Goal: Task Accomplishment & Management: Manage account settings

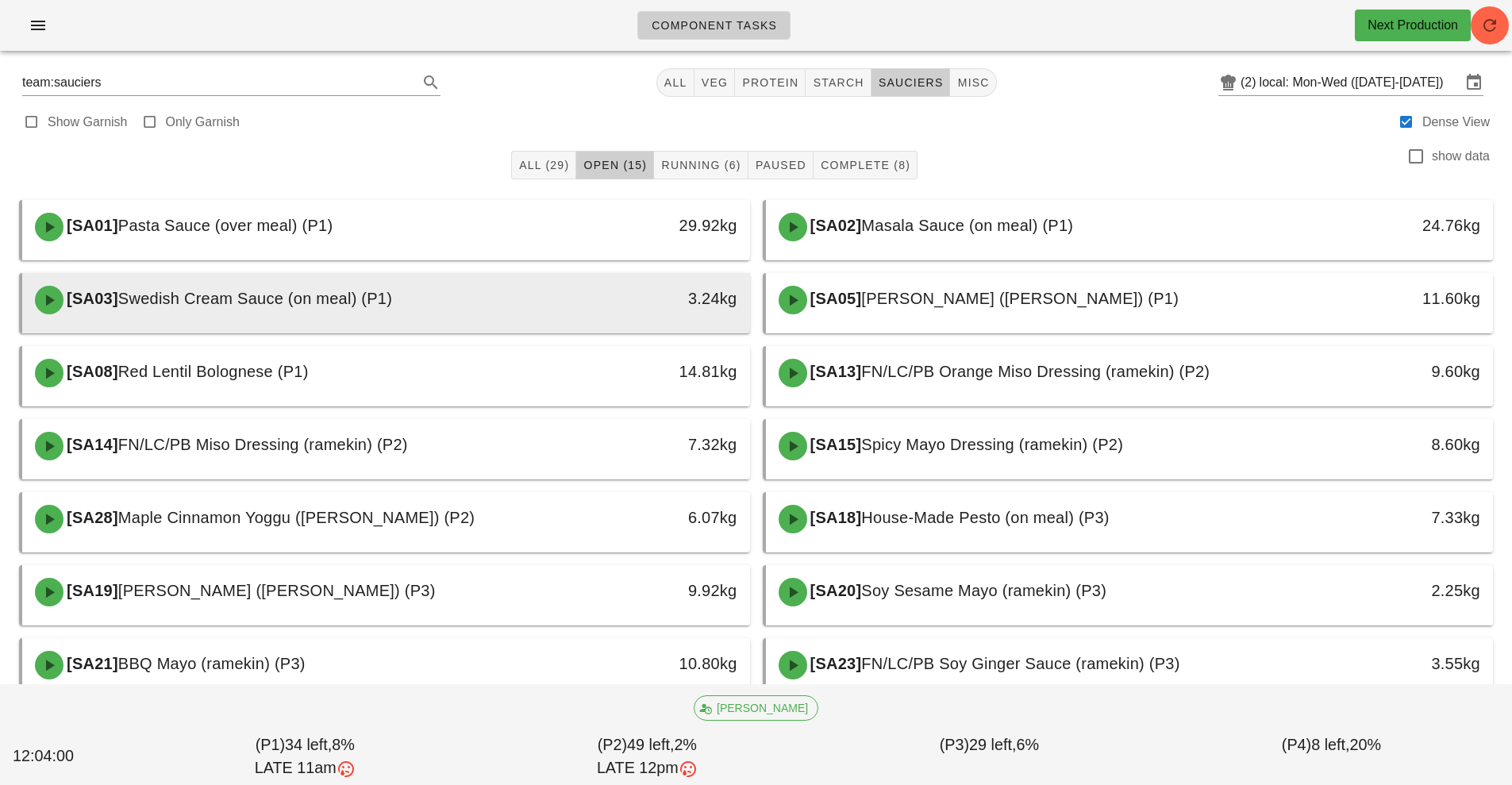
click at [582, 330] on div at bounding box center [387, 330] width 696 height 7
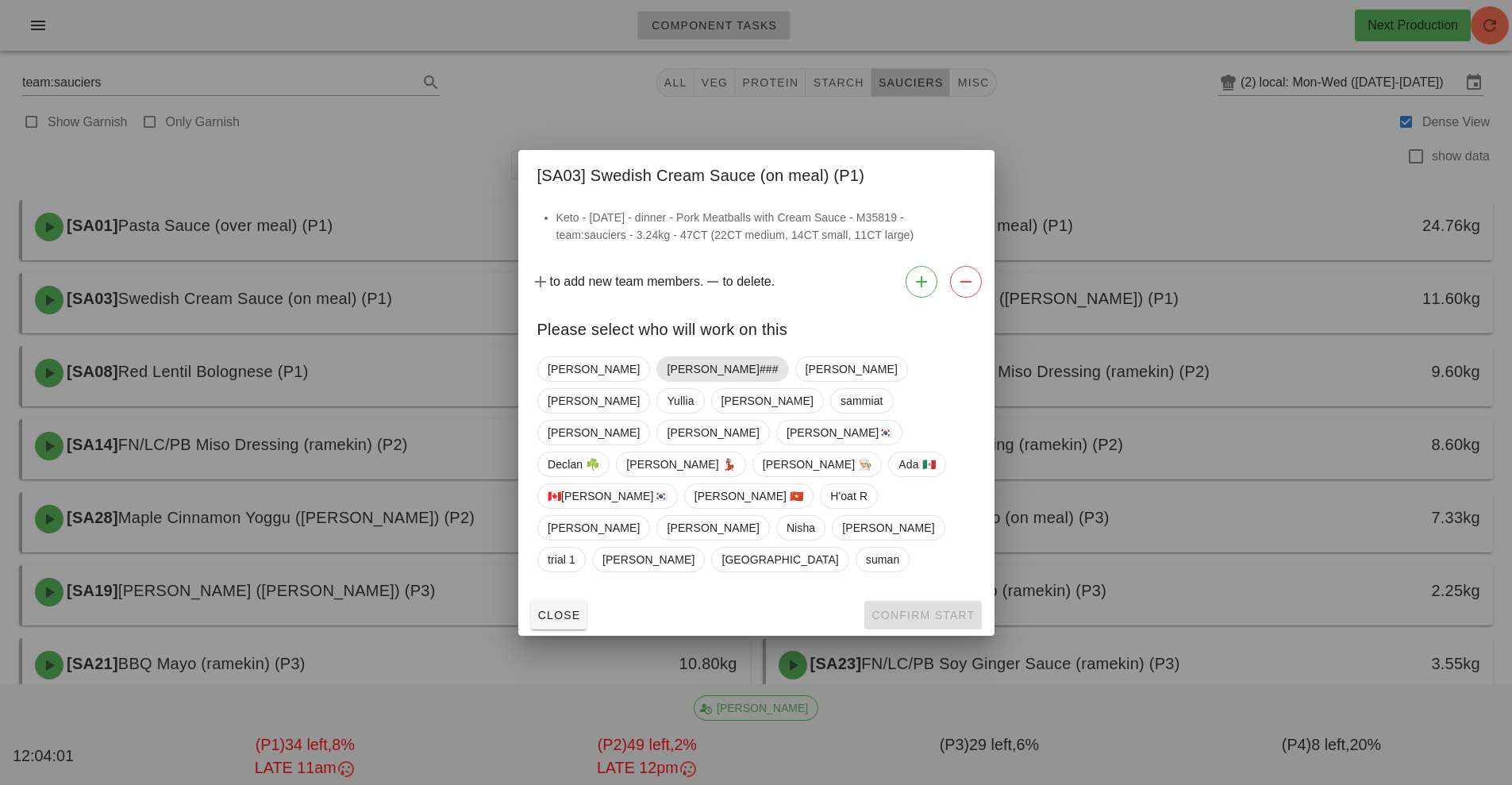
click at [666, 381] on span "[PERSON_NAME]###" at bounding box center [721, 368] width 111 height 24
click at [929, 609] on span "Confirm Start" at bounding box center [923, 614] width 104 height 13
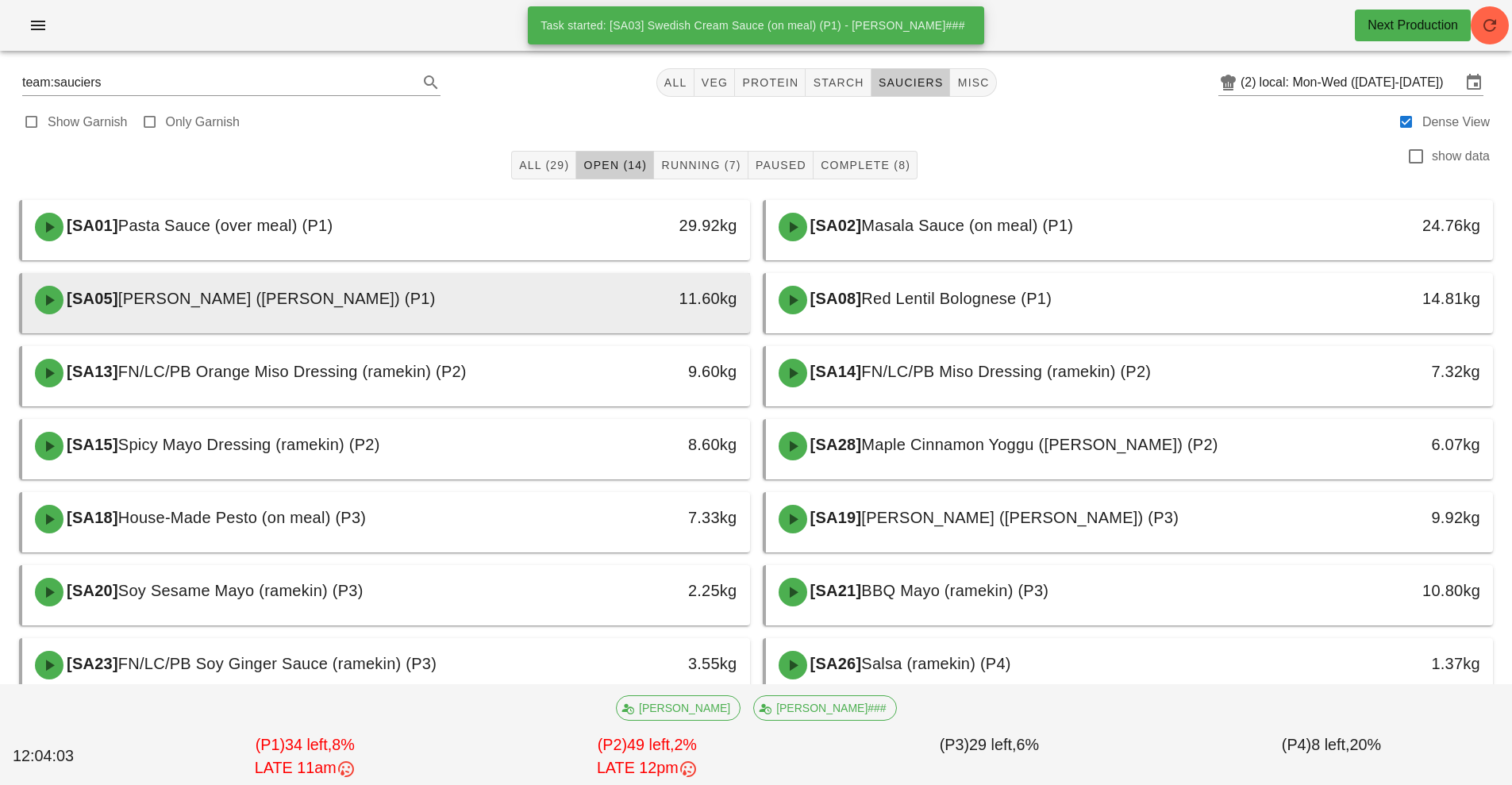
click at [628, 311] on div "11.60kg" at bounding box center [656, 299] width 180 height 47
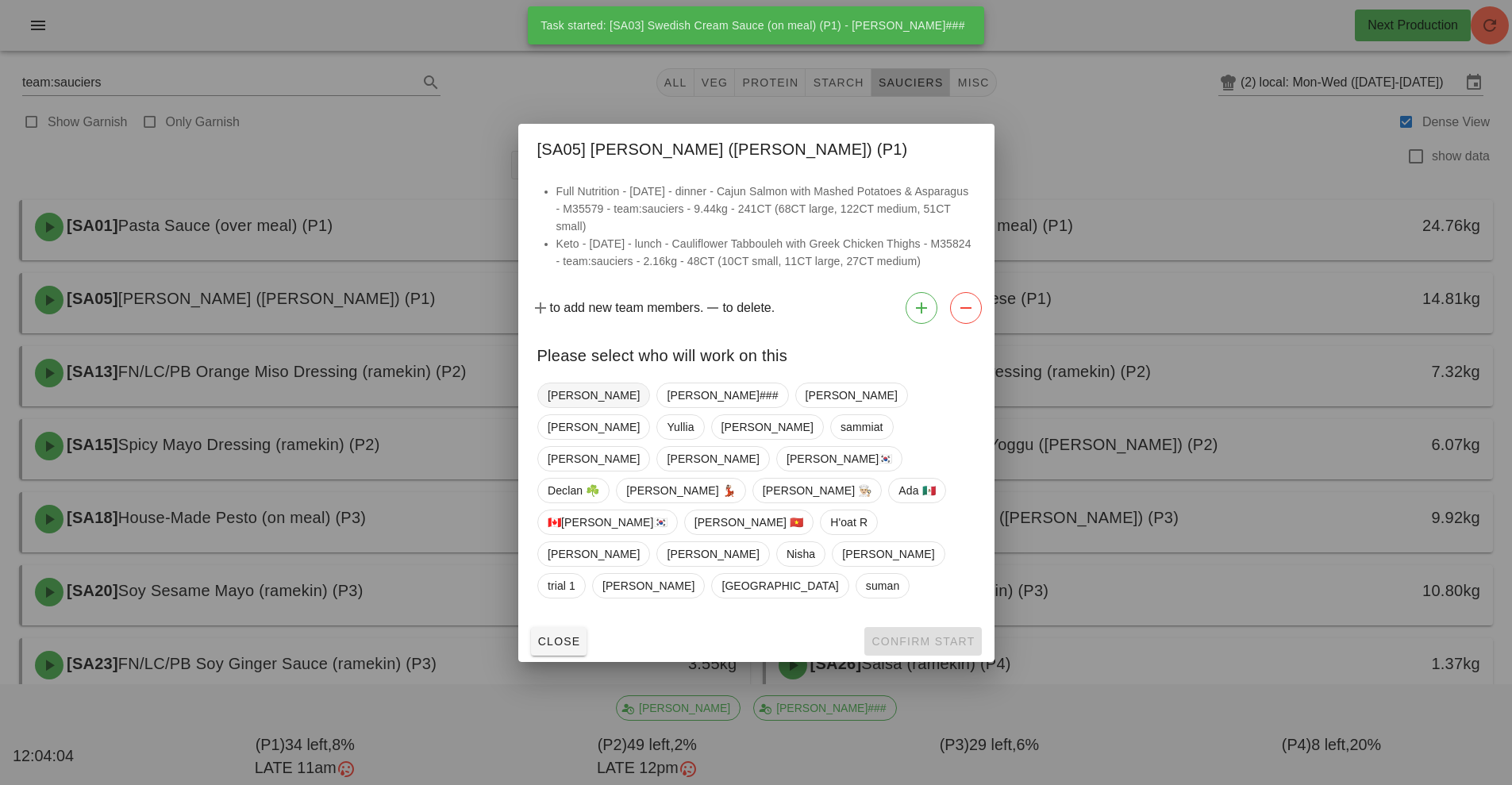
click at [576, 407] on span "[PERSON_NAME]" at bounding box center [593, 395] width 92 height 24
click at [903, 627] on button "Confirm Start" at bounding box center [922, 641] width 117 height 29
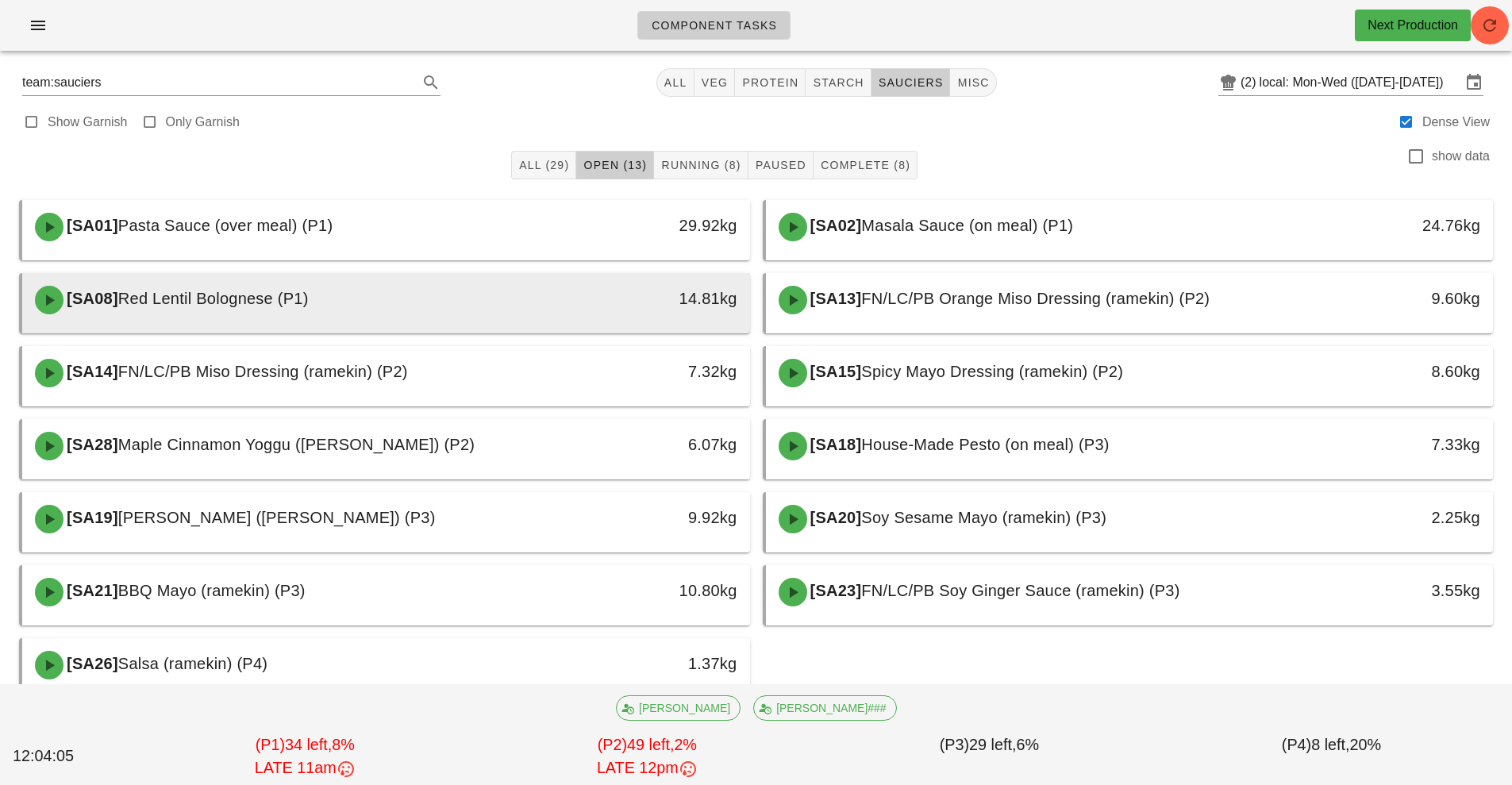
click at [603, 311] on div "14.81kg" at bounding box center [656, 298] width 161 height 25
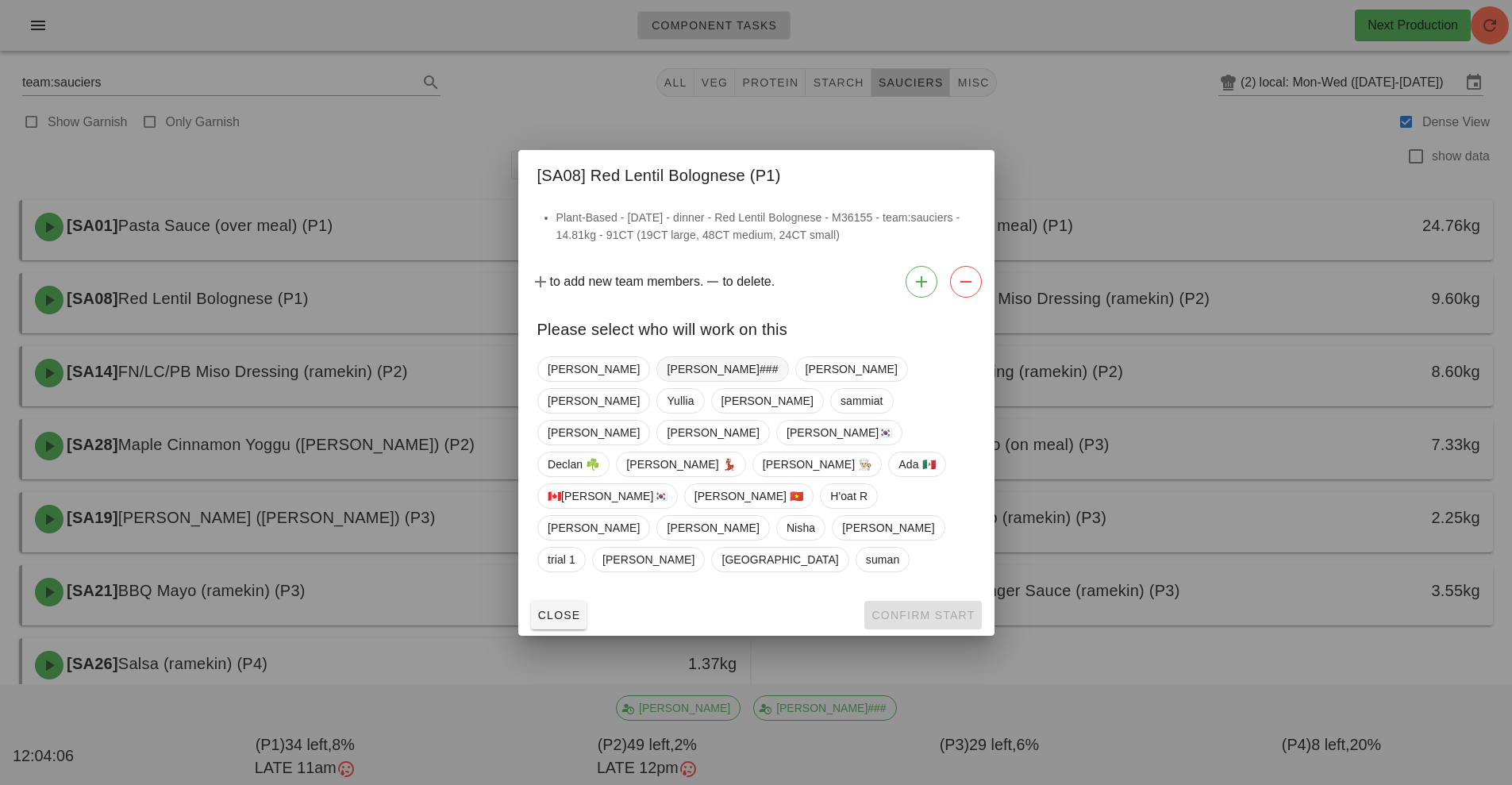
click at [666, 381] on span "[PERSON_NAME]###" at bounding box center [721, 368] width 111 height 24
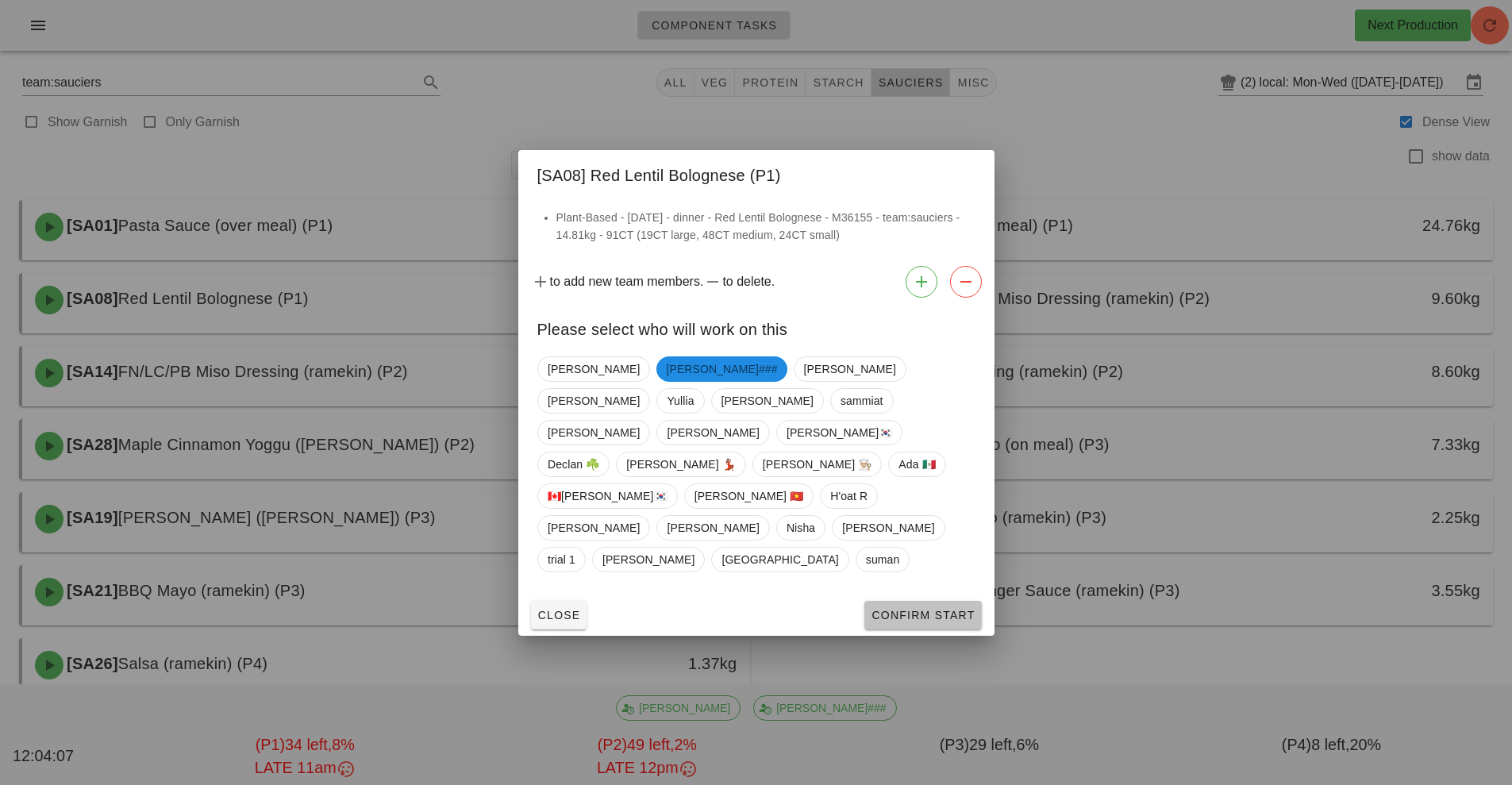
click at [912, 601] on button "Confirm Start" at bounding box center [922, 615] width 117 height 29
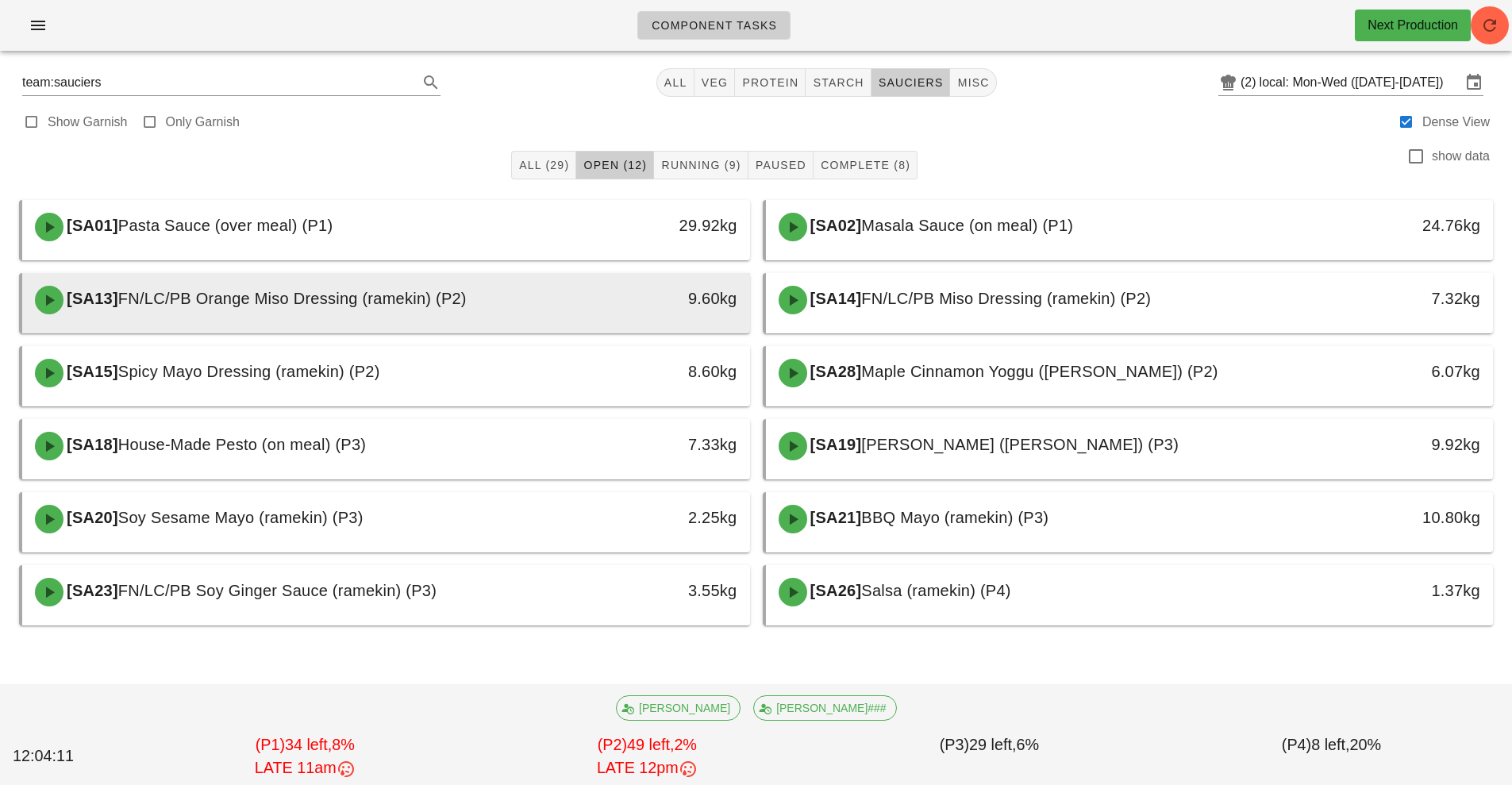
click at [529, 312] on div "[SA13] FN/LC/PB Orange Miso Dressing (ramekin) (P2)" at bounding box center [295, 299] width 541 height 47
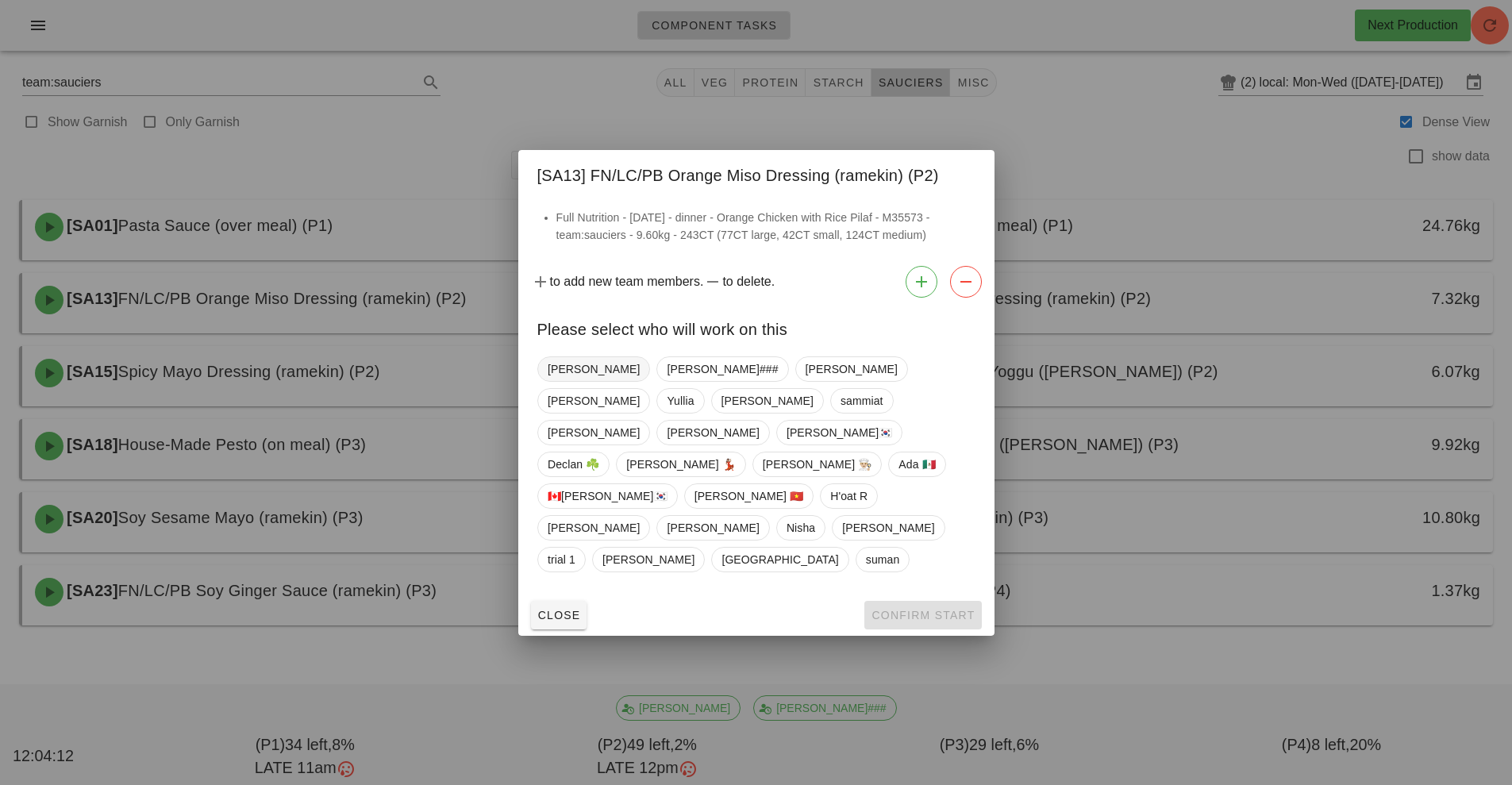
click at [569, 381] on span "[PERSON_NAME]" at bounding box center [593, 368] width 92 height 24
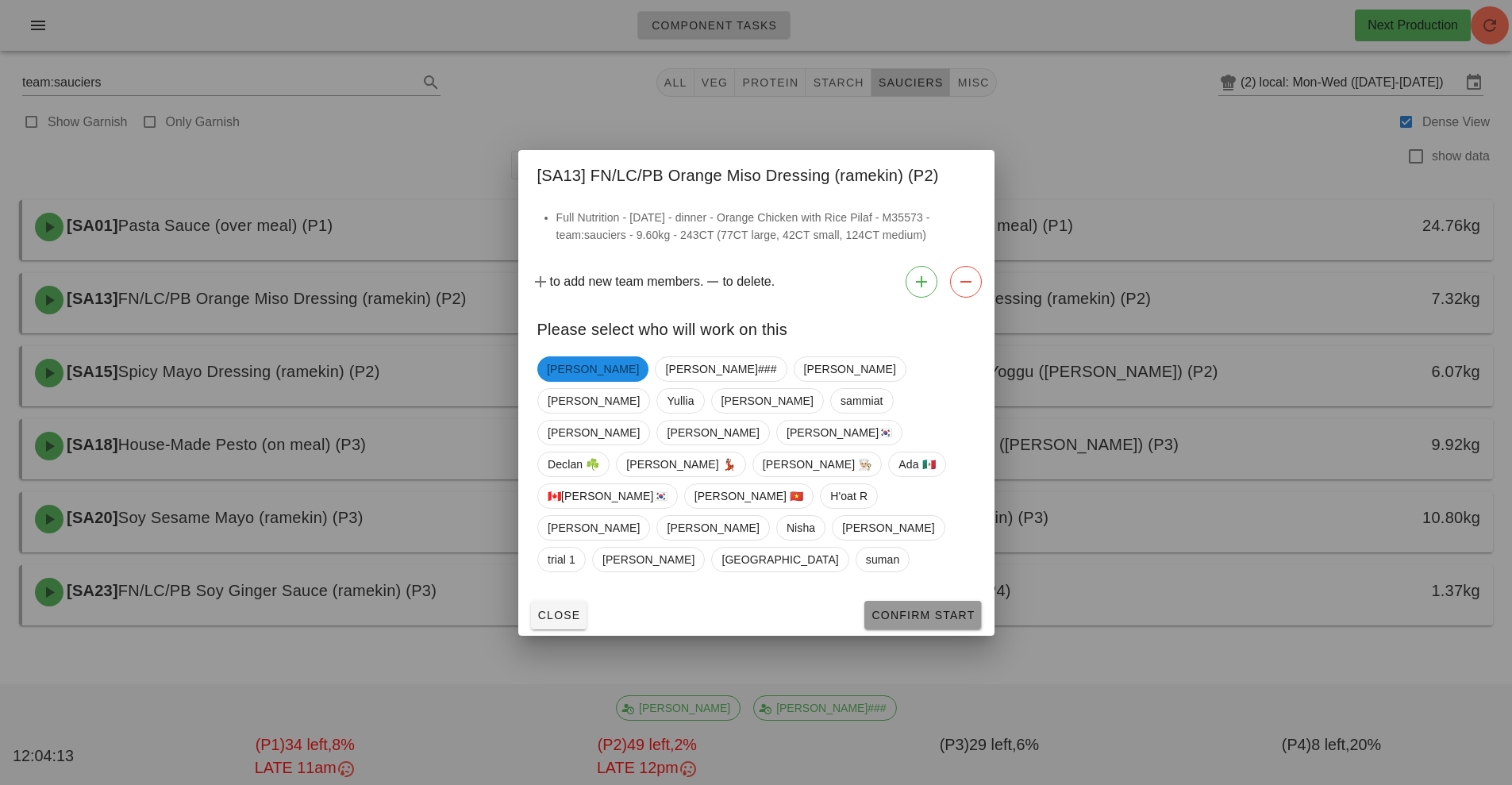
click at [903, 609] on span "Confirm Start" at bounding box center [923, 614] width 104 height 13
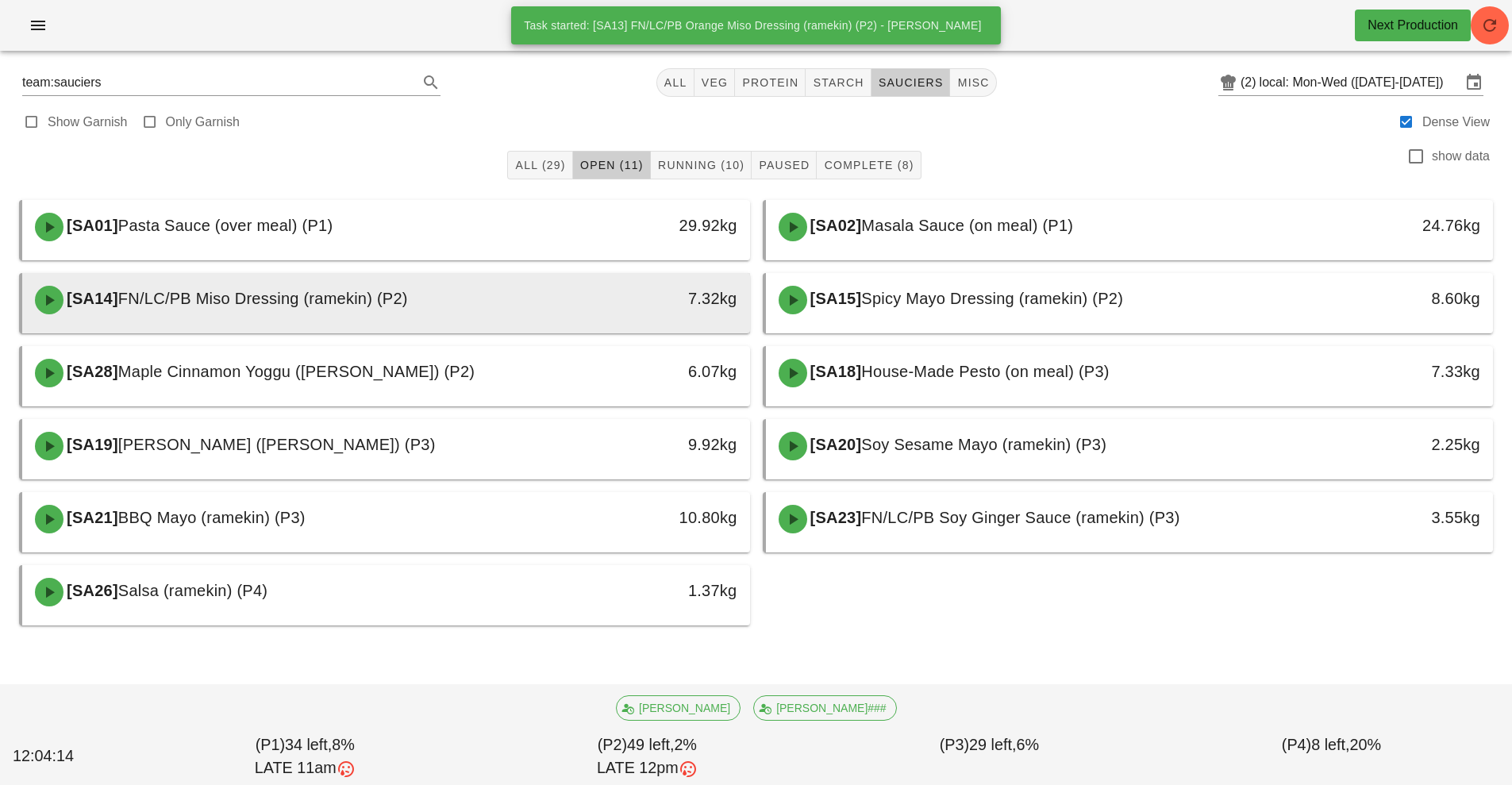
click at [559, 301] on div "[SA14] FN/LC/PB Miso Dressing (ramekin) (P2)" at bounding box center [295, 299] width 541 height 47
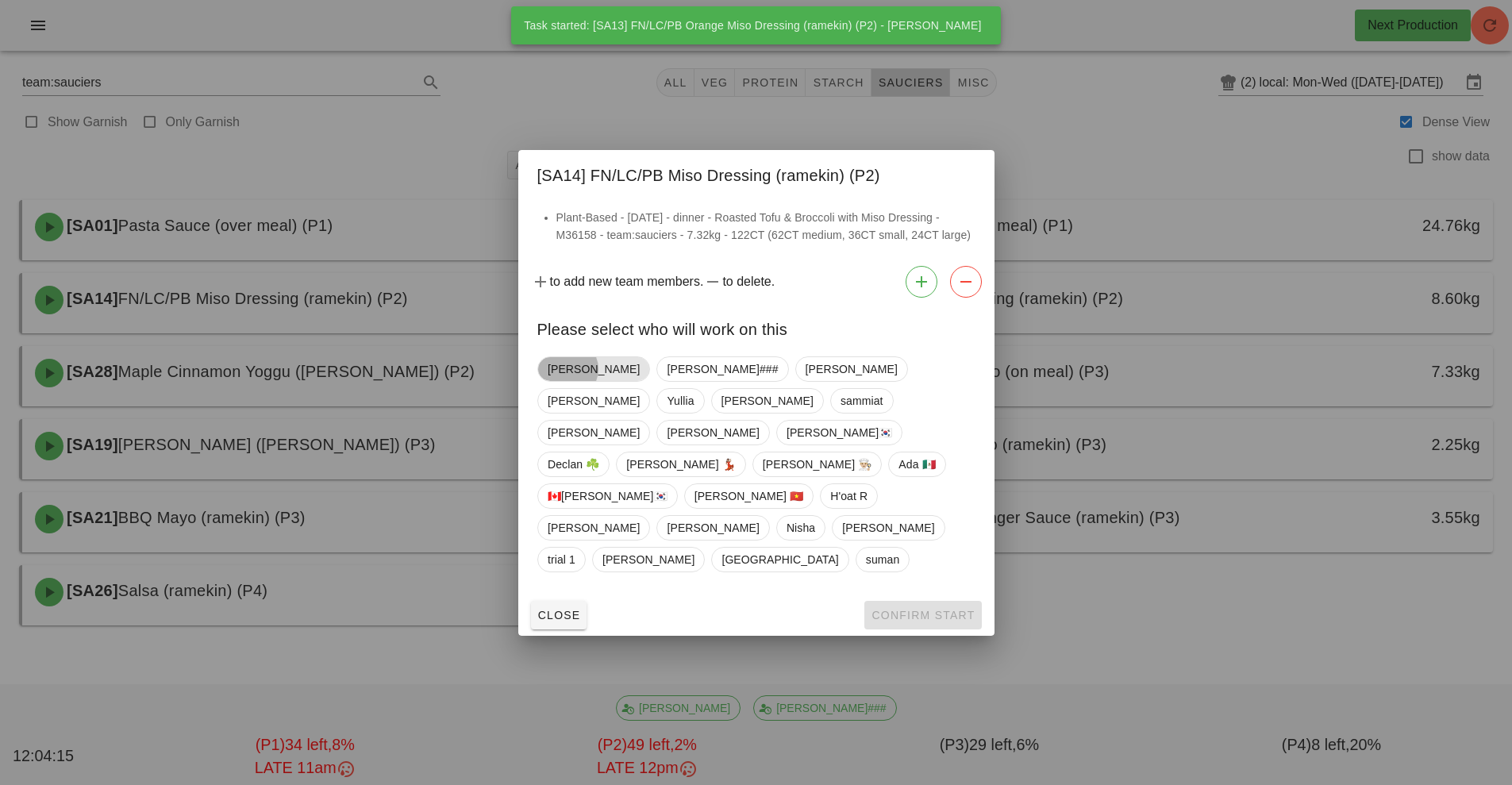
click at [559, 381] on span "[PERSON_NAME]" at bounding box center [593, 368] width 92 height 24
click at [887, 609] on span "Confirm Start" at bounding box center [923, 614] width 104 height 13
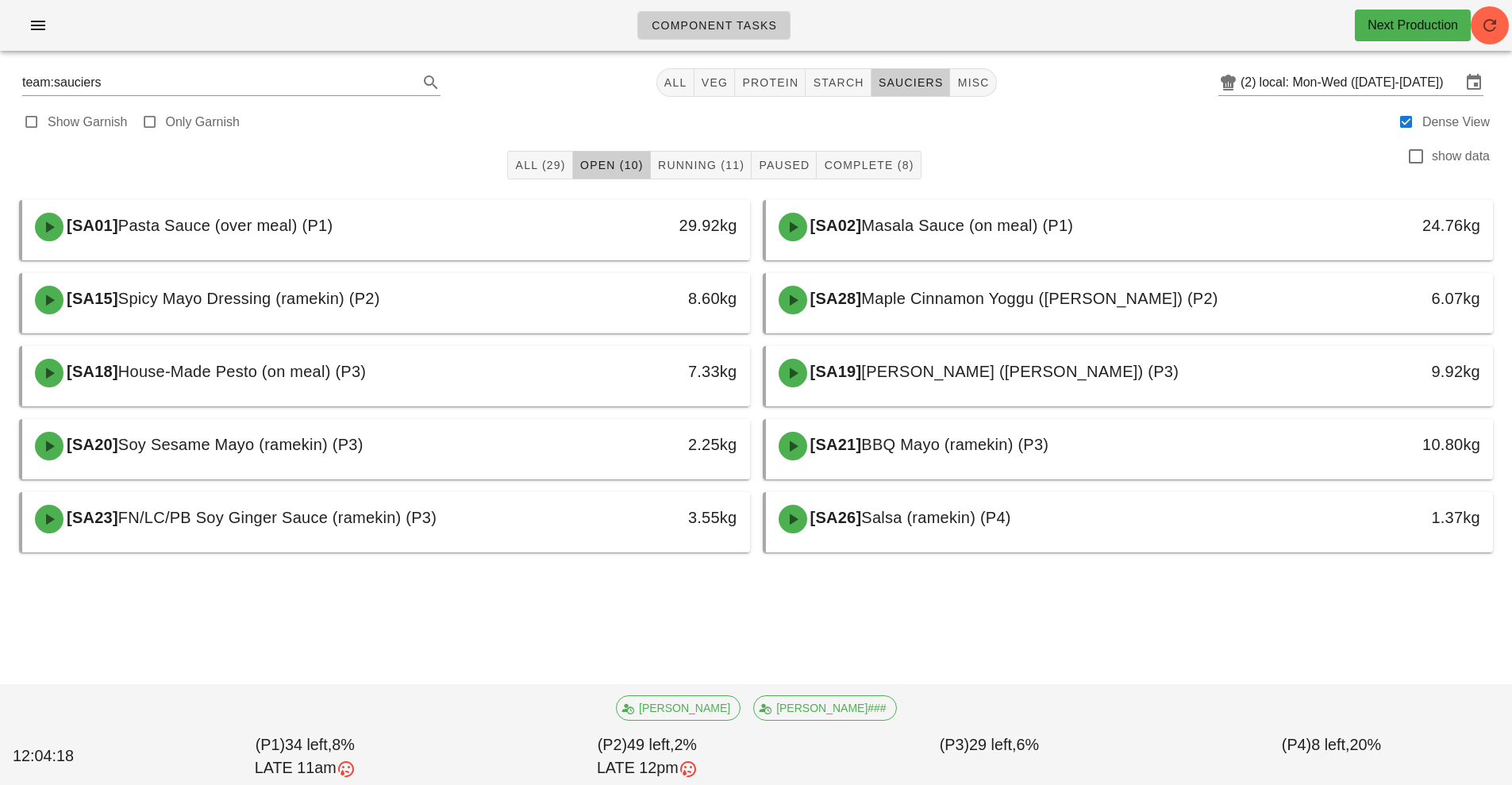
click at [504, 311] on div "[SA15] Spicy Mayo Dressing (ramekin) (P2)" at bounding box center [295, 299] width 541 height 47
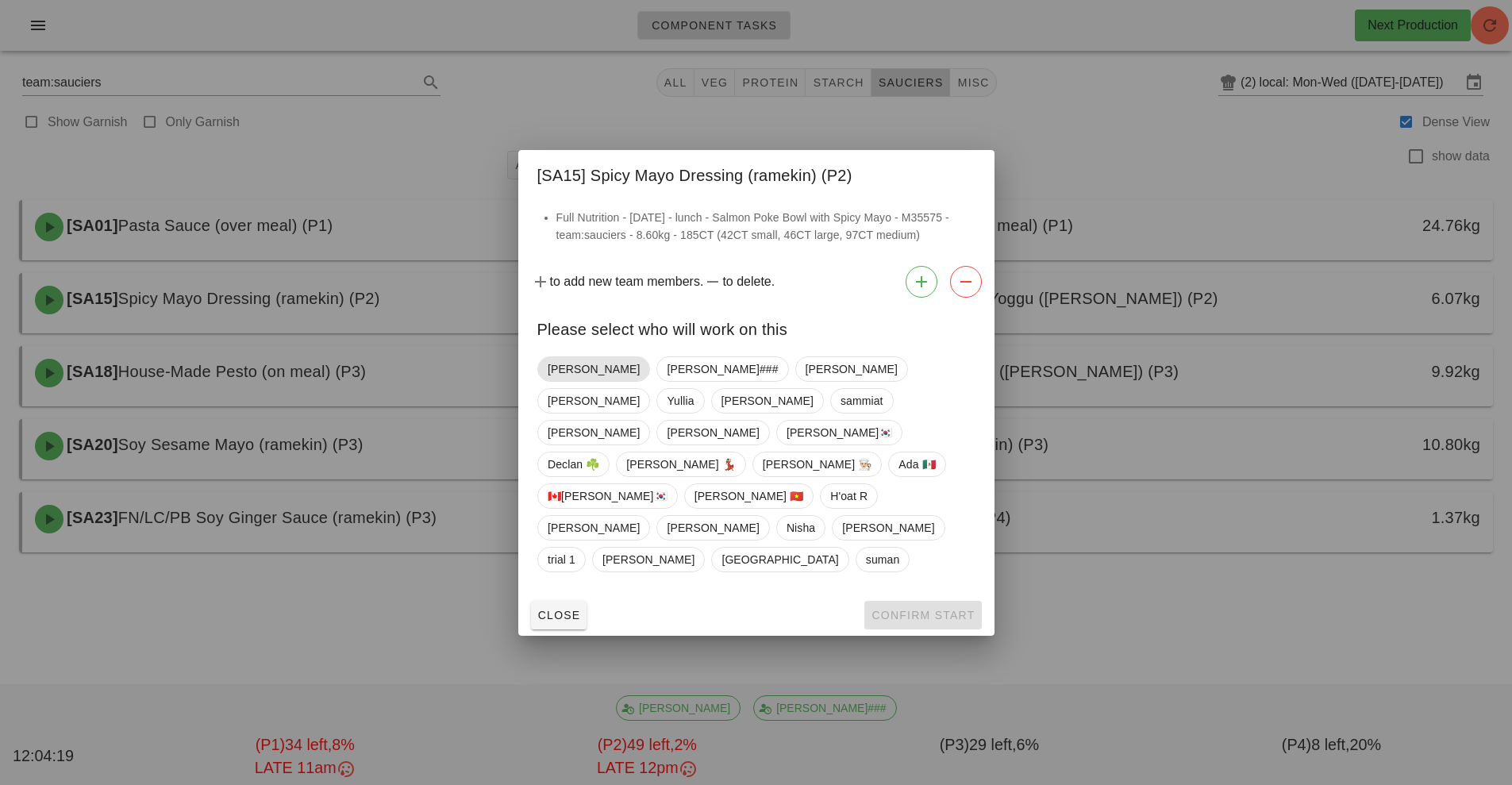
click at [561, 381] on span "[PERSON_NAME]" at bounding box center [593, 368] width 92 height 24
click at [913, 609] on span "Confirm Start" at bounding box center [923, 614] width 104 height 13
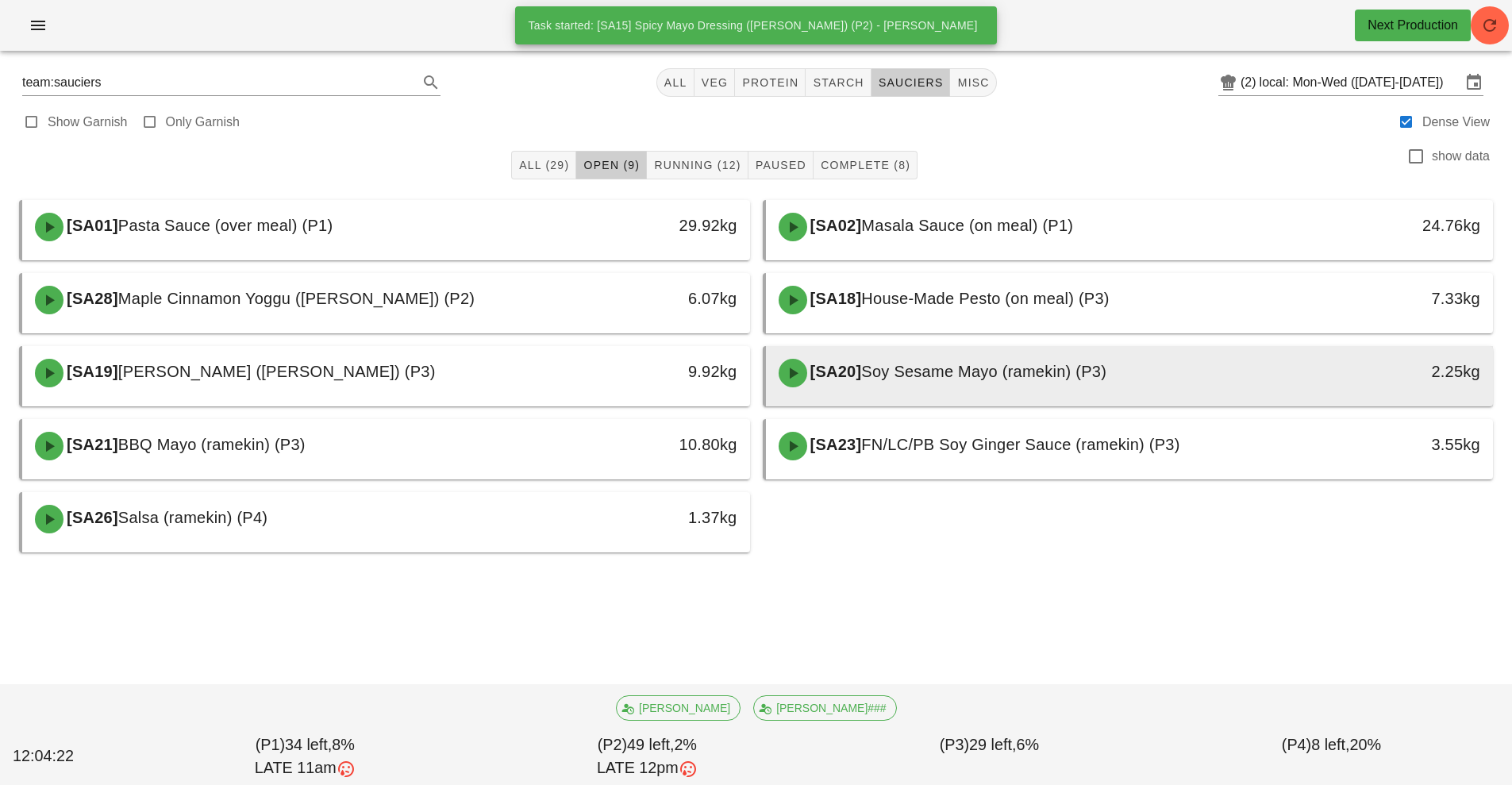
click at [907, 374] on span "Soy Sesame Mayo (ramekin) (P3)" at bounding box center [984, 371] width 245 height 17
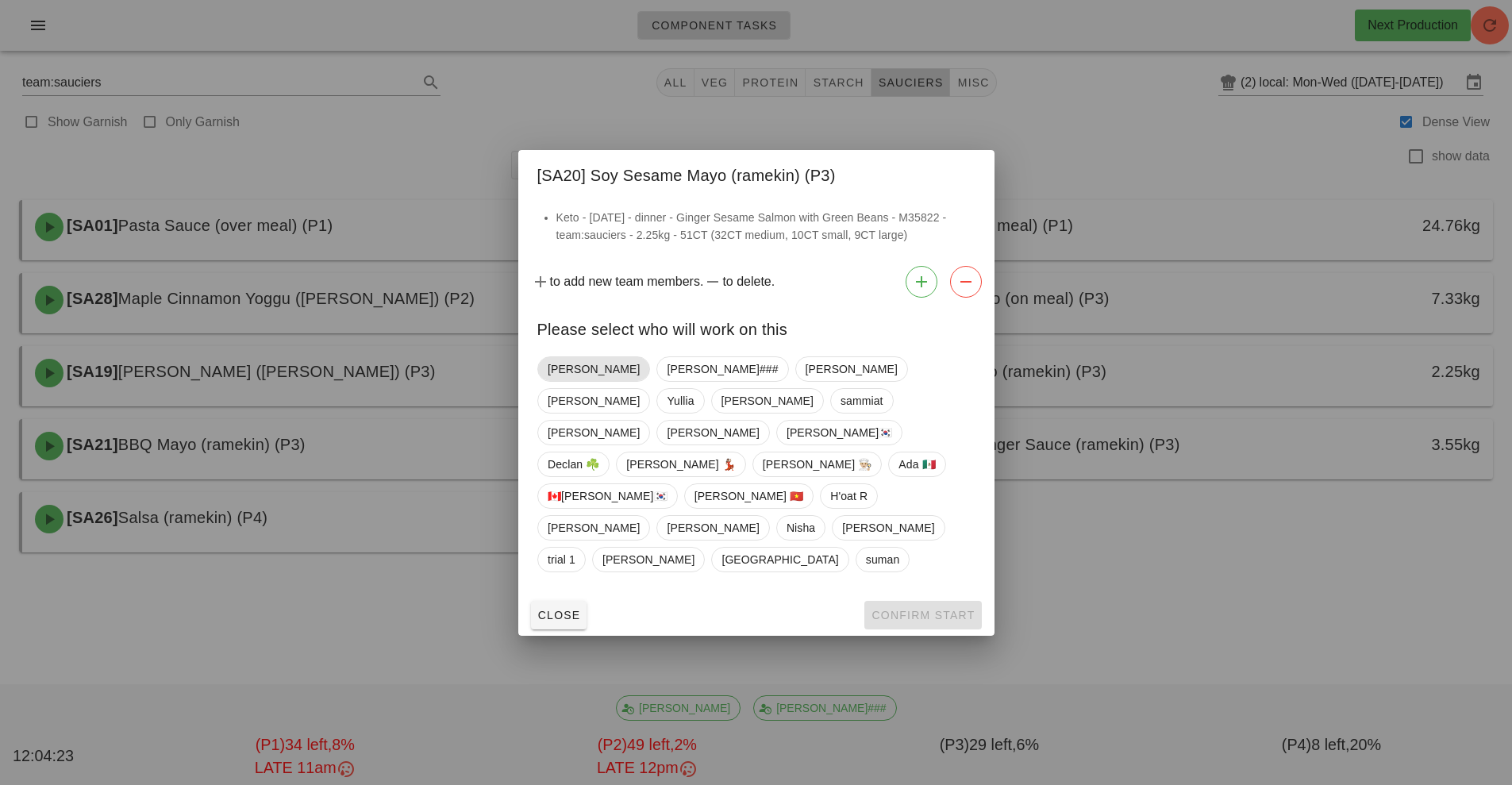
click at [575, 381] on span "[PERSON_NAME]" at bounding box center [593, 368] width 92 height 24
click at [904, 609] on span "Confirm Start" at bounding box center [923, 614] width 104 height 13
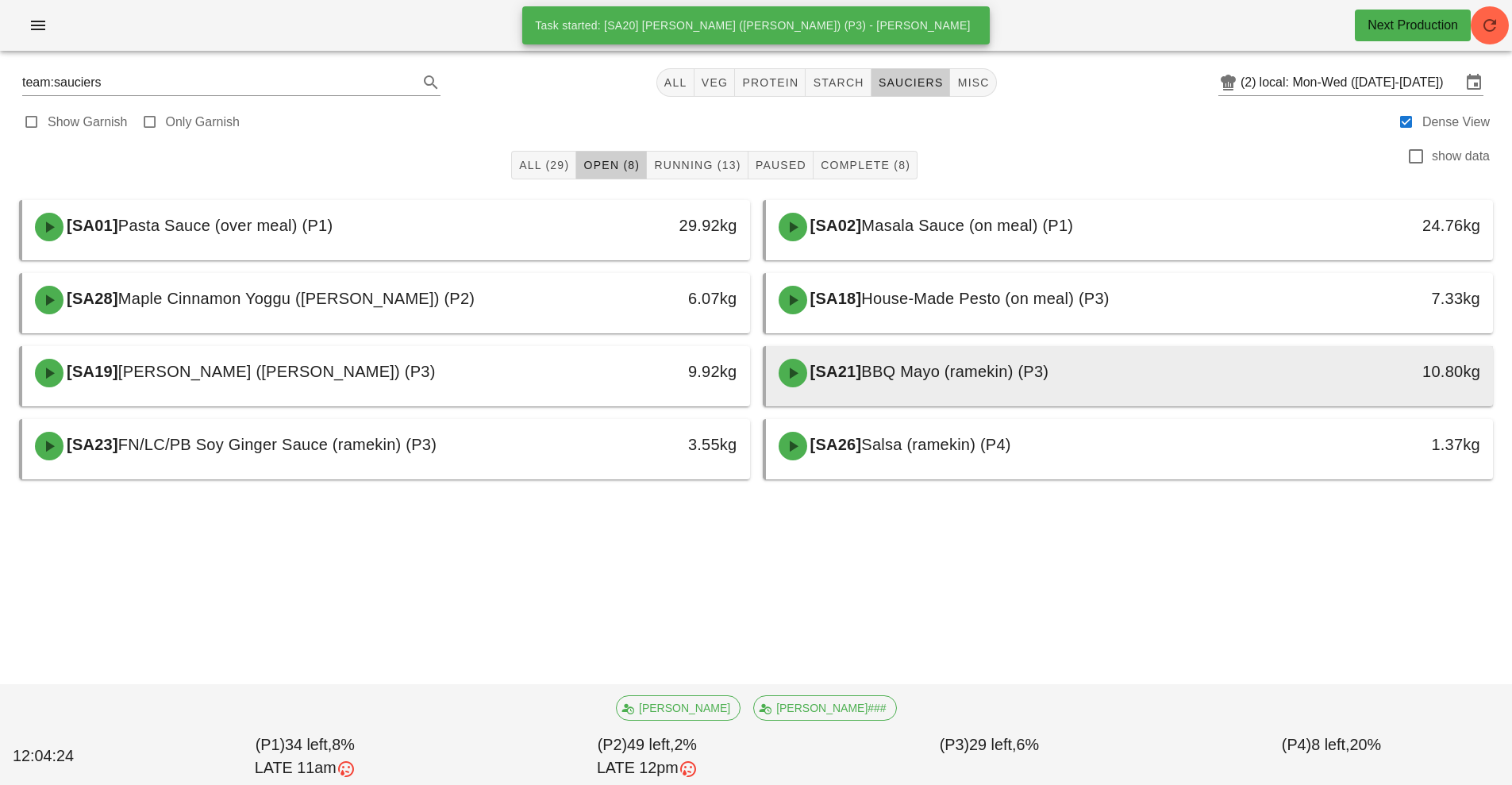
click at [910, 377] on span "BBQ Mayo (ramekin) (P3)" at bounding box center [955, 371] width 187 height 17
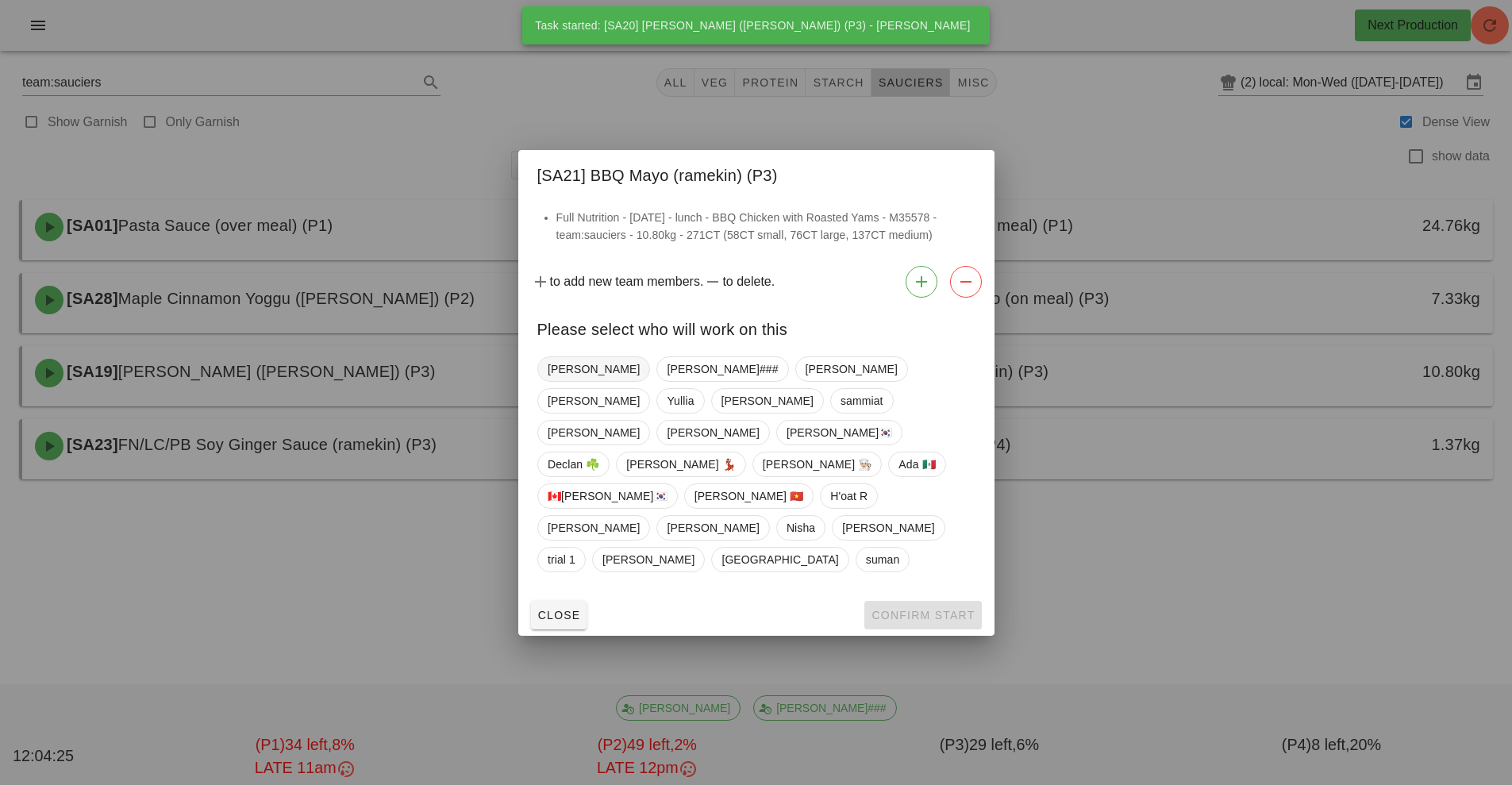
click at [557, 381] on span "[PERSON_NAME]" at bounding box center [593, 368] width 92 height 24
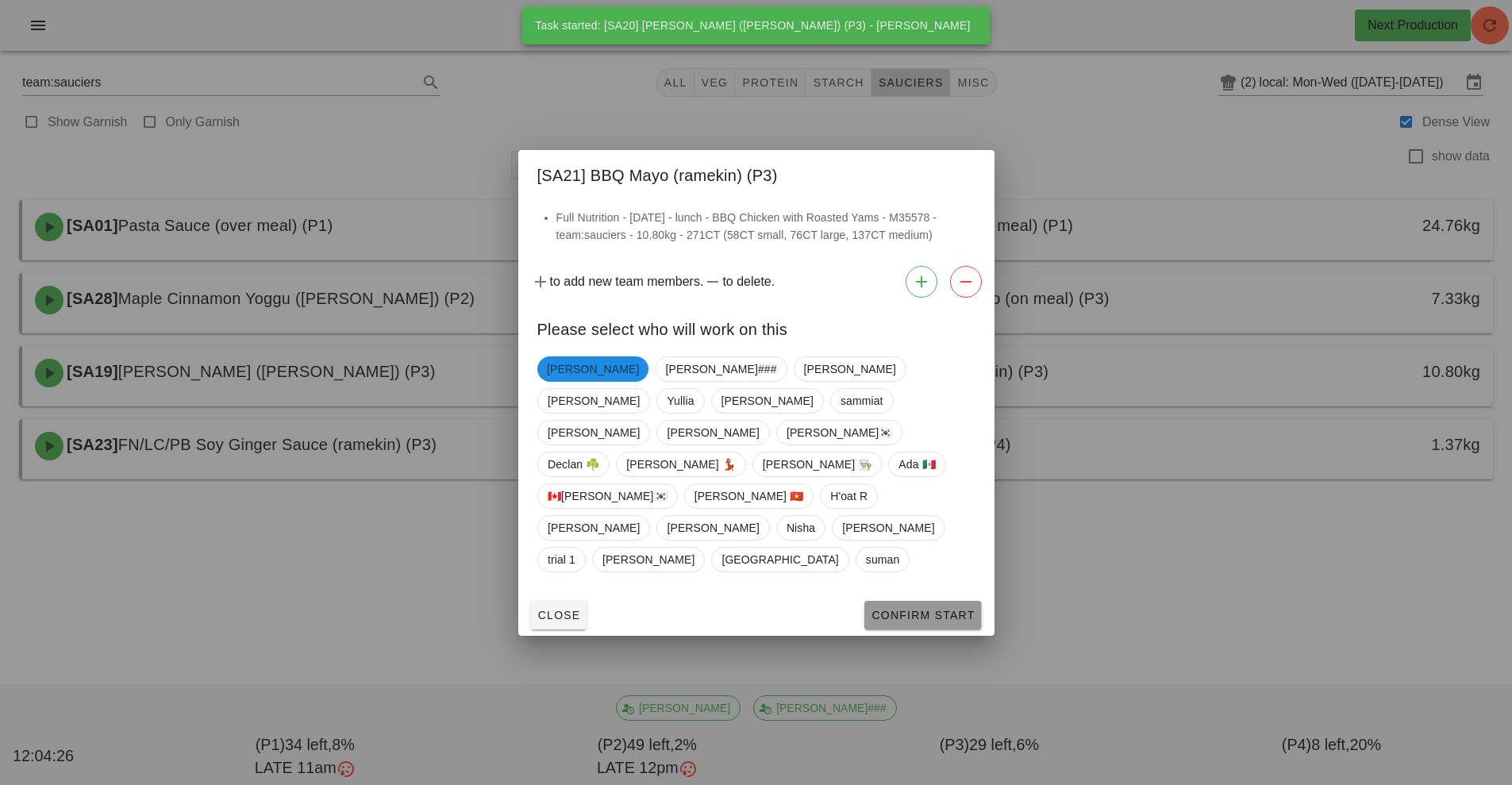
click at [917, 609] on span "Confirm Start" at bounding box center [923, 614] width 104 height 13
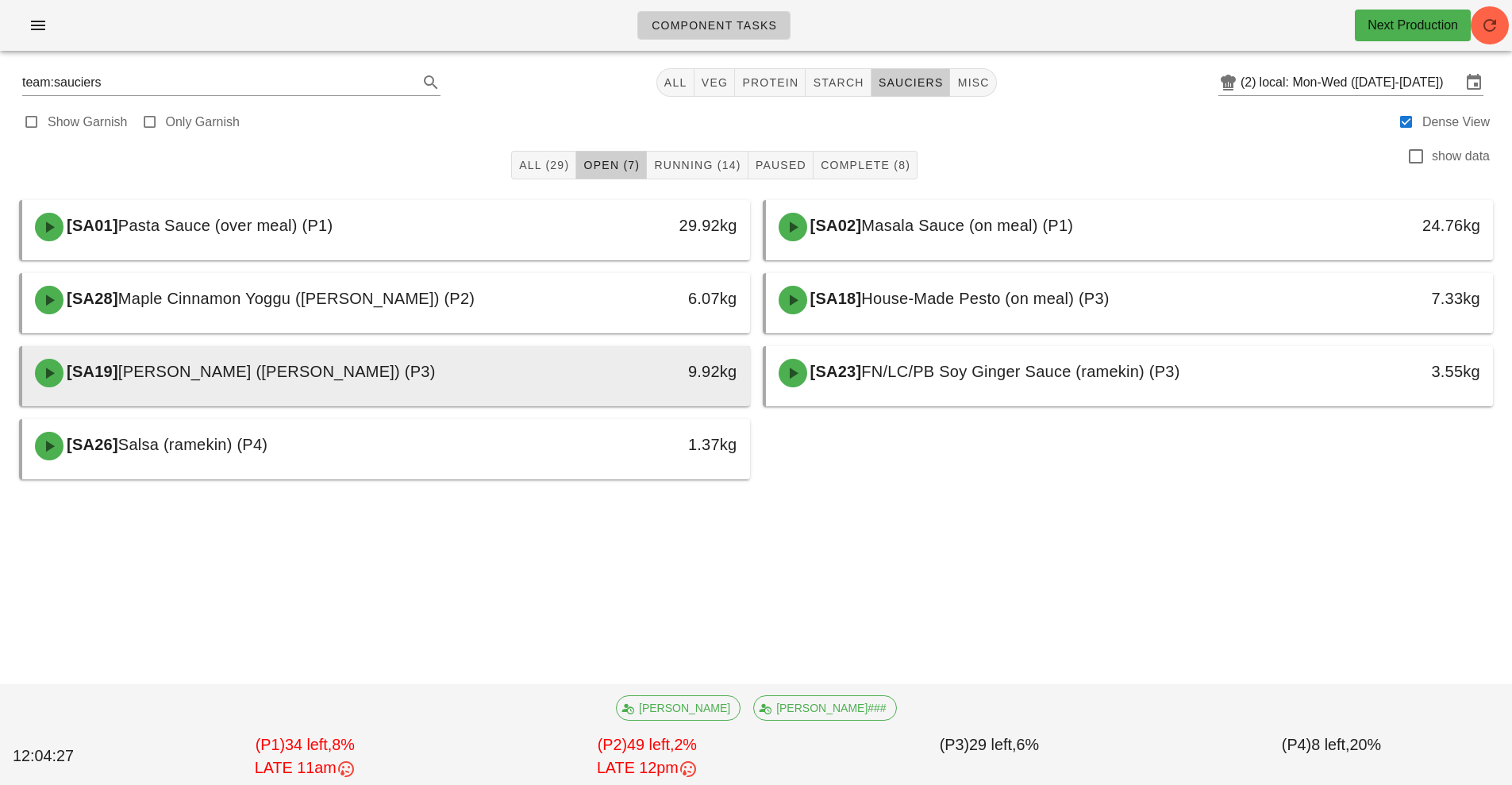
click at [559, 385] on div "[SA19] [PERSON_NAME] ([PERSON_NAME]) (P3)" at bounding box center [295, 372] width 541 height 47
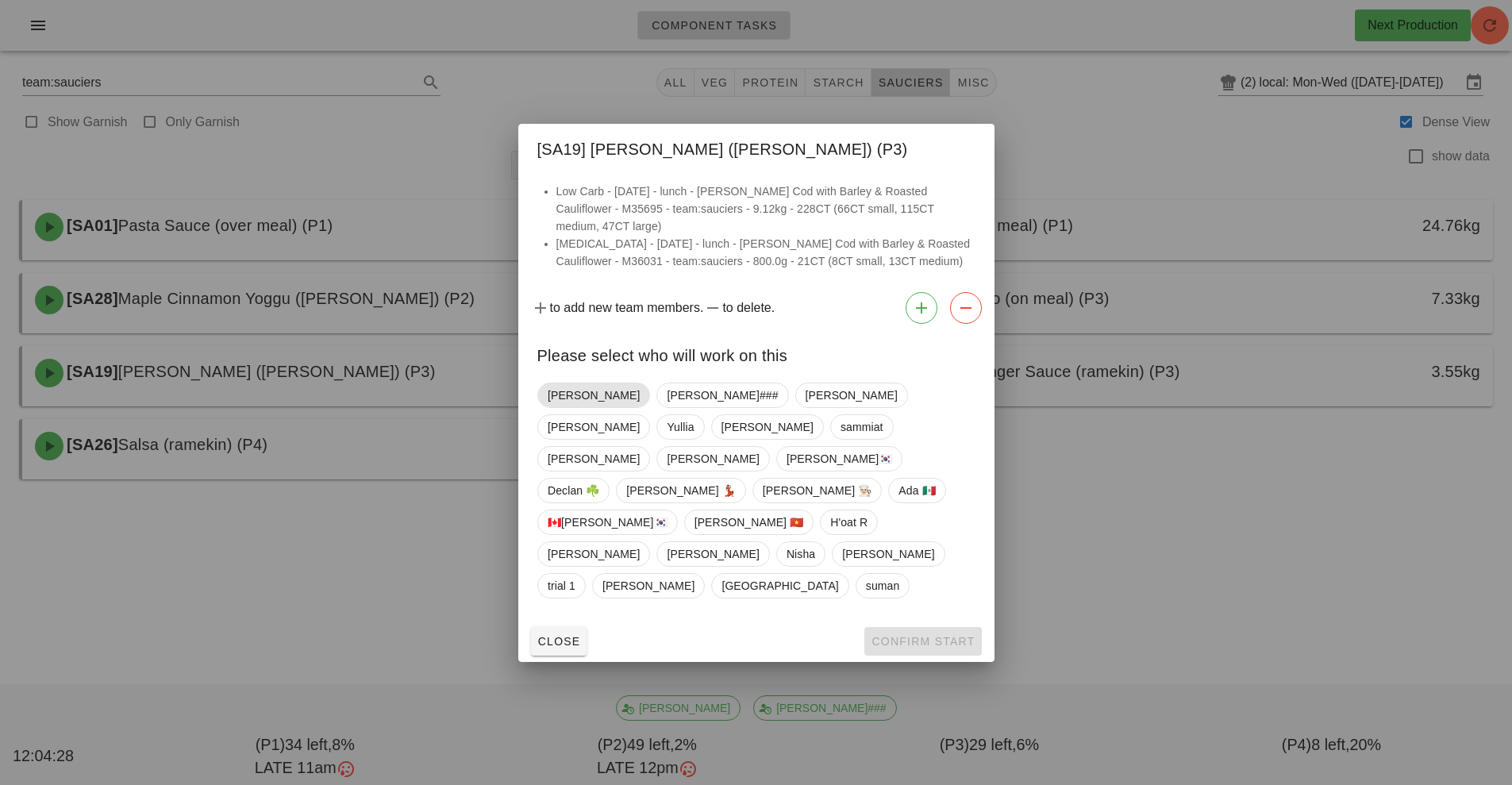
click at [559, 407] on span "[PERSON_NAME]" at bounding box center [593, 395] width 92 height 24
click at [918, 636] on span "Confirm Start" at bounding box center [923, 641] width 104 height 13
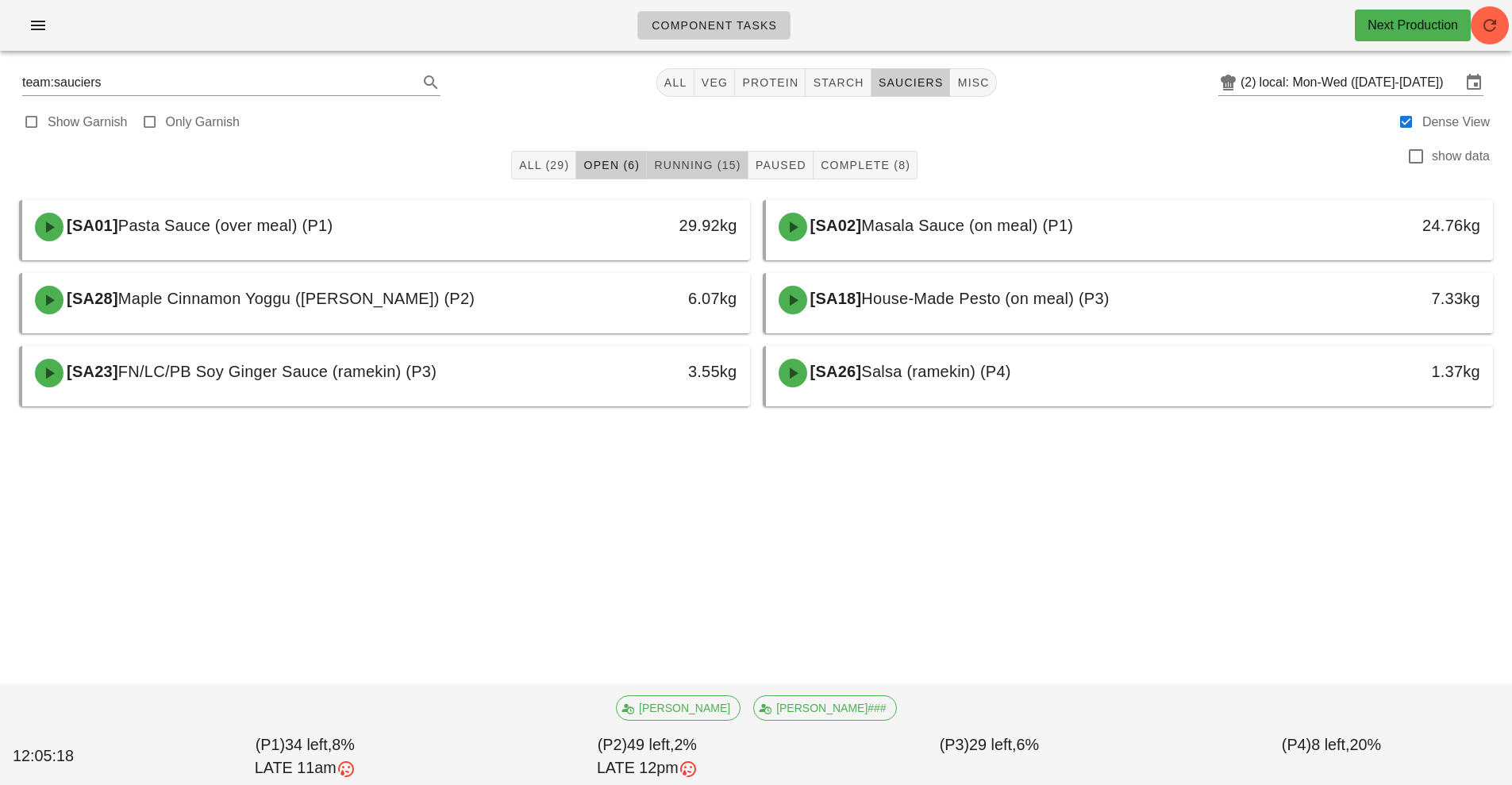
click at [683, 178] on button "Running (15)" at bounding box center [697, 165] width 101 height 29
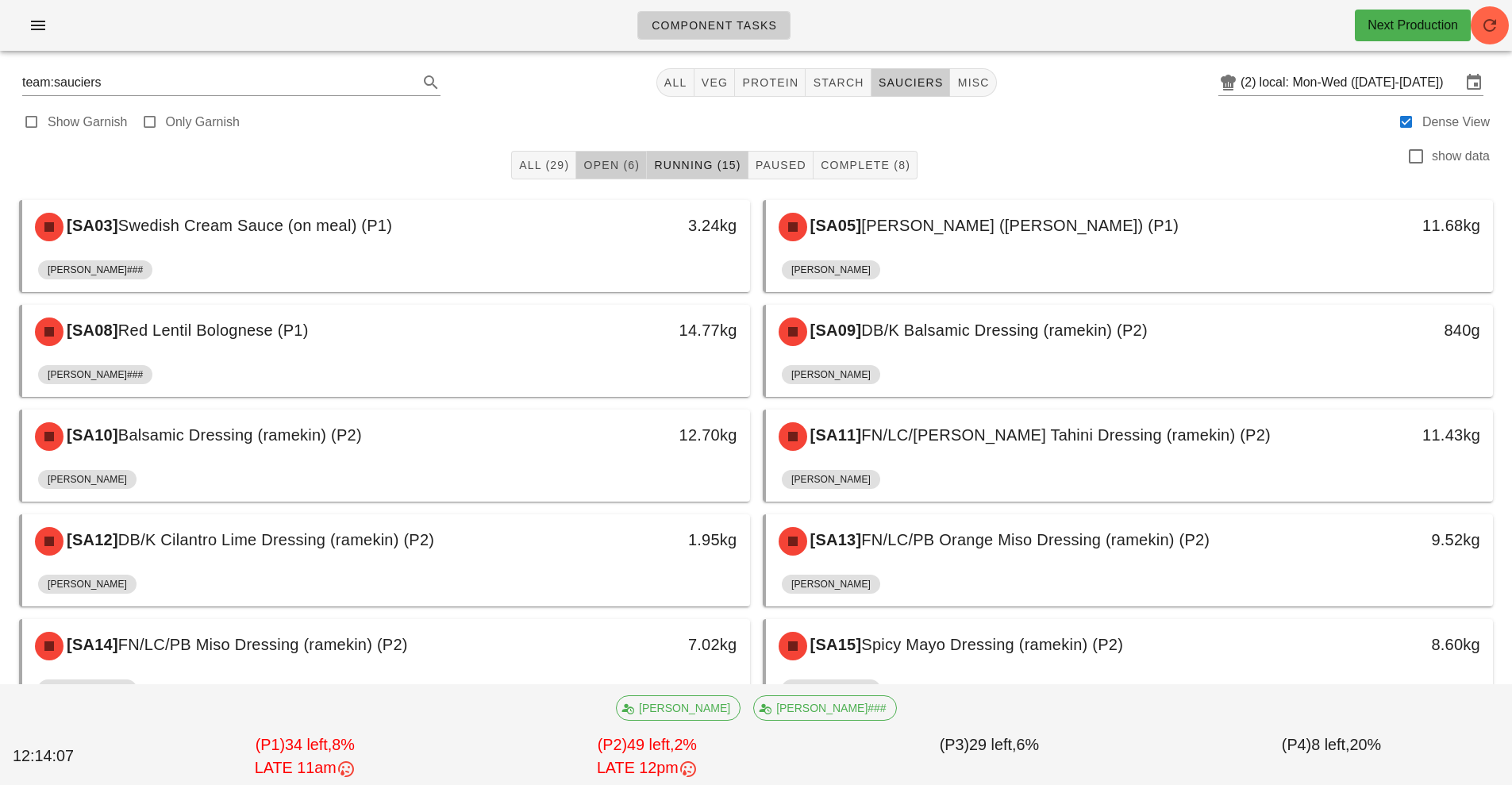
click at [615, 168] on span "Open (6)" at bounding box center [610, 165] width 57 height 13
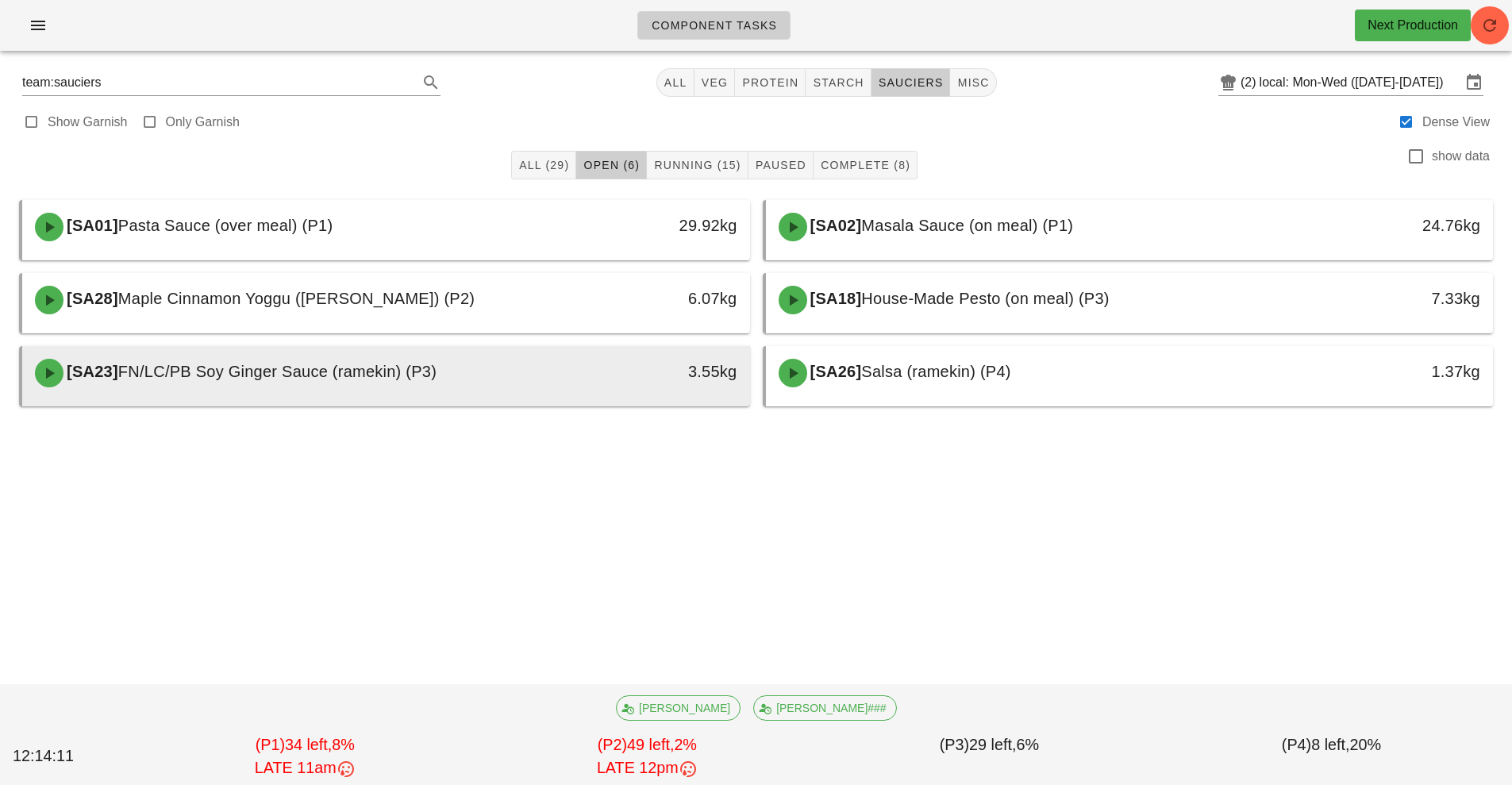
click at [718, 380] on div "3.55kg" at bounding box center [656, 371] width 161 height 25
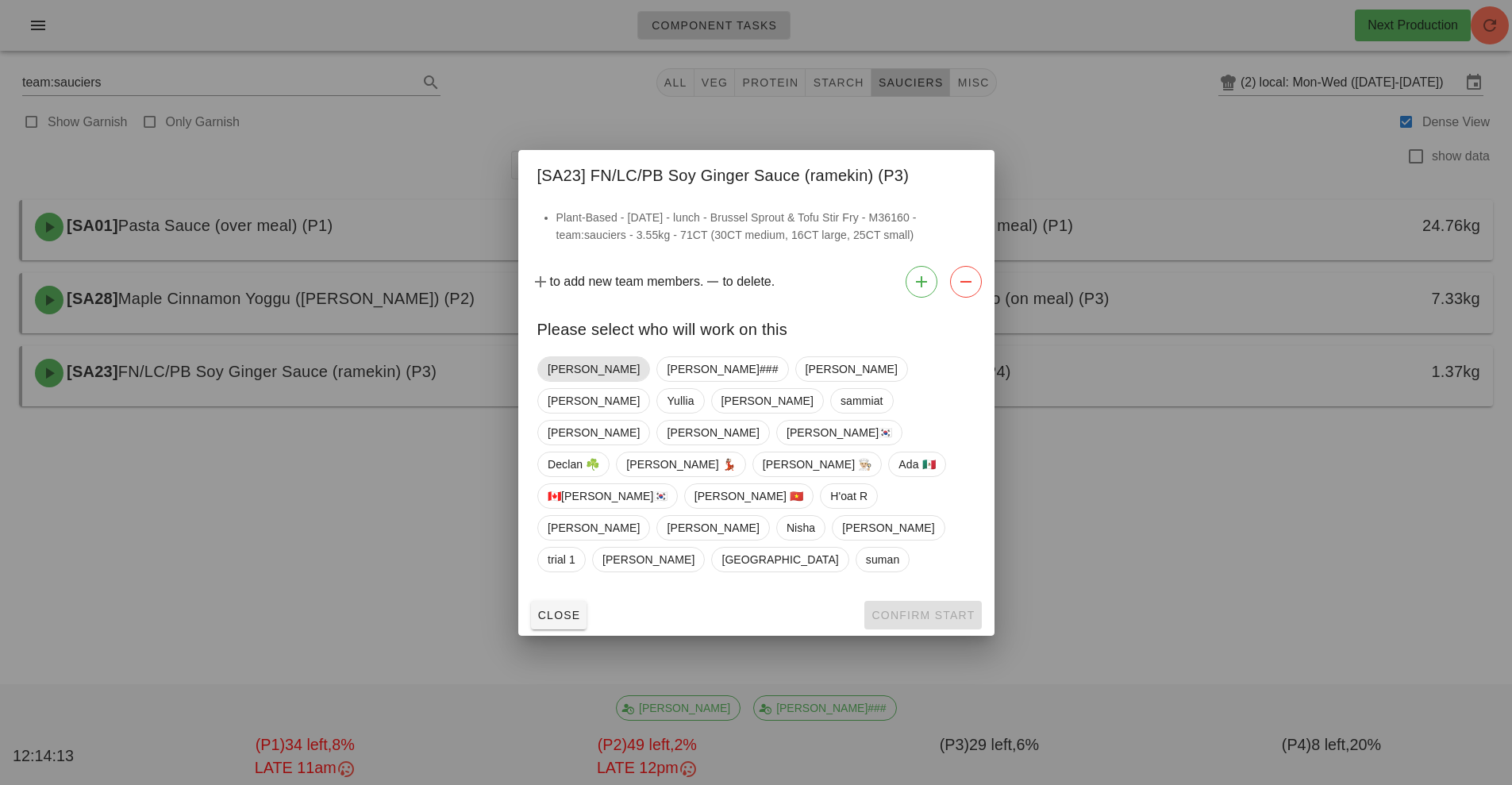
click at [580, 381] on span "[PERSON_NAME]" at bounding box center [593, 368] width 92 height 24
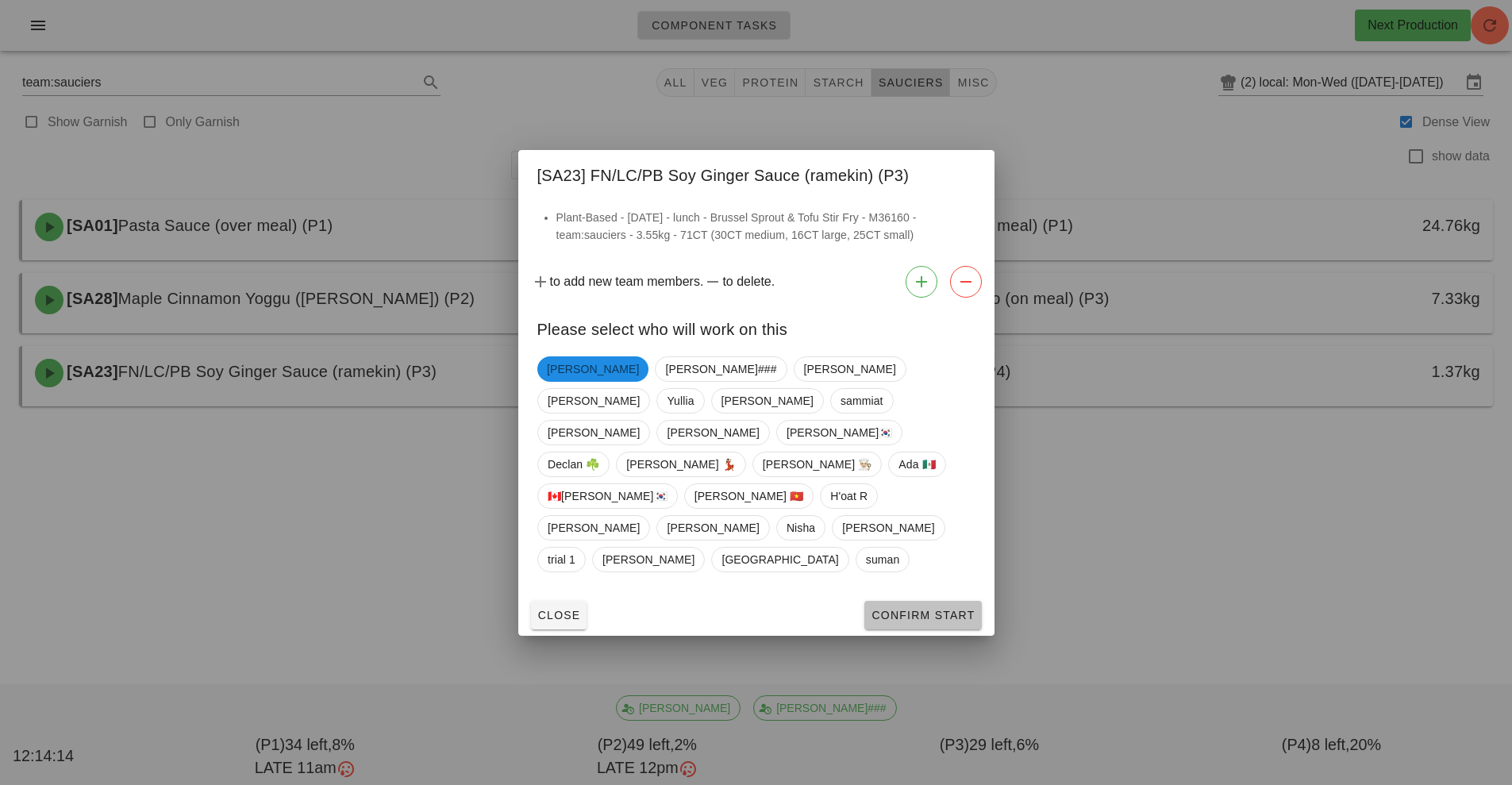
click at [961, 601] on button "Confirm Start" at bounding box center [922, 615] width 117 height 29
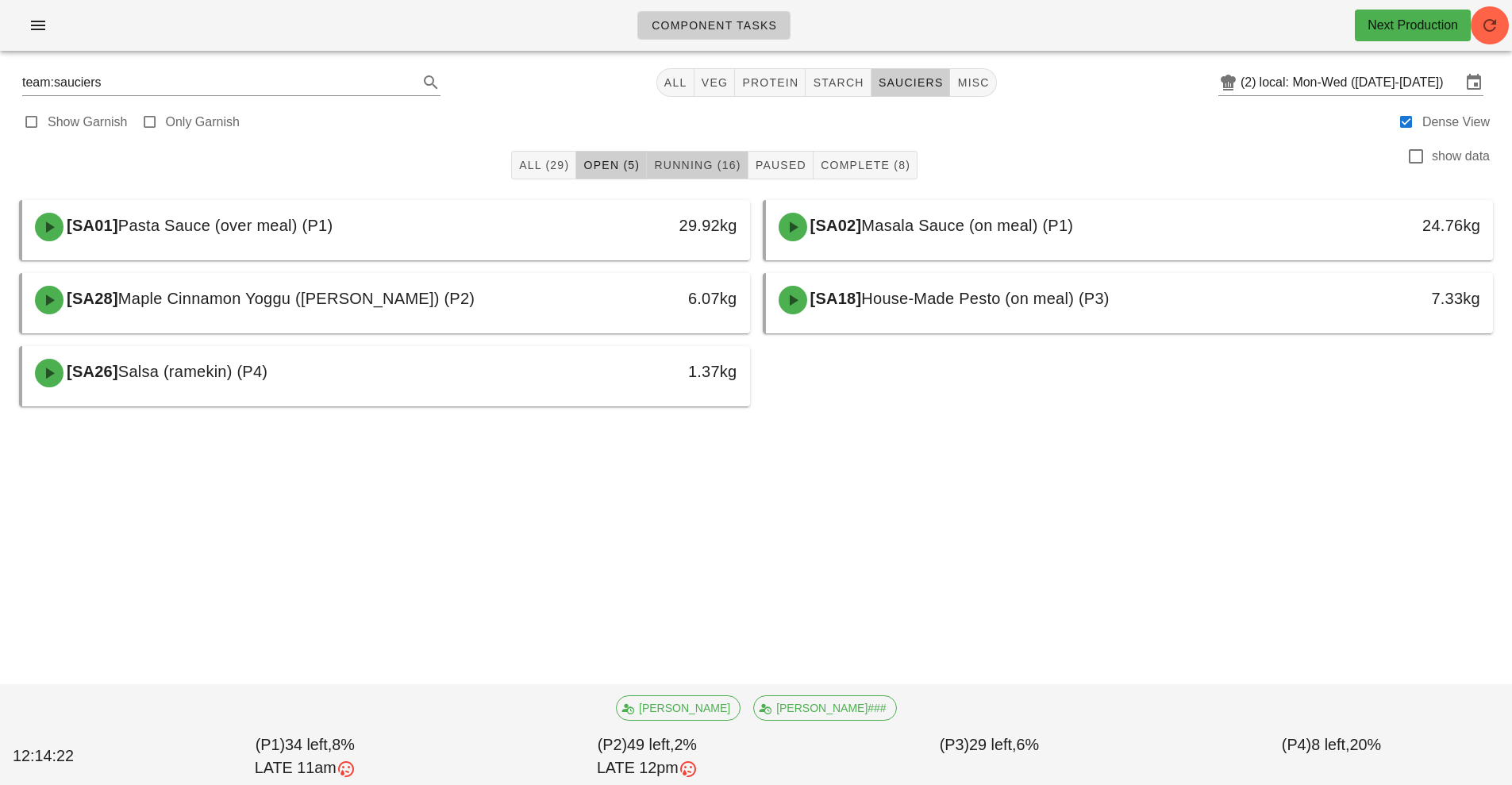
click at [707, 163] on span "Running (16)" at bounding box center [696, 165] width 88 height 13
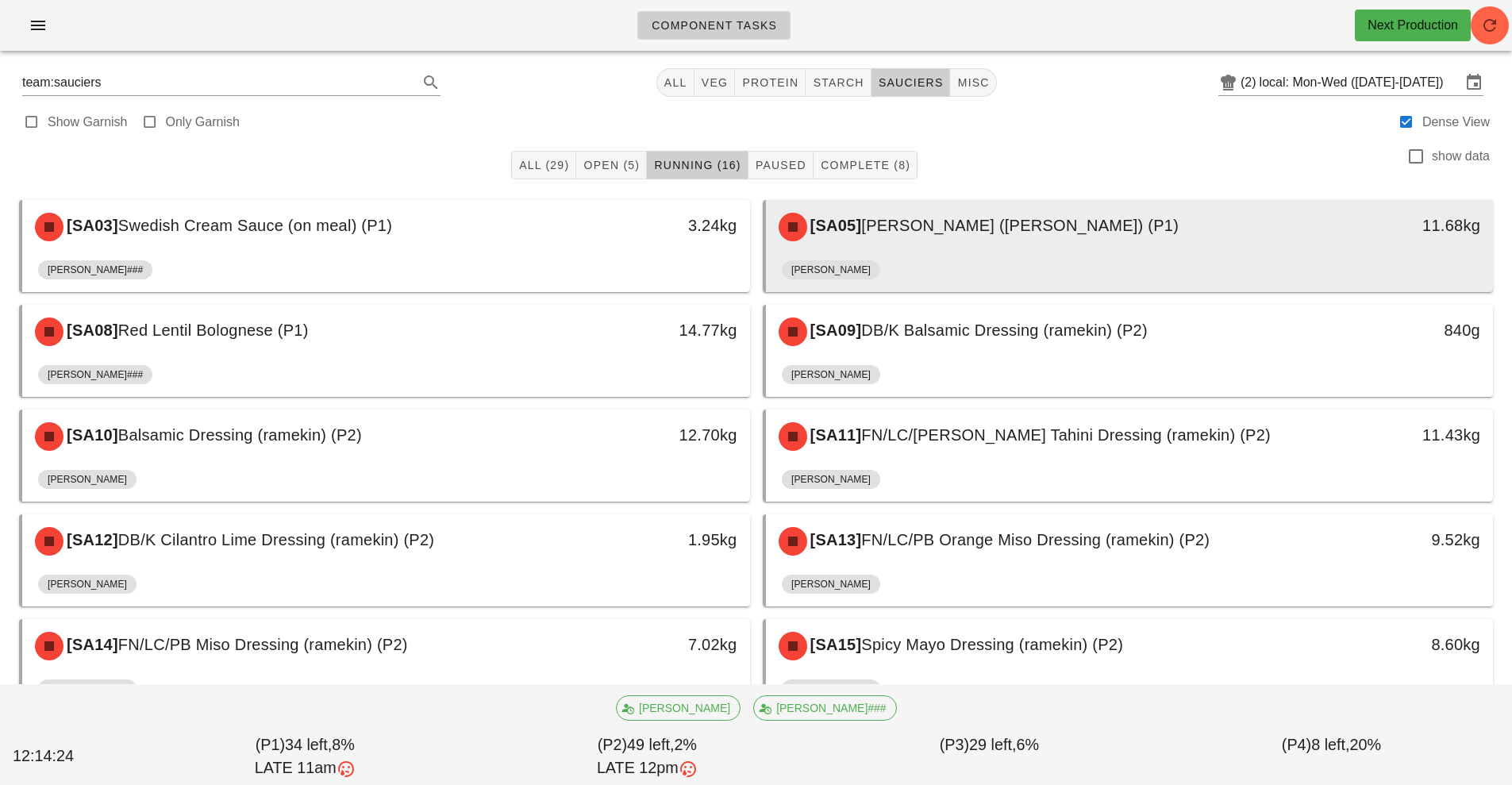
click at [856, 205] on div "[SA05] [PERSON_NAME] ([PERSON_NAME]) (P1)" at bounding box center [1040, 227] width 541 height 47
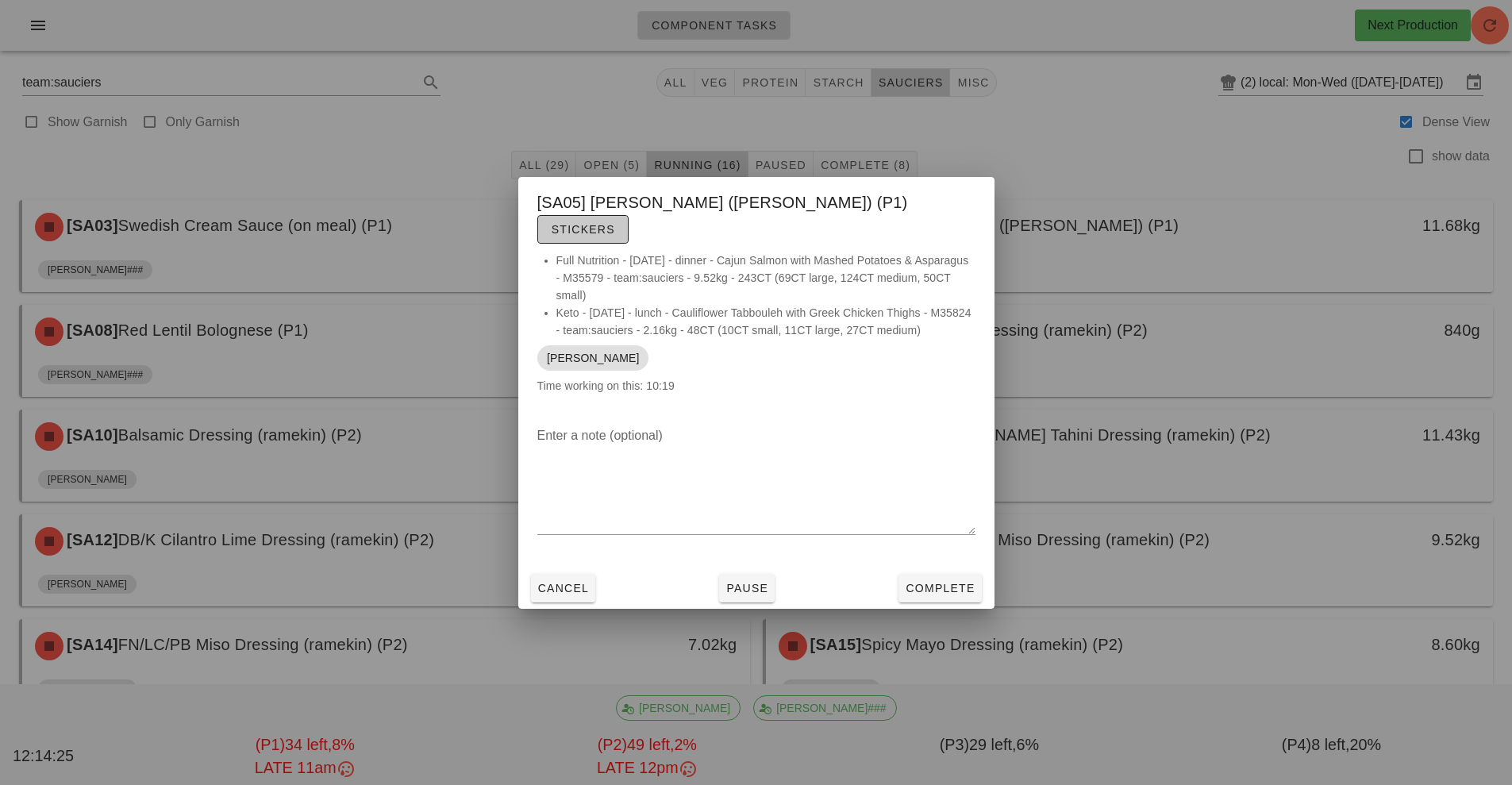
click at [615, 223] on span "Stickers" at bounding box center [582, 229] width 65 height 13
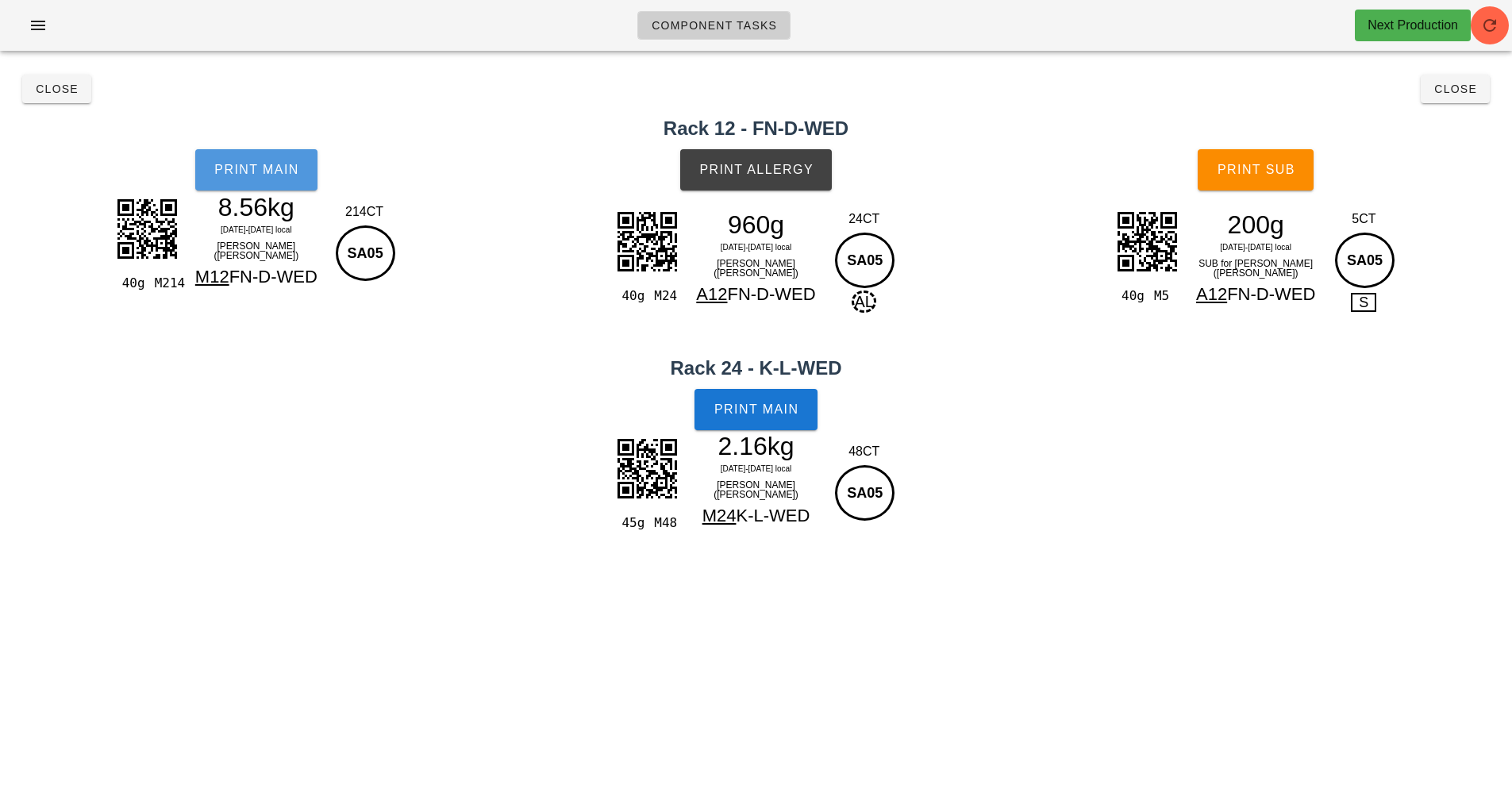
click at [281, 182] on button "Print Main" at bounding box center [256, 170] width 122 height 41
click at [714, 416] on span "Print Main" at bounding box center [756, 409] width 86 height 14
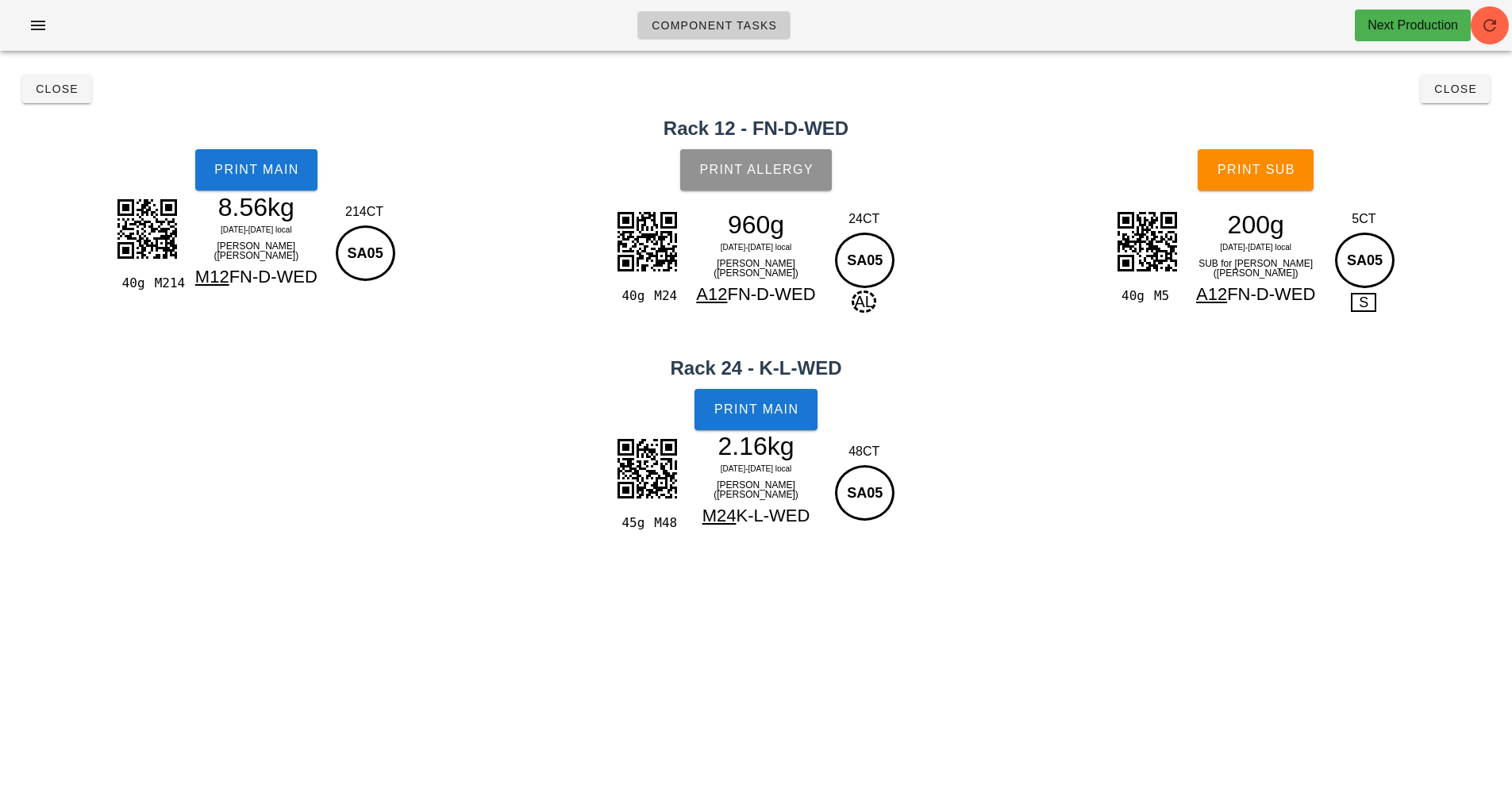
click at [763, 167] on span "Print Allergy" at bounding box center [755, 170] width 115 height 14
click at [1270, 164] on span "Print Sub" at bounding box center [1256, 170] width 78 height 14
click at [1480, 94] on button "Close" at bounding box center [1456, 89] width 69 height 29
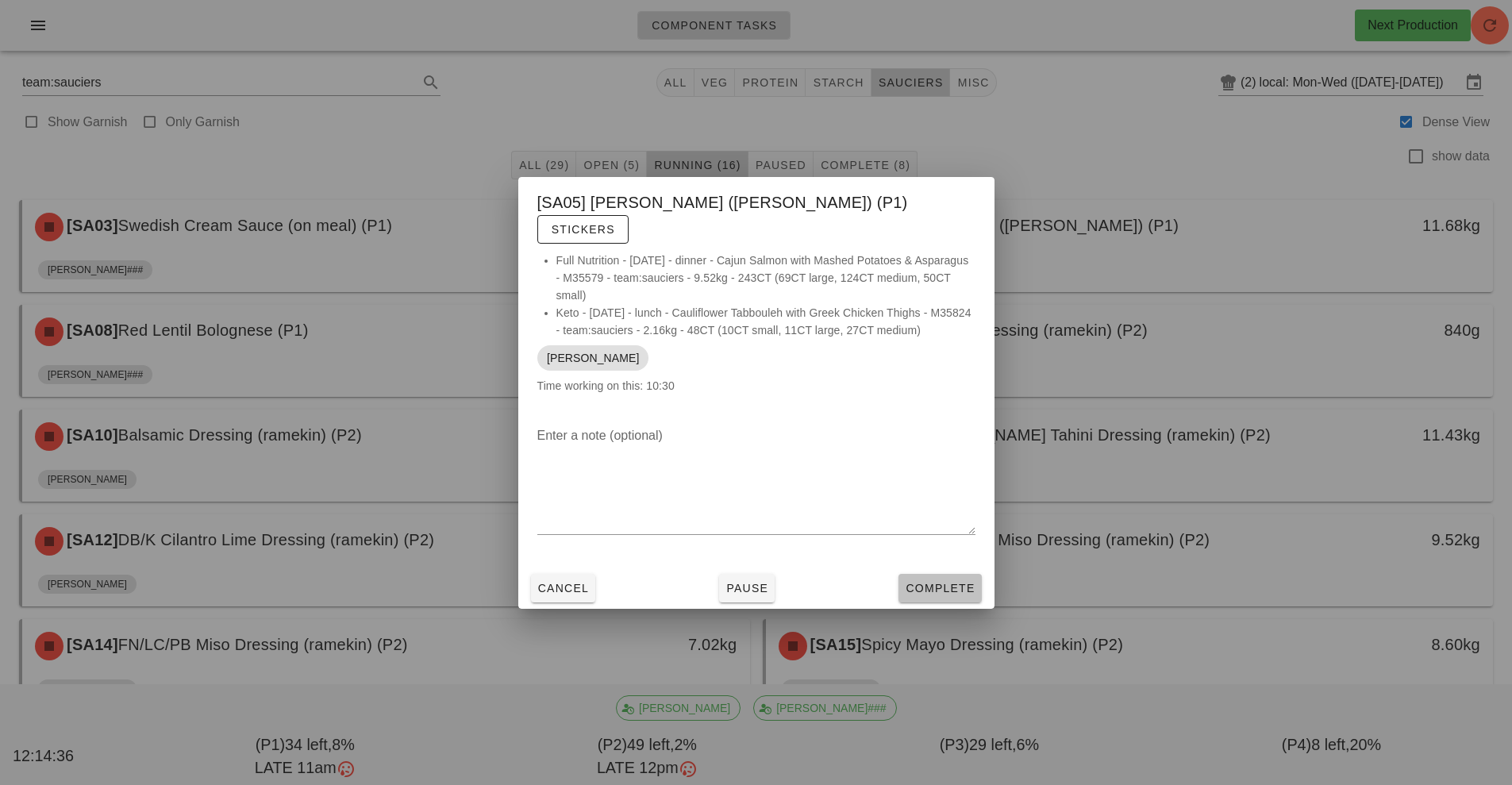
click at [922, 582] on span "Complete" at bounding box center [939, 587] width 69 height 13
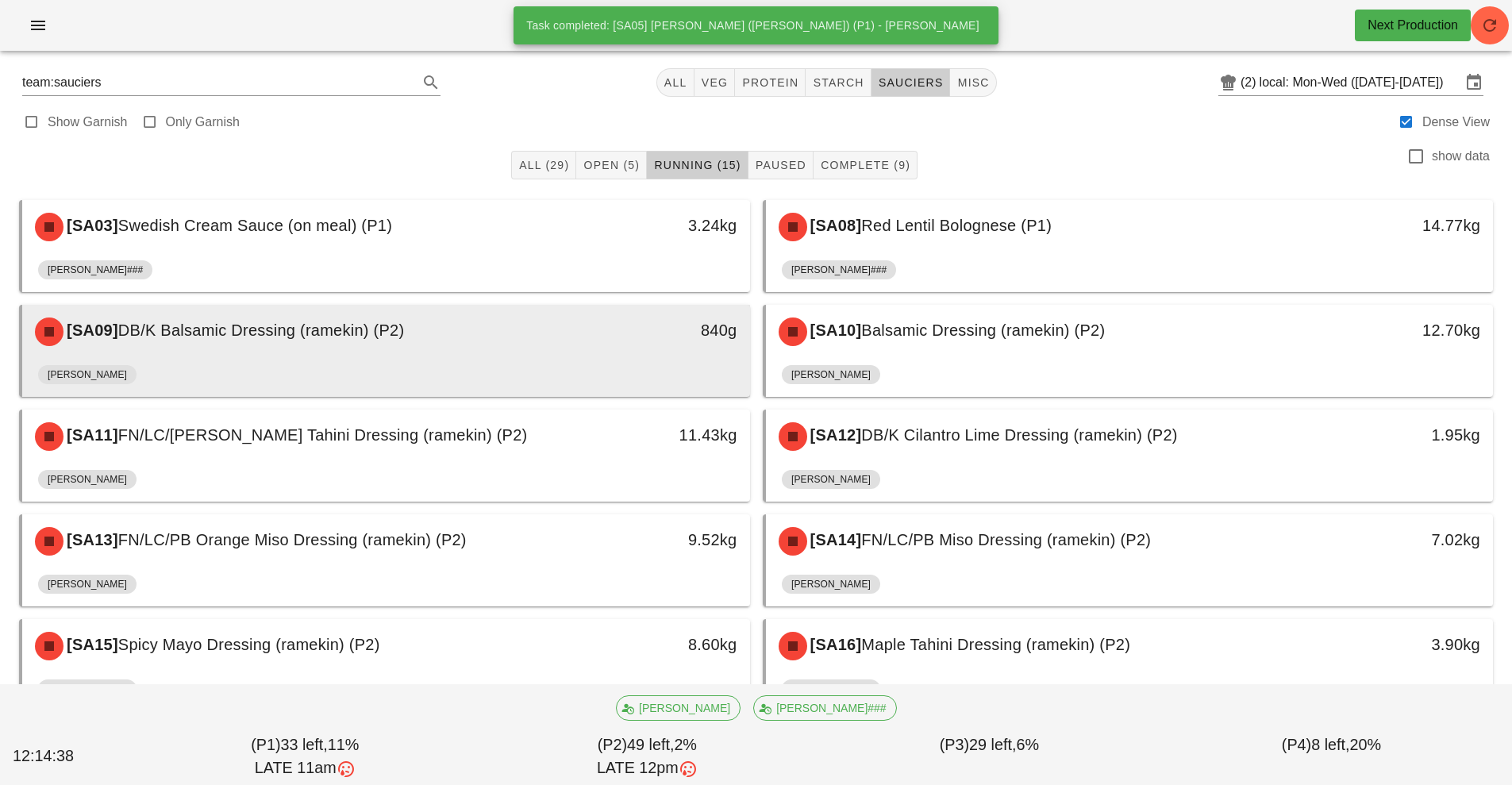
click at [530, 320] on div "[SA09] DB/K Balsamic Dressing (ramekin) (P2)" at bounding box center [295, 331] width 541 height 47
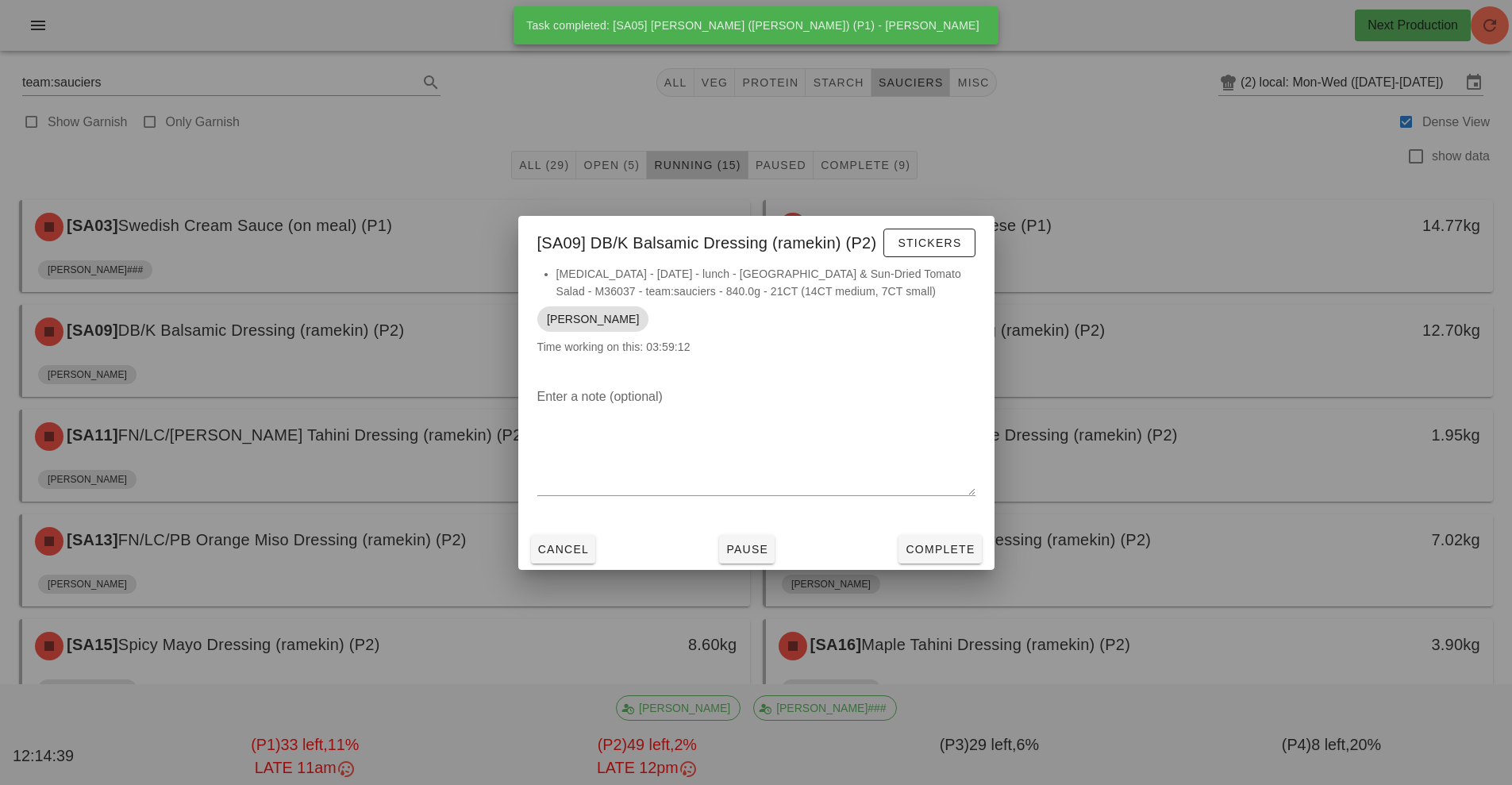
click at [990, 267] on div "[MEDICAL_DATA] - [DATE] - lunch - Turkey & Sun-Dried Tomato Salad - M36037 - te…" at bounding box center [757, 318] width 476 height 106
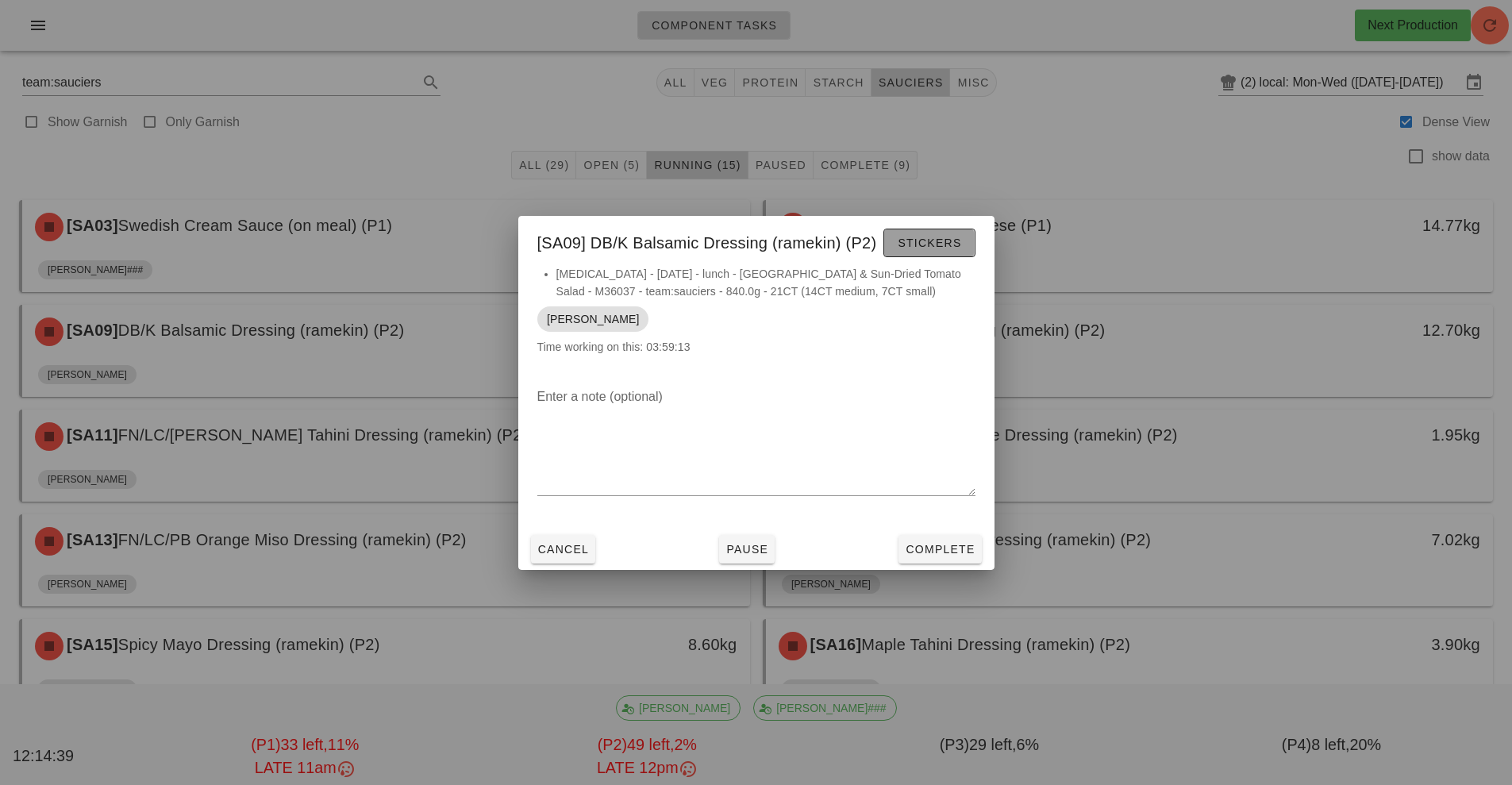
click at [954, 232] on button "Stickers" at bounding box center [929, 243] width 92 height 29
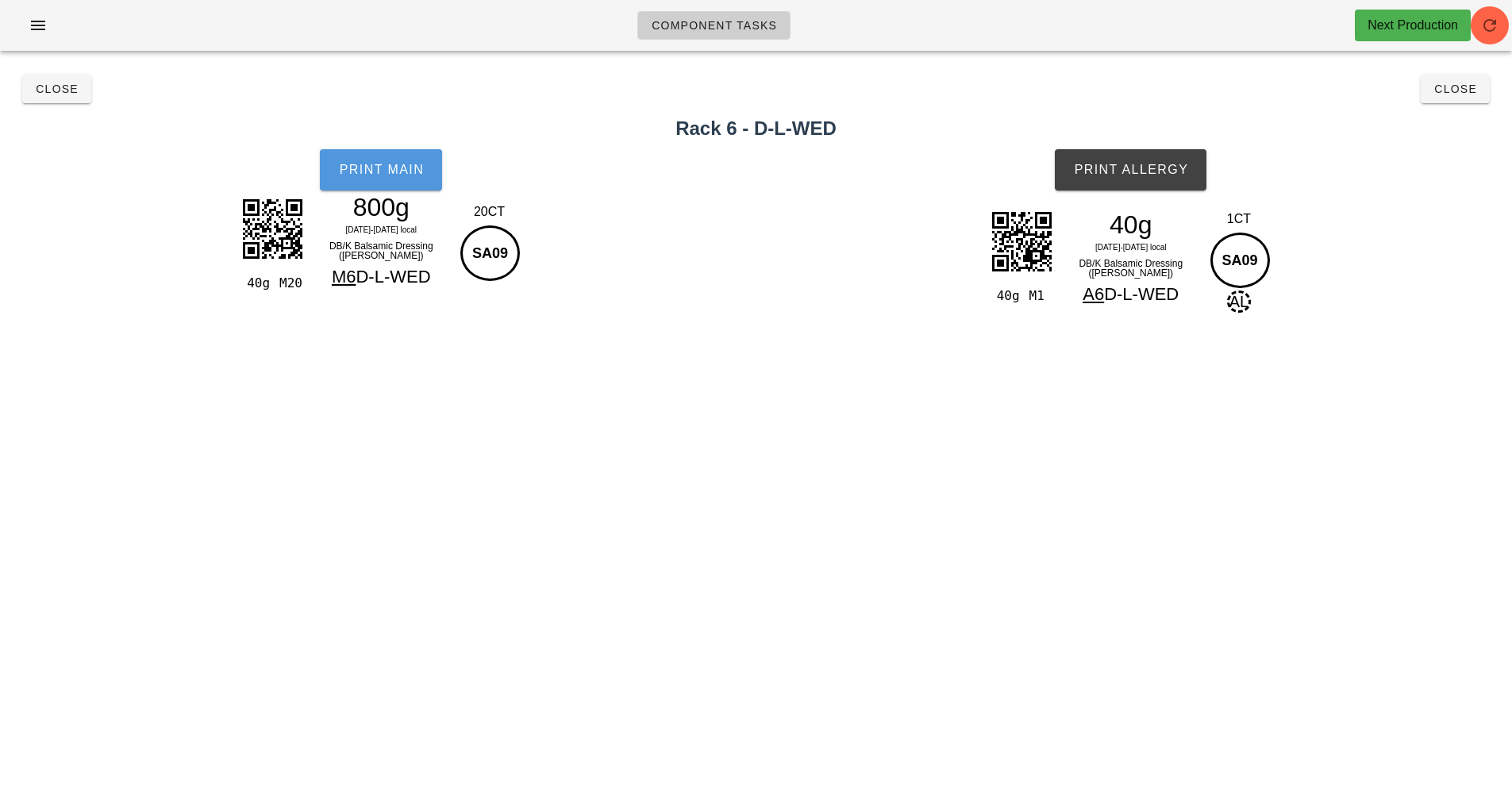
click at [392, 159] on button "Print Main" at bounding box center [381, 170] width 122 height 41
click at [1163, 179] on button "Print Allergy" at bounding box center [1130, 170] width 151 height 41
click at [1480, 96] on button "Close" at bounding box center [1456, 89] width 69 height 29
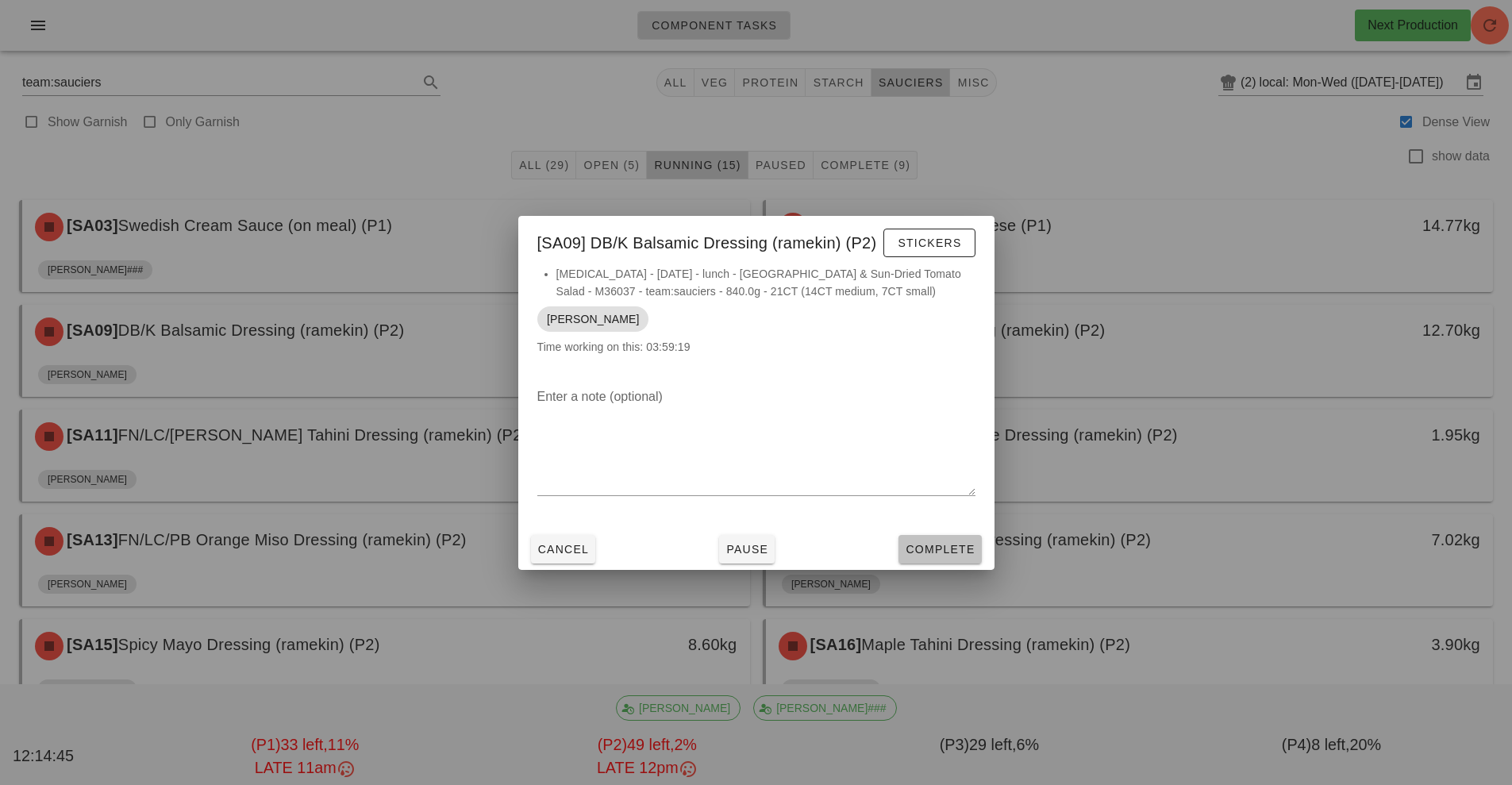
click at [978, 536] on button "Complete" at bounding box center [940, 550] width 83 height 29
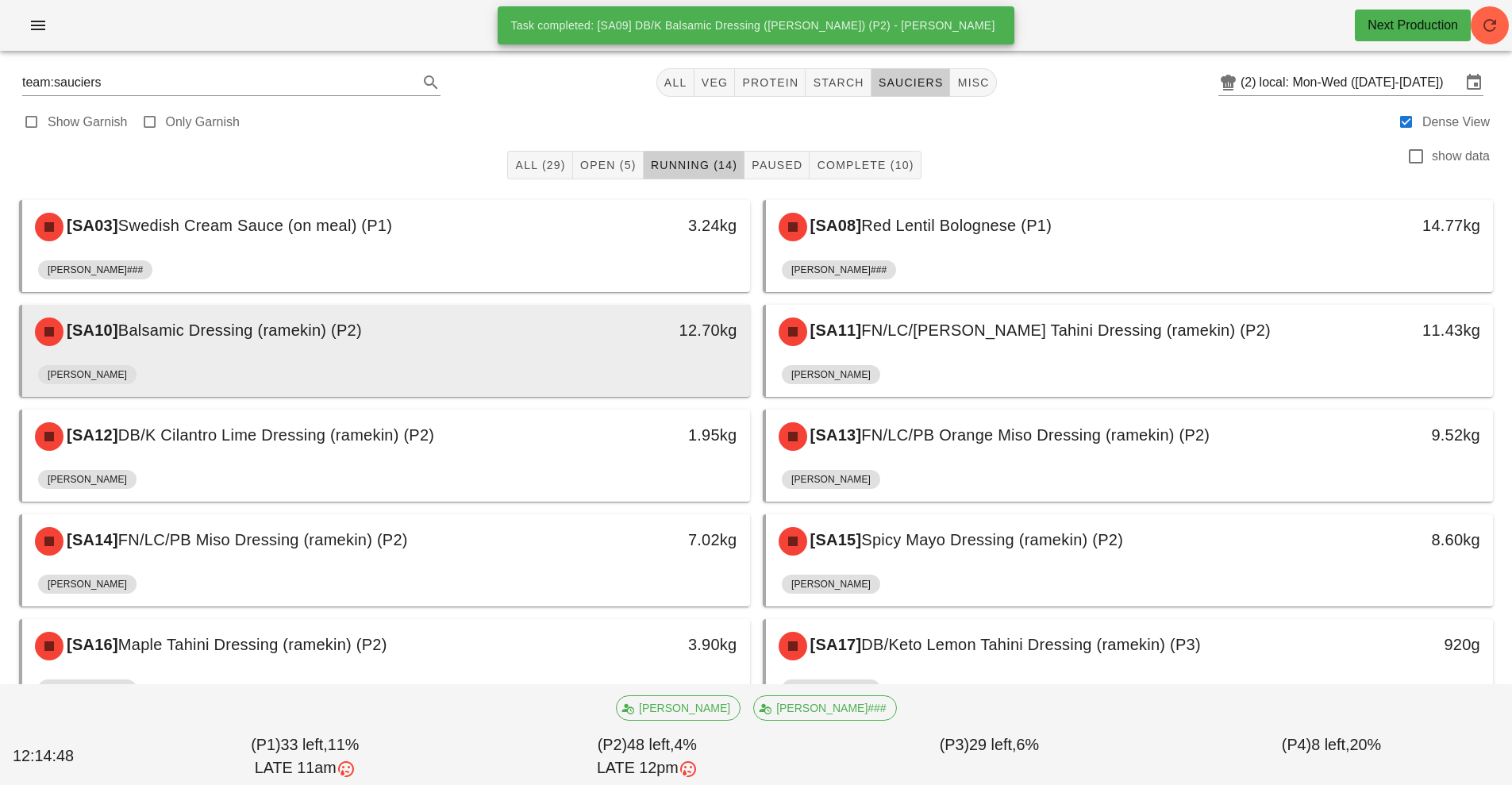
click at [662, 338] on div "12.70kg" at bounding box center [656, 330] width 161 height 25
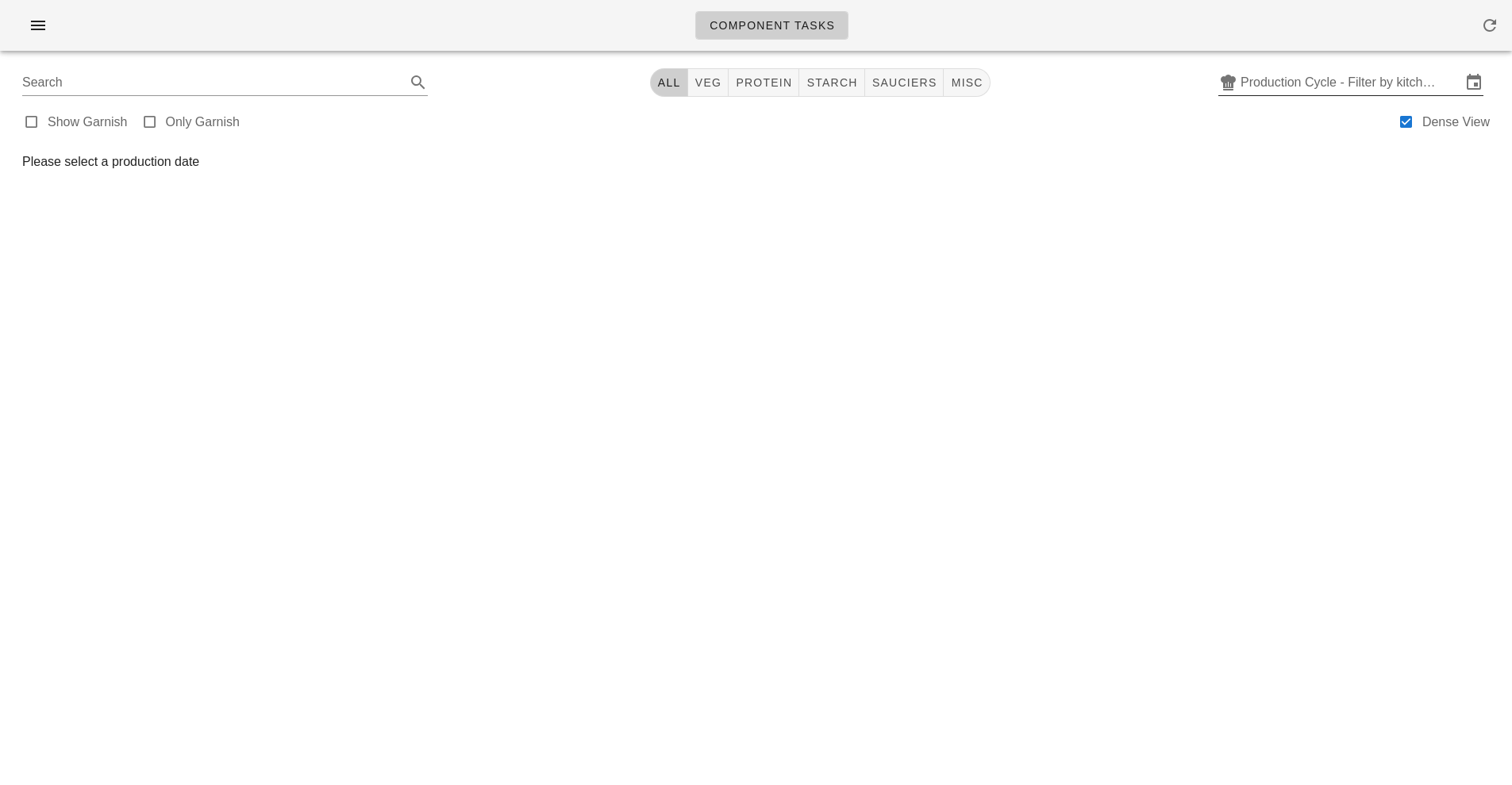
click at [1349, 87] on input "Production Cycle - Filter by kitchen production schedules" at bounding box center [1351, 82] width 221 height 25
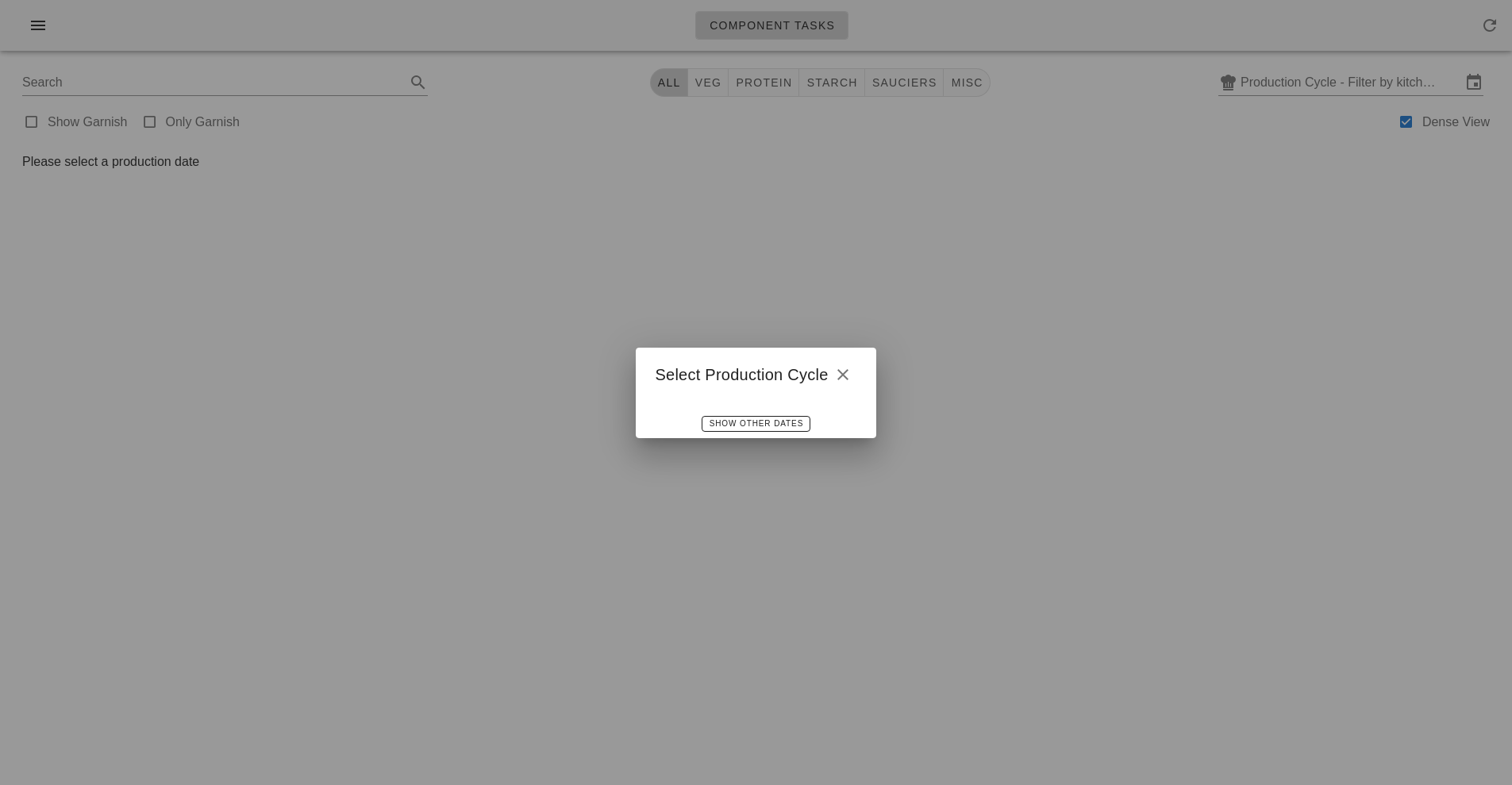
click at [994, 411] on div at bounding box center [756, 392] width 1512 height 785
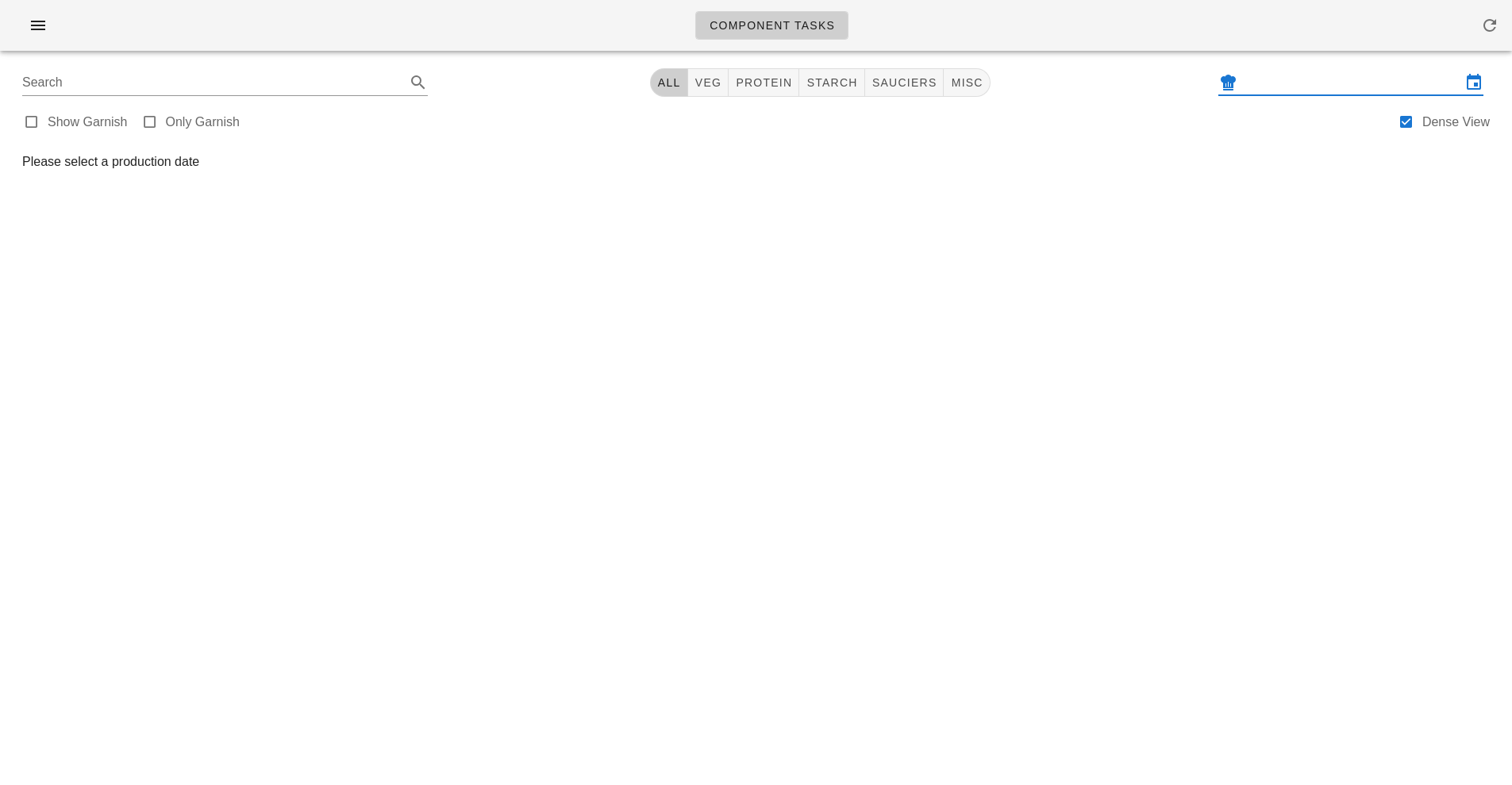
click at [1294, 89] on input "text" at bounding box center [1351, 82] width 221 height 25
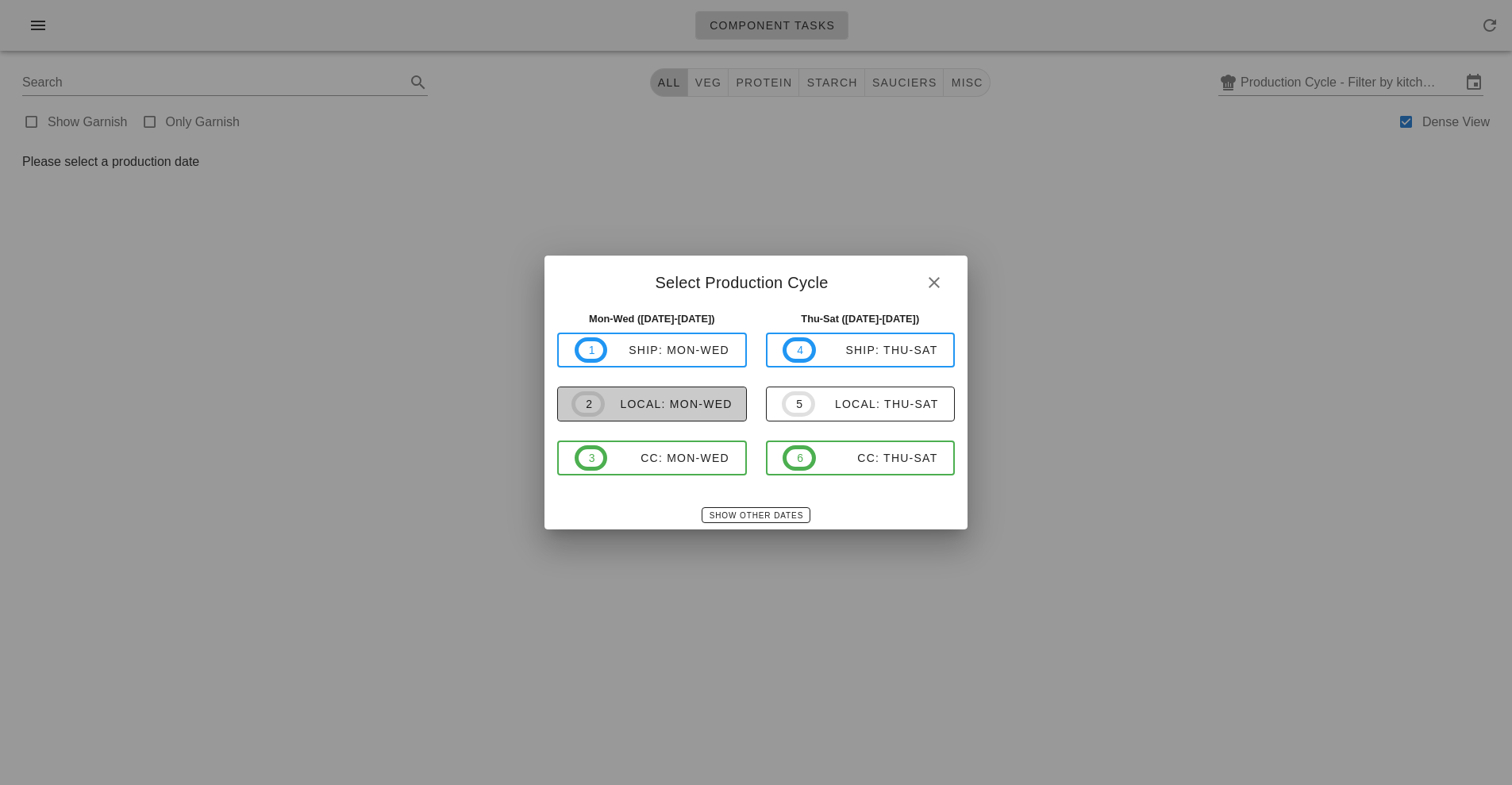
click at [696, 389] on button "2 local: Mon-Wed" at bounding box center [652, 404] width 190 height 35
type input "local: Mon-Wed ([DATE]-[DATE])"
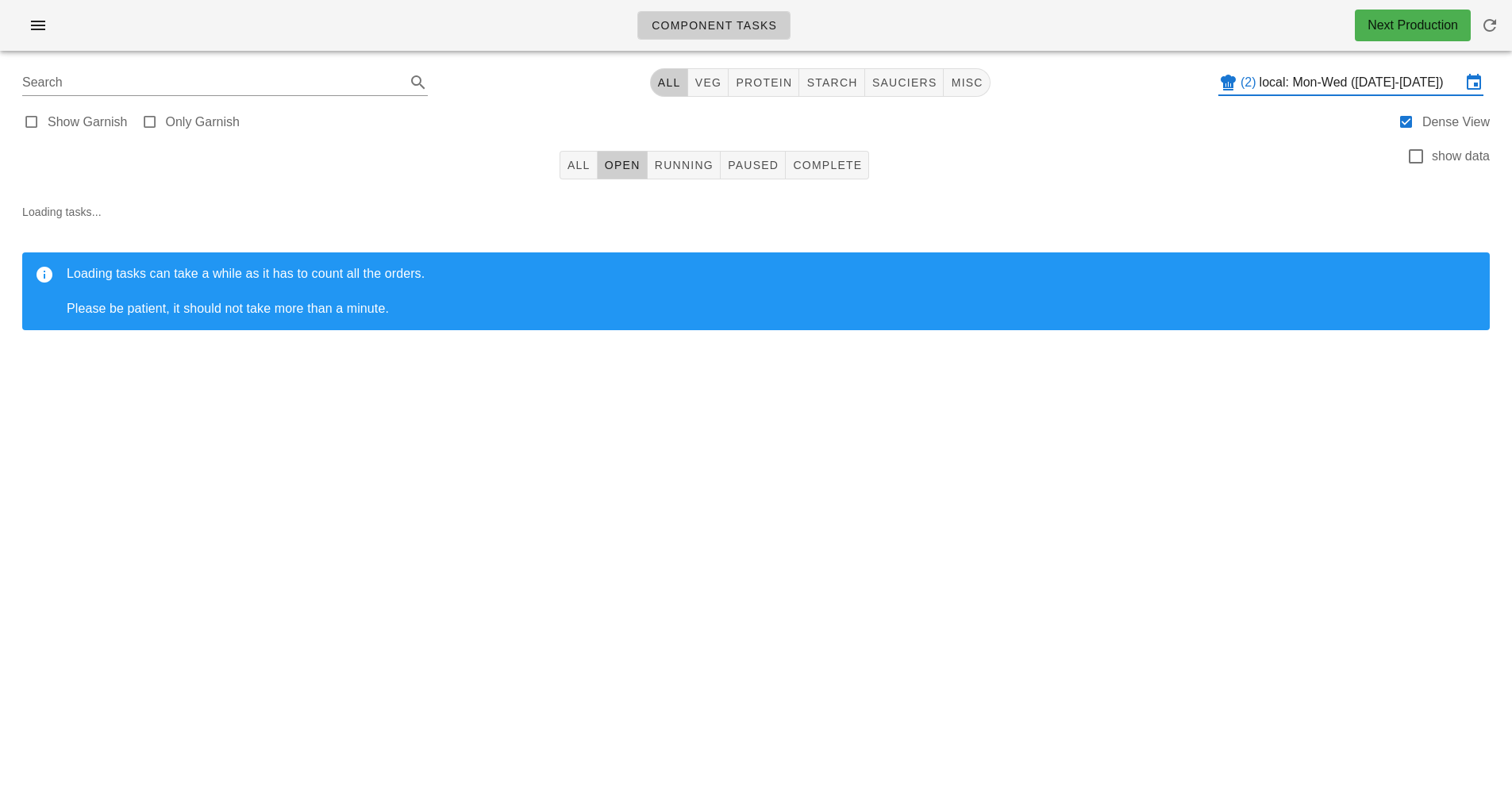
click at [1329, 79] on input "local: Mon-Wed ([DATE]-[DATE])" at bounding box center [1360, 82] width 202 height 25
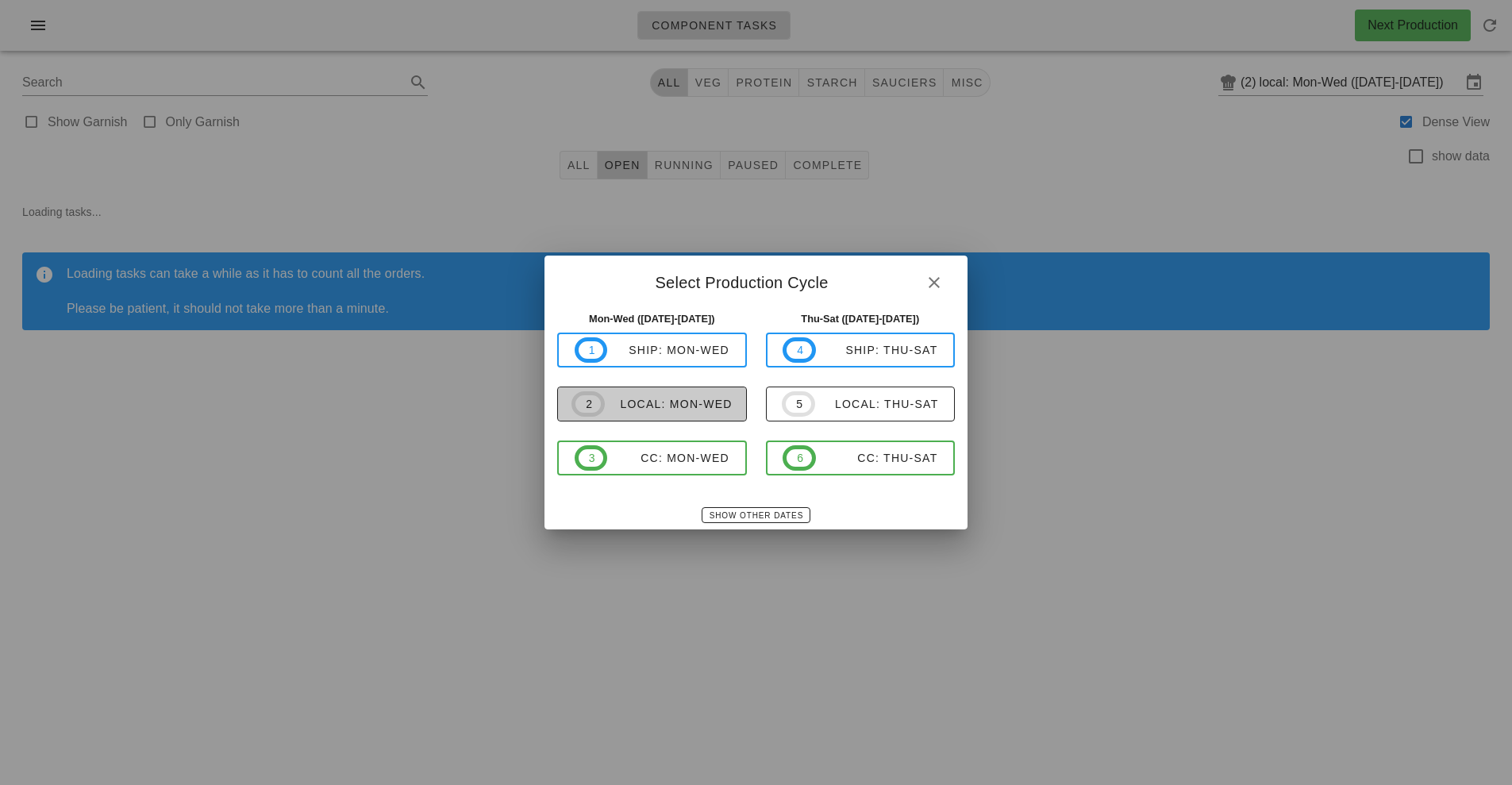
click at [694, 401] on div "local: Mon-Wed" at bounding box center [668, 403] width 128 height 13
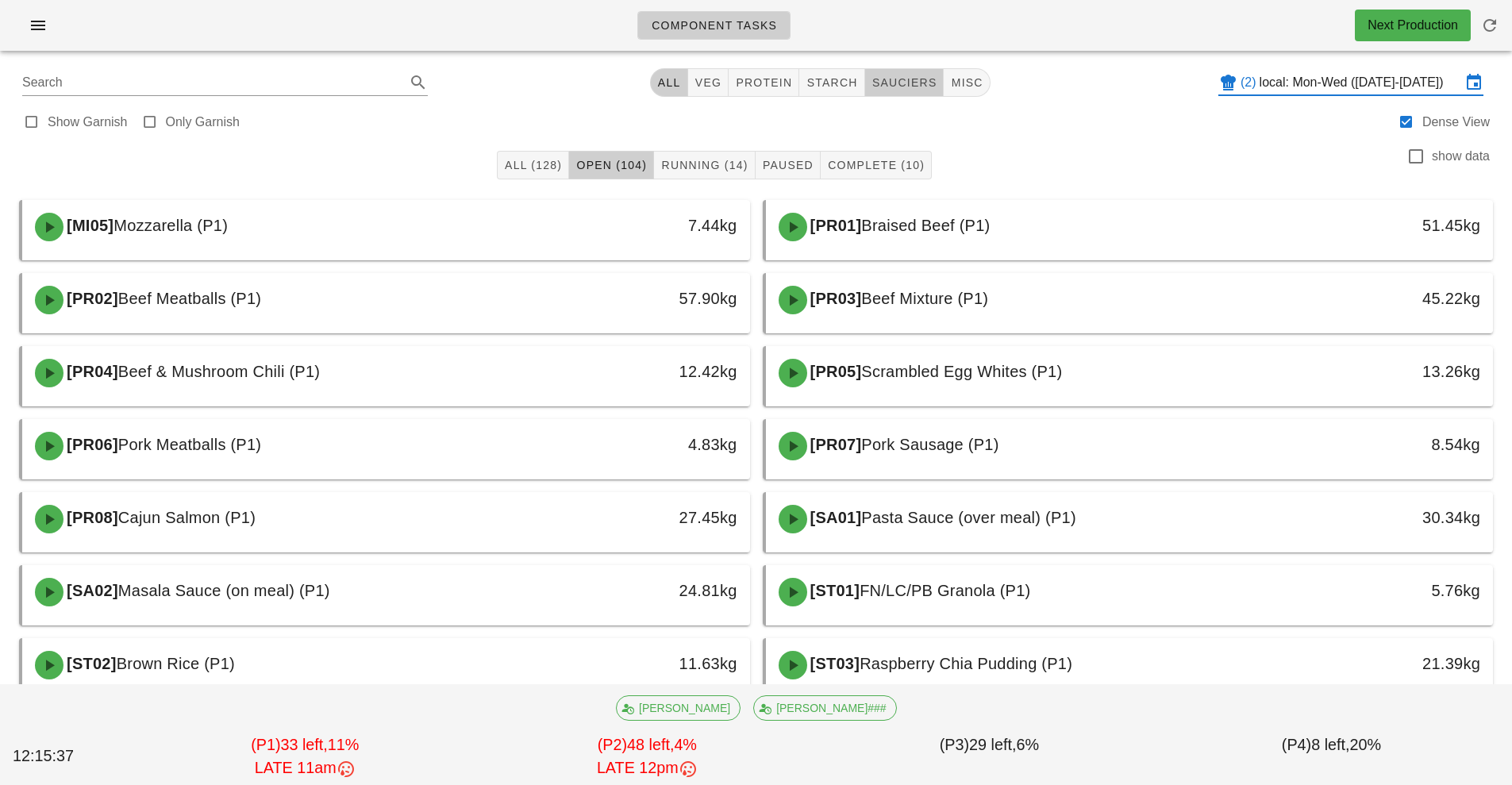
click at [895, 83] on span "sauciers" at bounding box center [904, 82] width 66 height 13
type input "team:sauciers"
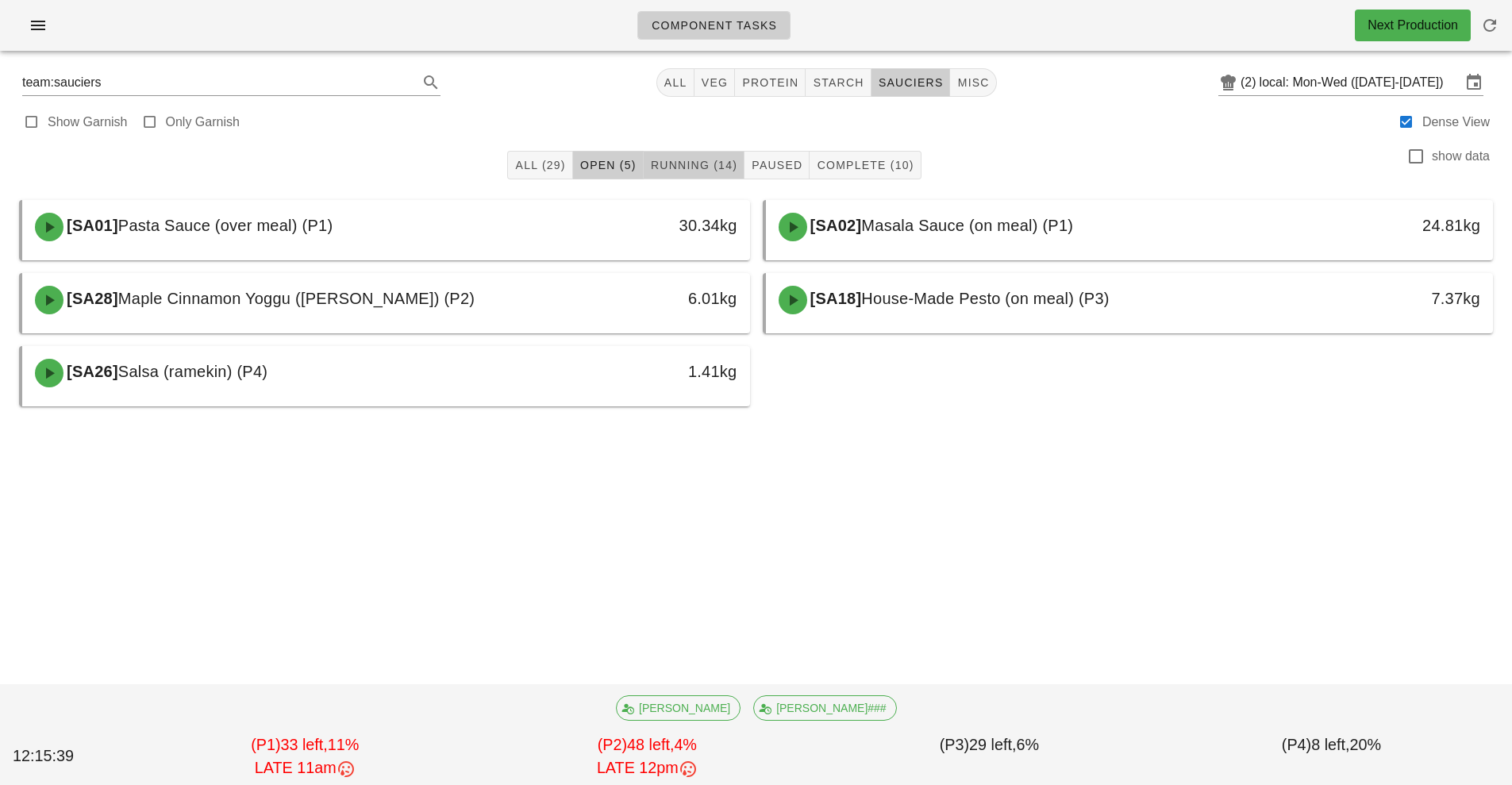
click at [689, 155] on button "Running (14)" at bounding box center [694, 165] width 101 height 29
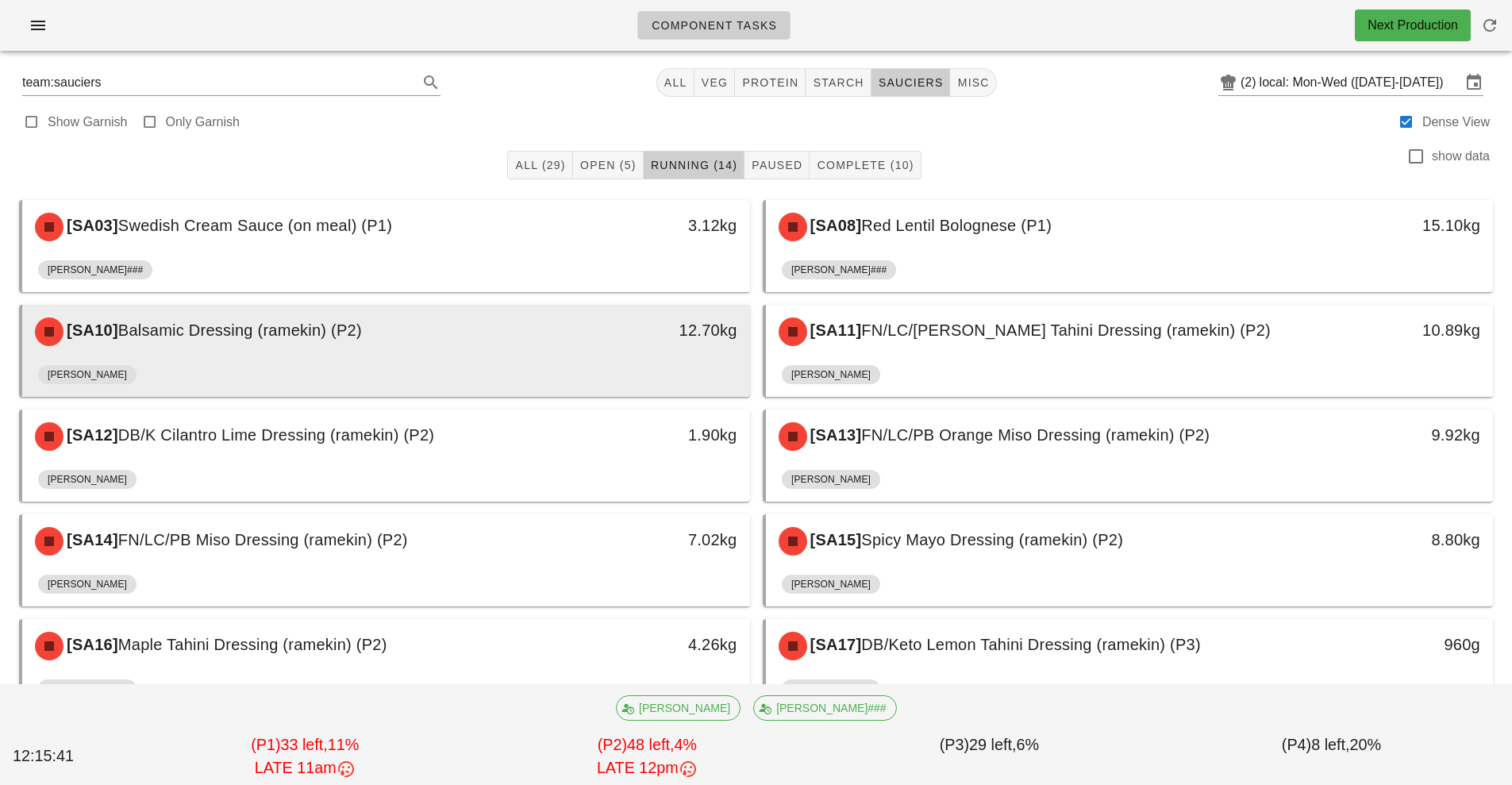
click at [426, 368] on div "[PERSON_NAME]" at bounding box center [387, 378] width 696 height 39
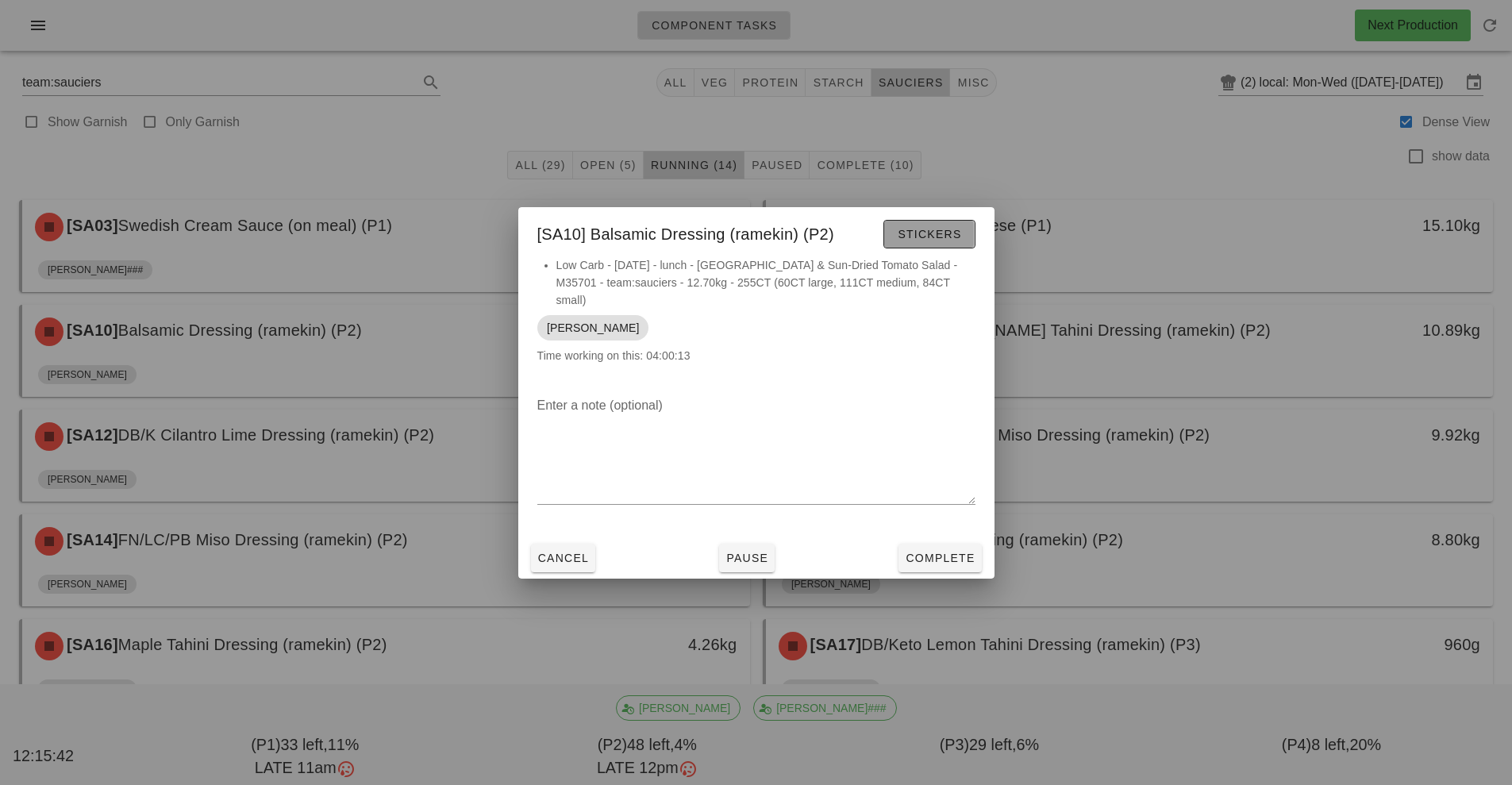
click at [928, 235] on span "Stickers" at bounding box center [929, 233] width 65 height 13
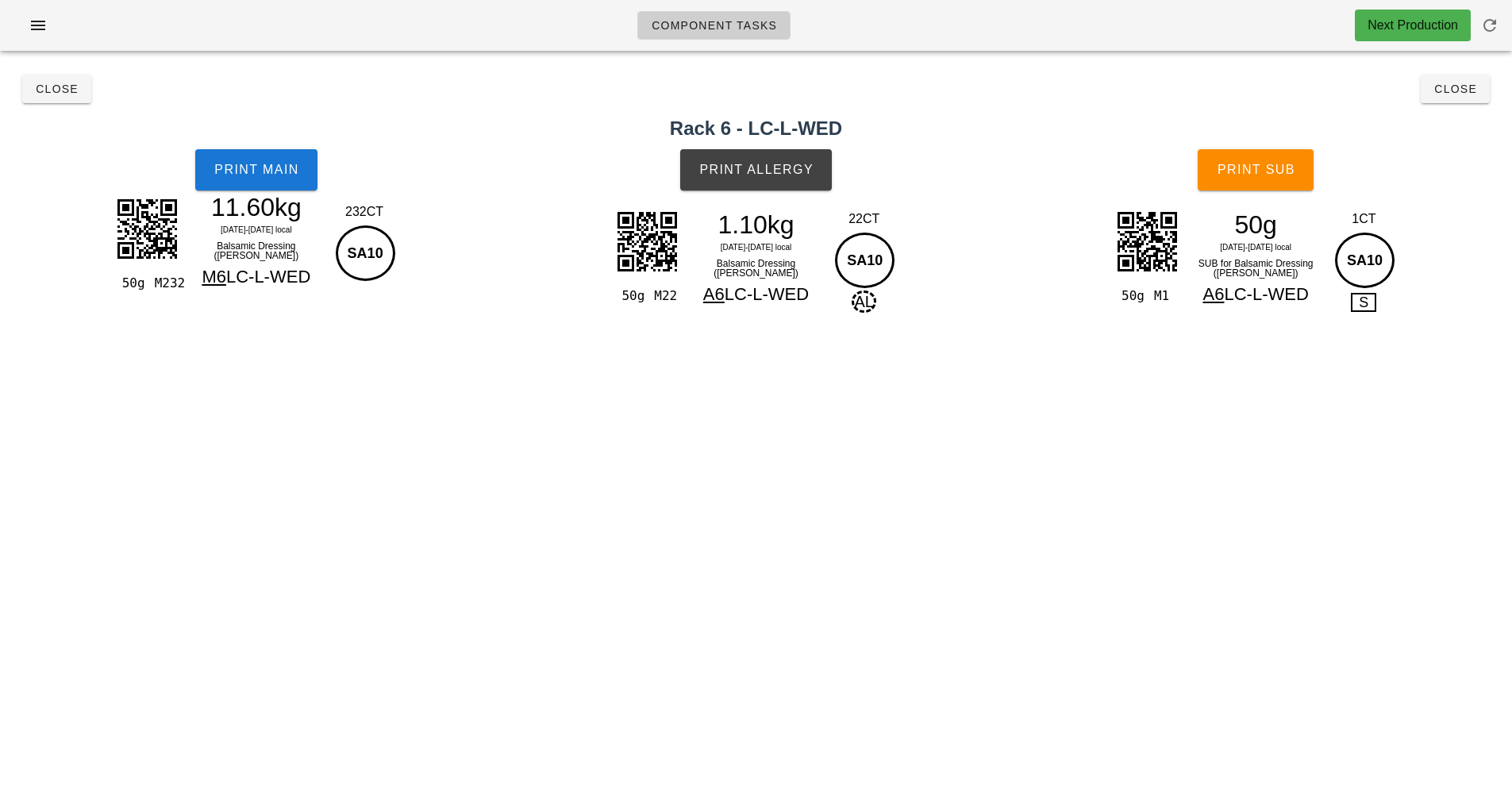
click at [344, 188] on div "Print Main" at bounding box center [256, 170] width 513 height 61
click at [299, 188] on button "Print Main" at bounding box center [256, 170] width 122 height 41
click at [788, 182] on button "Print Allergy" at bounding box center [755, 170] width 151 height 41
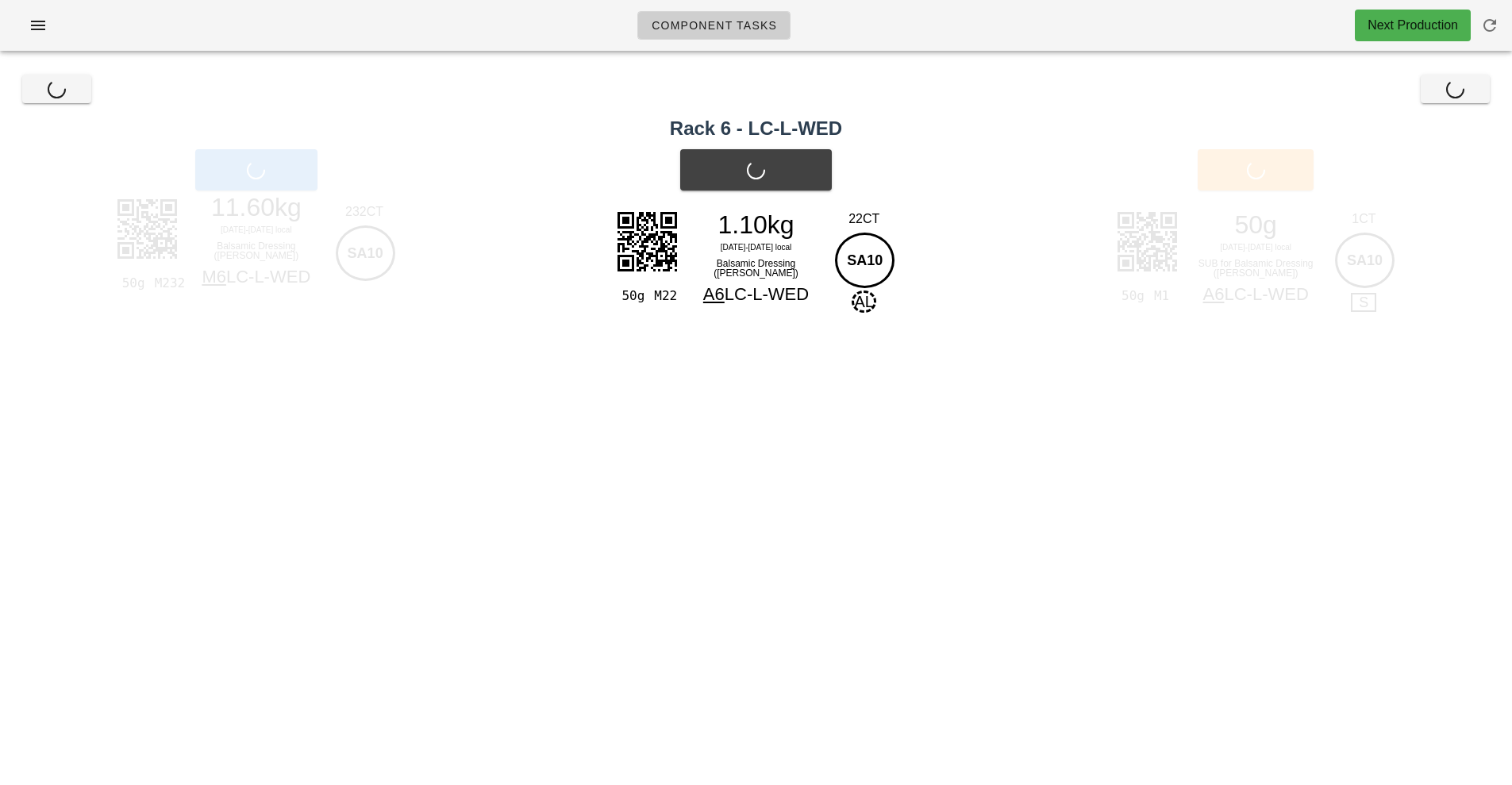
click at [1285, 177] on div "Print Sub" at bounding box center [1256, 170] width 513 height 61
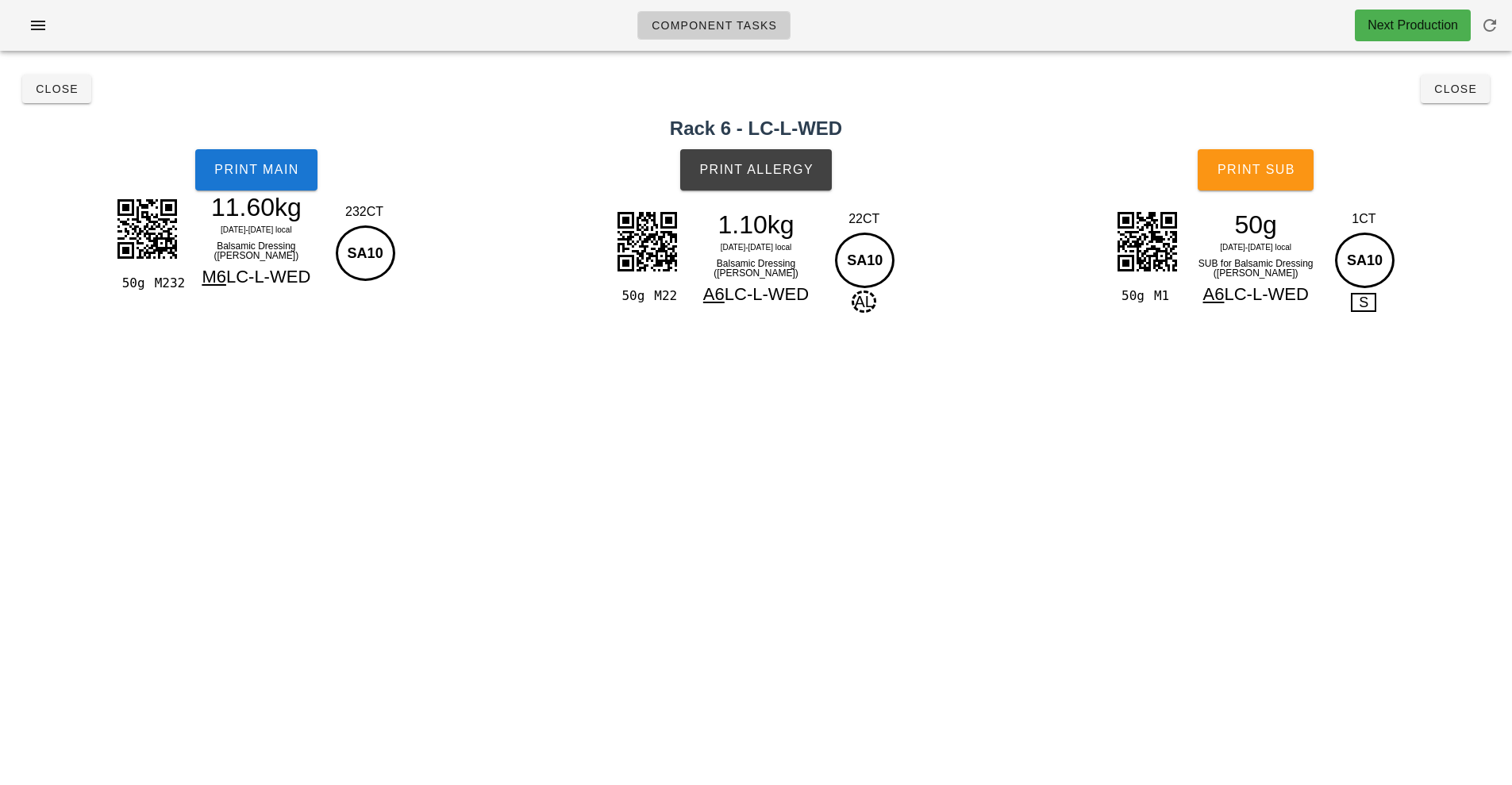
click at [1285, 177] on button "Print Sub" at bounding box center [1256, 170] width 116 height 41
click at [1452, 91] on span "Close" at bounding box center [1455, 89] width 43 height 13
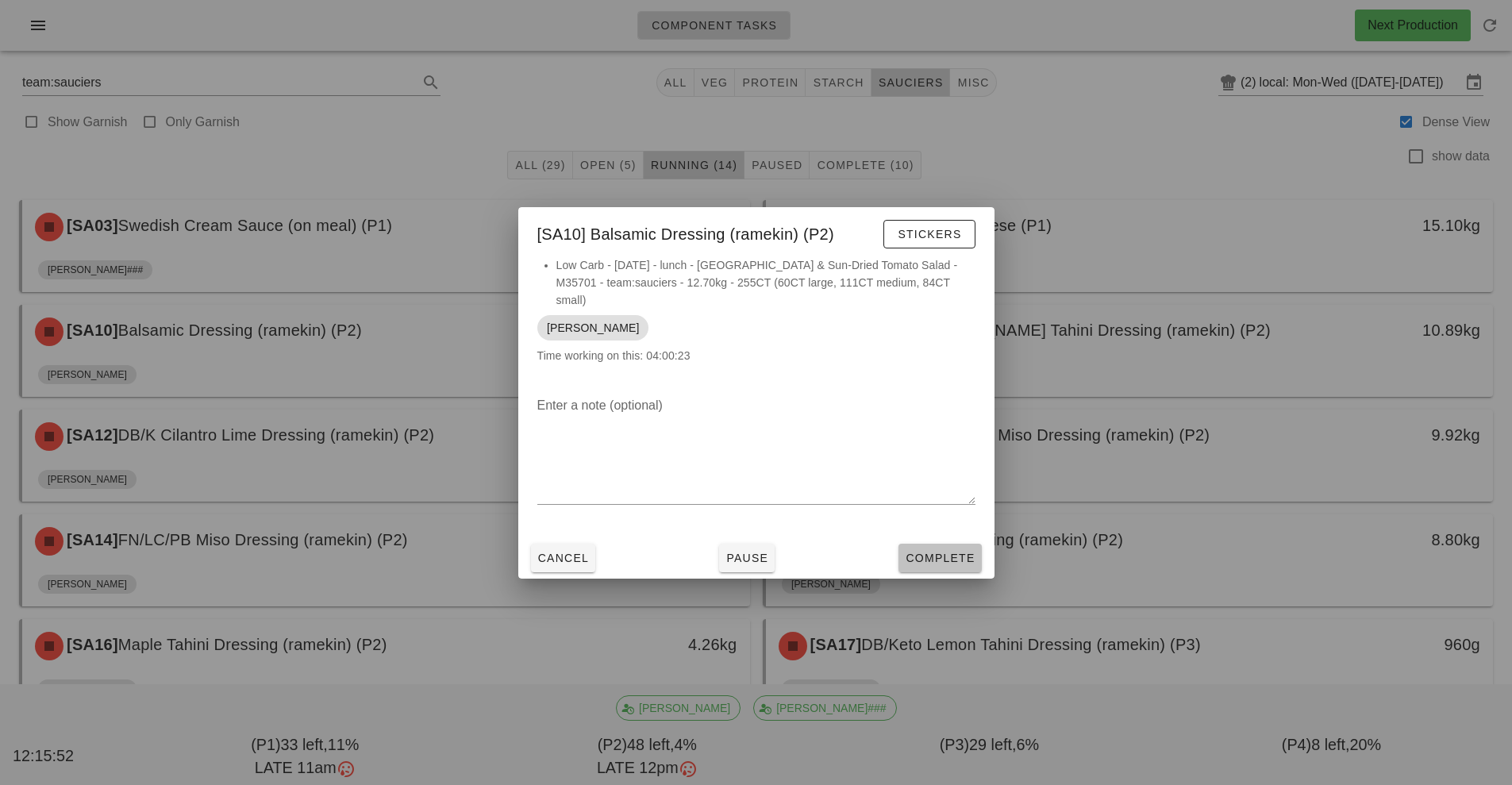
click at [972, 544] on button "Complete" at bounding box center [940, 558] width 83 height 29
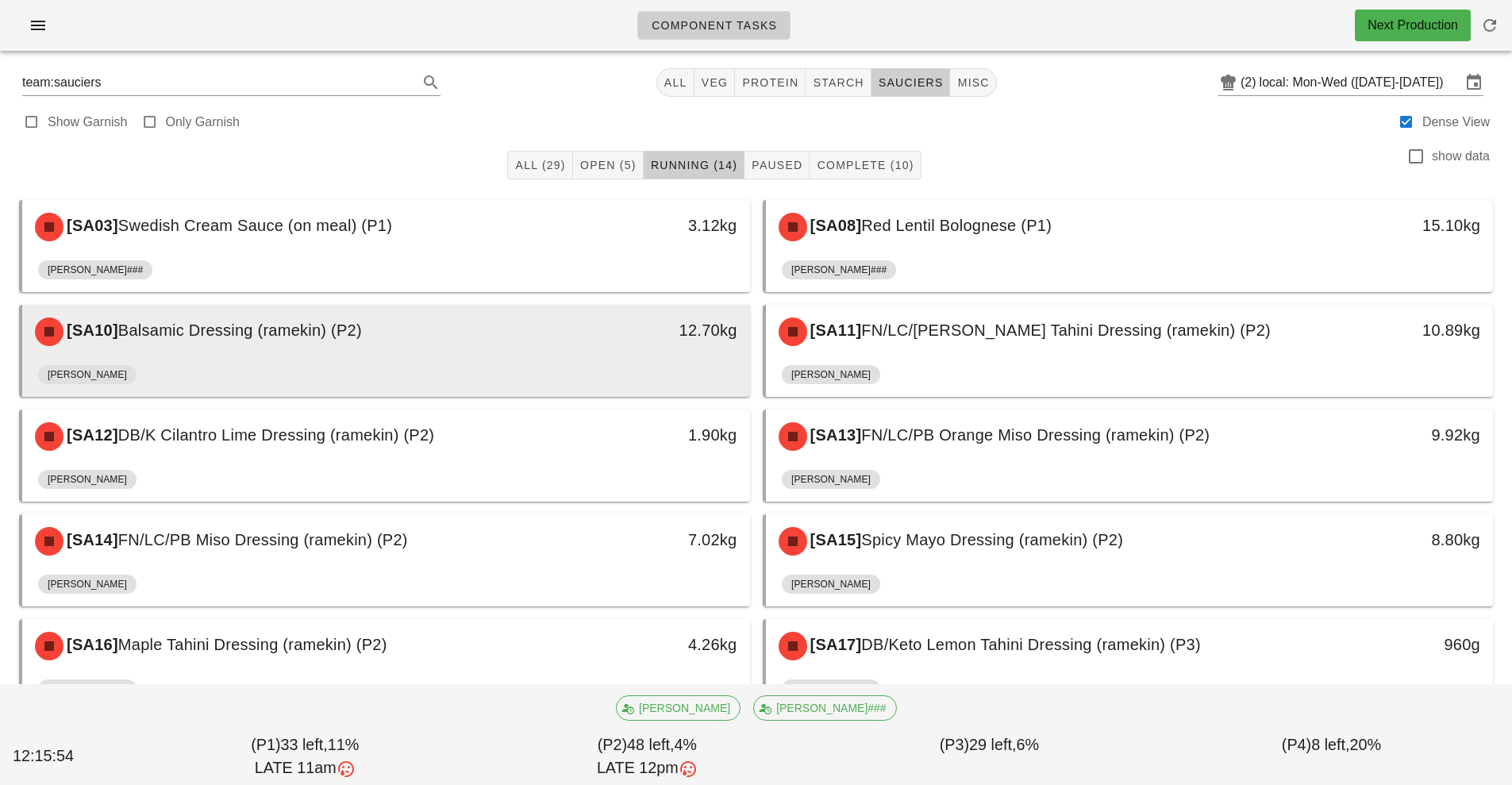
click at [585, 358] on div "[SA10] Balsamic Dressing (ramekin) (P2) 12.70kg" at bounding box center [386, 332] width 728 height 54
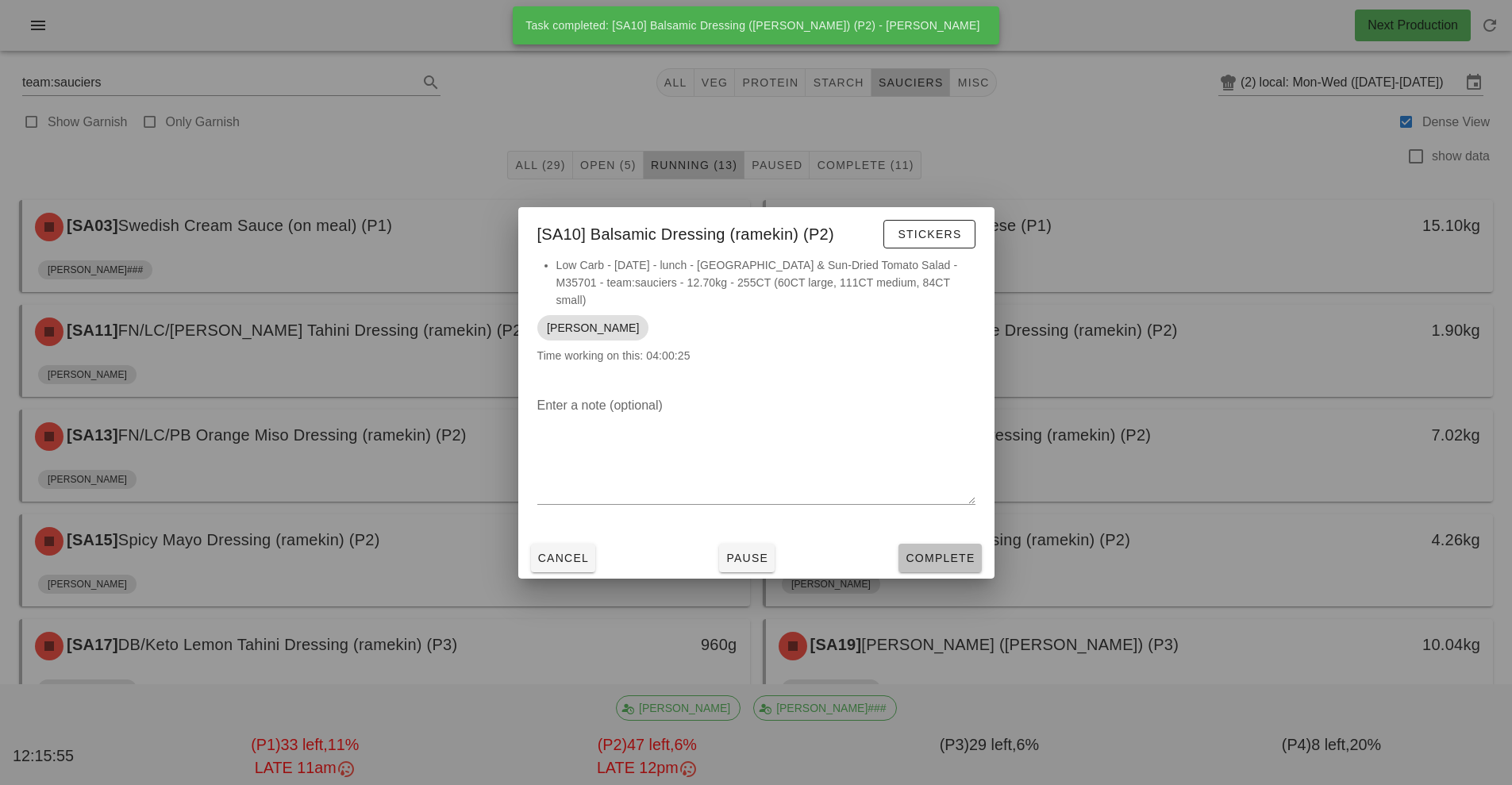
click at [954, 552] on span "Complete" at bounding box center [939, 557] width 69 height 13
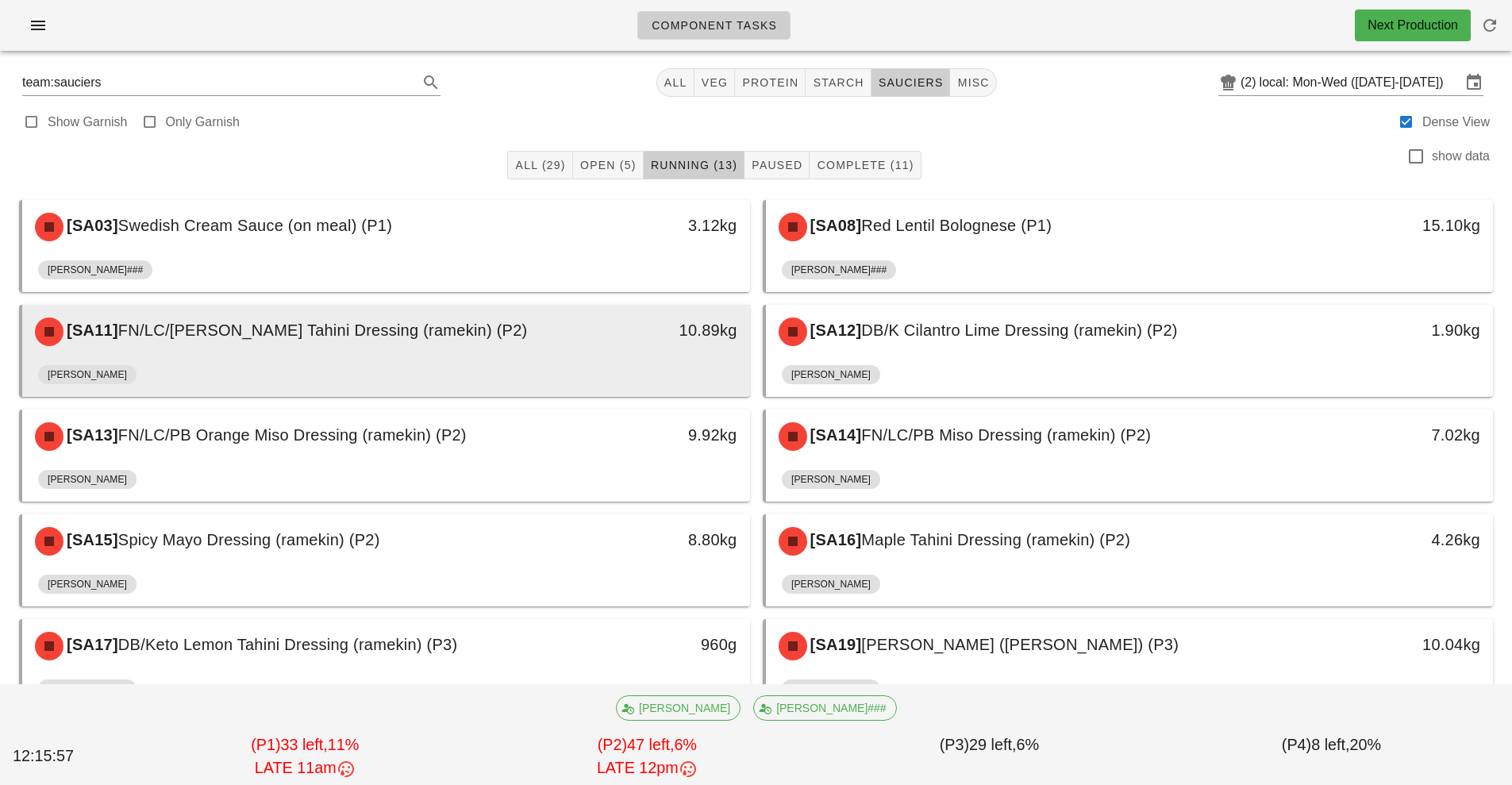
click at [680, 371] on div "[PERSON_NAME]" at bounding box center [387, 378] width 696 height 39
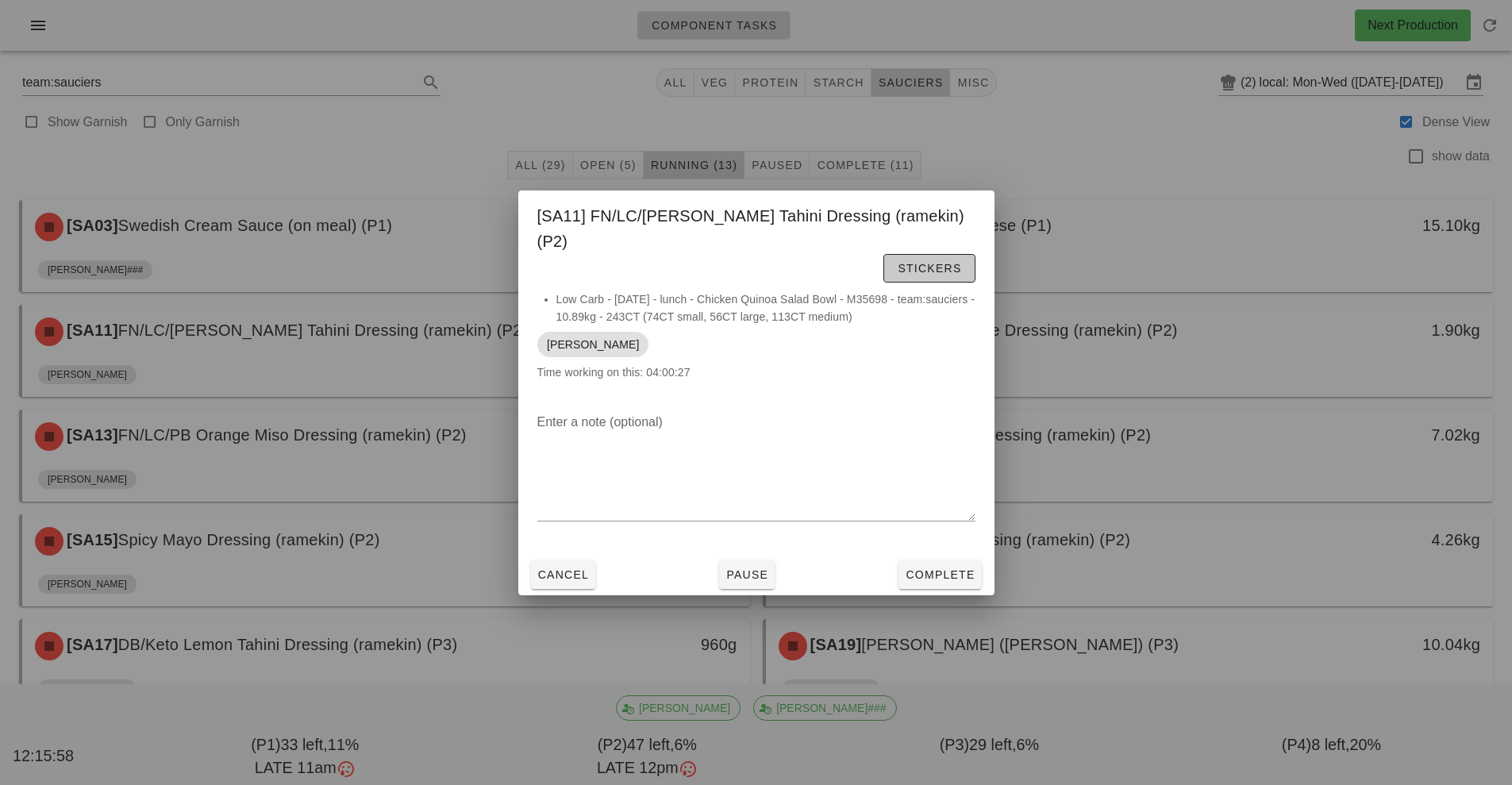
click at [897, 262] on span "Stickers" at bounding box center [929, 268] width 65 height 13
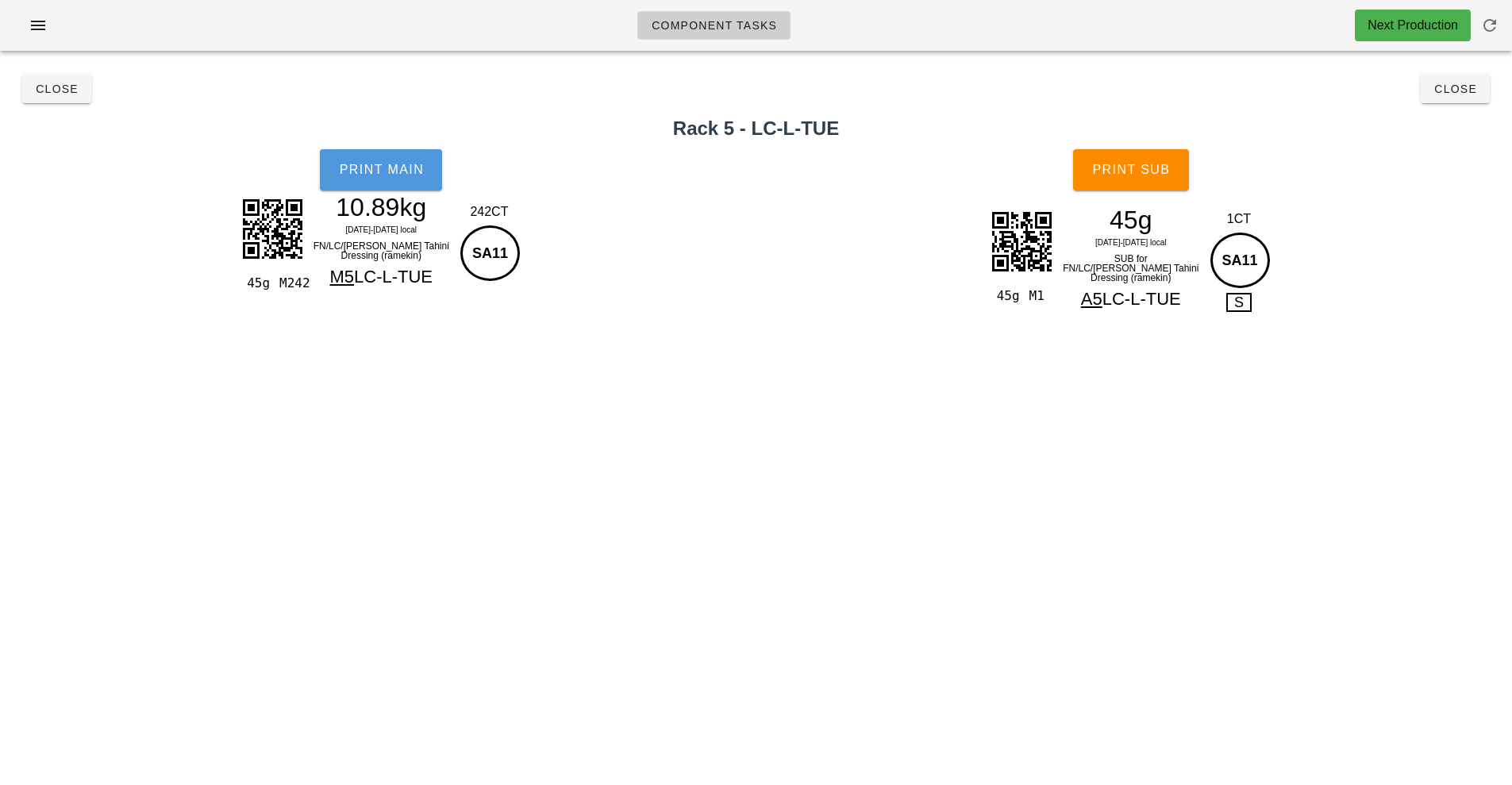
click at [406, 180] on button "Print Main" at bounding box center [381, 170] width 122 height 41
click at [1156, 187] on button "Print Sub" at bounding box center [1131, 170] width 116 height 41
click at [1449, 96] on button "Close" at bounding box center [1456, 89] width 69 height 29
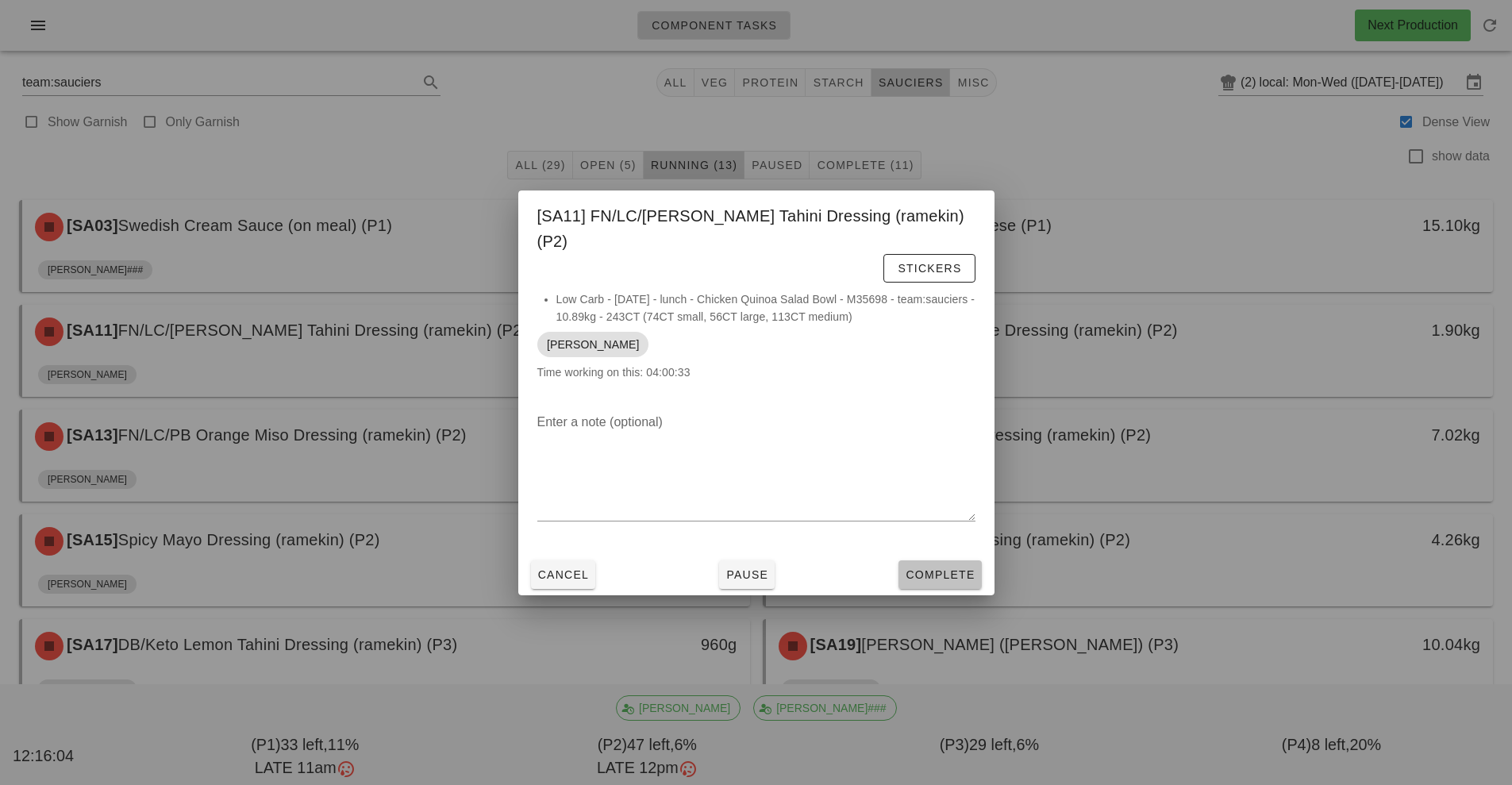
click at [938, 568] on span "Complete" at bounding box center [939, 574] width 69 height 13
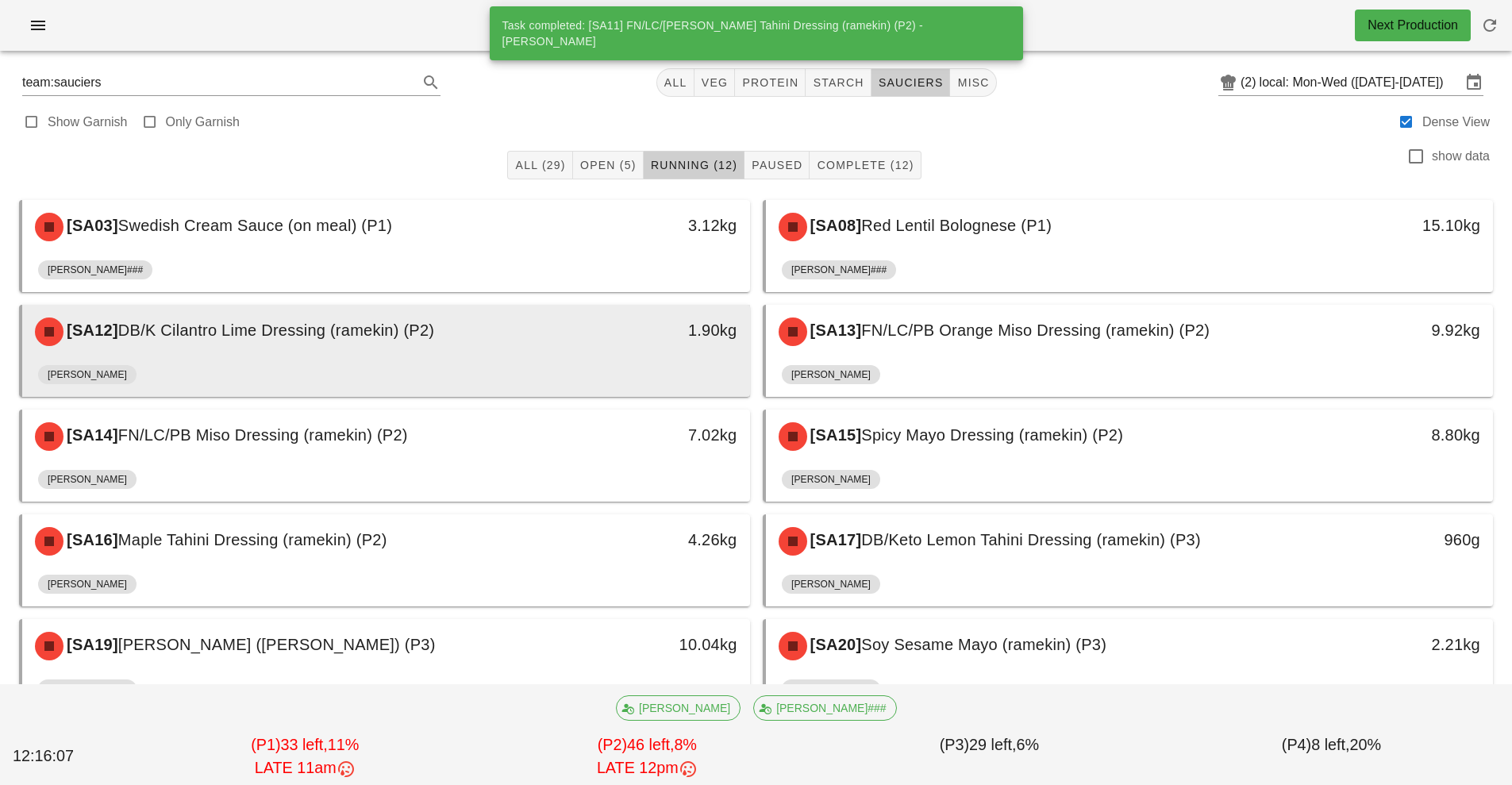
click at [639, 391] on div "[PERSON_NAME]" at bounding box center [387, 378] width 696 height 39
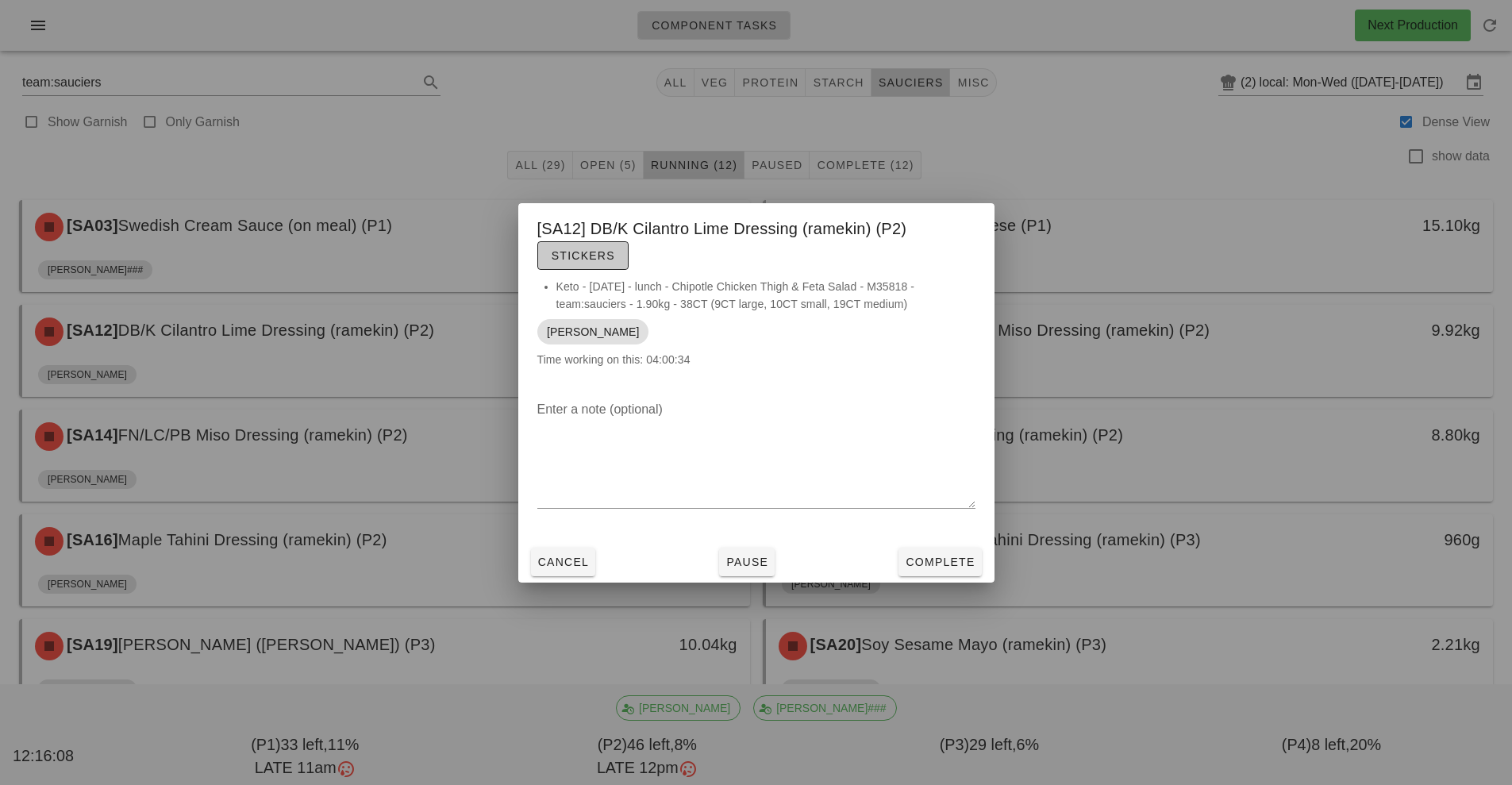
click at [598, 265] on button "Stickers" at bounding box center [582, 256] width 92 height 29
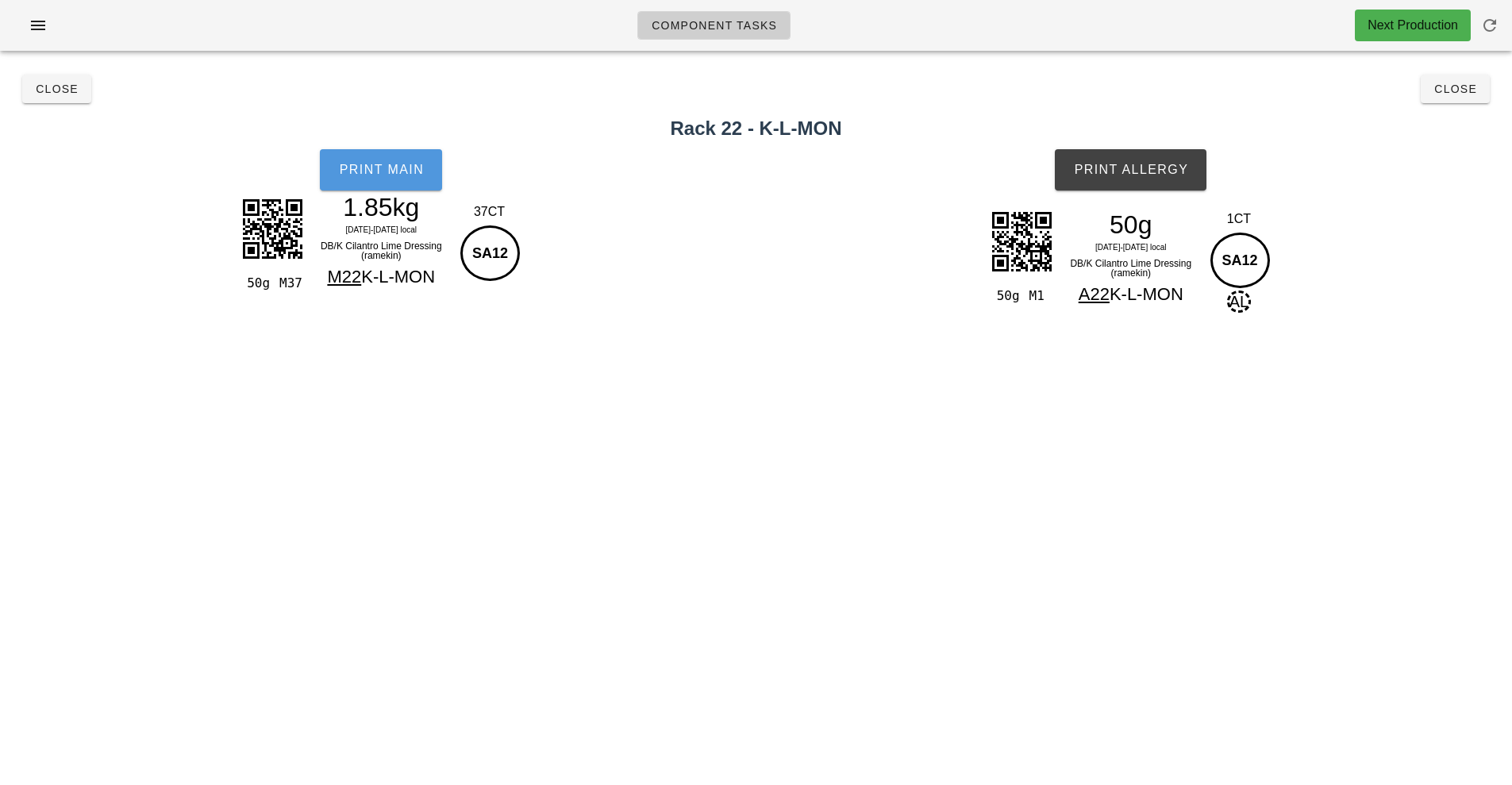
click at [408, 173] on span "Print Main" at bounding box center [381, 170] width 86 height 14
click at [1165, 170] on span "Print Allergy" at bounding box center [1130, 170] width 115 height 14
click at [1452, 91] on span "Close" at bounding box center [1455, 89] width 43 height 13
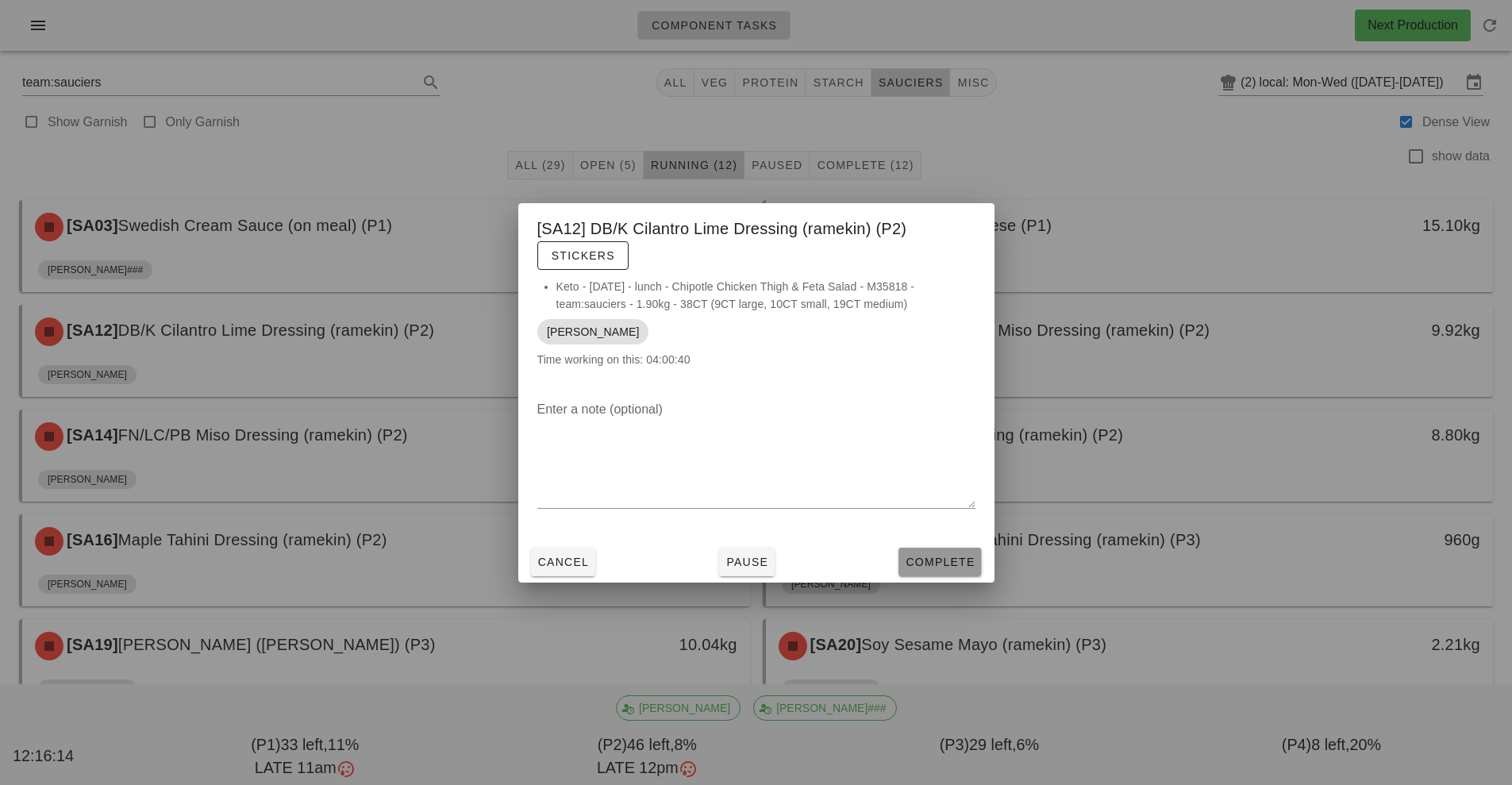
click at [959, 550] on button "Complete" at bounding box center [940, 562] width 83 height 29
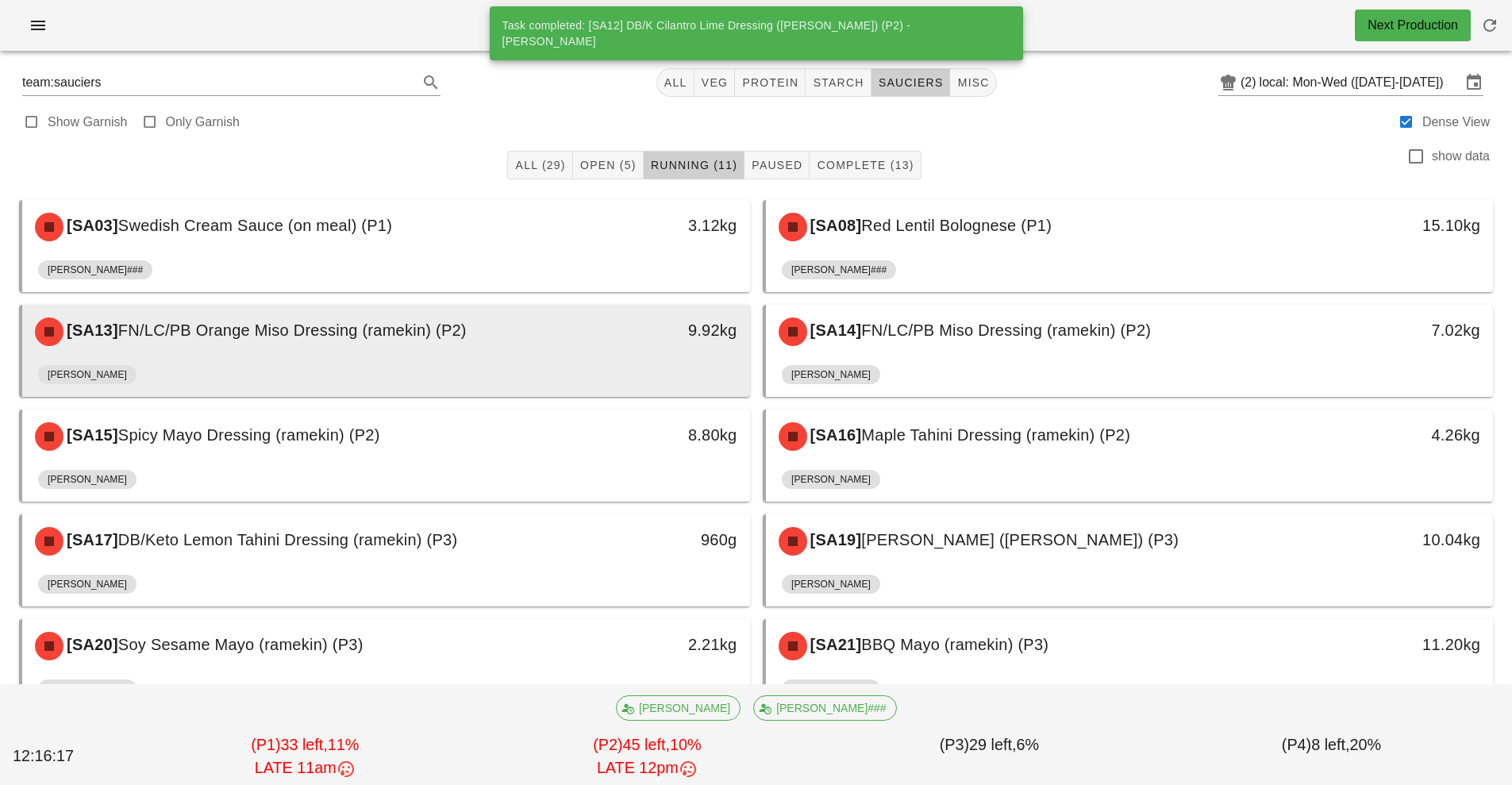
click at [685, 312] on div "9.92kg" at bounding box center [656, 331] width 180 height 47
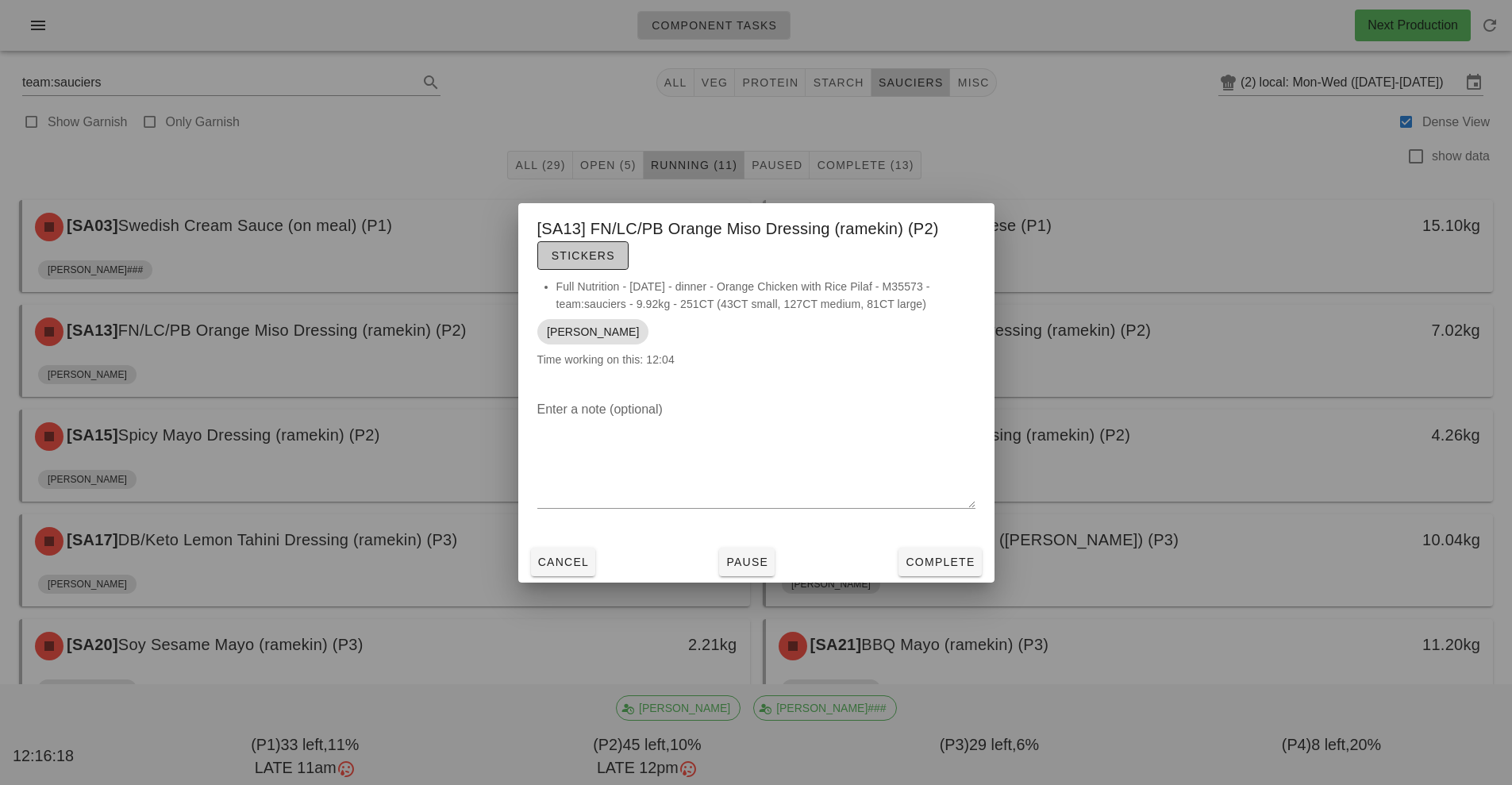
click at [579, 258] on span "Stickers" at bounding box center [582, 255] width 65 height 13
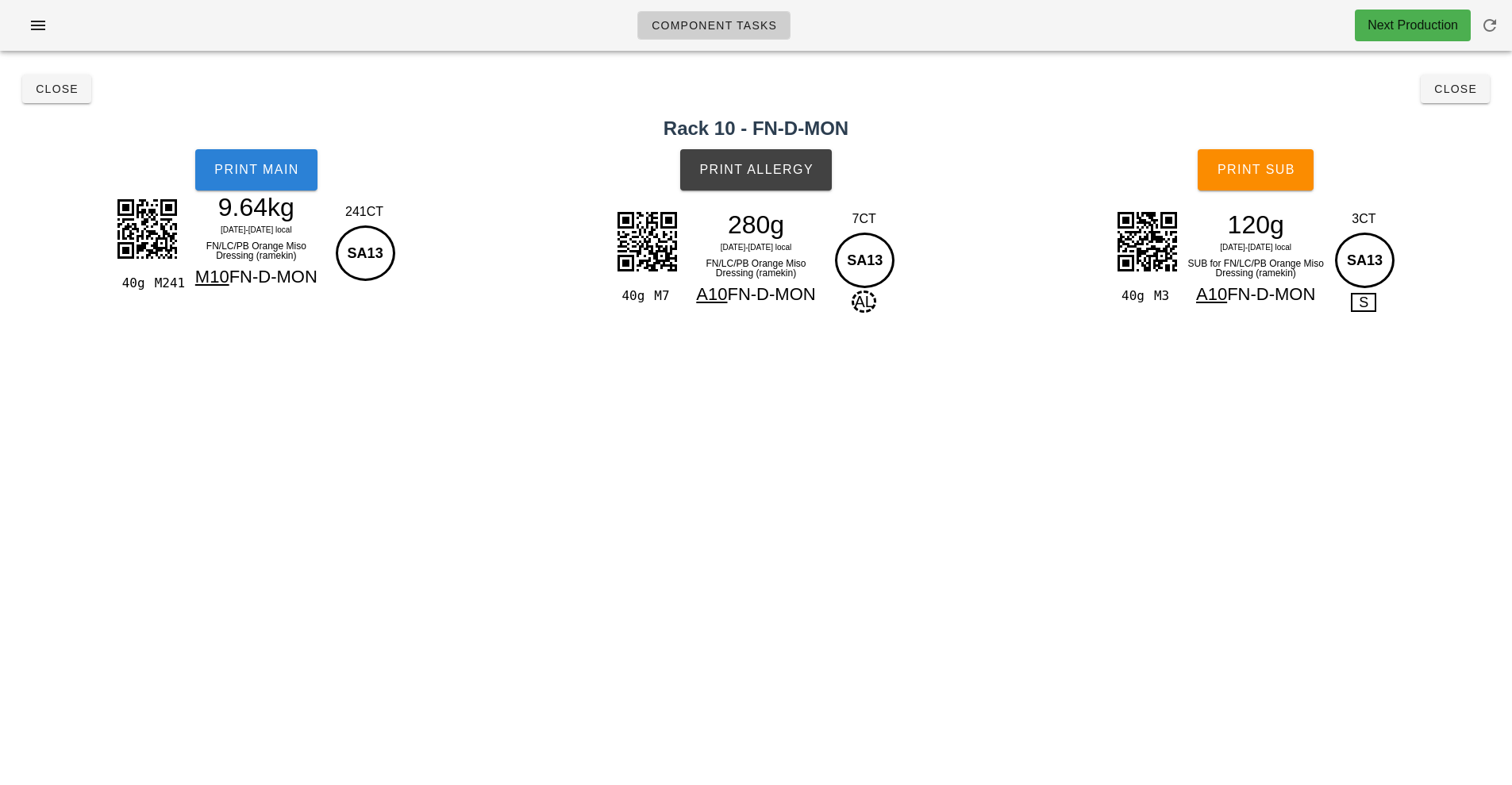
click at [273, 163] on span "Print Main" at bounding box center [256, 170] width 86 height 14
click at [788, 213] on div "280g" at bounding box center [756, 225] width 138 height 24
click at [797, 163] on span "Print Allergy" at bounding box center [755, 170] width 115 height 14
click at [1259, 185] on button "Print Sub" at bounding box center [1256, 170] width 116 height 41
click at [1469, 87] on span "Close" at bounding box center [1455, 89] width 43 height 13
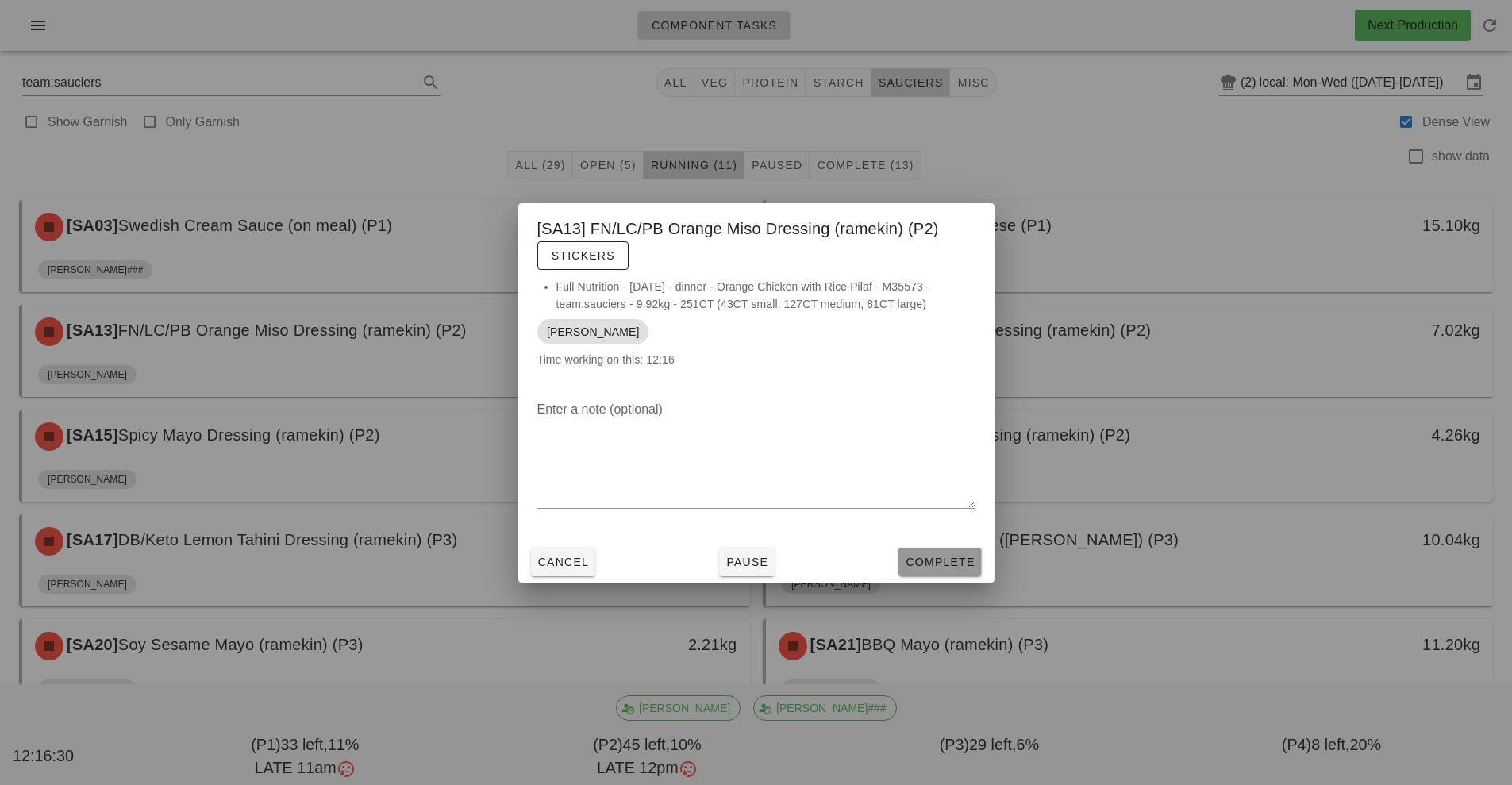
click at [977, 556] on button "Complete" at bounding box center [940, 562] width 83 height 29
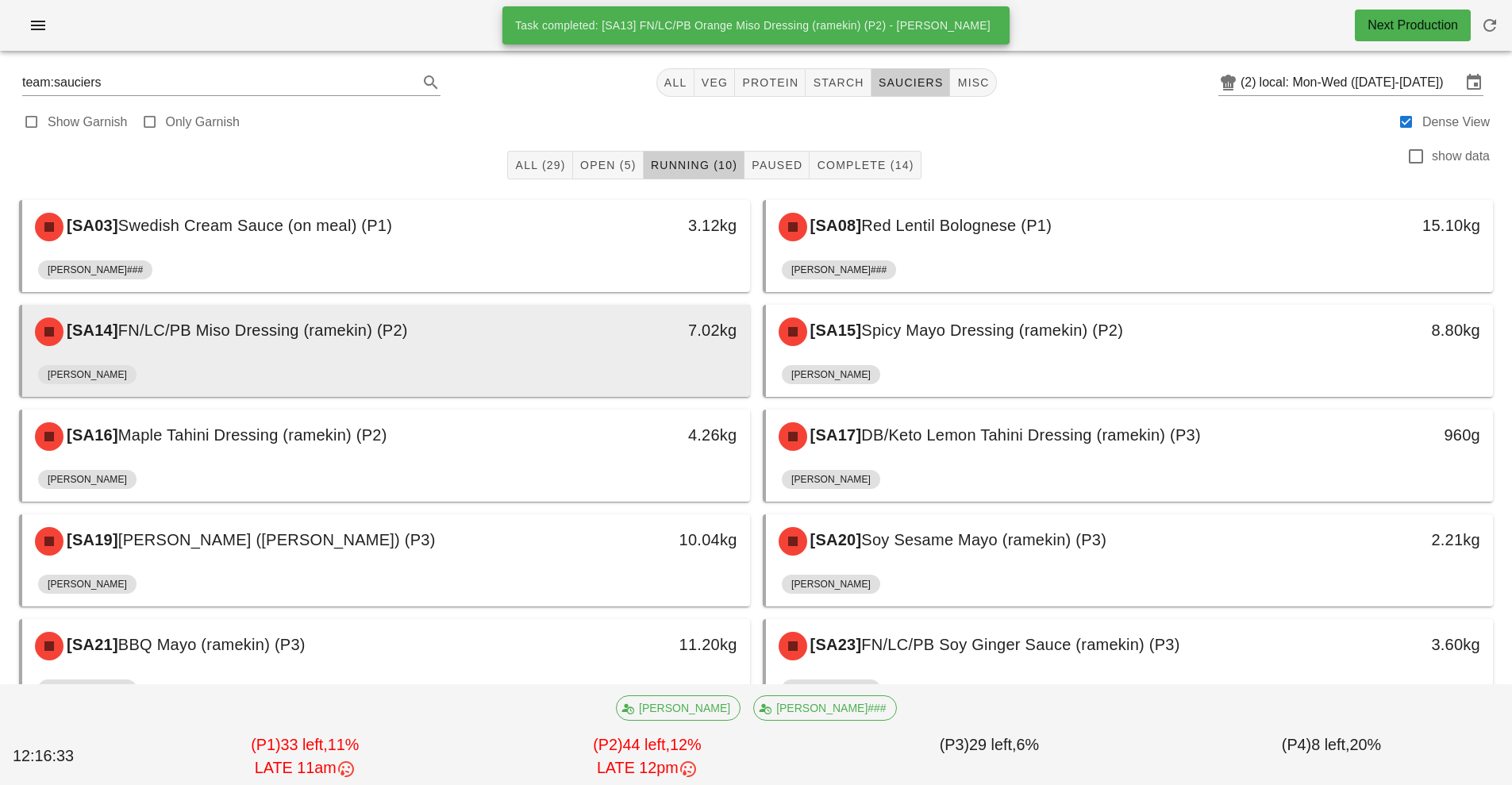
click at [608, 353] on div "7.02kg" at bounding box center [656, 331] width 180 height 47
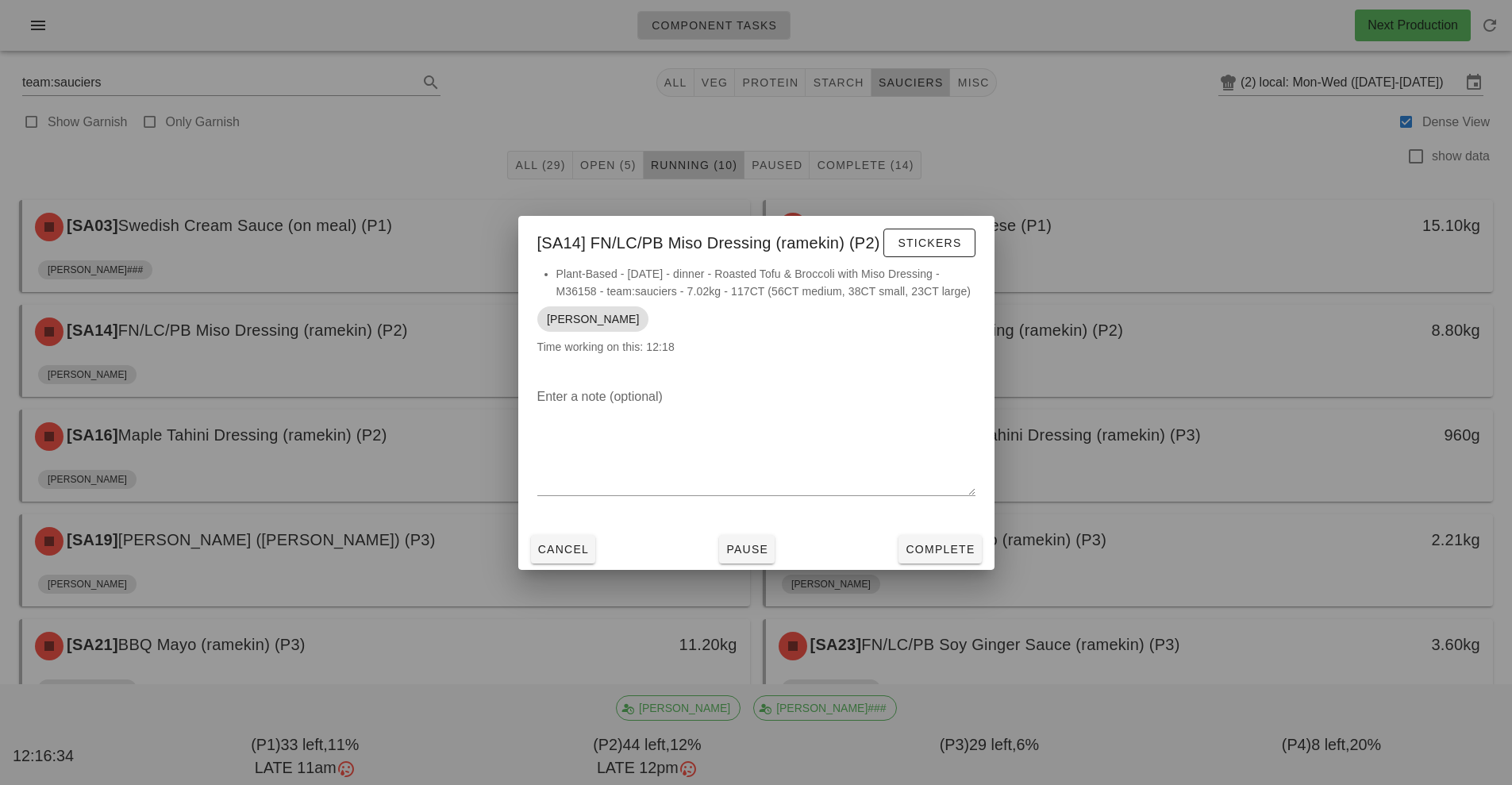
click at [943, 217] on div "[SA14] FN/LC/PB Miso Dressing (ramekin) (P2) Stickers" at bounding box center [757, 240] width 476 height 49
click at [911, 239] on span "Stickers" at bounding box center [929, 242] width 65 height 13
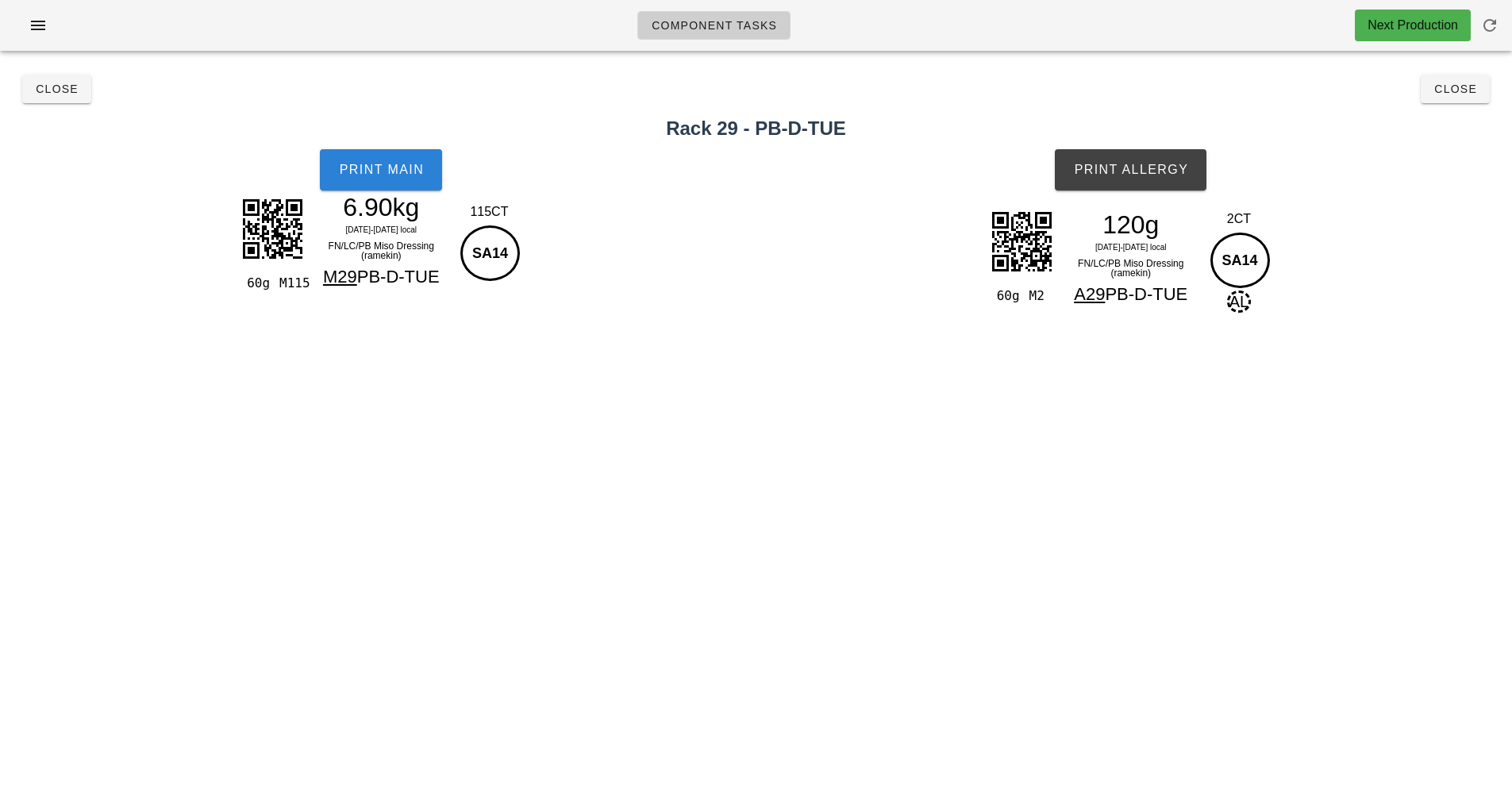
click at [404, 174] on span "Print Main" at bounding box center [381, 170] width 86 height 14
click at [1148, 180] on button "Print Allergy" at bounding box center [1130, 170] width 151 height 41
click at [1461, 88] on span "Close" at bounding box center [1455, 89] width 43 height 13
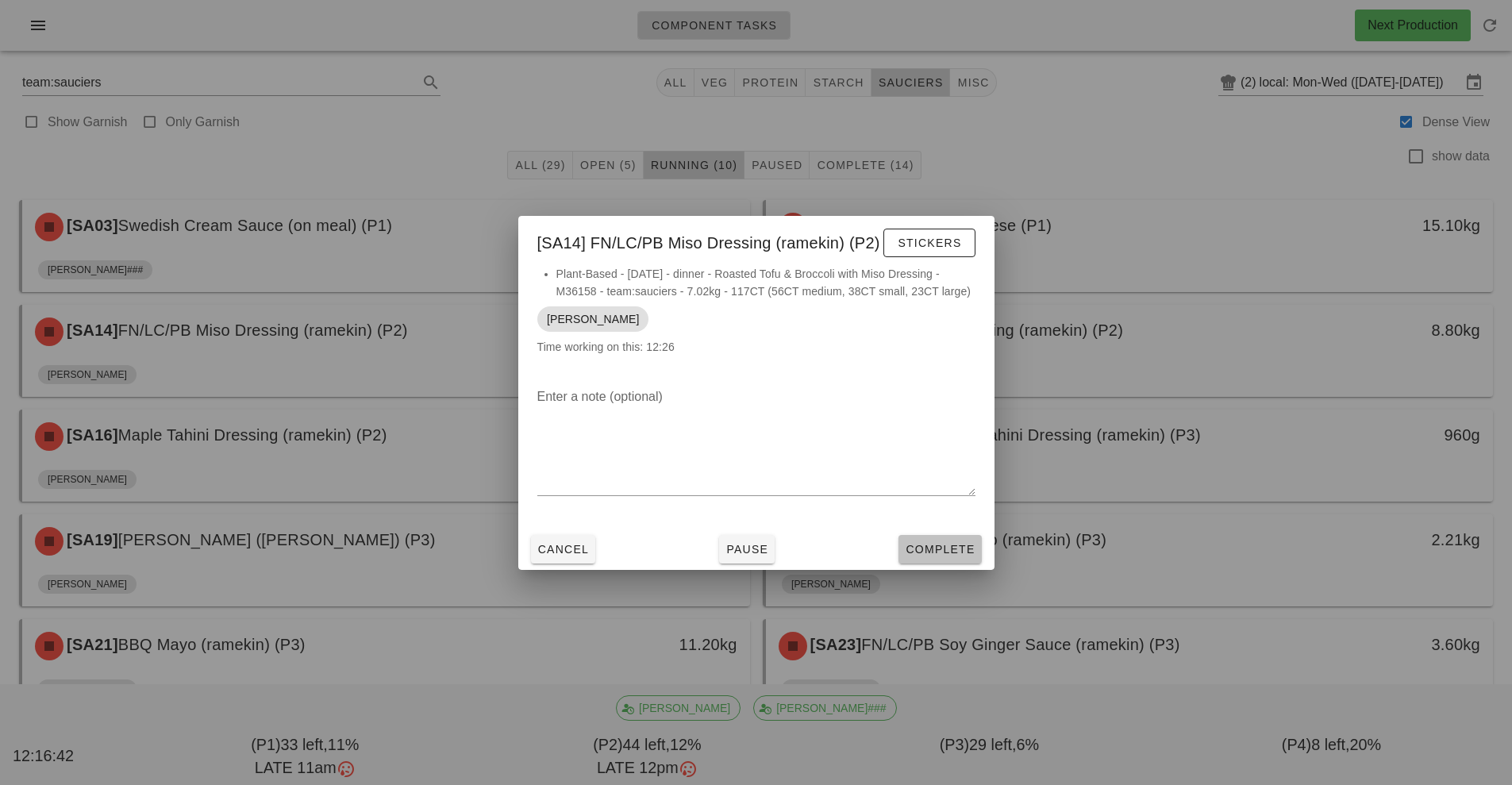
click at [908, 561] on button "Complete" at bounding box center [940, 550] width 83 height 29
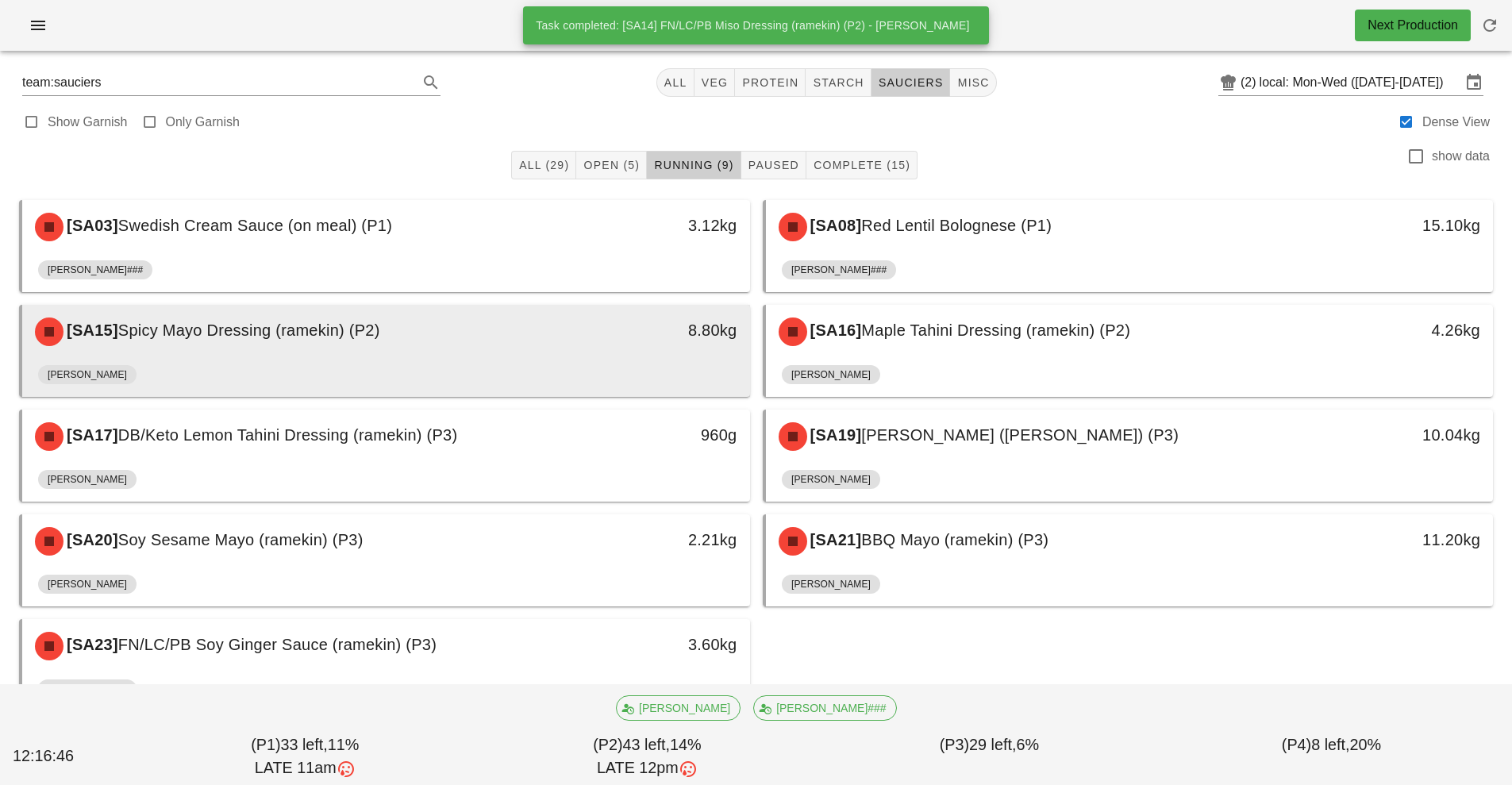
click at [613, 343] on div "8.80kg" at bounding box center [656, 331] width 180 height 47
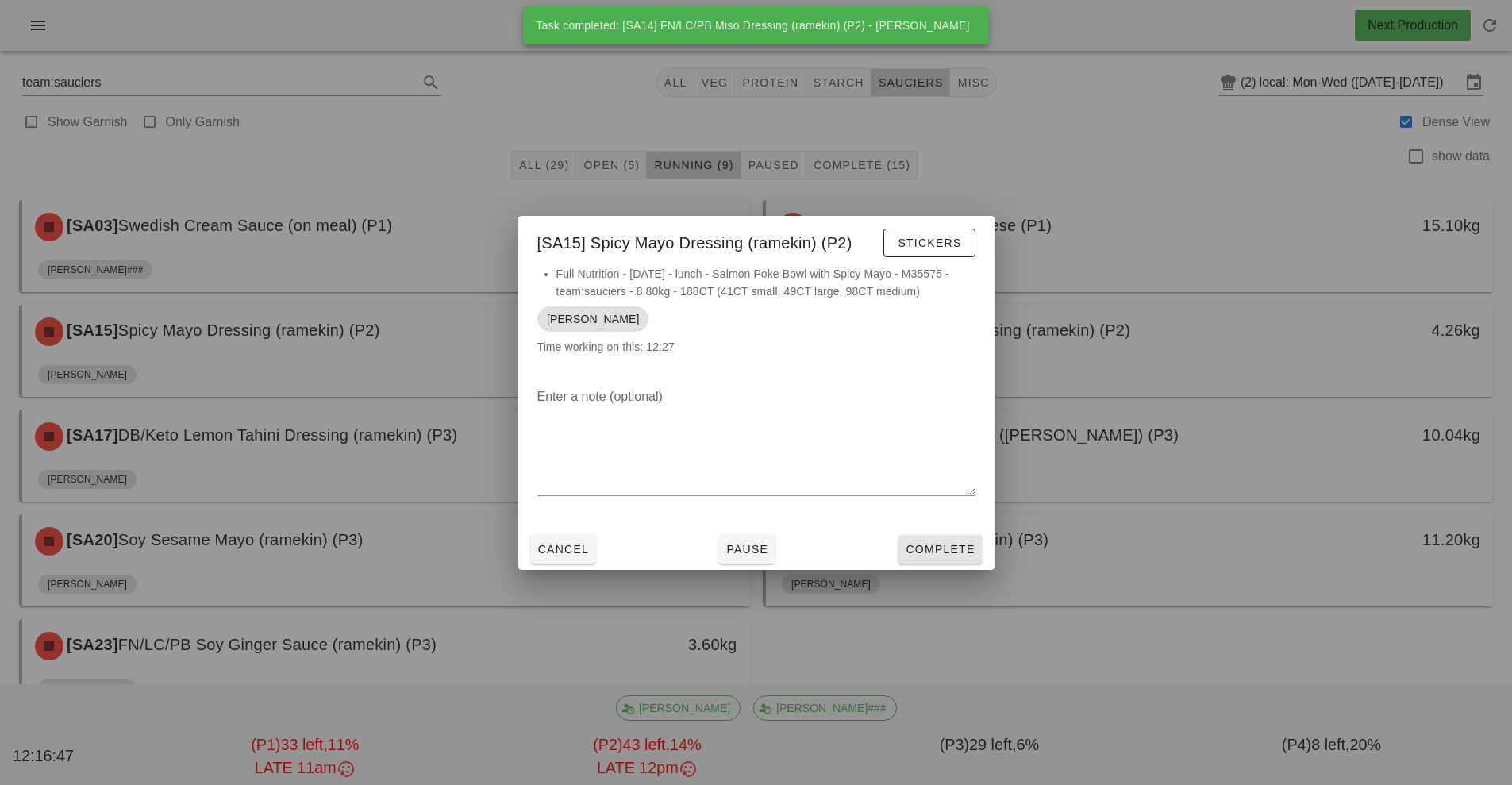
click at [977, 559] on button "Complete" at bounding box center [940, 550] width 83 height 29
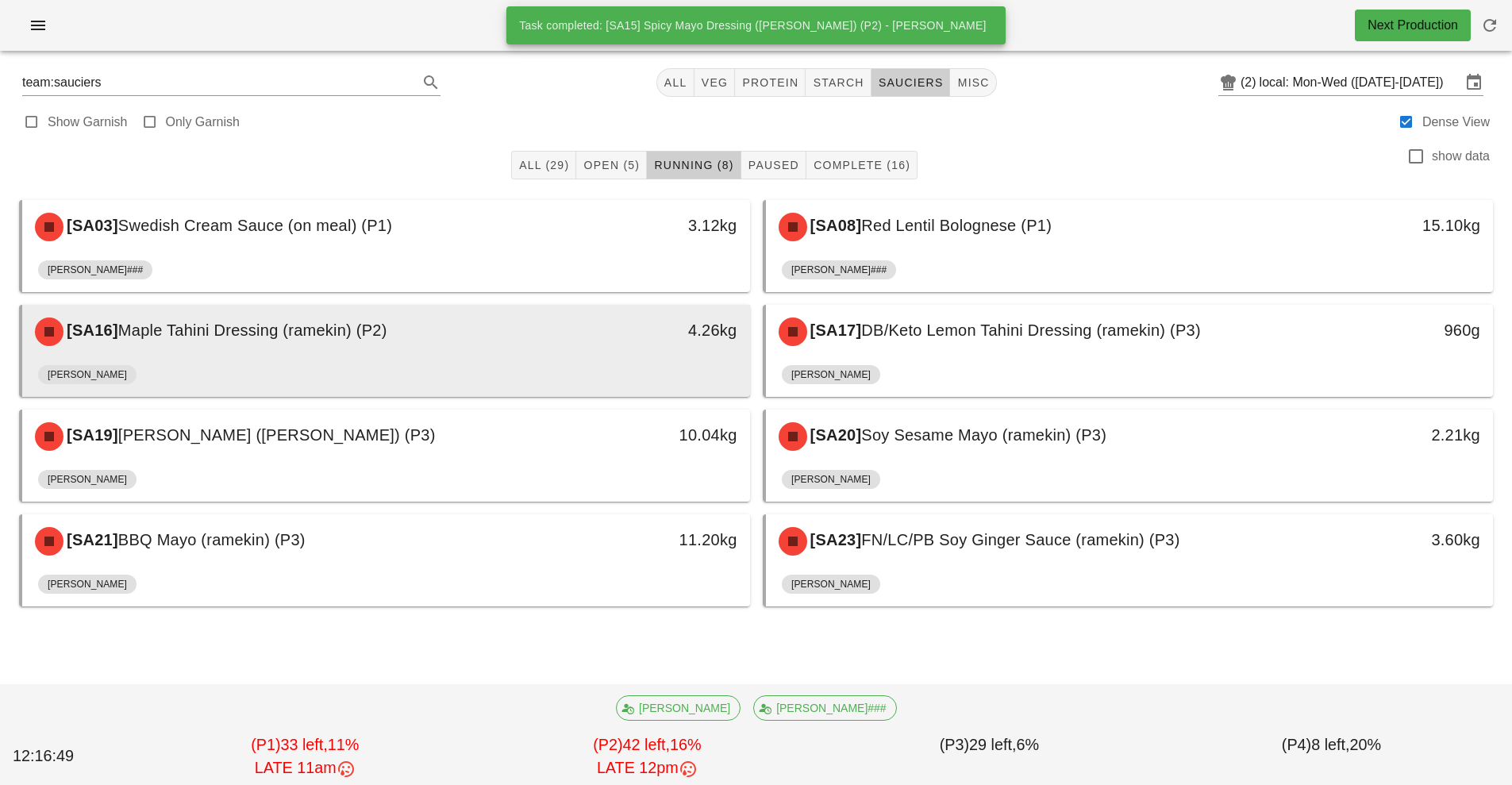
click at [535, 359] on div "[PERSON_NAME]" at bounding box center [387, 378] width 696 height 39
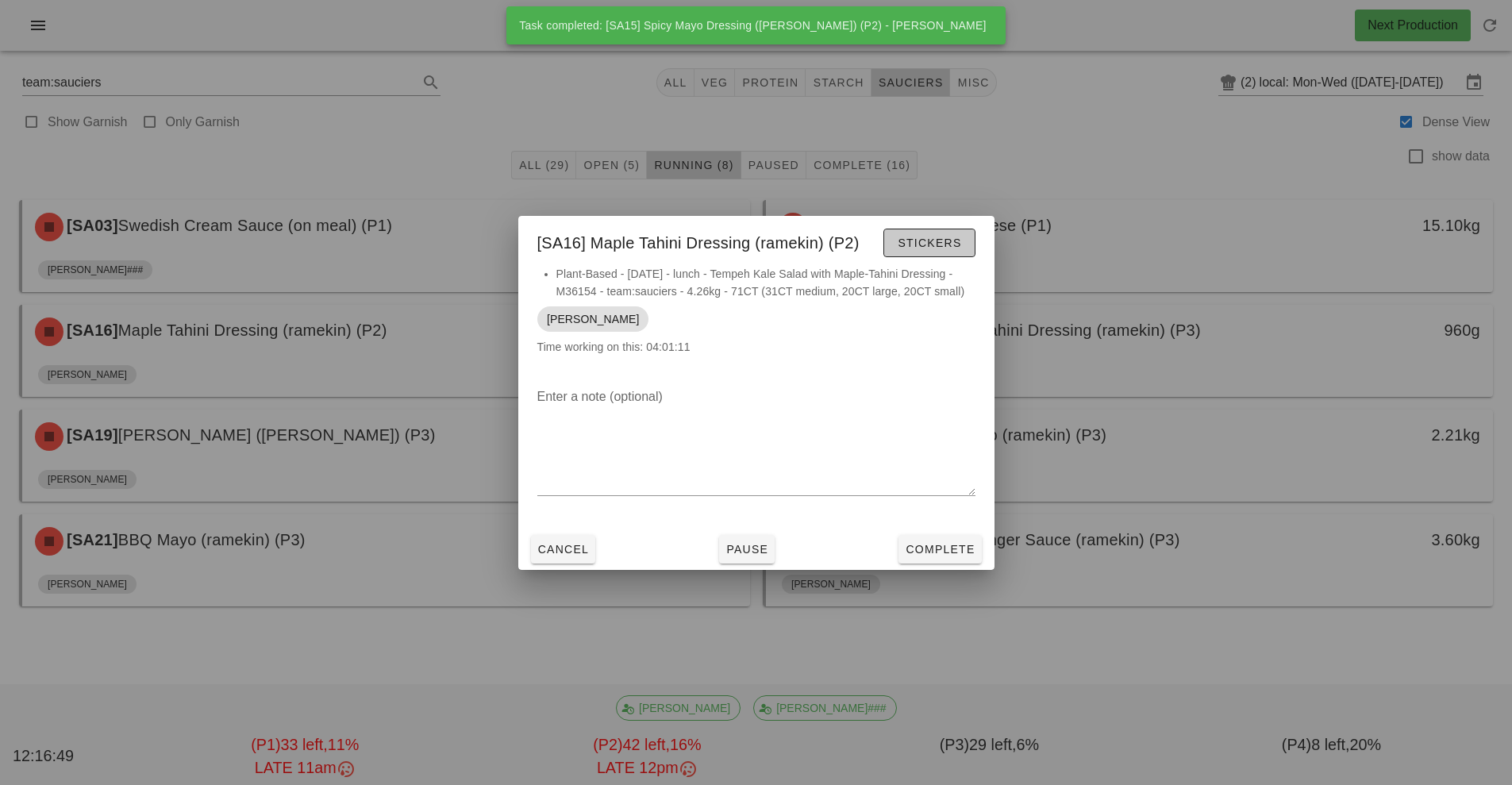
click at [934, 244] on span "Stickers" at bounding box center [929, 242] width 65 height 13
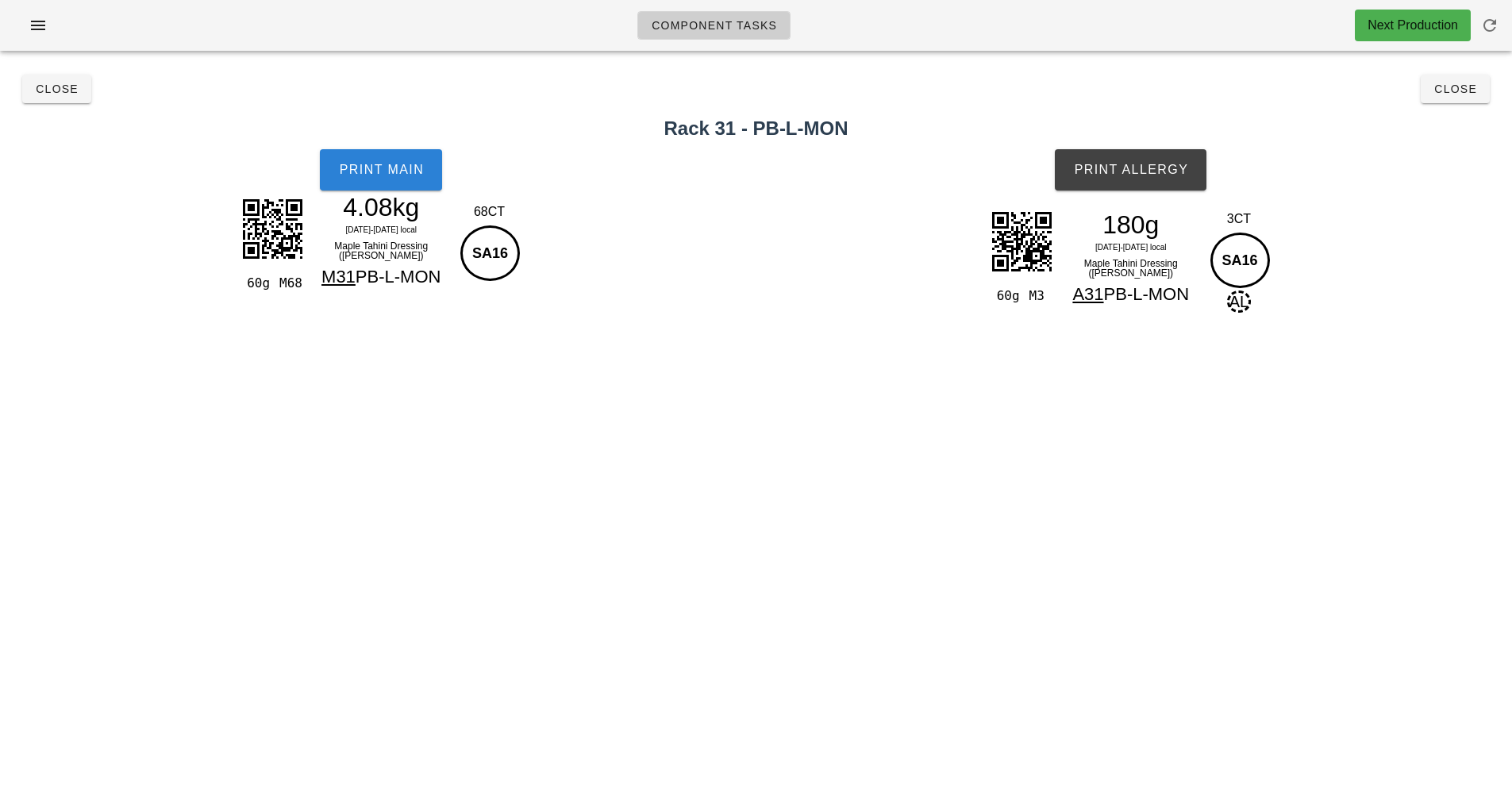
click at [377, 184] on button "Print Main" at bounding box center [381, 170] width 122 height 41
click at [1154, 178] on button "Print Allergy" at bounding box center [1130, 170] width 151 height 41
click at [1464, 93] on span "Close" at bounding box center [1455, 89] width 43 height 13
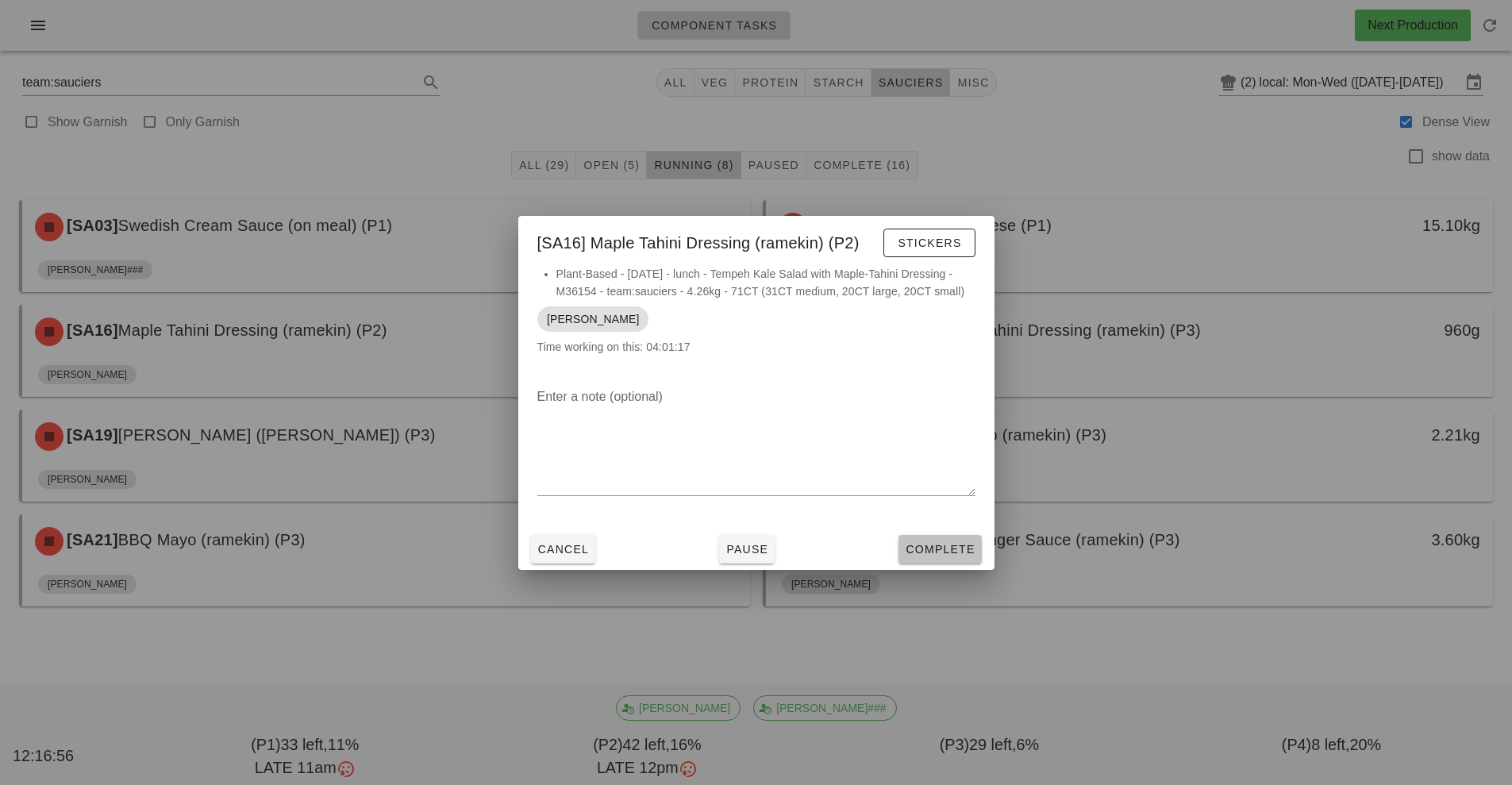
click at [935, 546] on span "Complete" at bounding box center [939, 549] width 69 height 13
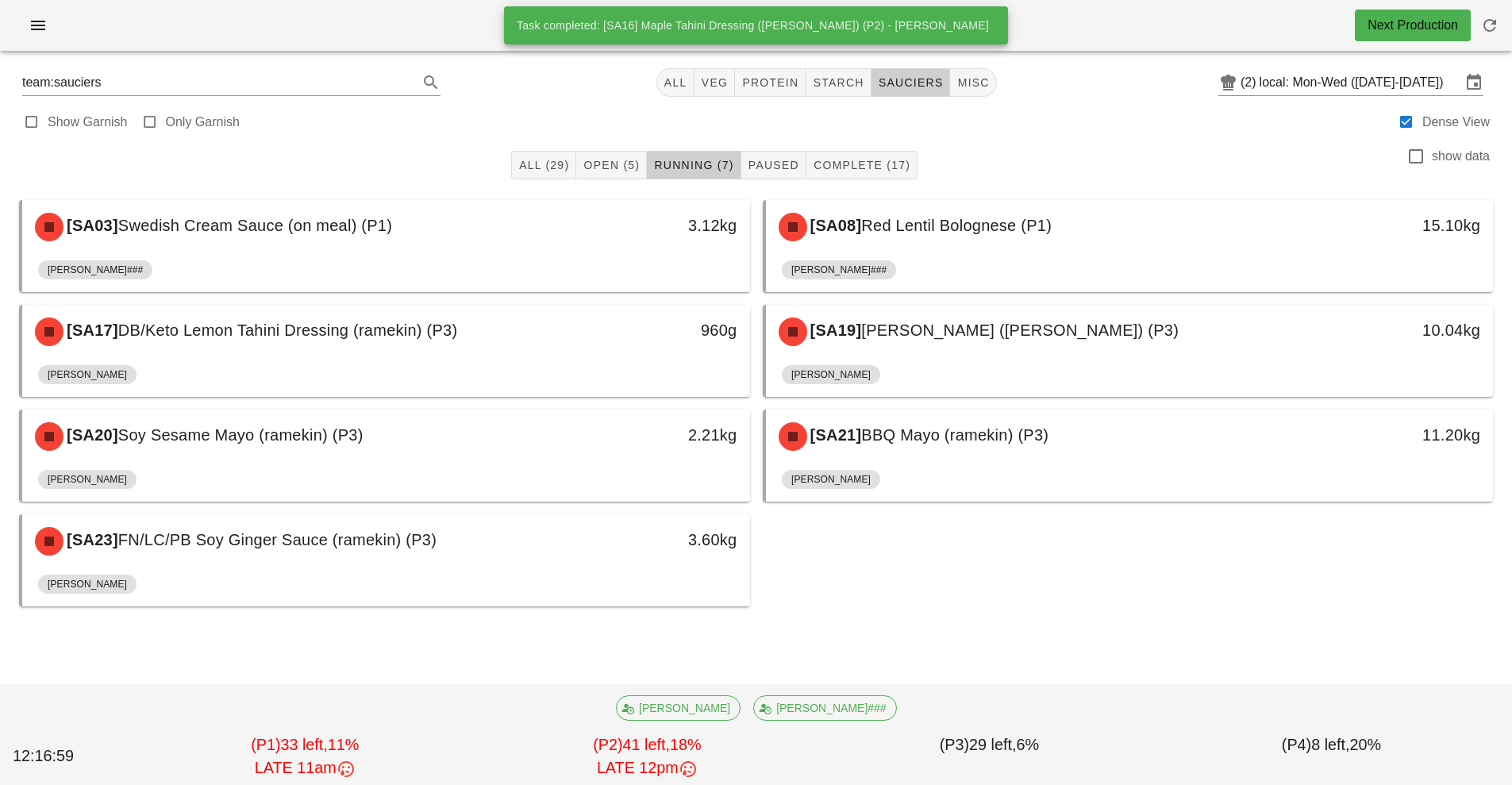
click at [577, 335] on div "960g" at bounding box center [656, 330] width 161 height 25
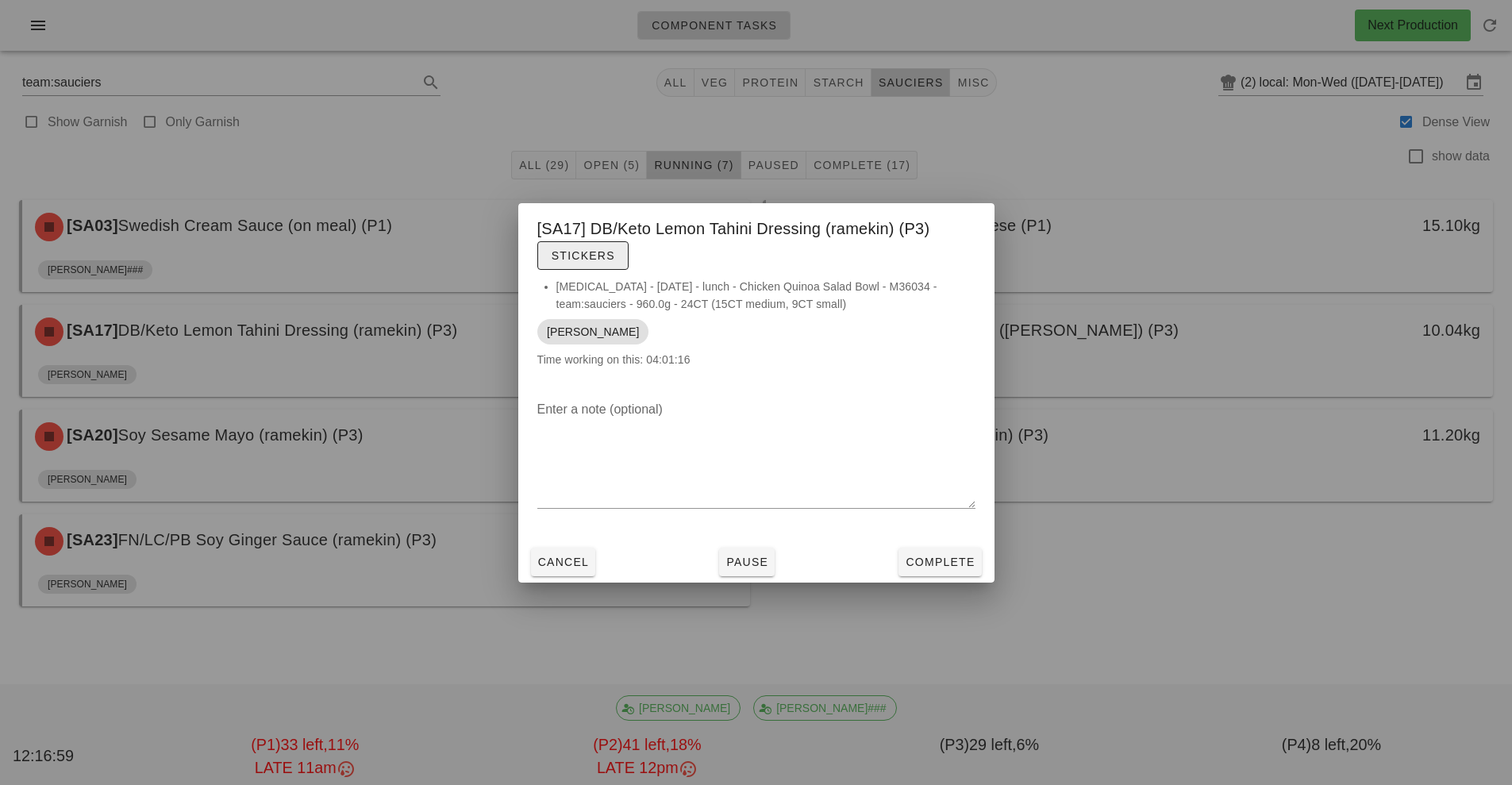
click at [626, 249] on button "Stickers" at bounding box center [582, 256] width 92 height 29
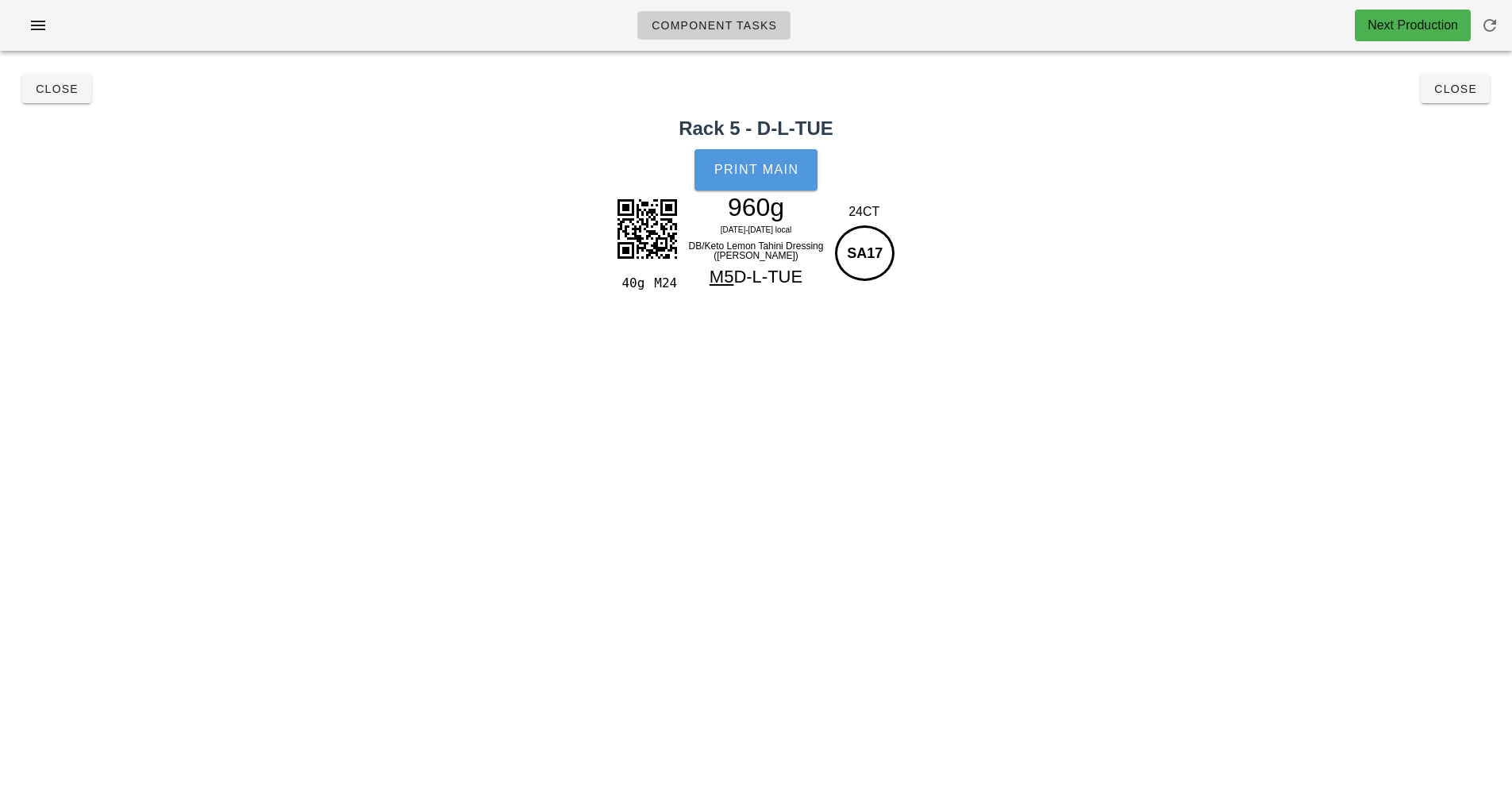
click at [741, 150] on button "Print Main" at bounding box center [755, 170] width 122 height 41
click at [1447, 77] on button "Close" at bounding box center [1456, 89] width 69 height 29
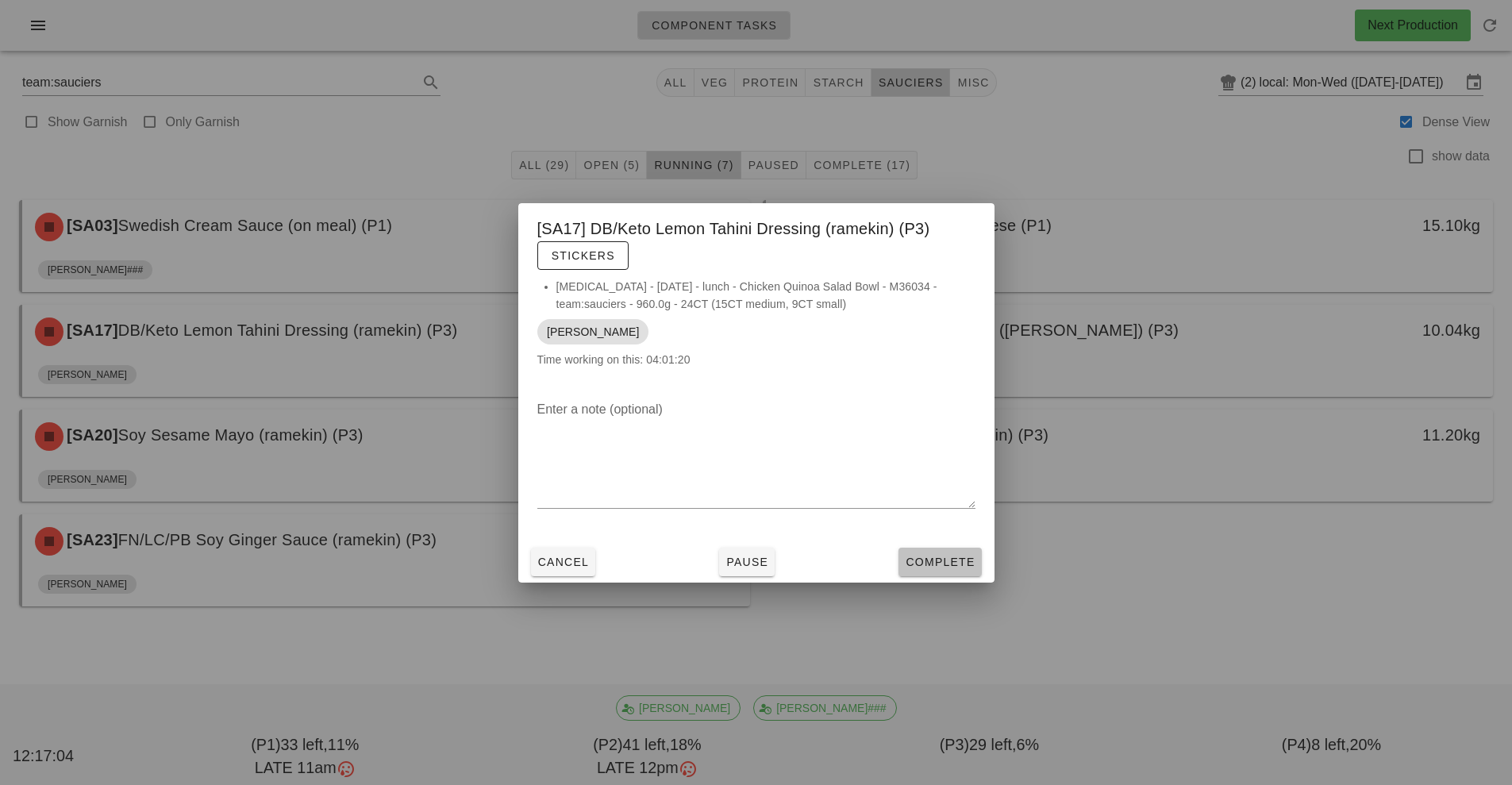
click at [903, 563] on button "Complete" at bounding box center [940, 562] width 83 height 29
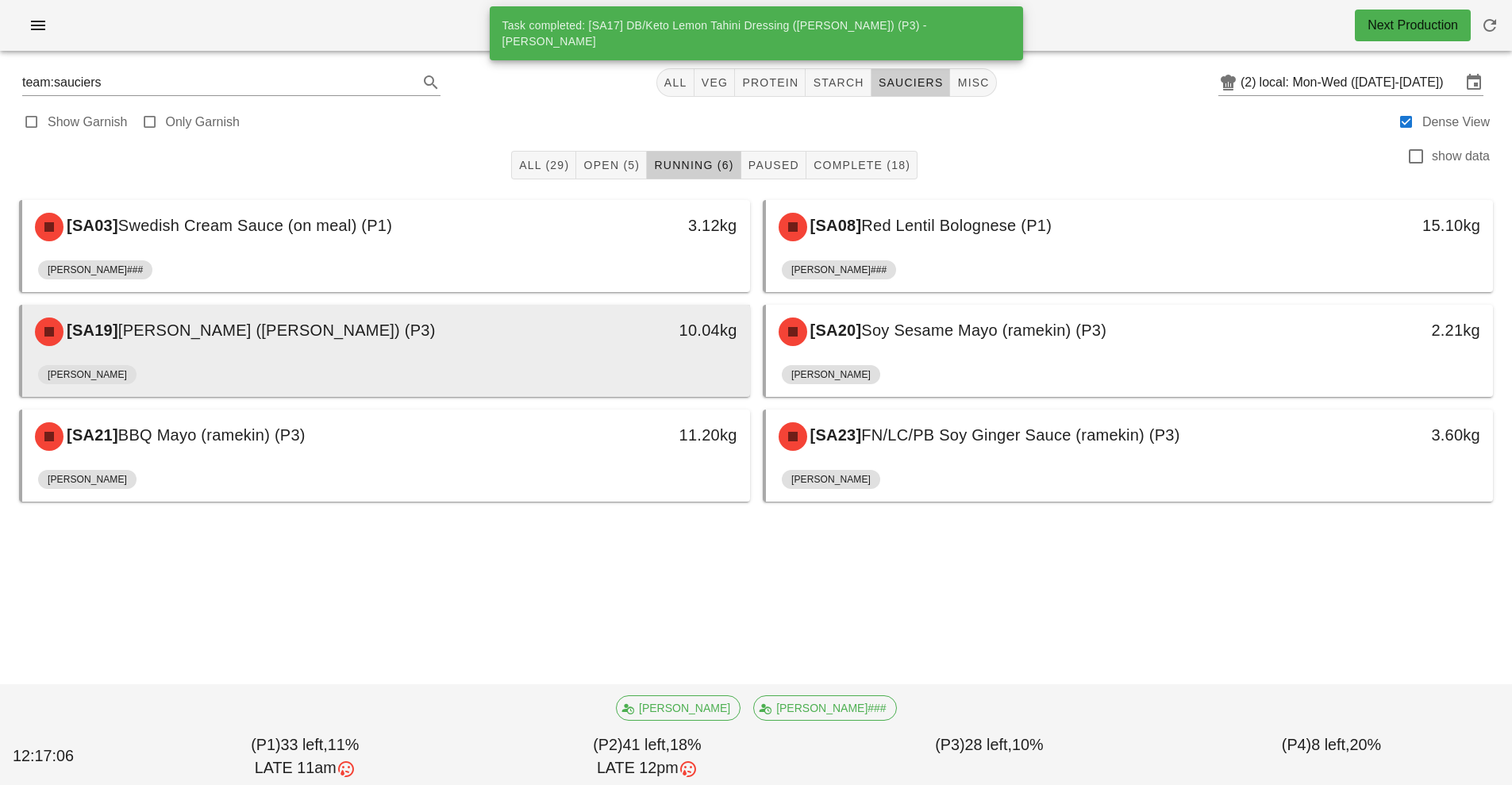
click at [724, 348] on div "10.04kg" at bounding box center [656, 331] width 180 height 47
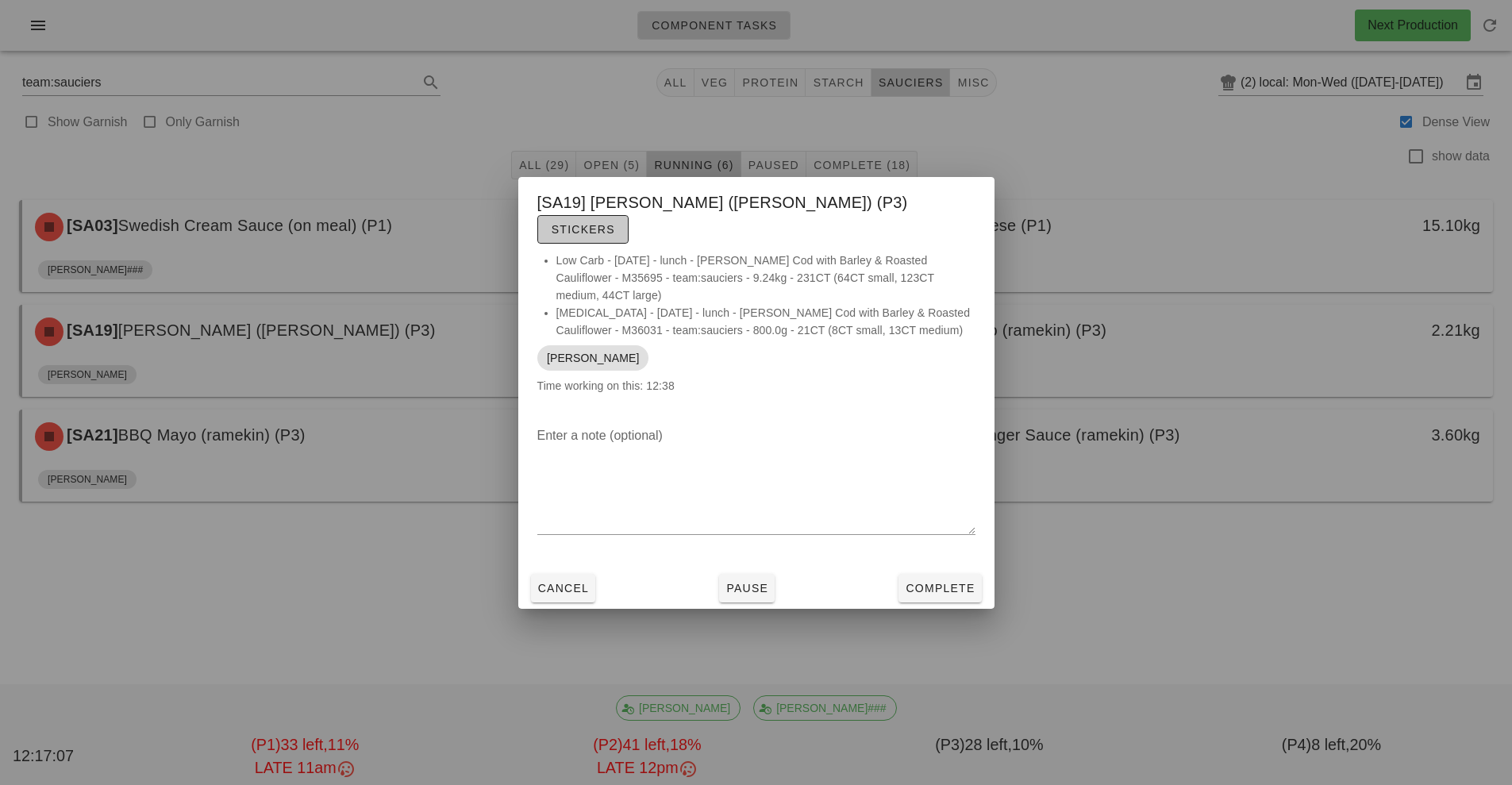
click at [615, 223] on span "Stickers" at bounding box center [582, 229] width 65 height 13
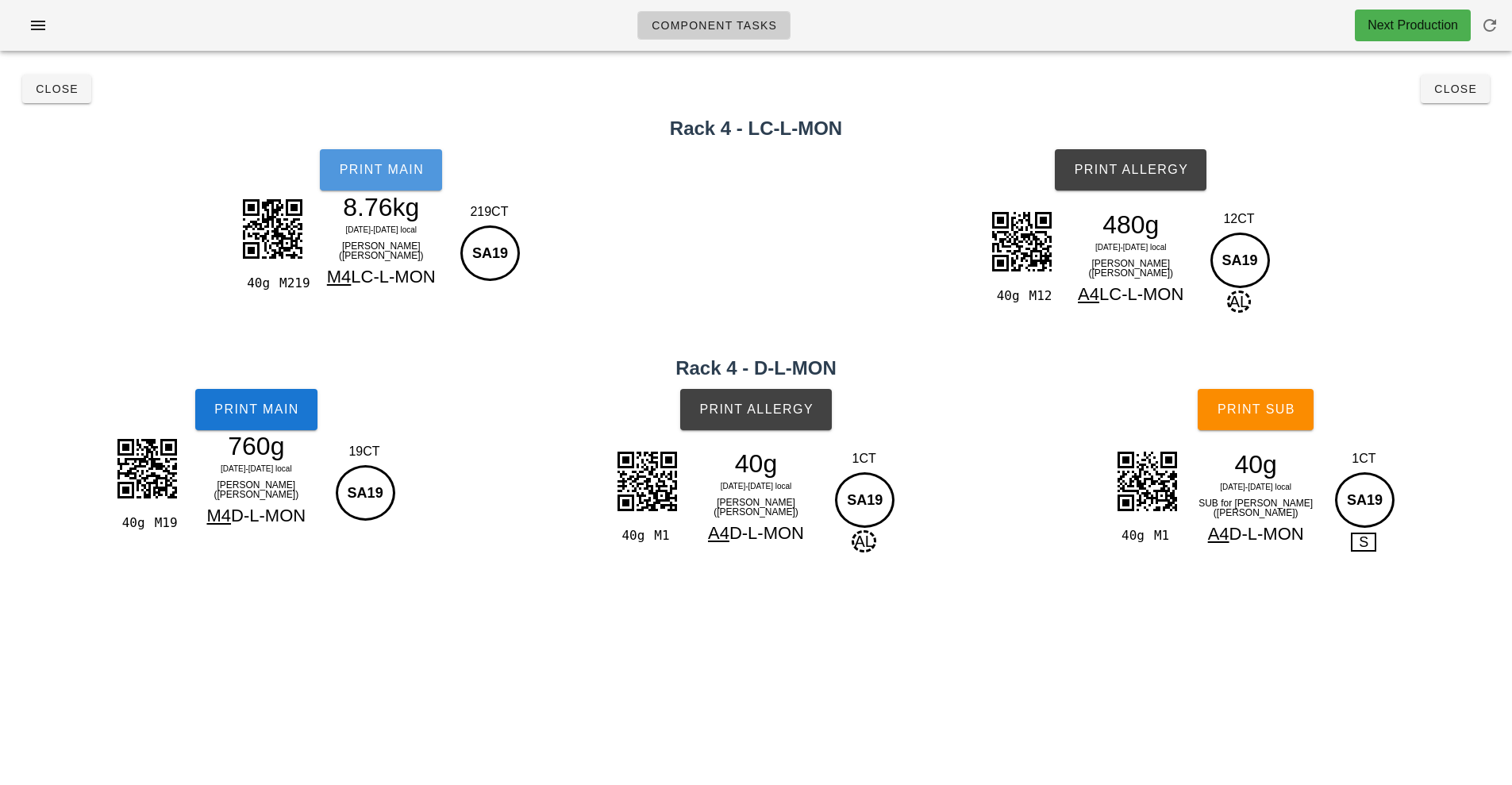
click at [438, 184] on button "Print Main" at bounding box center [381, 170] width 122 height 41
click at [306, 417] on button "Print Main" at bounding box center [256, 409] width 122 height 41
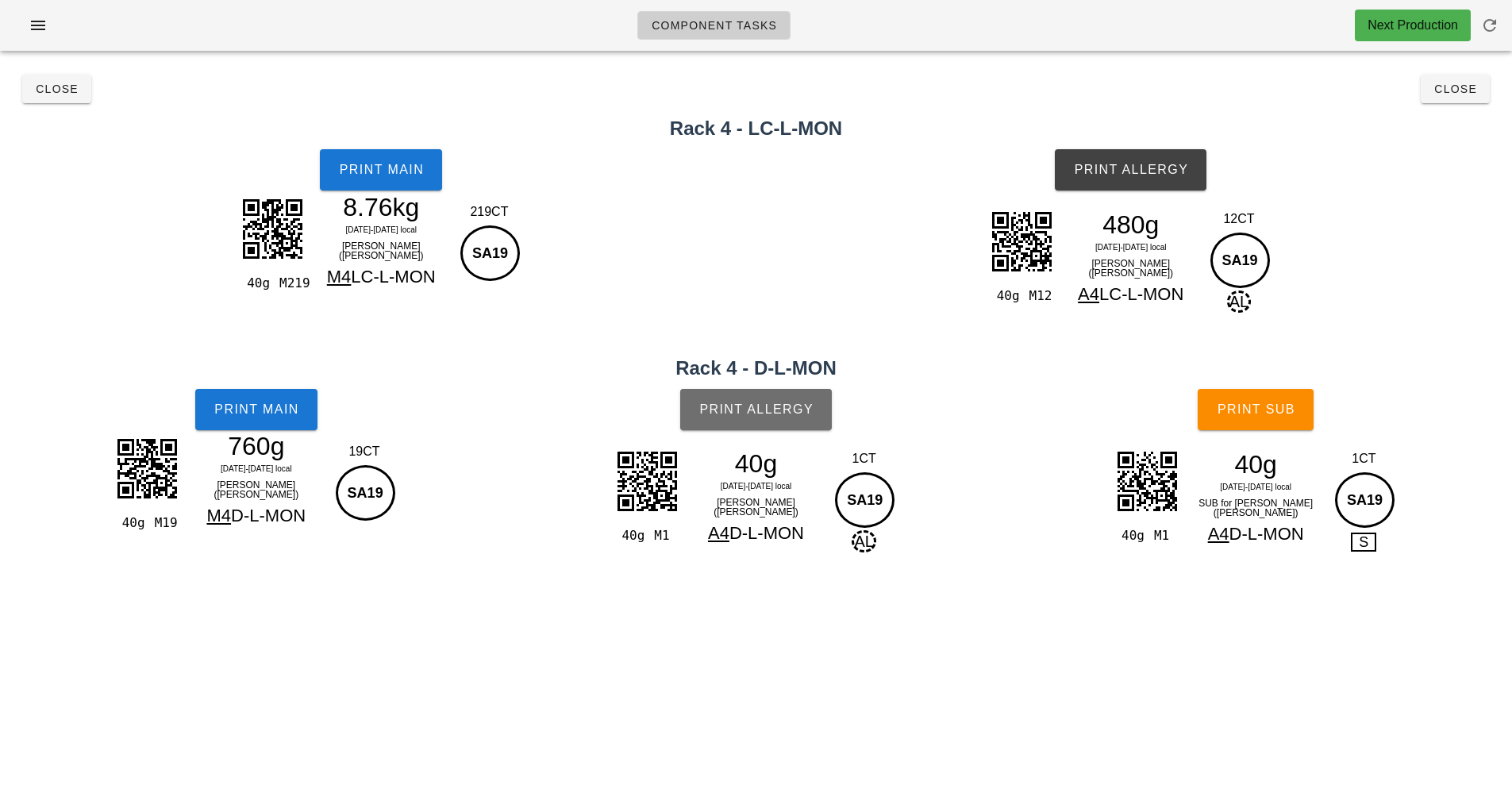
click at [750, 398] on button "Print Allergy" at bounding box center [755, 409] width 151 height 41
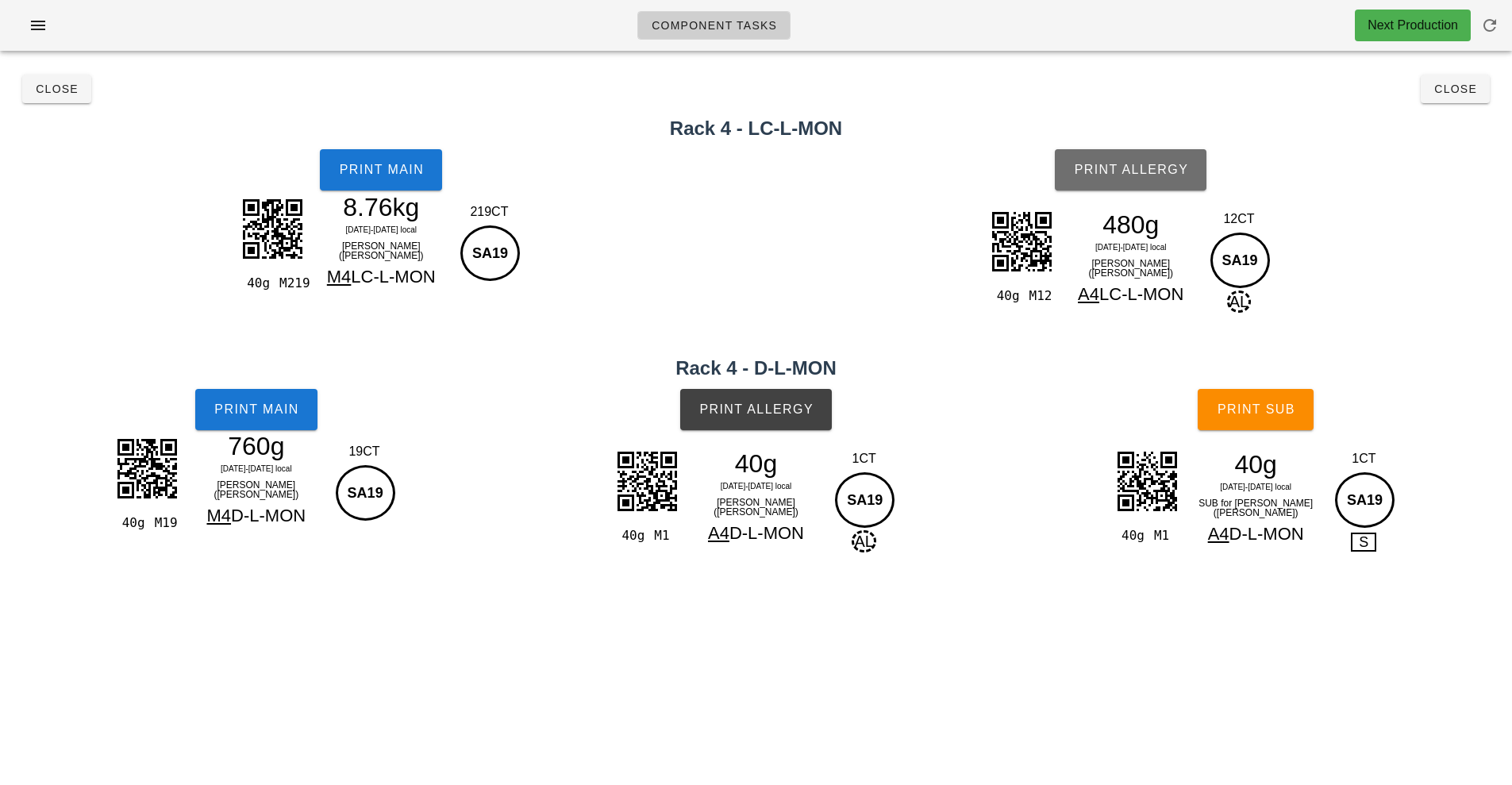
click at [1134, 158] on button "Print Allergy" at bounding box center [1130, 170] width 151 height 41
click at [1247, 429] on button "Print Sub" at bounding box center [1256, 409] width 116 height 41
click at [1472, 95] on span "Close" at bounding box center [1455, 89] width 43 height 13
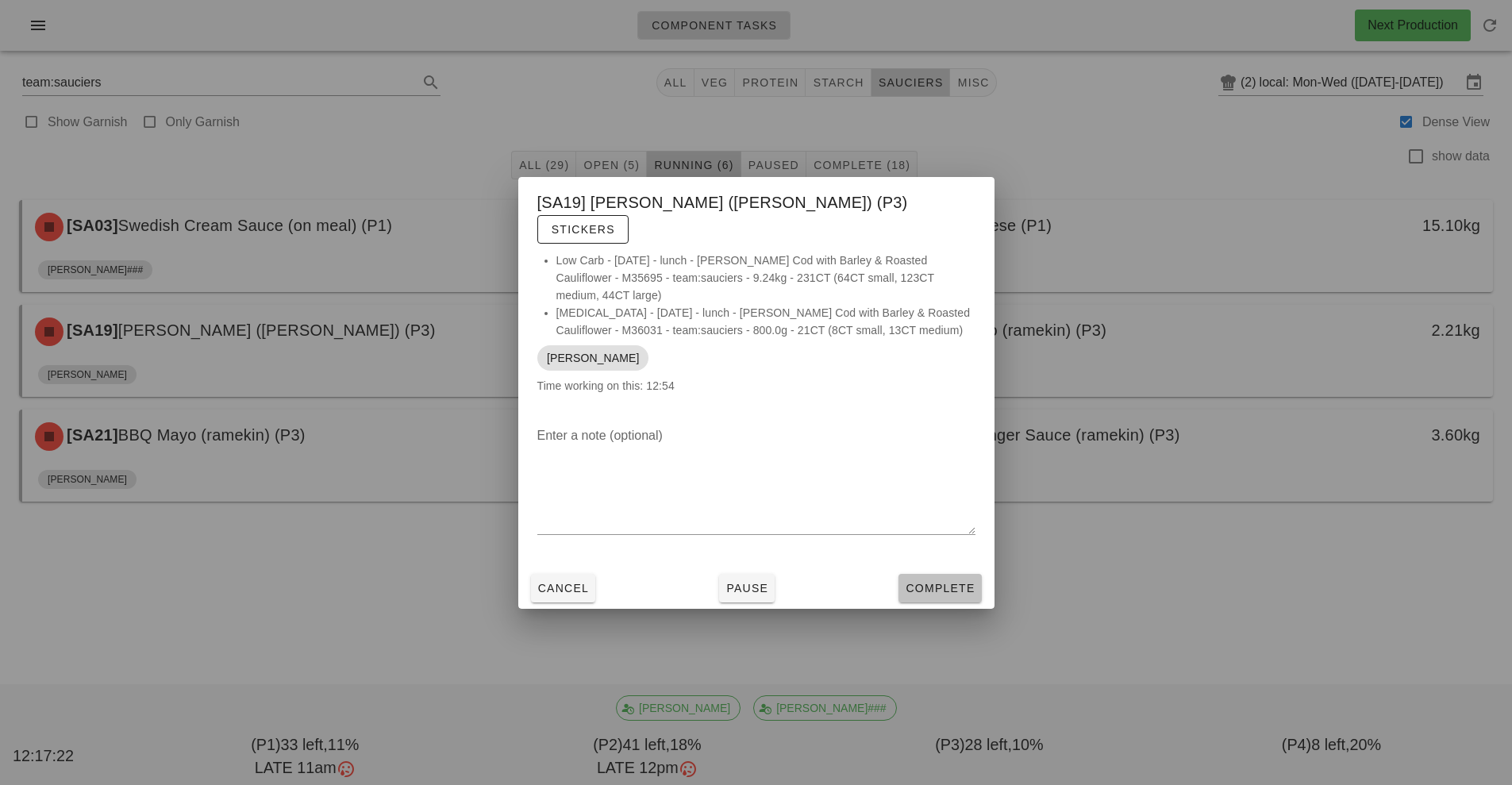
click at [964, 584] on button "Complete" at bounding box center [940, 588] width 83 height 29
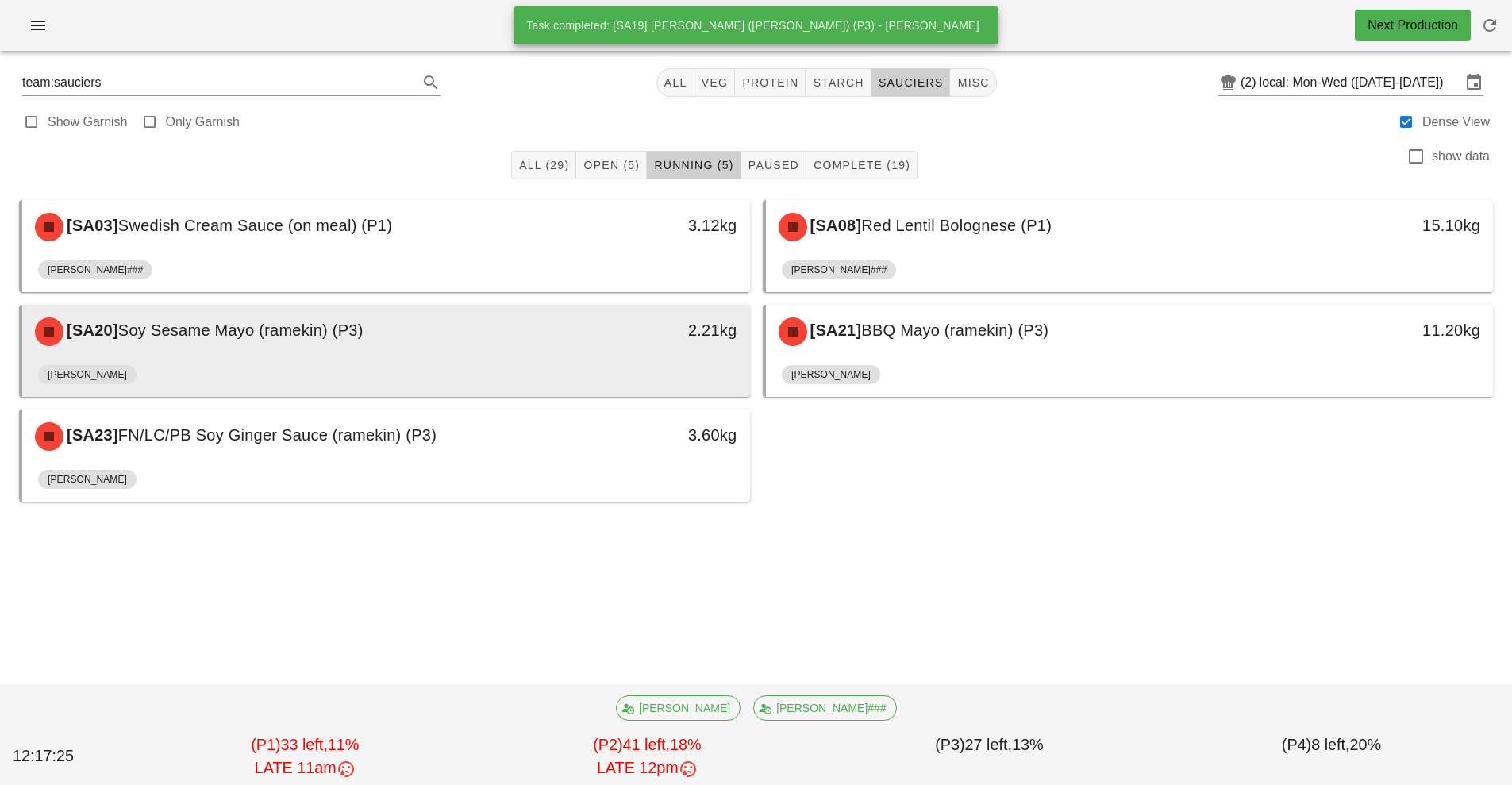
click at [644, 359] on div "[PERSON_NAME]" at bounding box center [387, 378] width 696 height 39
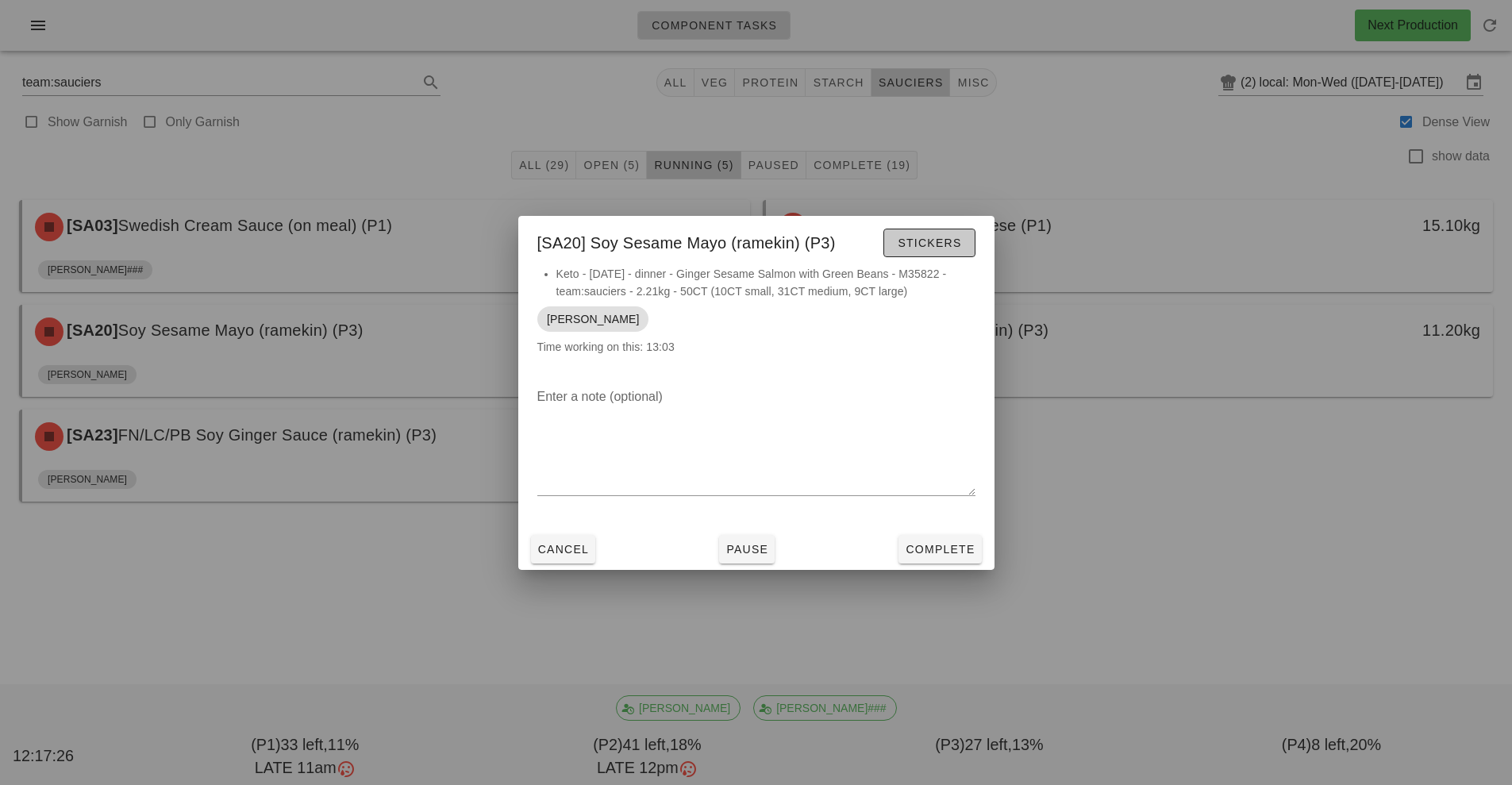
click at [932, 237] on span "Stickers" at bounding box center [929, 242] width 65 height 13
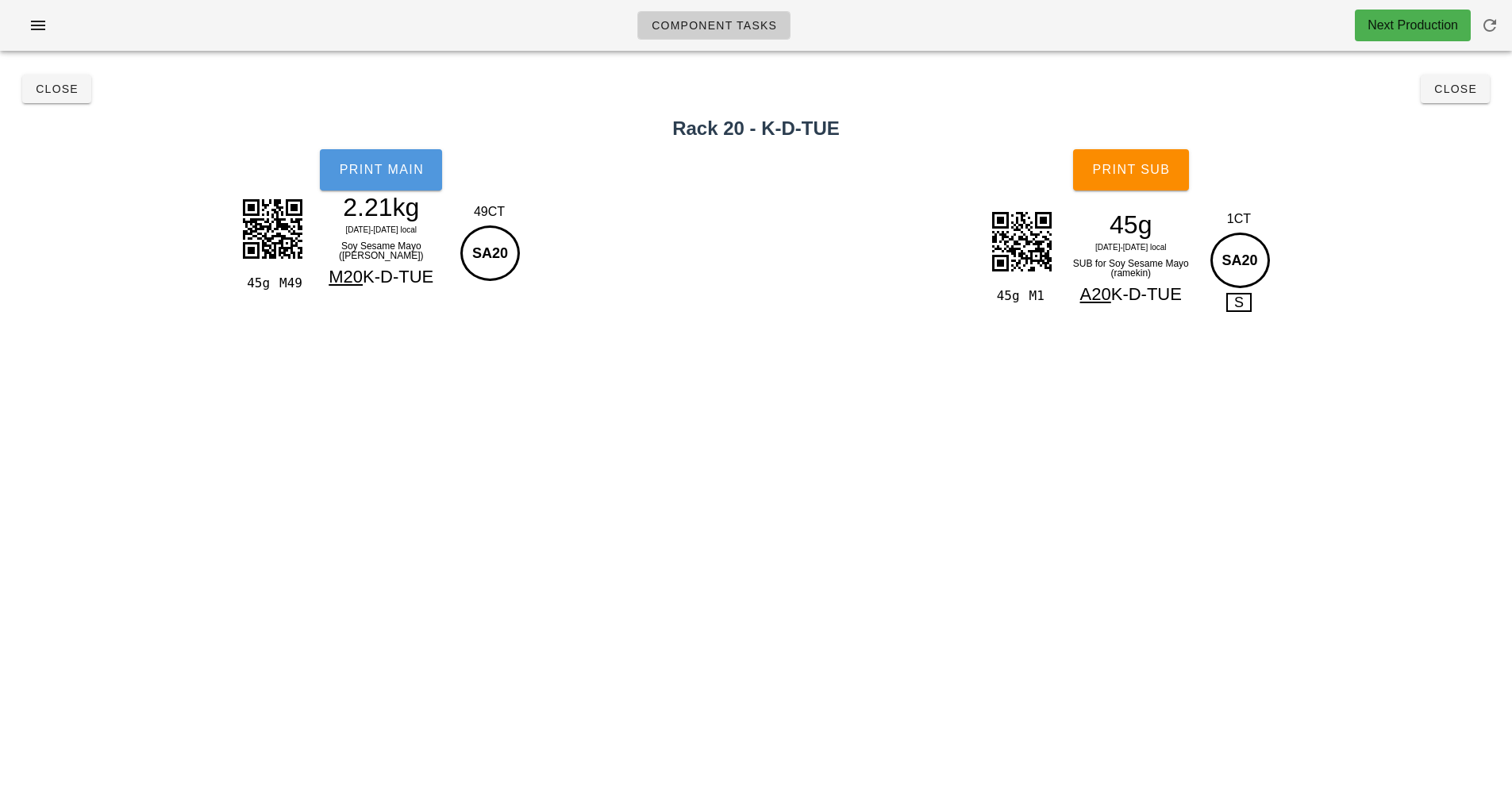
click at [398, 180] on button "Print Main" at bounding box center [381, 170] width 122 height 41
click at [1174, 159] on button "Print Sub" at bounding box center [1131, 170] width 116 height 41
click at [1472, 90] on span "Close" at bounding box center [1455, 89] width 43 height 13
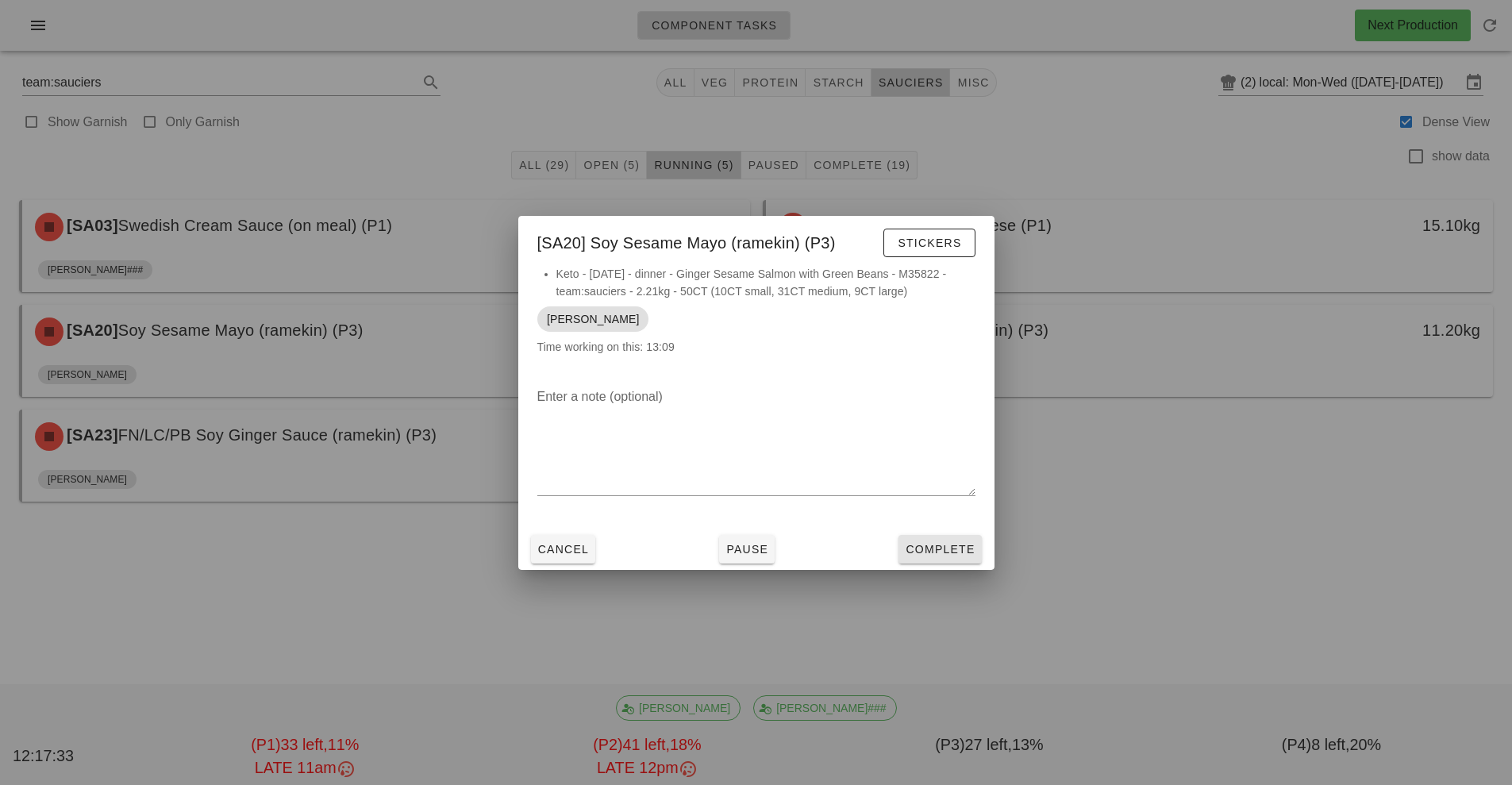
click at [957, 537] on button "Complete" at bounding box center [940, 550] width 83 height 29
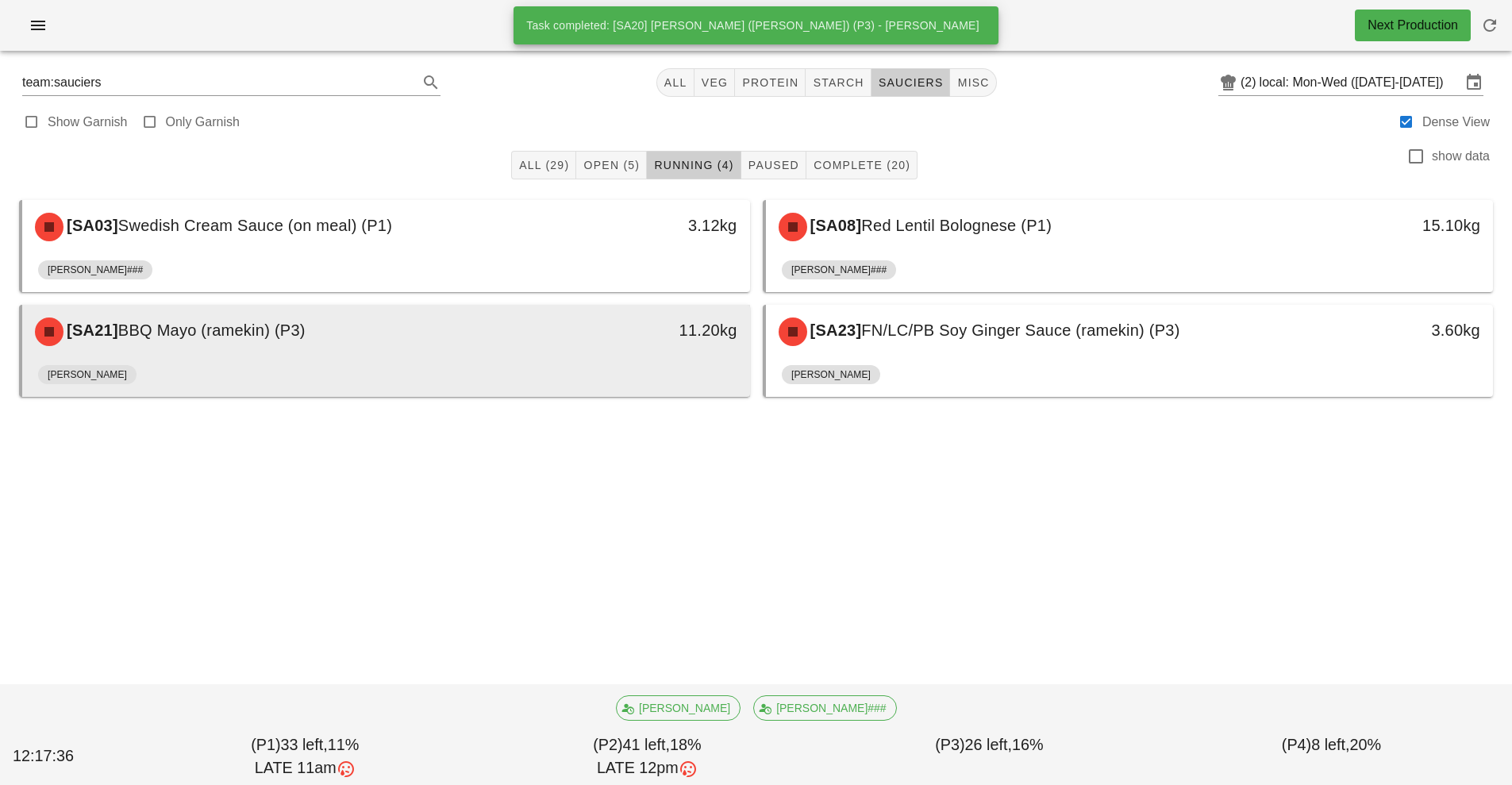
click at [622, 364] on div "[PERSON_NAME]" at bounding box center [387, 378] width 696 height 39
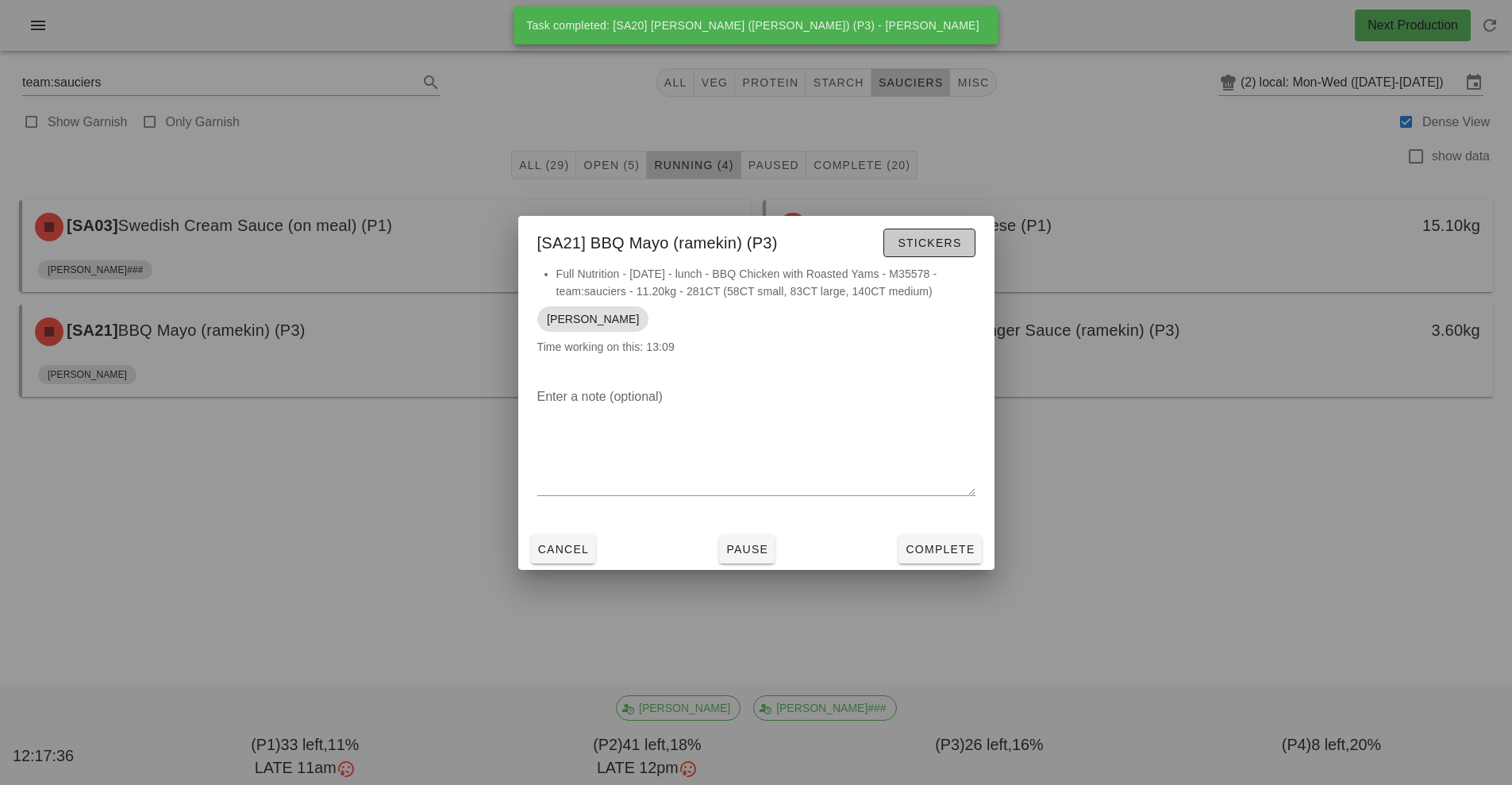
click at [957, 244] on span "Stickers" at bounding box center [929, 242] width 65 height 13
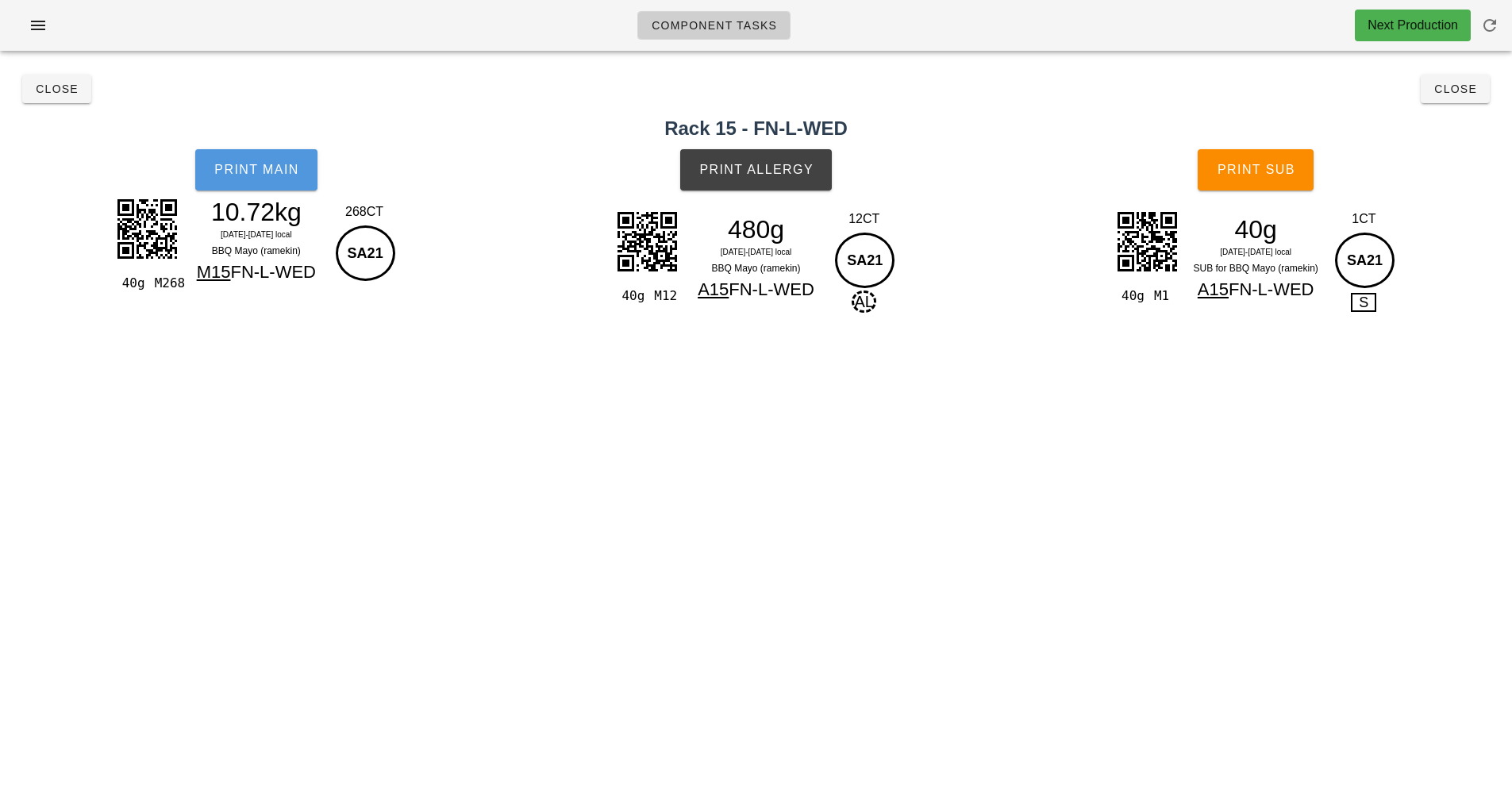
click at [277, 167] on span "Print Main" at bounding box center [256, 170] width 86 height 14
click at [796, 163] on span "Print Allergy" at bounding box center [755, 170] width 115 height 14
click at [1272, 184] on button "Print Sub" at bounding box center [1256, 170] width 116 height 41
click at [1449, 88] on span "Close" at bounding box center [1455, 89] width 43 height 13
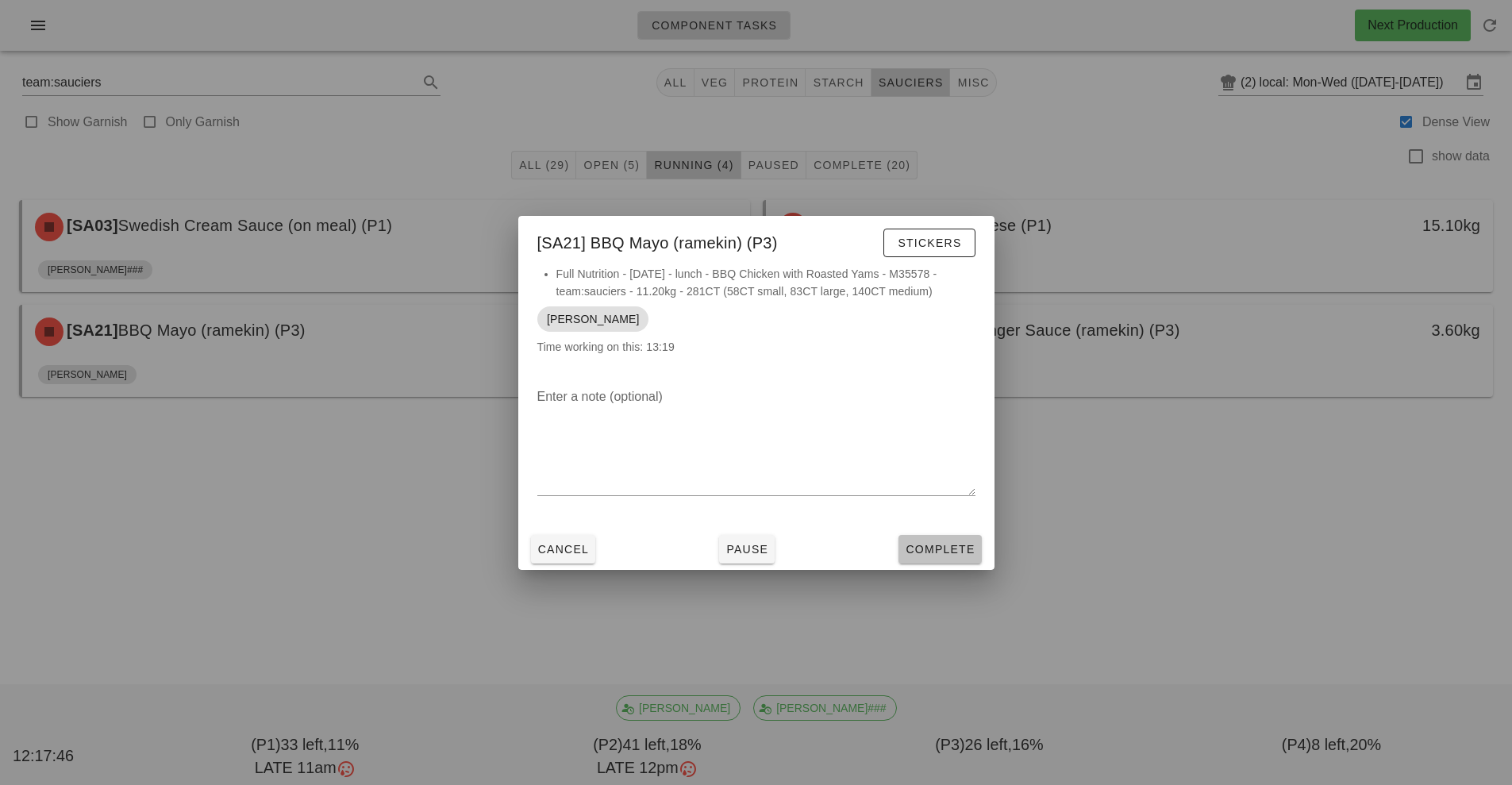
click at [971, 556] on button "Complete" at bounding box center [940, 550] width 83 height 29
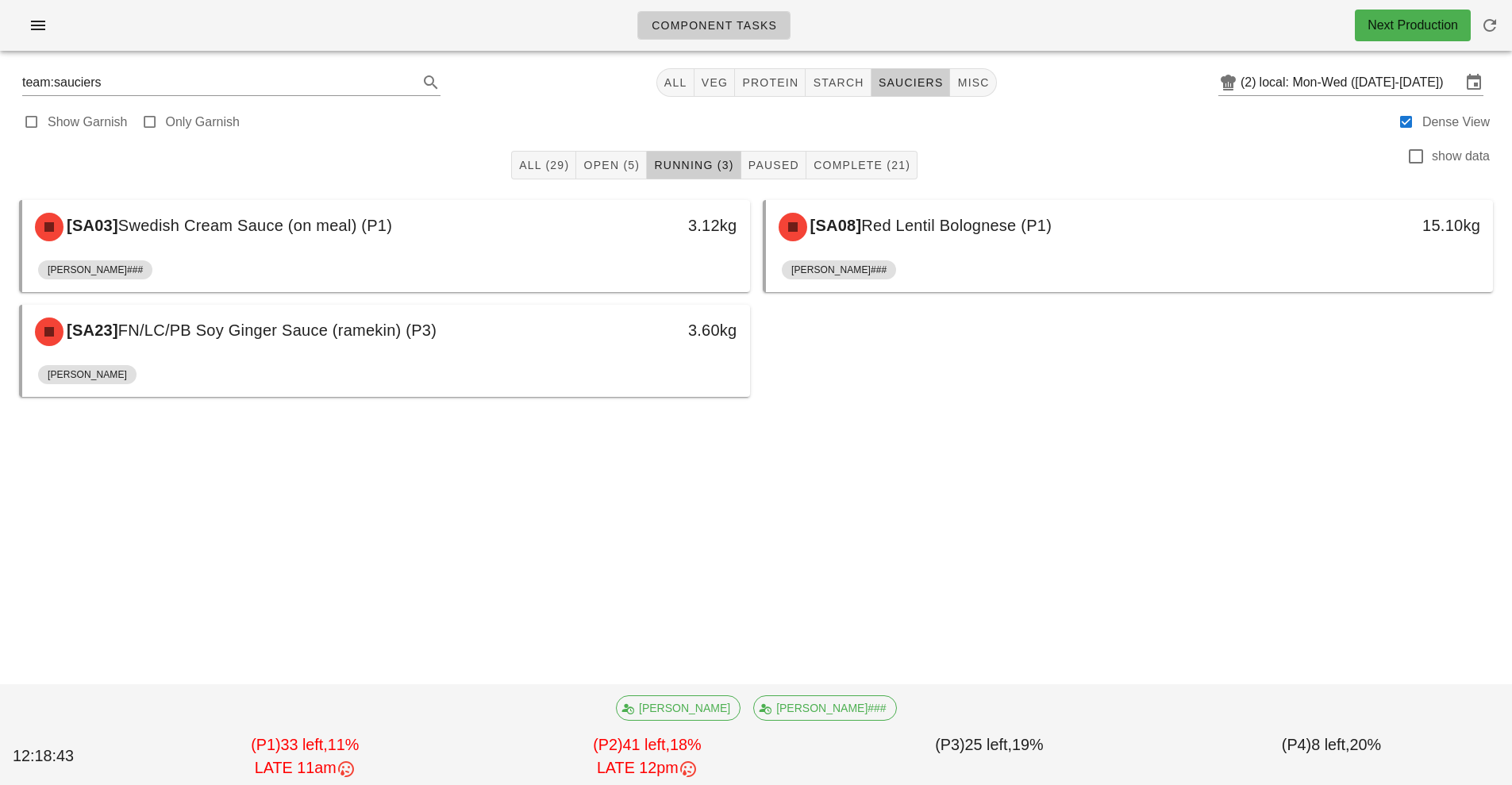
click at [639, 357] on div "[SA23] FN/LC/PB Soy Ginger Sauce (ramekin) (P3) 3.60kg" at bounding box center [386, 332] width 728 height 54
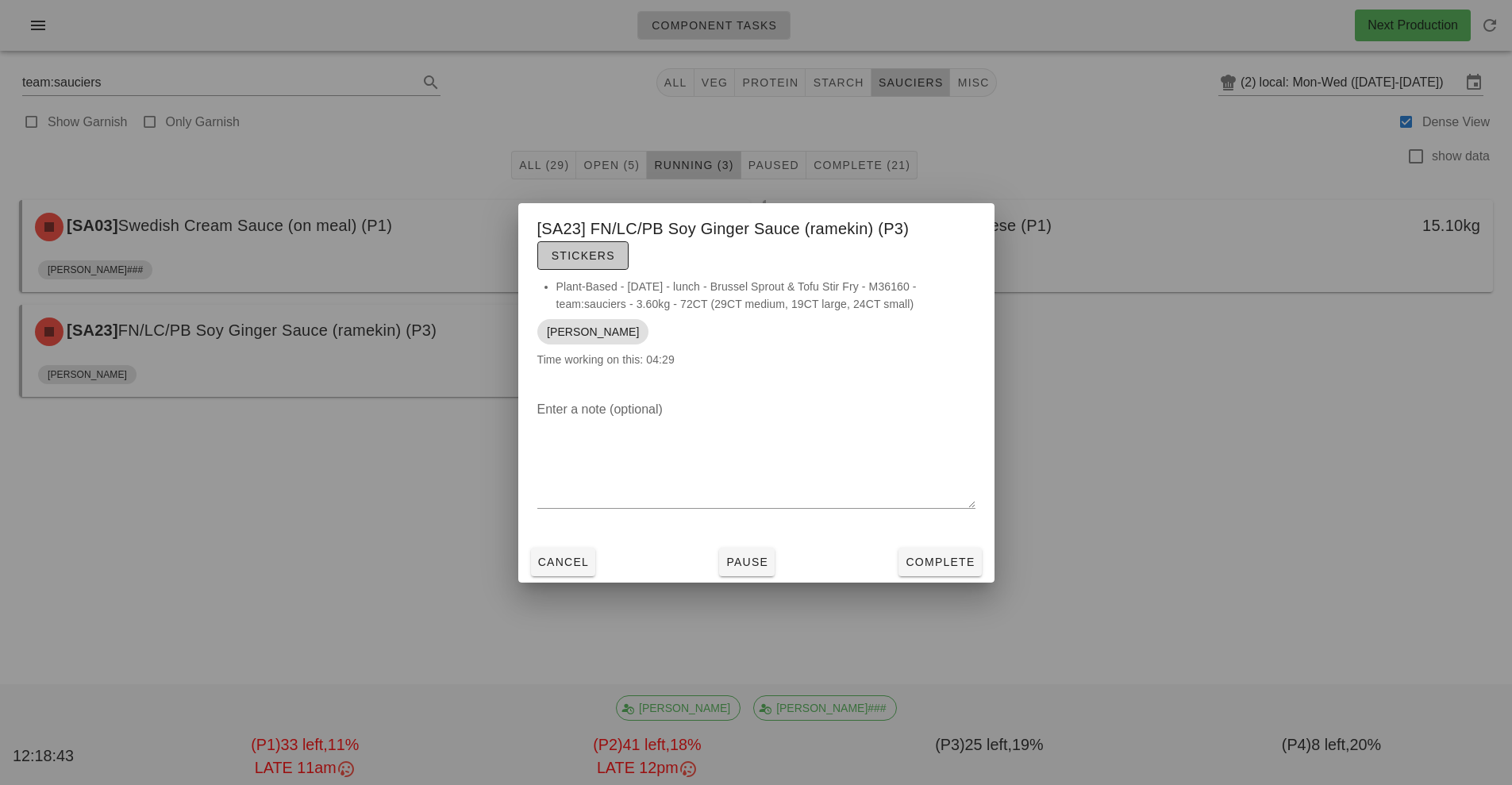
click at [590, 250] on span "Stickers" at bounding box center [582, 255] width 65 height 13
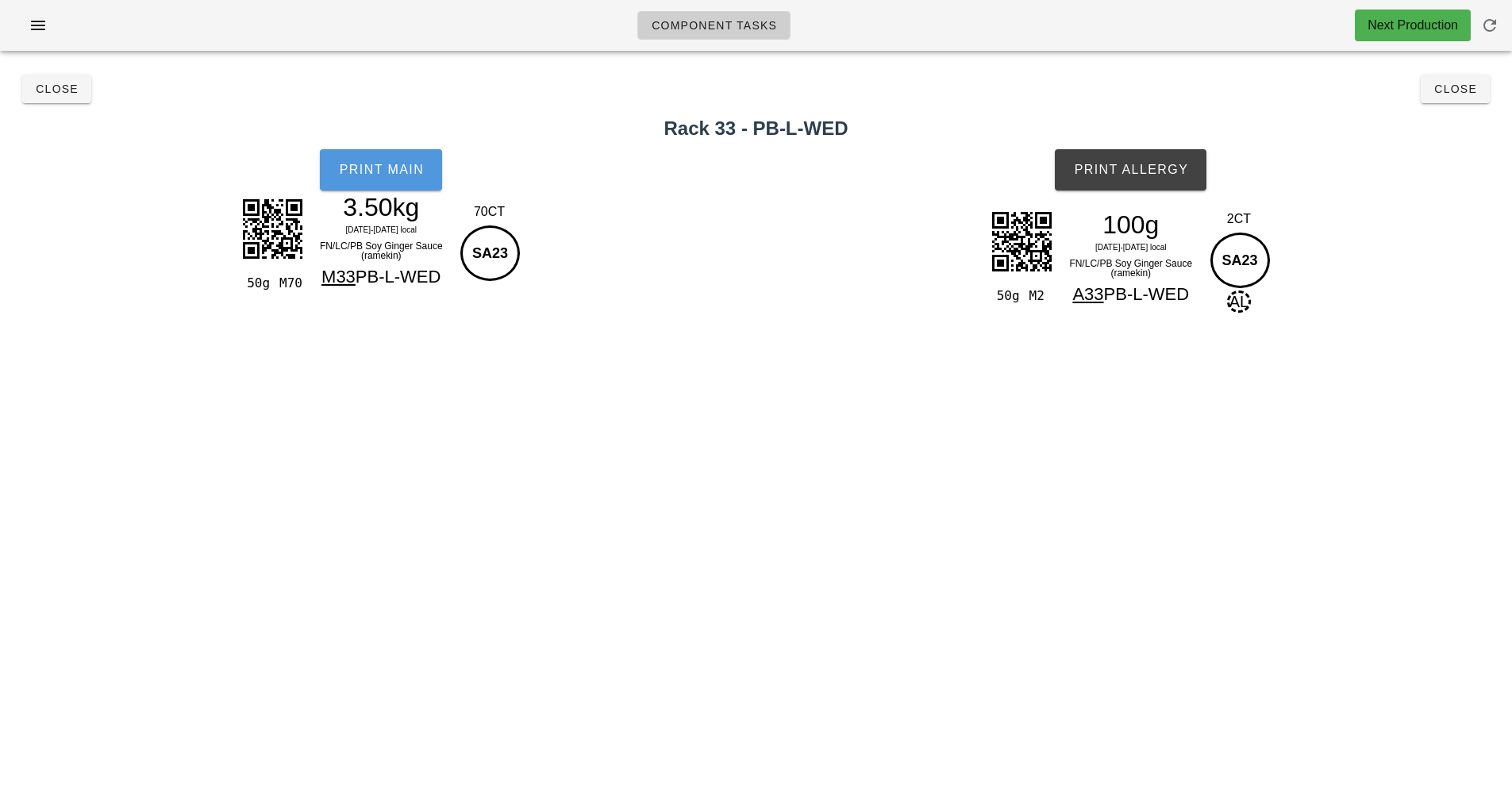
click at [399, 173] on span "Print Main" at bounding box center [381, 170] width 86 height 14
click at [1162, 173] on span "Print Allergy" at bounding box center [1130, 170] width 115 height 14
click at [1466, 98] on button "Close" at bounding box center [1456, 89] width 69 height 29
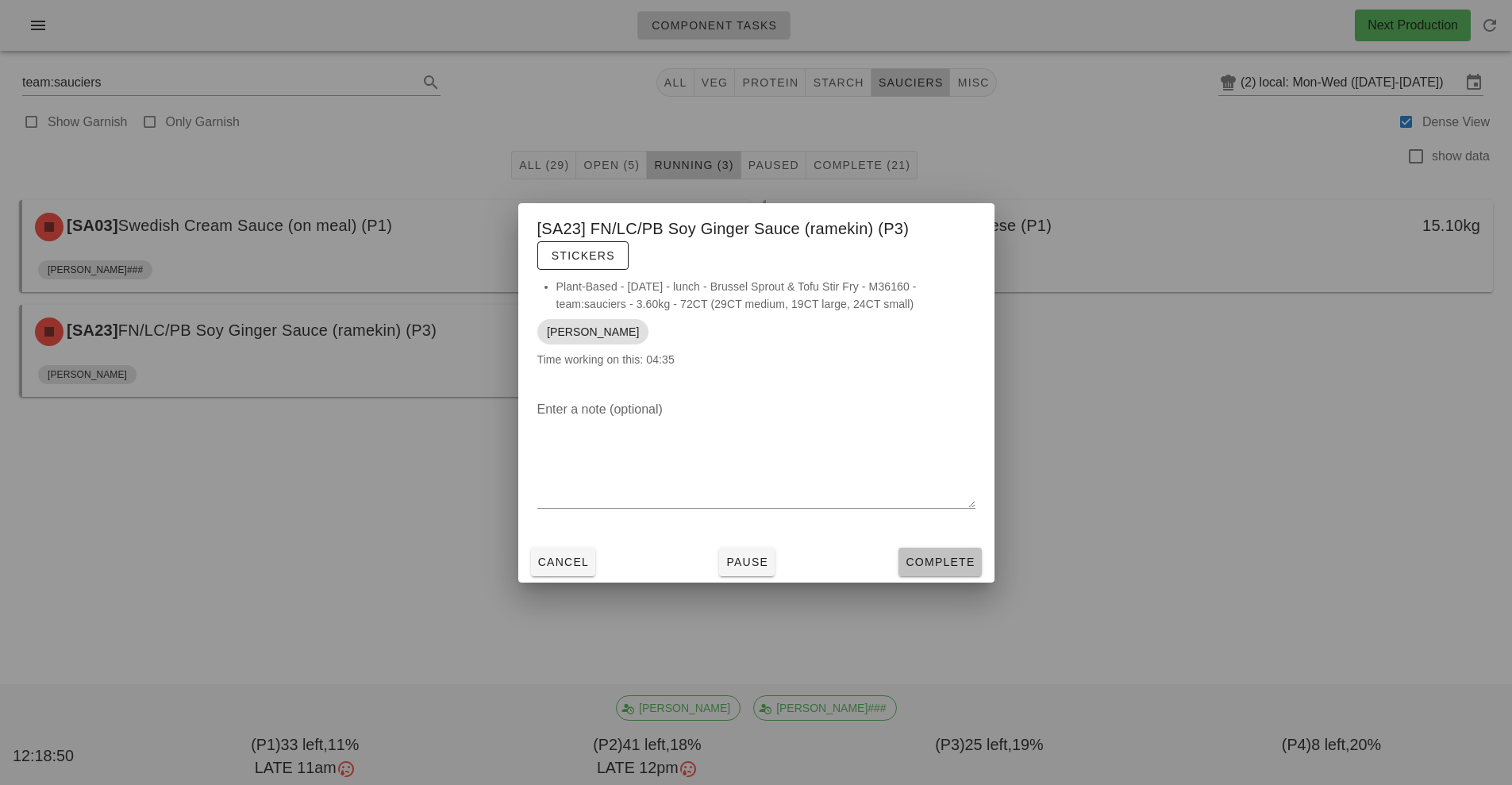
click at [956, 576] on button "Complete" at bounding box center [940, 562] width 83 height 29
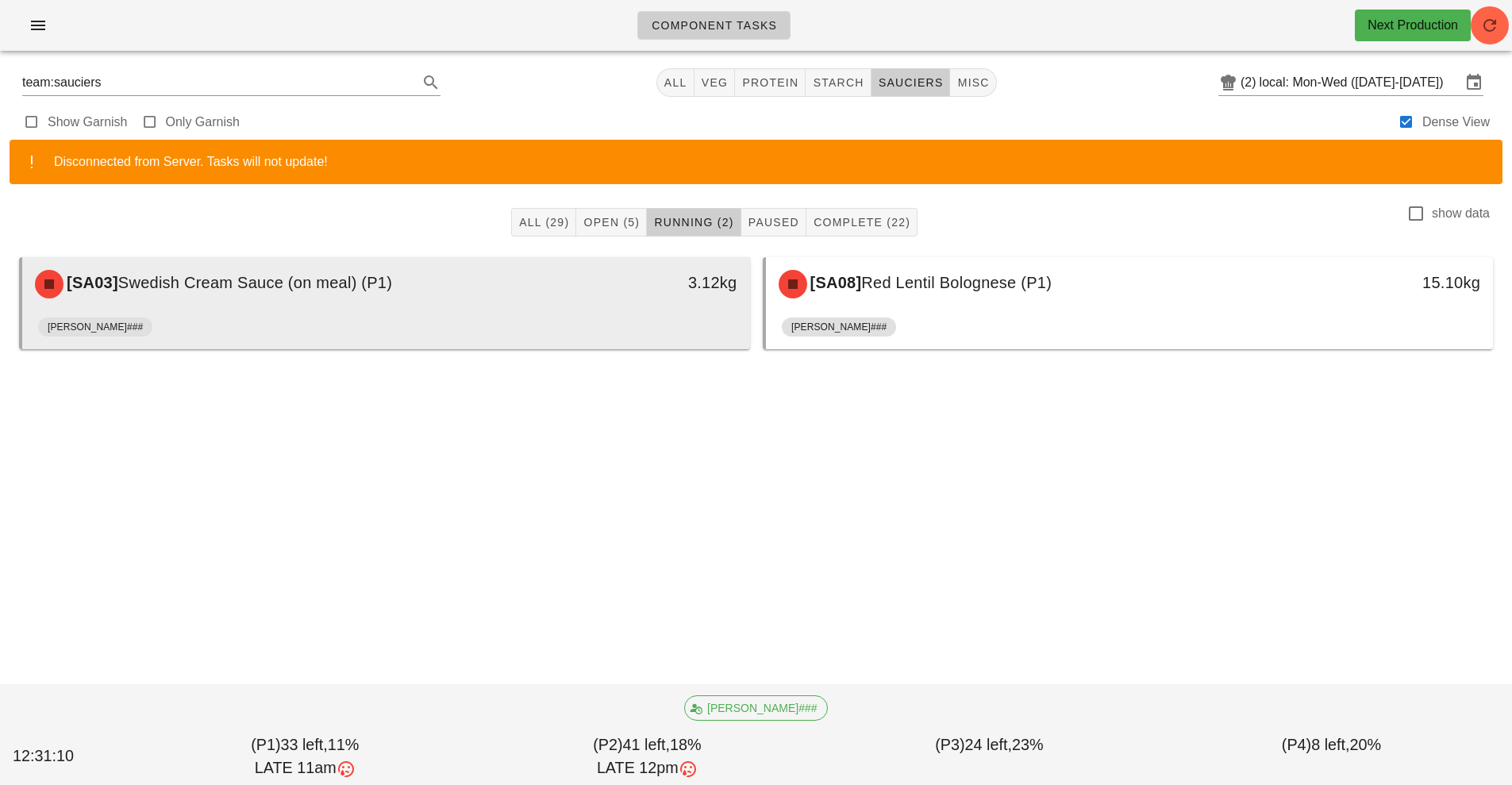
click at [451, 308] on div "[SA03] Swedish Cream Sauce (on meal) (P1) 3.12kg" at bounding box center [386, 284] width 728 height 54
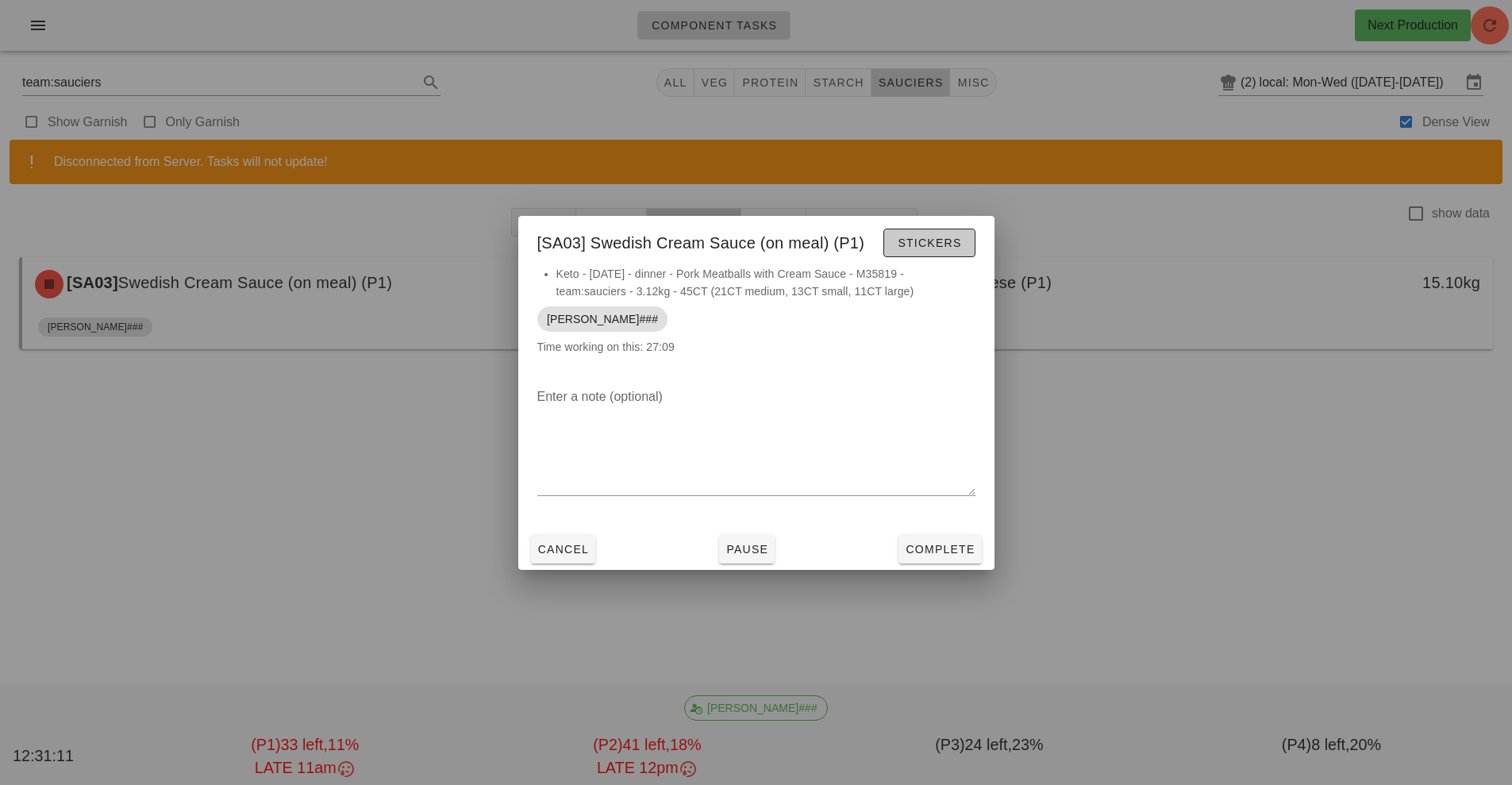
click at [938, 244] on span "Stickers" at bounding box center [929, 242] width 65 height 13
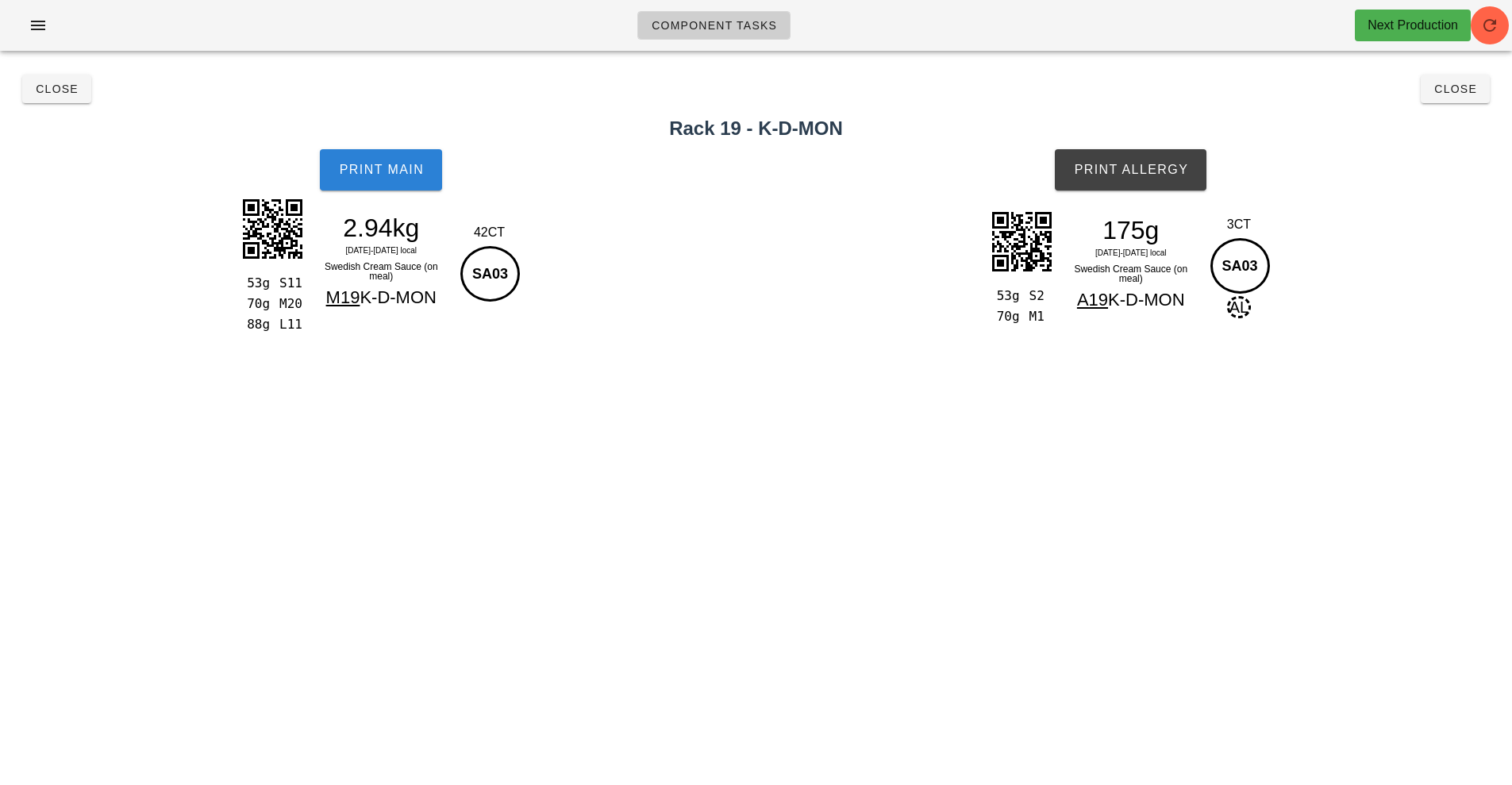
click at [387, 172] on span "Print Main" at bounding box center [381, 170] width 86 height 14
click at [1143, 173] on span "Print Allergy" at bounding box center [1130, 170] width 115 height 14
click at [34, 94] on button "Close" at bounding box center [57, 89] width 69 height 29
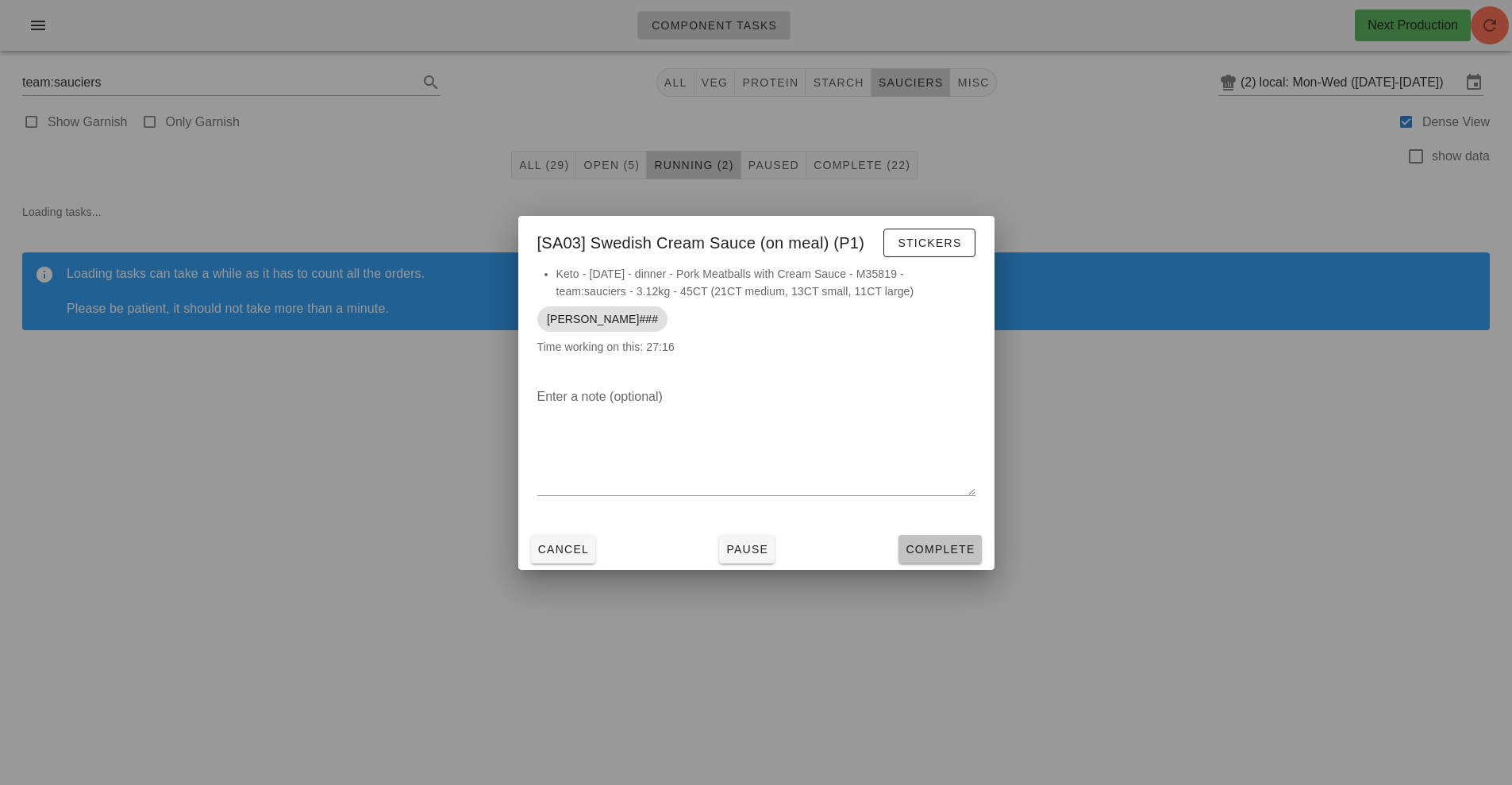
click at [929, 543] on span "Complete" at bounding box center [939, 549] width 69 height 13
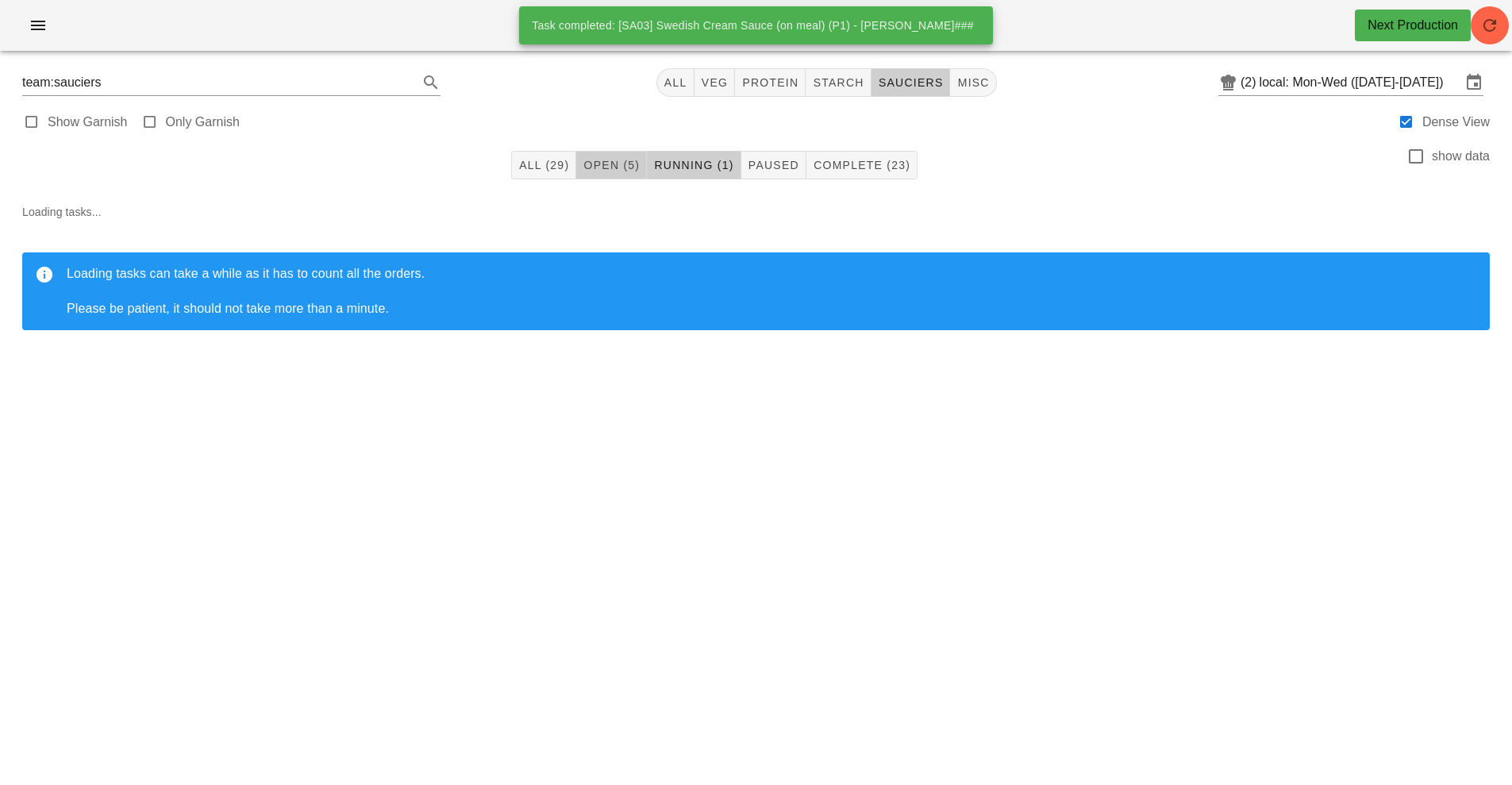
click at [605, 170] on span "Open (5)" at bounding box center [610, 165] width 57 height 13
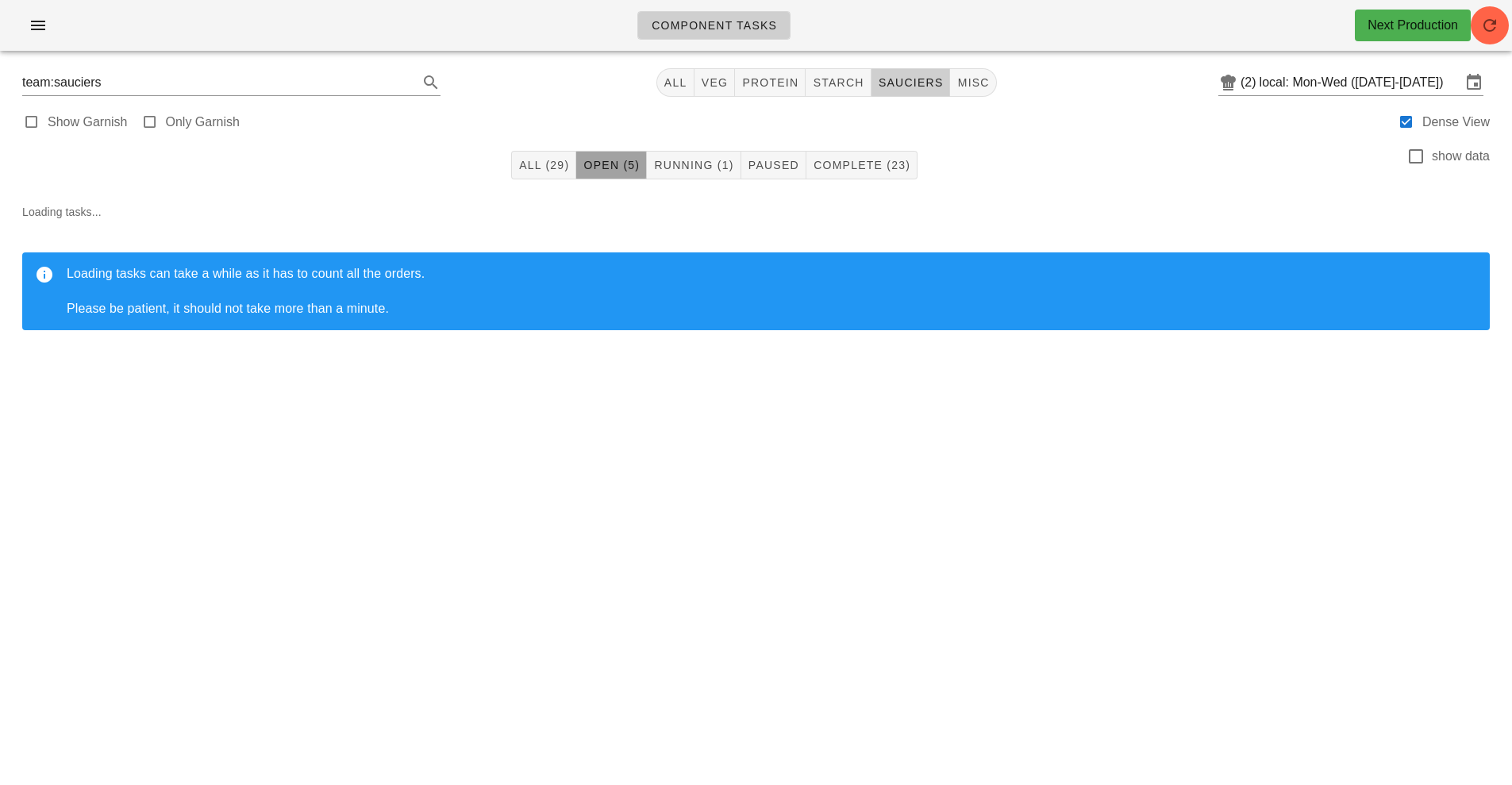
click at [619, 167] on span "Open (5)" at bounding box center [610, 165] width 57 height 13
click at [600, 166] on span "Open (5)" at bounding box center [610, 165] width 57 height 13
click at [1335, 88] on input "local: Mon-Wed ([DATE]-[DATE])" at bounding box center [1360, 82] width 202 height 25
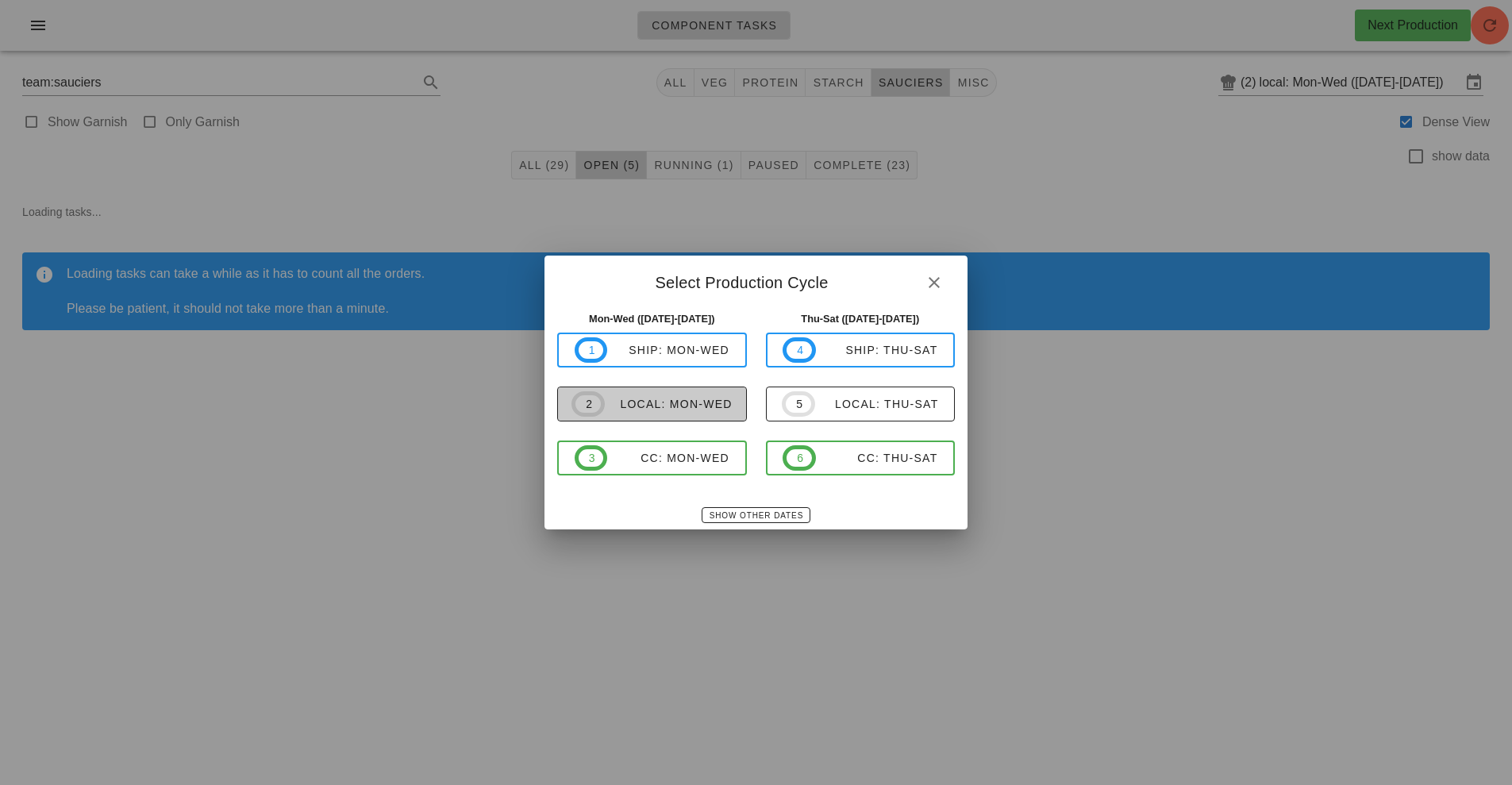
click at [676, 404] on div "local: Mon-Wed" at bounding box center [668, 403] width 128 height 13
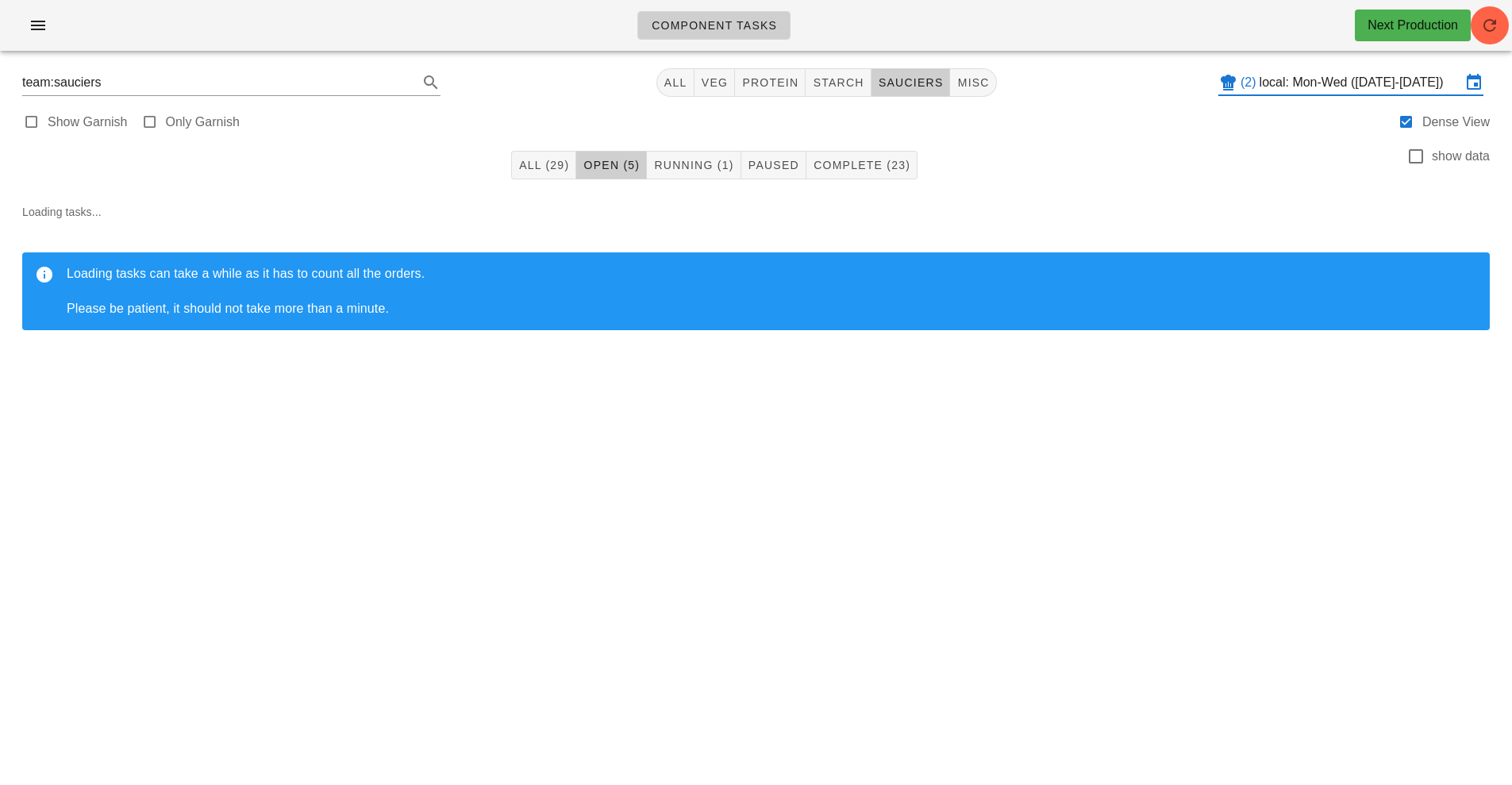
click at [1349, 85] on input "local: Mon-Wed ([DATE]-[DATE])" at bounding box center [1360, 82] width 202 height 25
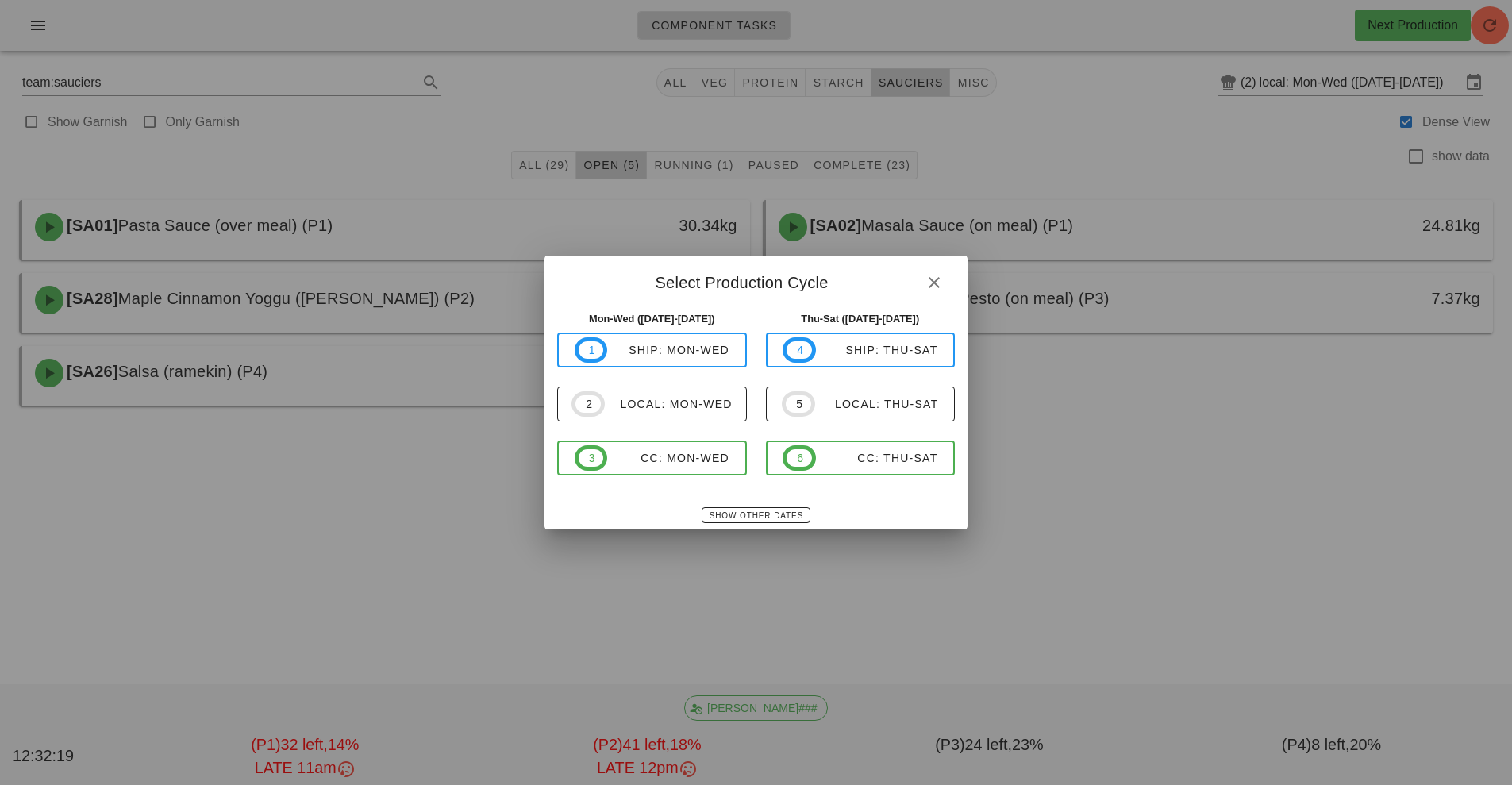
click at [1166, 528] on div at bounding box center [756, 392] width 1512 height 785
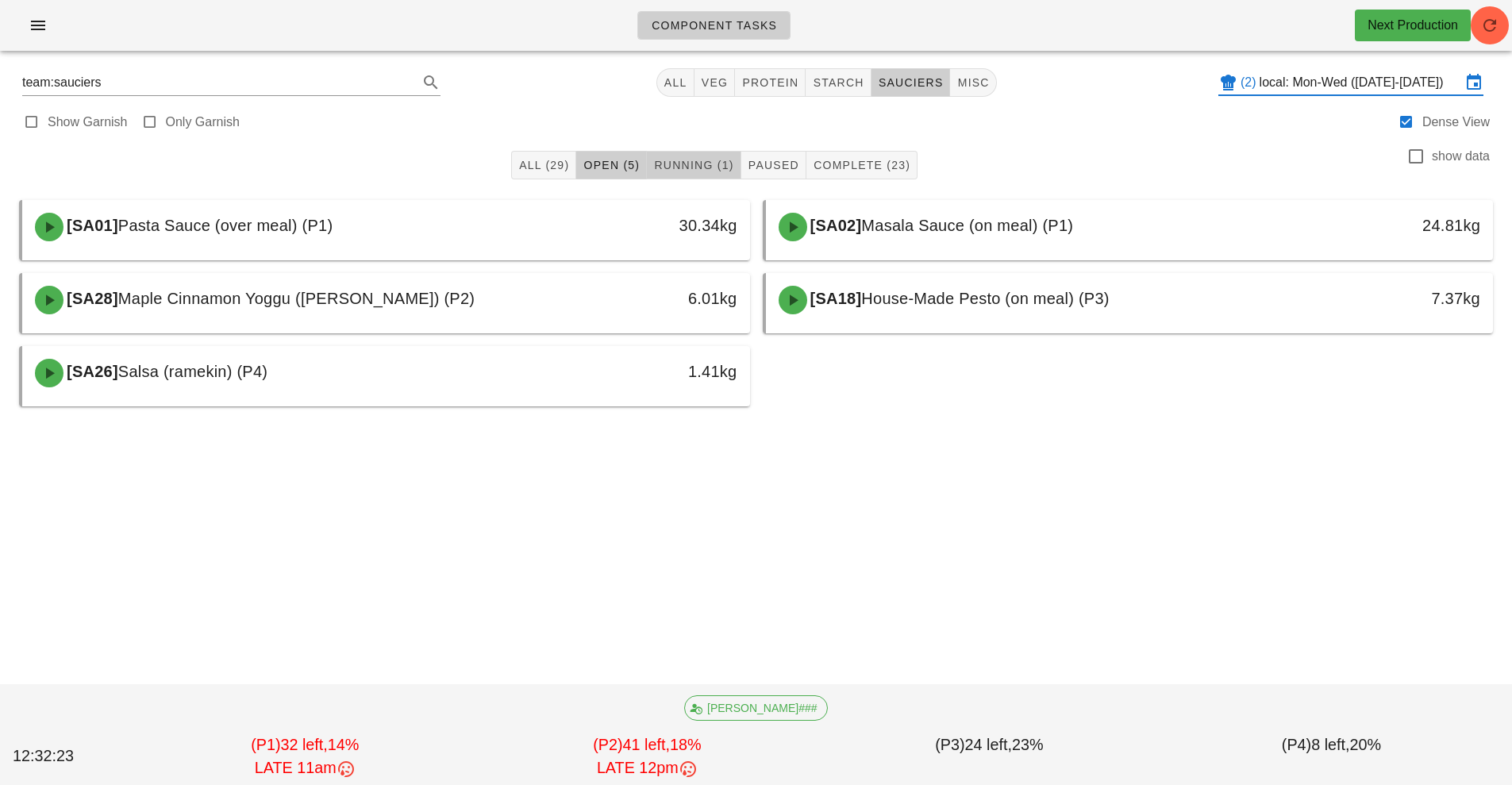
click at [692, 176] on button "Running (1)" at bounding box center [693, 165] width 94 height 29
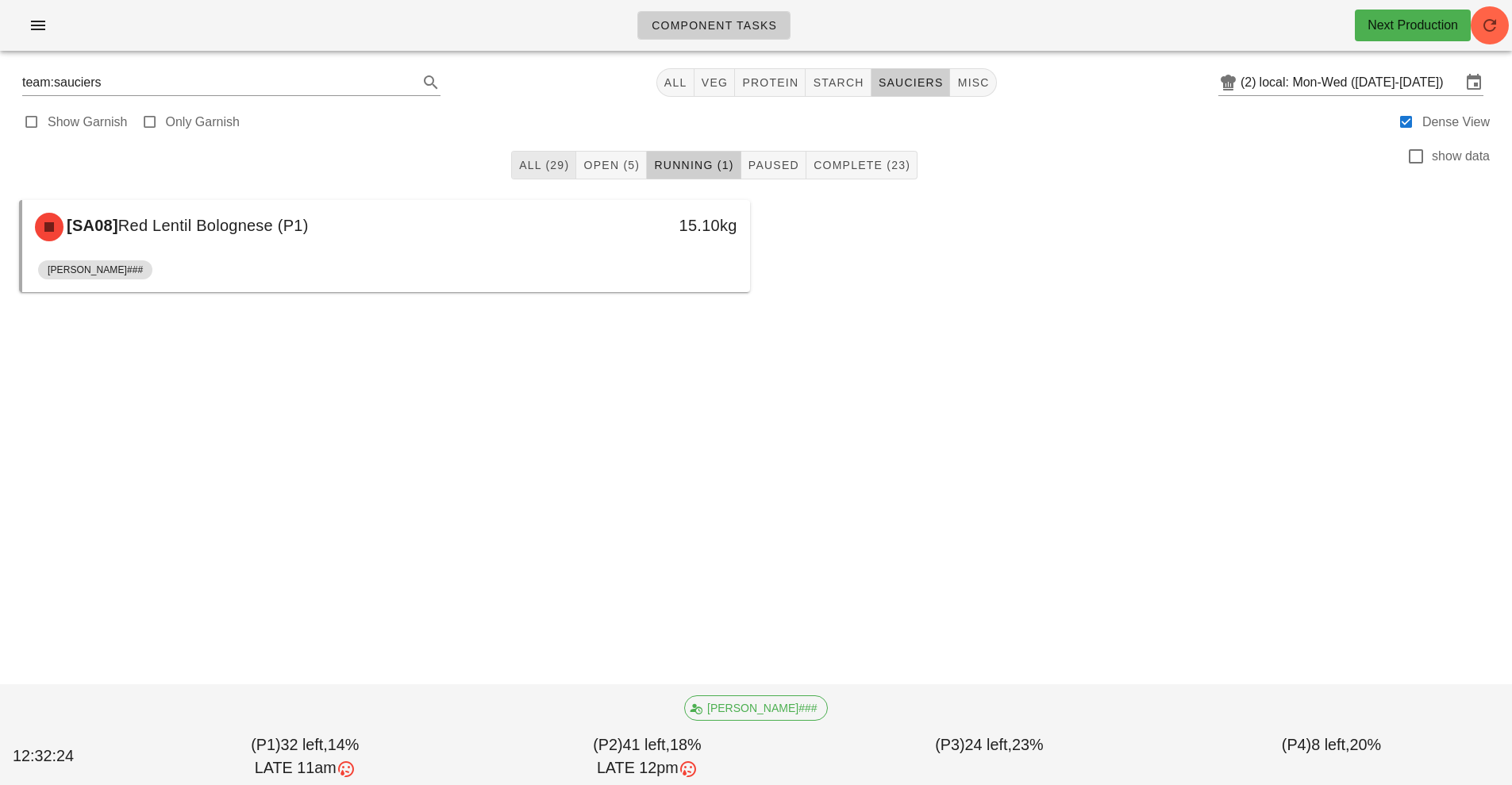
click at [535, 167] on span "All (29)" at bounding box center [544, 165] width 51 height 13
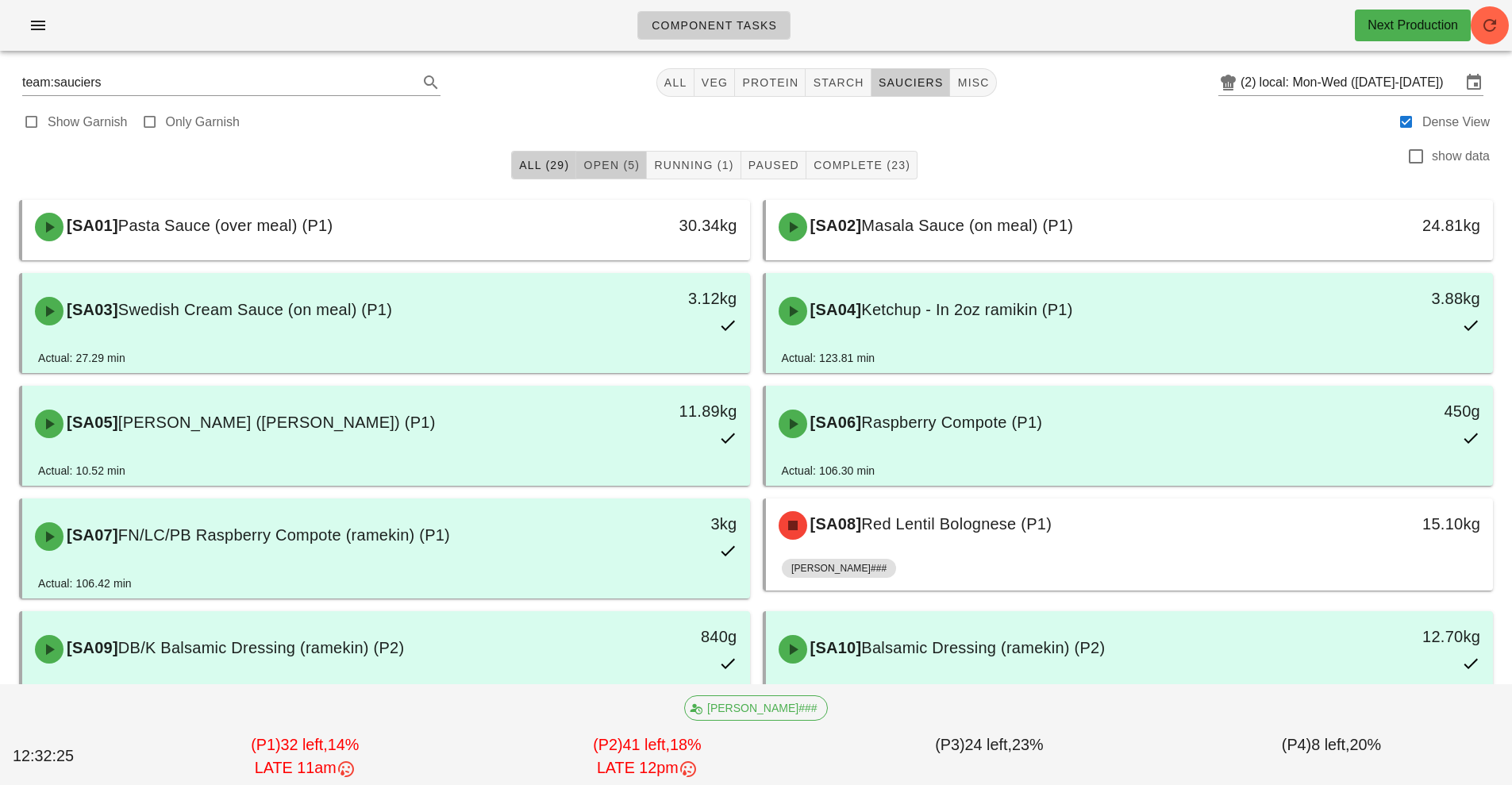
click at [616, 165] on span "Open (5)" at bounding box center [610, 165] width 57 height 13
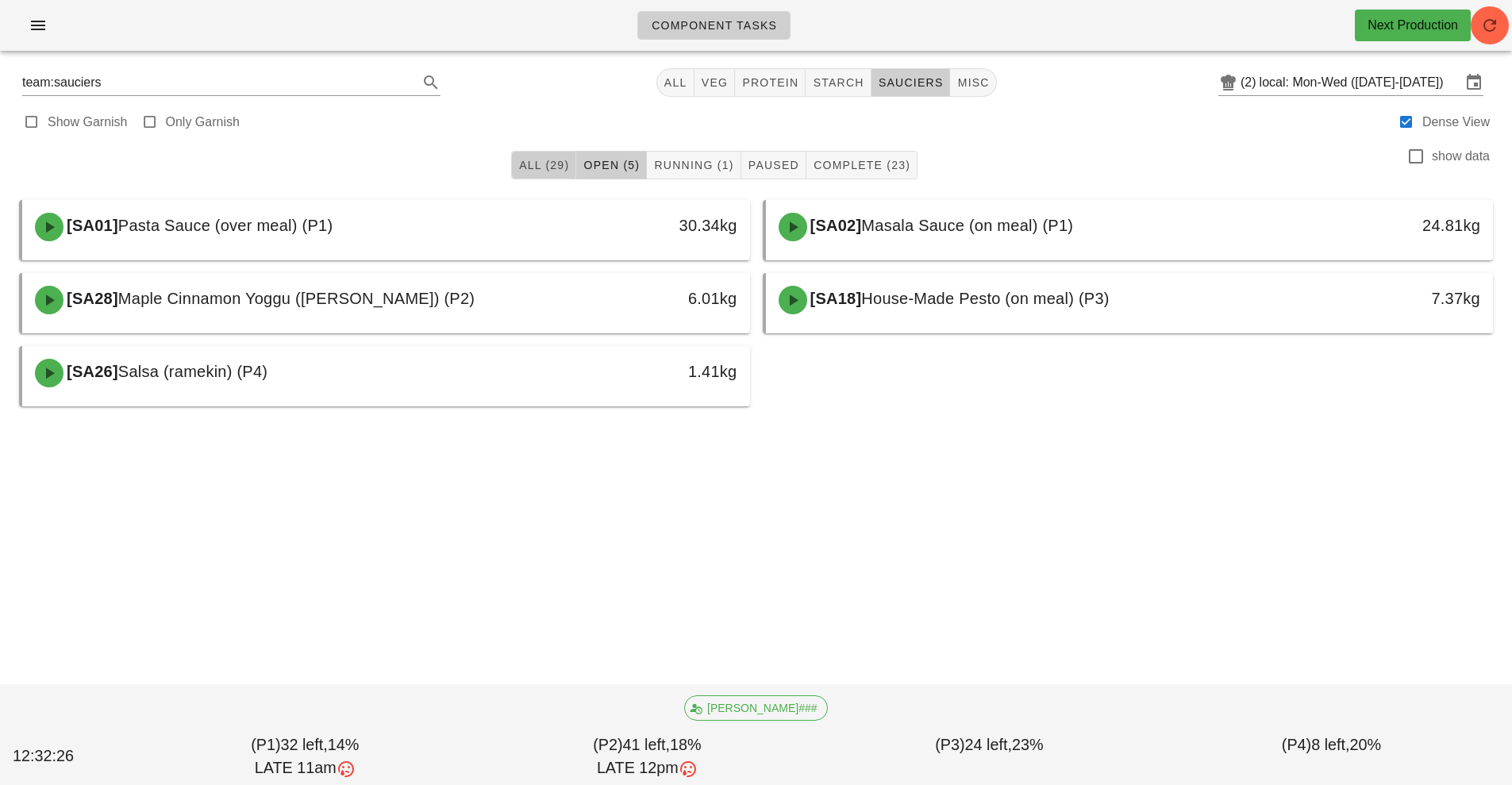
click at [547, 176] on button "All (29)" at bounding box center [544, 165] width 66 height 29
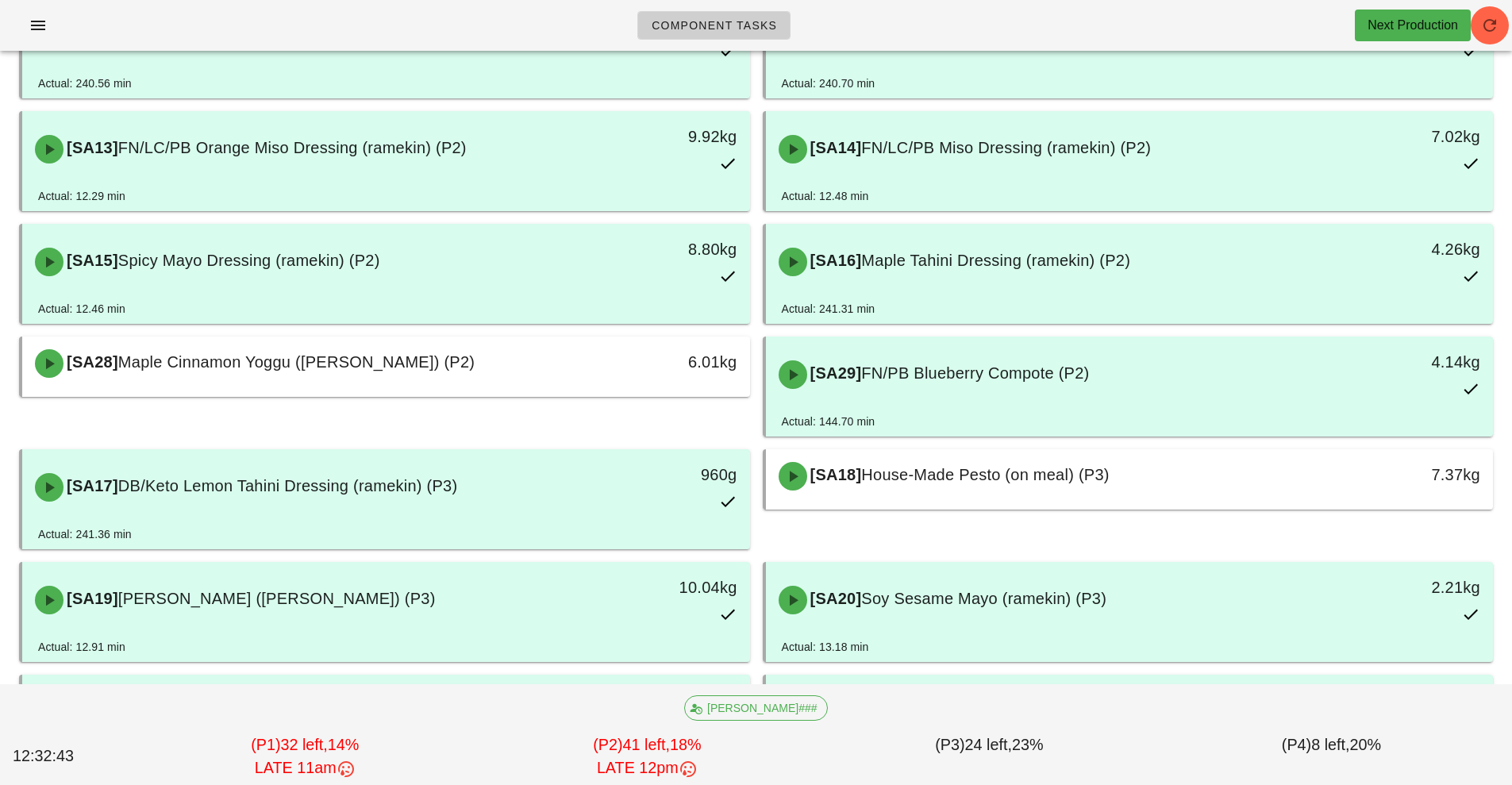
scroll to position [703, 0]
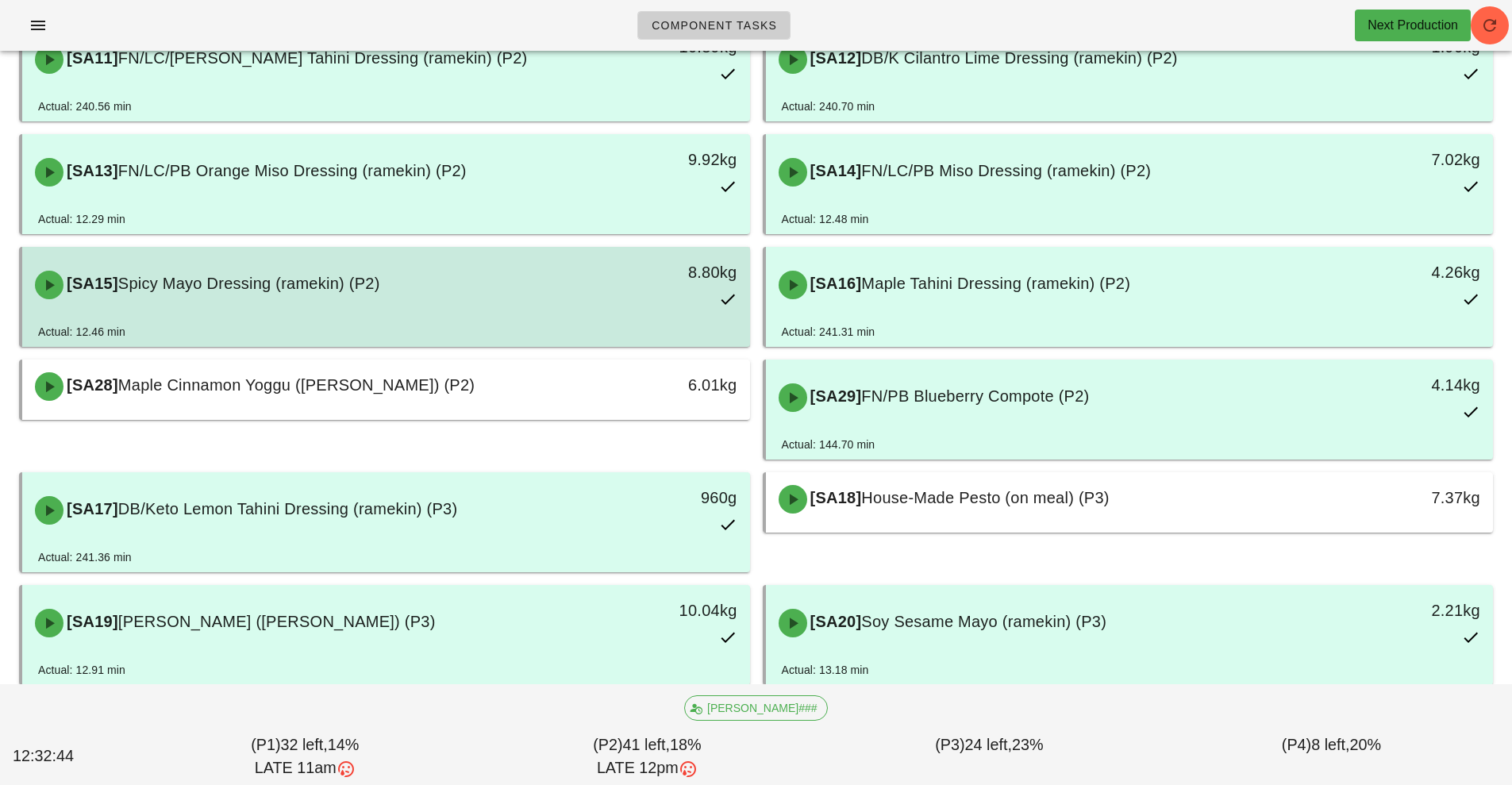
click at [689, 297] on div "8.80kg" at bounding box center [656, 284] width 180 height 69
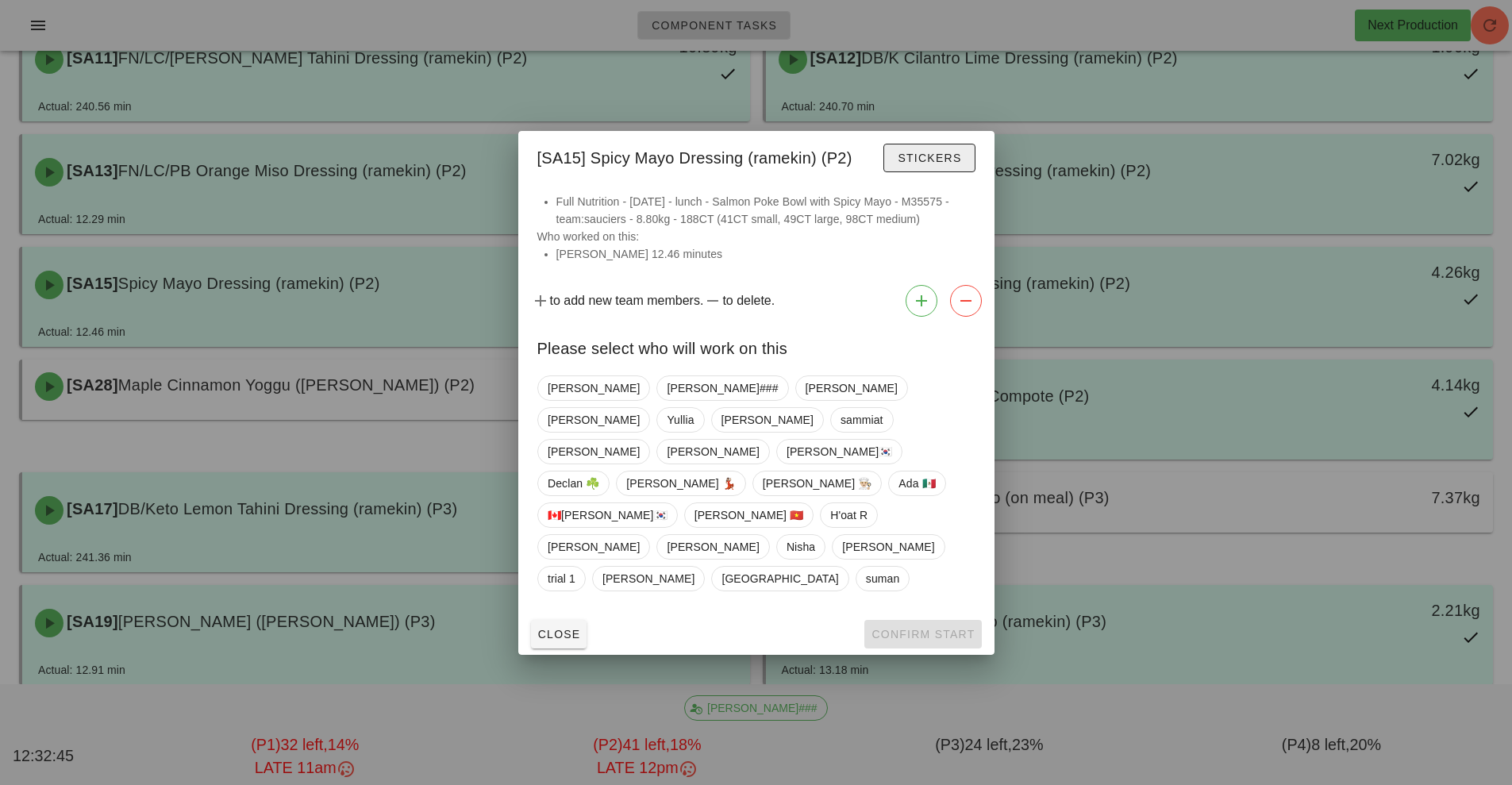
click at [961, 173] on button "Stickers" at bounding box center [929, 158] width 92 height 29
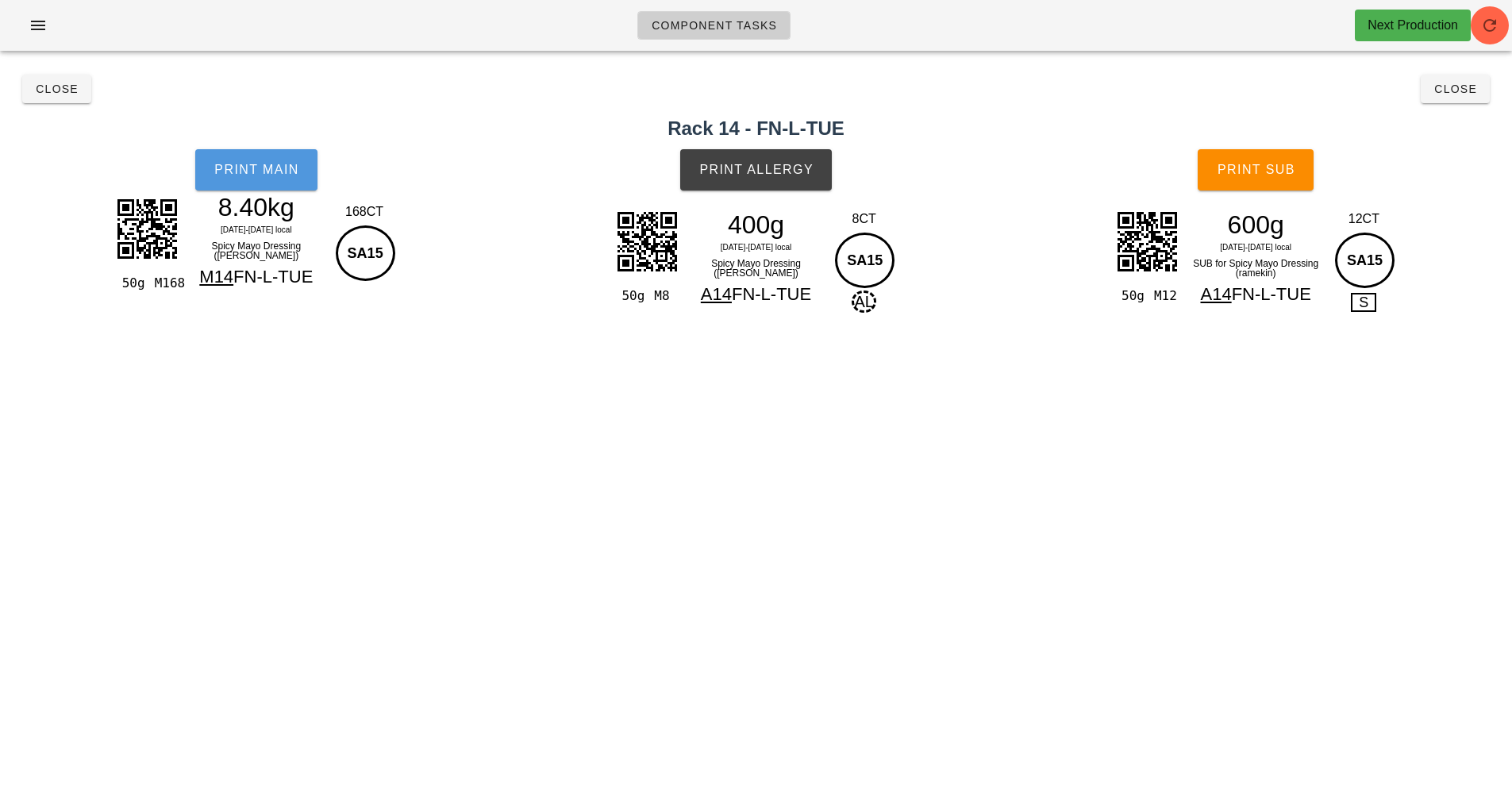
click at [285, 182] on button "Print Main" at bounding box center [256, 170] width 122 height 41
click at [769, 174] on span "Print Allergy" at bounding box center [755, 170] width 115 height 14
click at [1273, 187] on button "Print Sub" at bounding box center [1256, 170] width 116 height 41
click at [1444, 96] on button "Close" at bounding box center [1456, 89] width 69 height 29
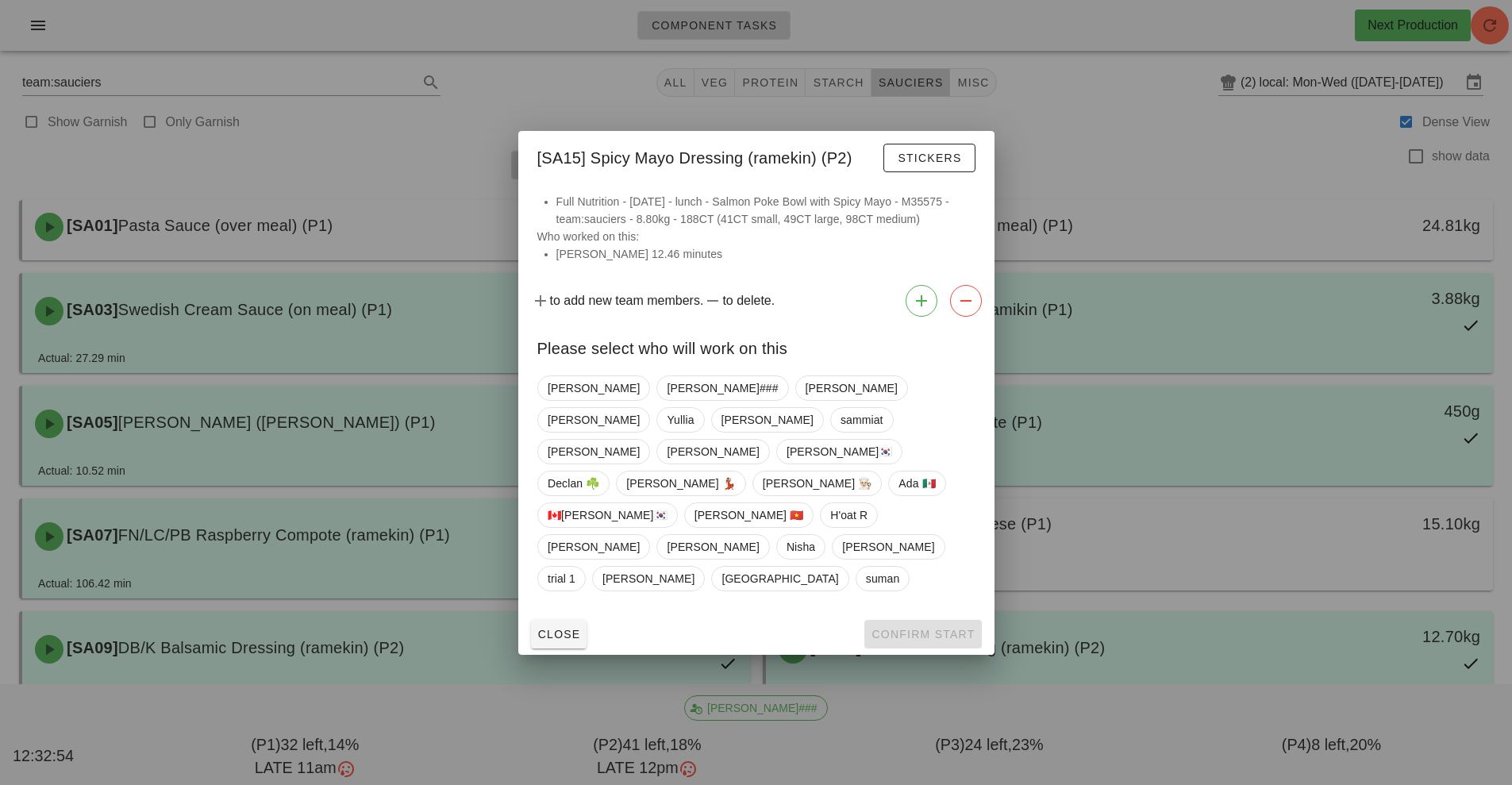
click at [970, 613] on div "Close Confirm Start" at bounding box center [757, 634] width 476 height 41
click at [1317, 587] on div at bounding box center [756, 392] width 1512 height 785
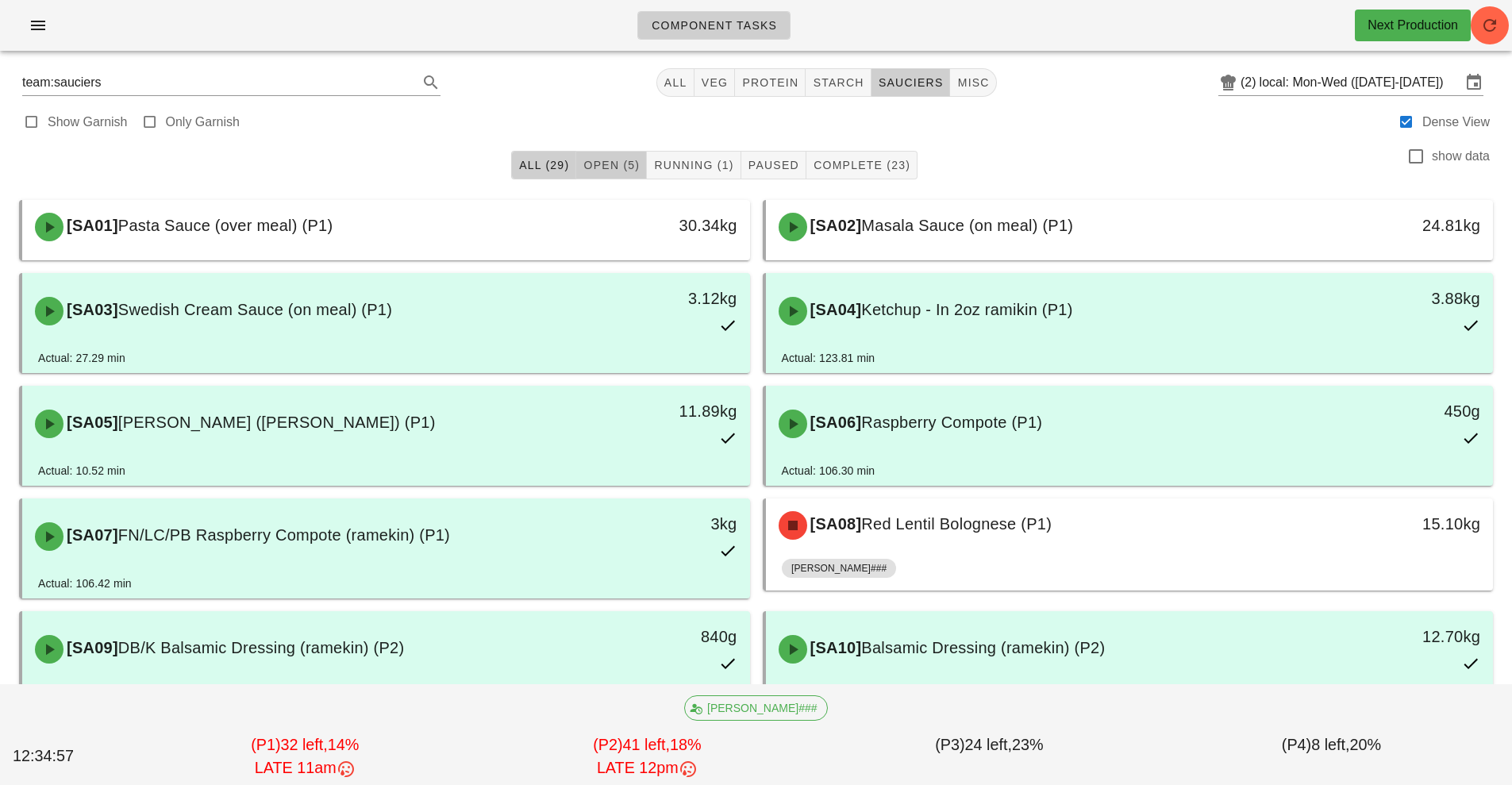
click at [623, 161] on span "Open (5)" at bounding box center [610, 165] width 57 height 13
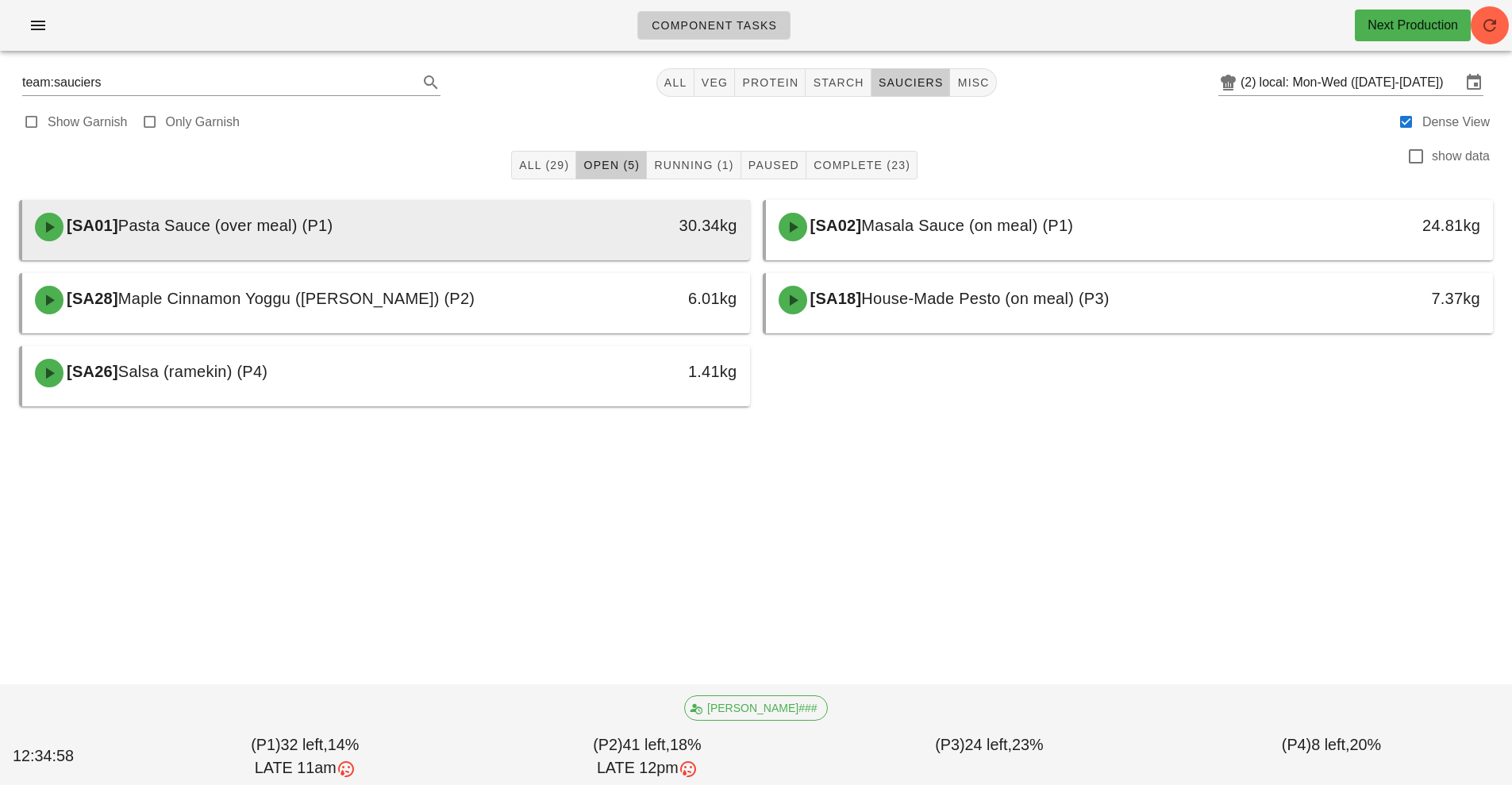
click at [559, 218] on div "[SA01] Pasta Sauce (over meal) (P1)" at bounding box center [295, 227] width 541 height 47
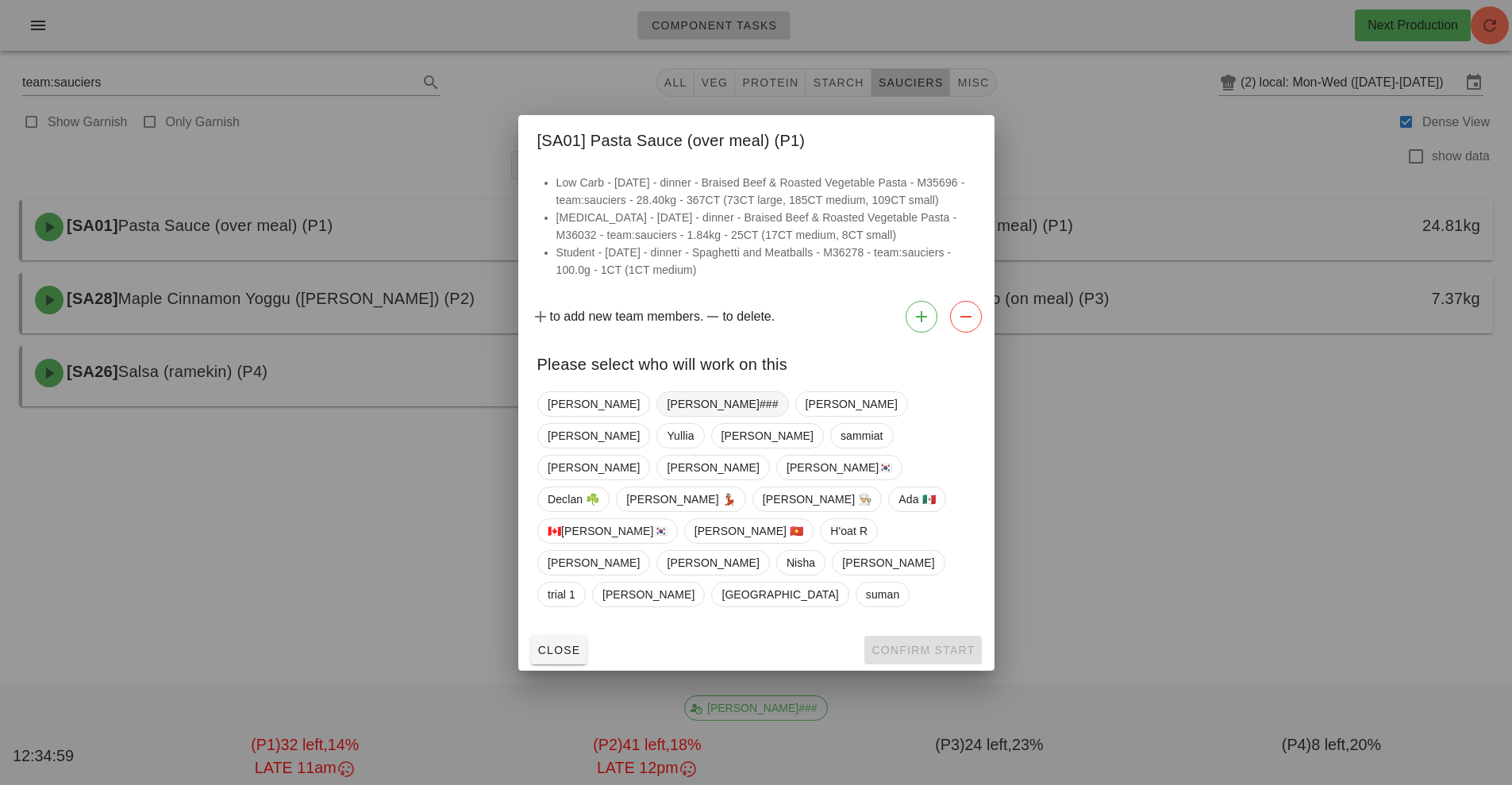
click at [666, 416] on span "[PERSON_NAME]###" at bounding box center [721, 404] width 111 height 24
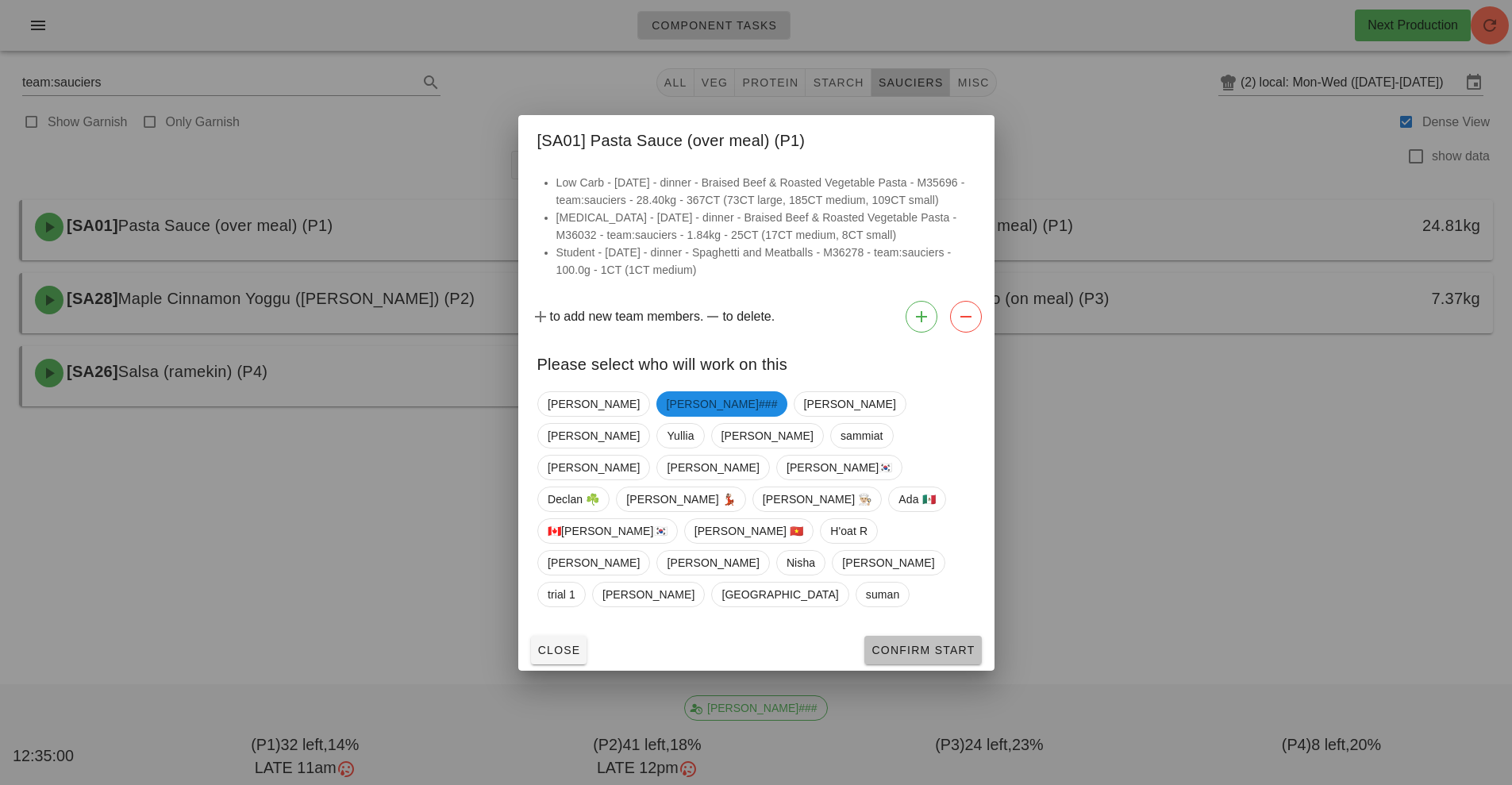
click at [909, 644] on span "Confirm Start" at bounding box center [923, 650] width 104 height 13
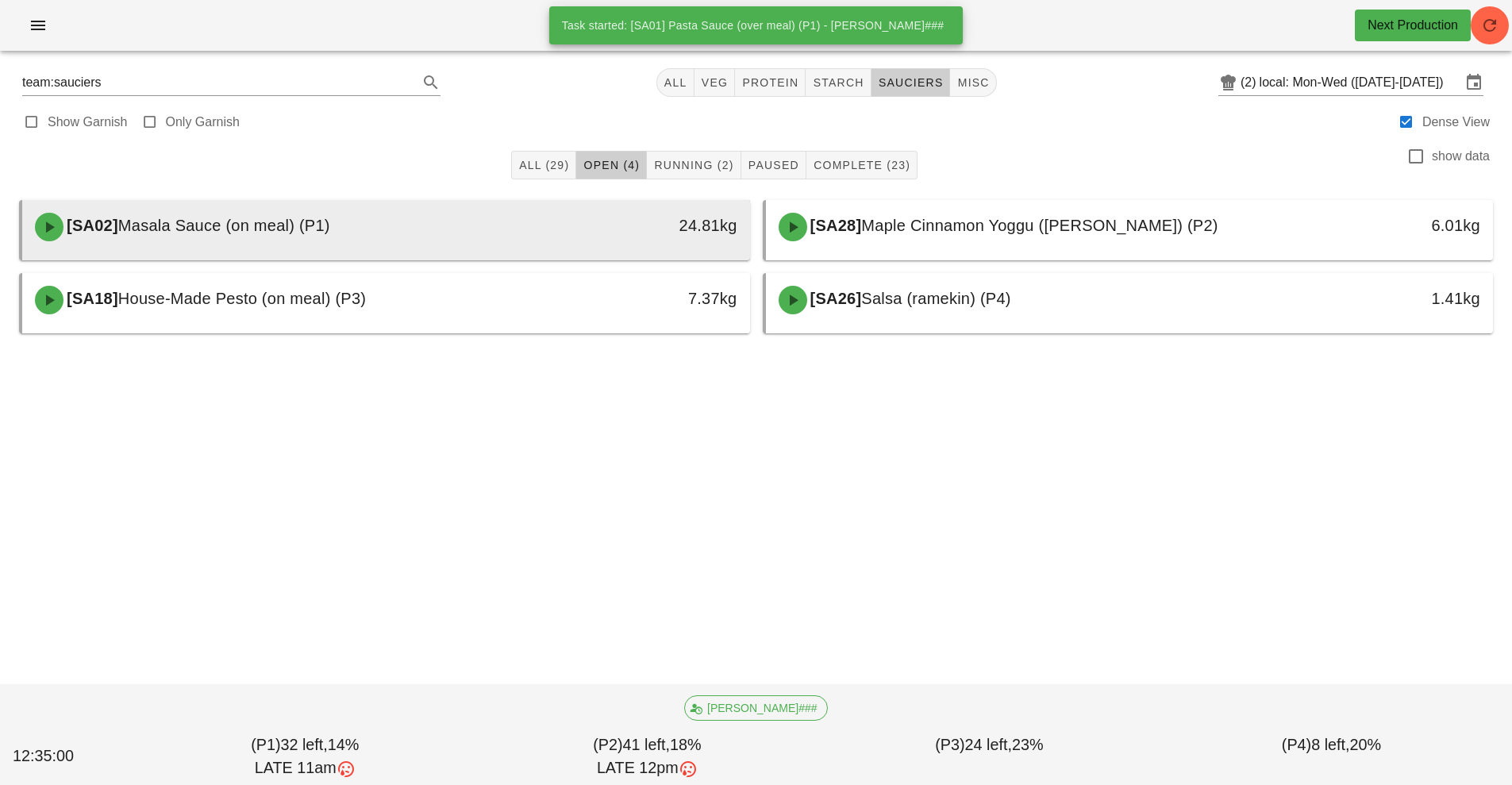
click at [535, 224] on div "[SA02] Masala Sauce (on meal) (P1)" at bounding box center [295, 227] width 541 height 47
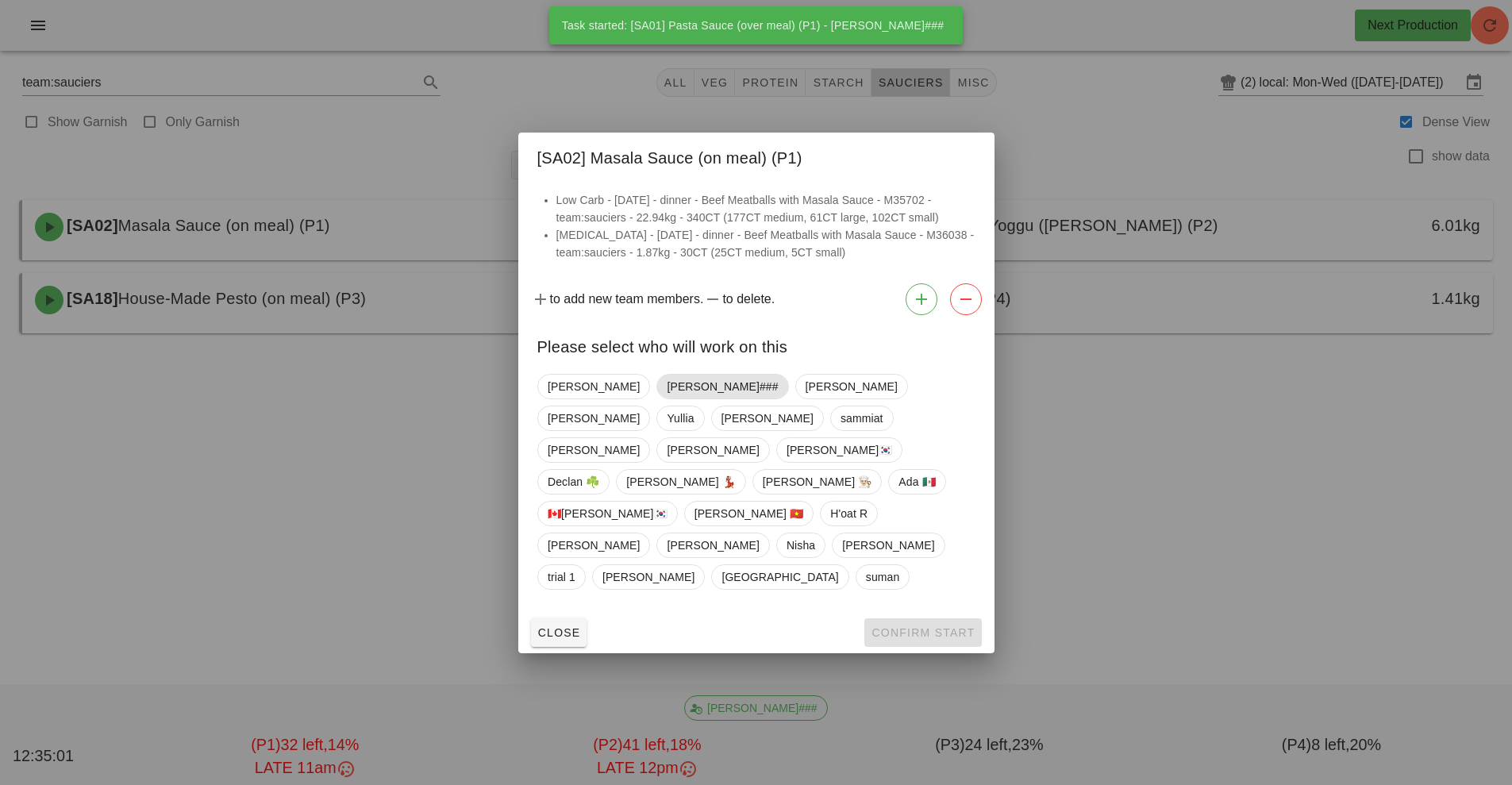
click at [666, 398] on span "[PERSON_NAME]###" at bounding box center [721, 387] width 111 height 24
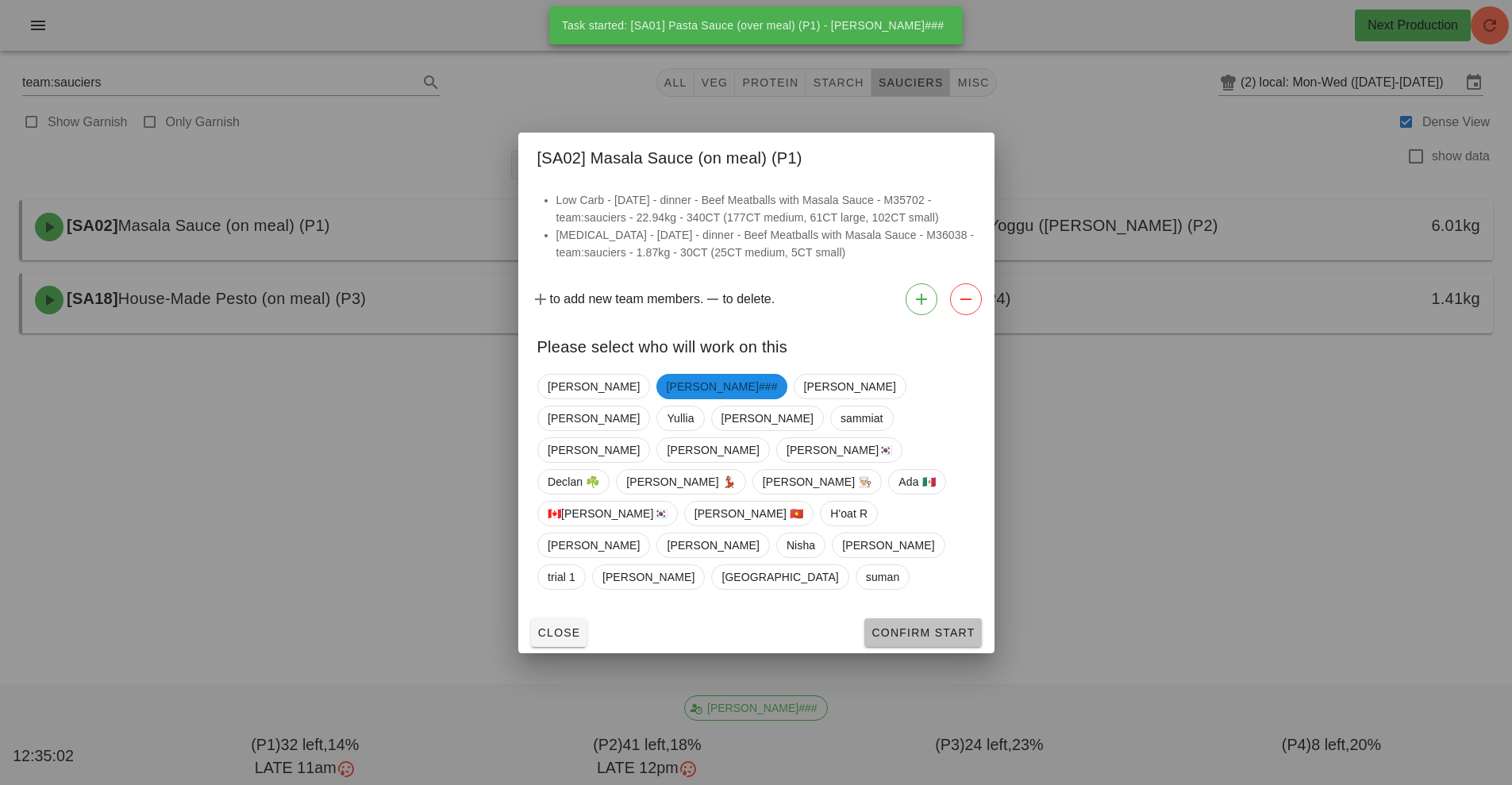
click at [895, 626] on span "Confirm Start" at bounding box center [923, 632] width 104 height 13
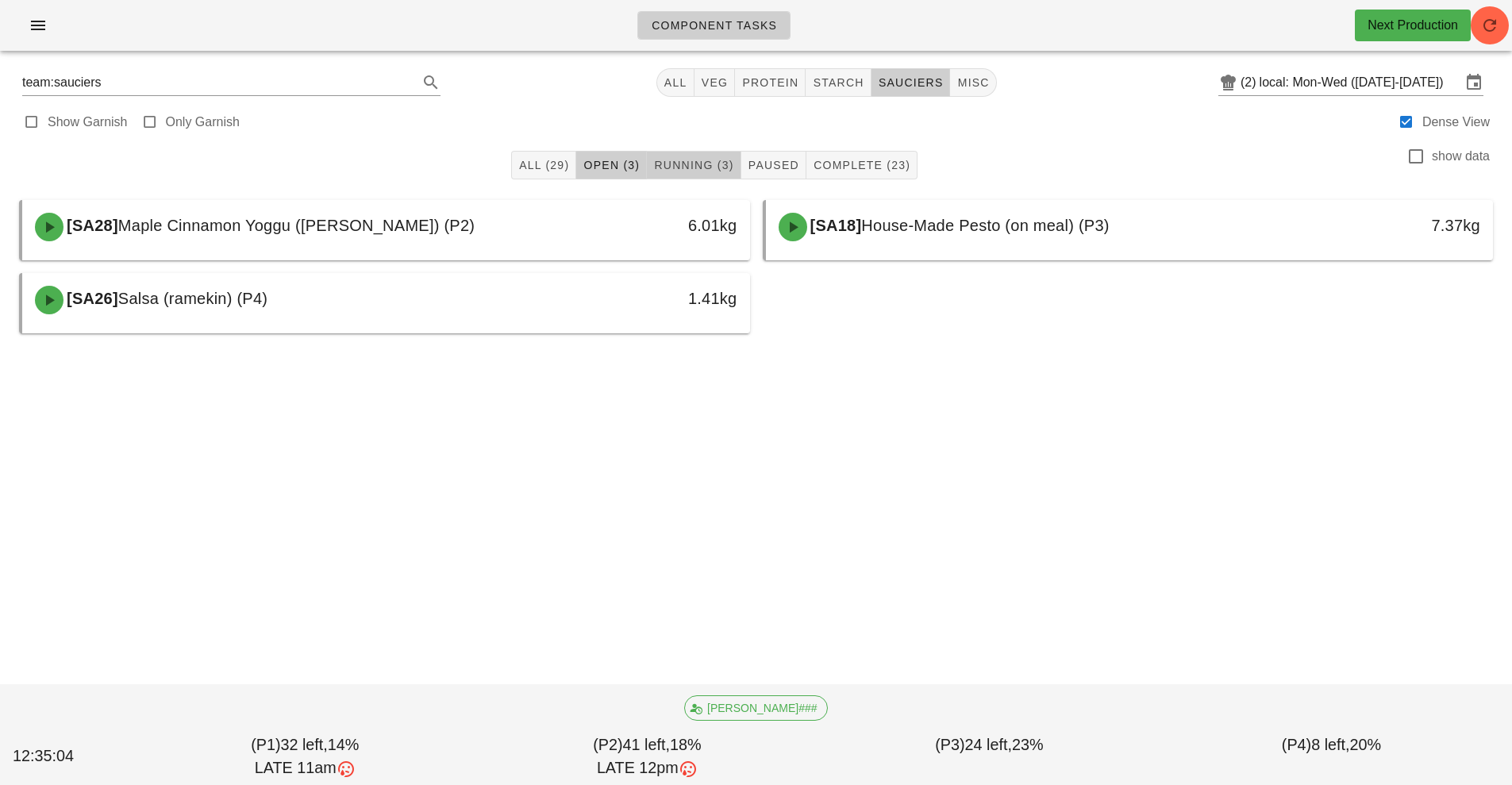
click at [709, 166] on span "Running (3)" at bounding box center [692, 165] width 80 height 13
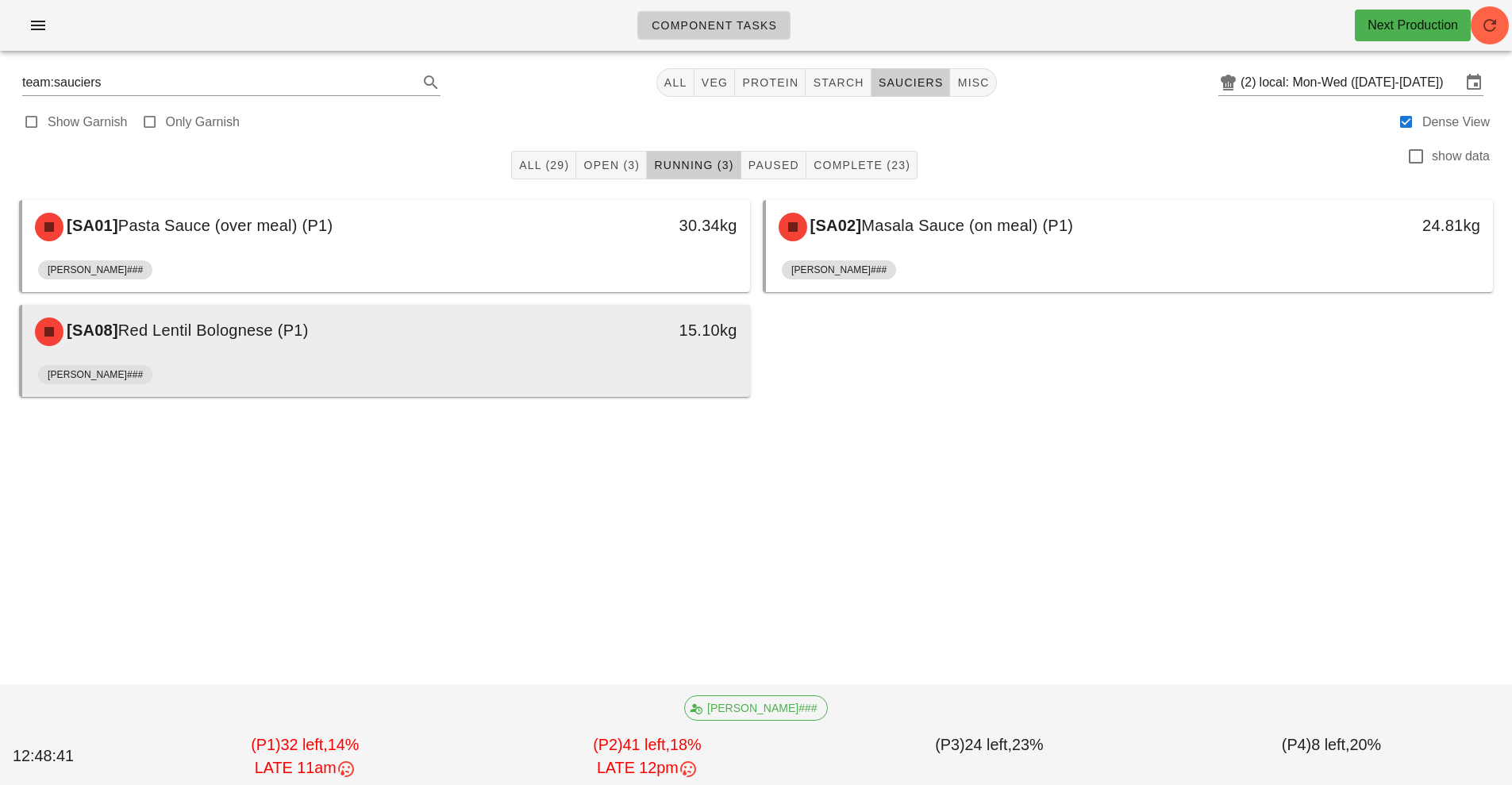
click at [600, 348] on div "15.10kg" at bounding box center [656, 331] width 180 height 47
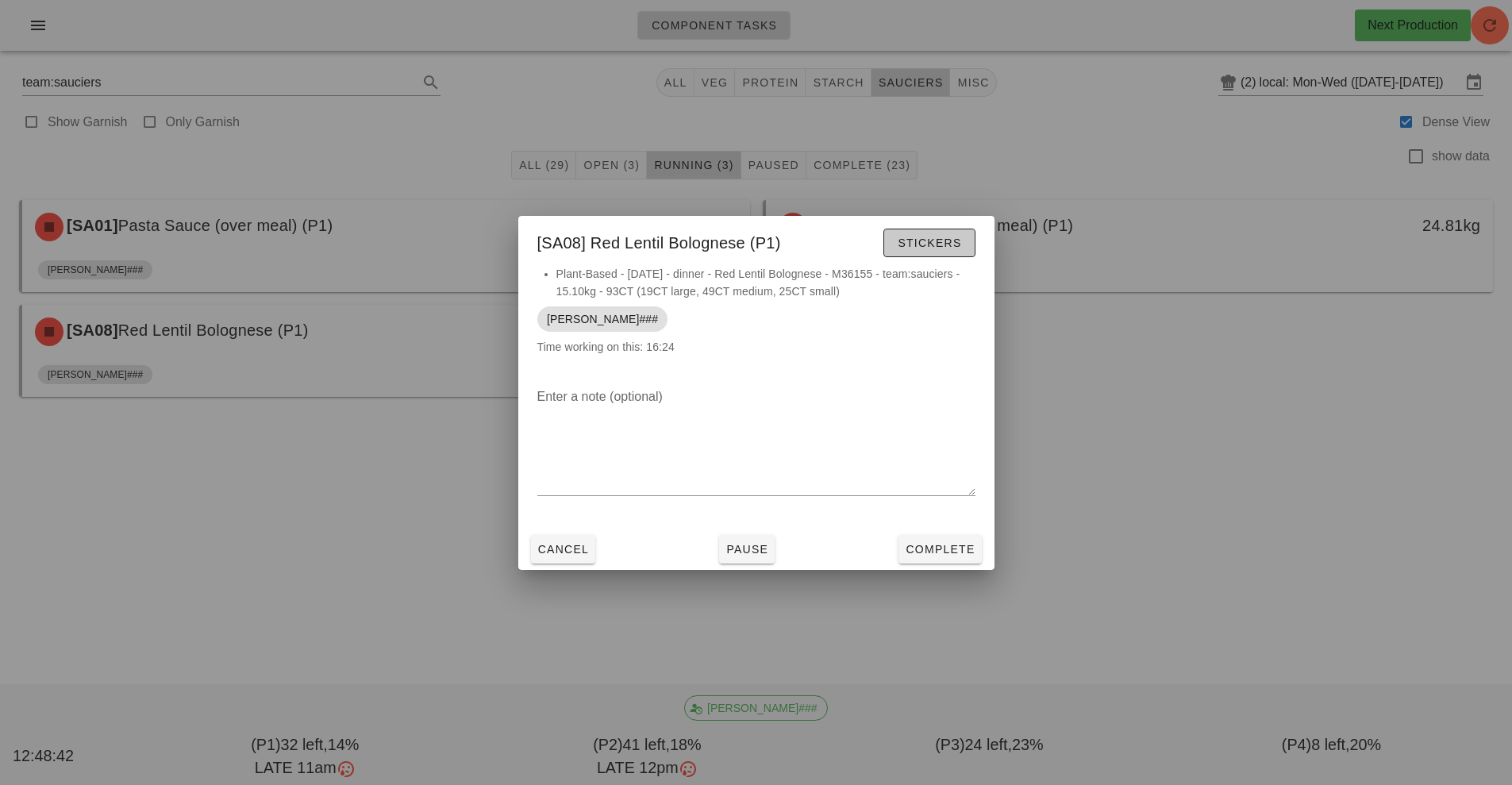
click at [938, 245] on span "Stickers" at bounding box center [929, 242] width 65 height 13
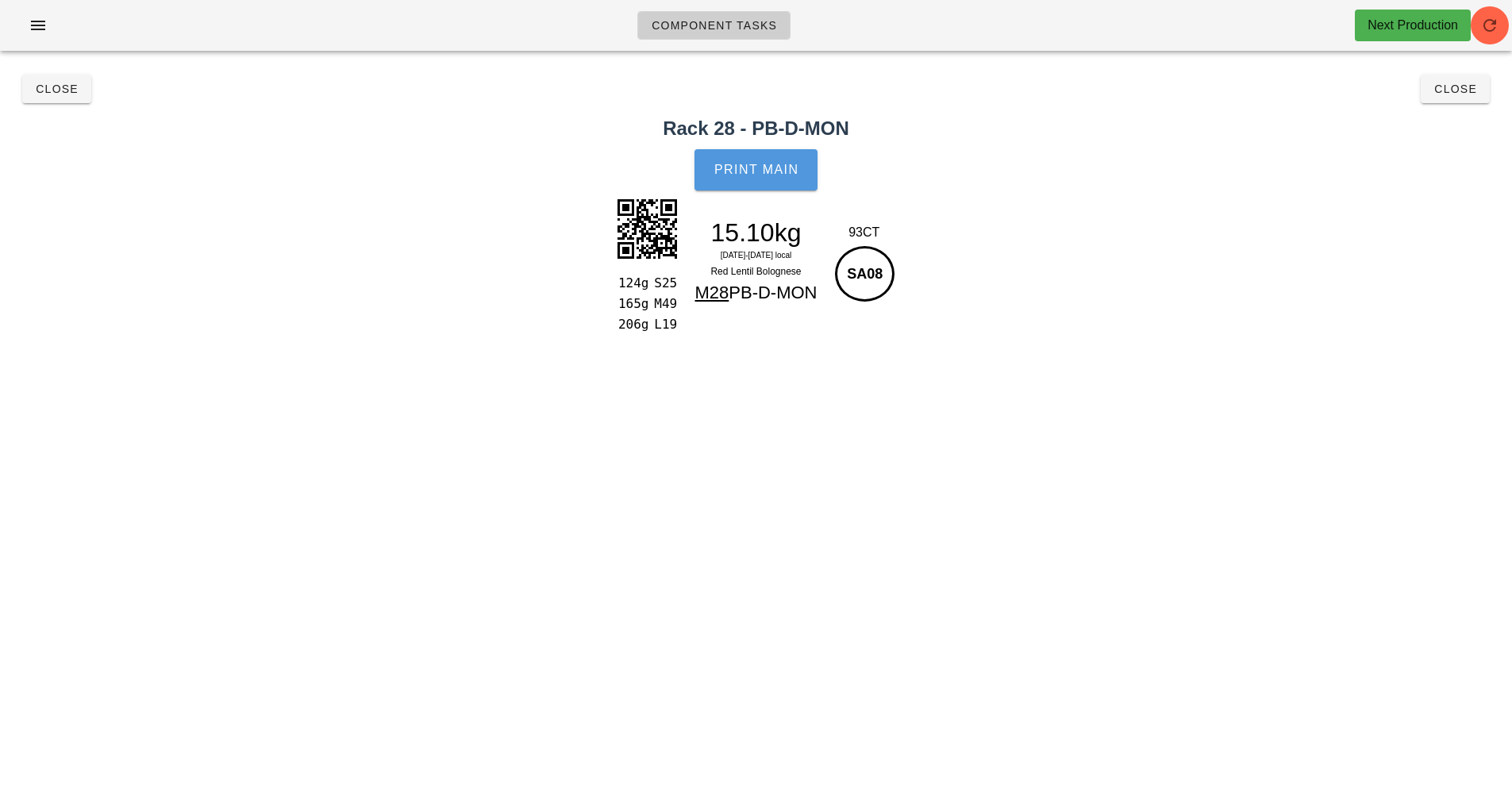
click at [763, 177] on button "Print Main" at bounding box center [755, 170] width 122 height 41
click at [28, 91] on button "Close" at bounding box center [57, 89] width 69 height 29
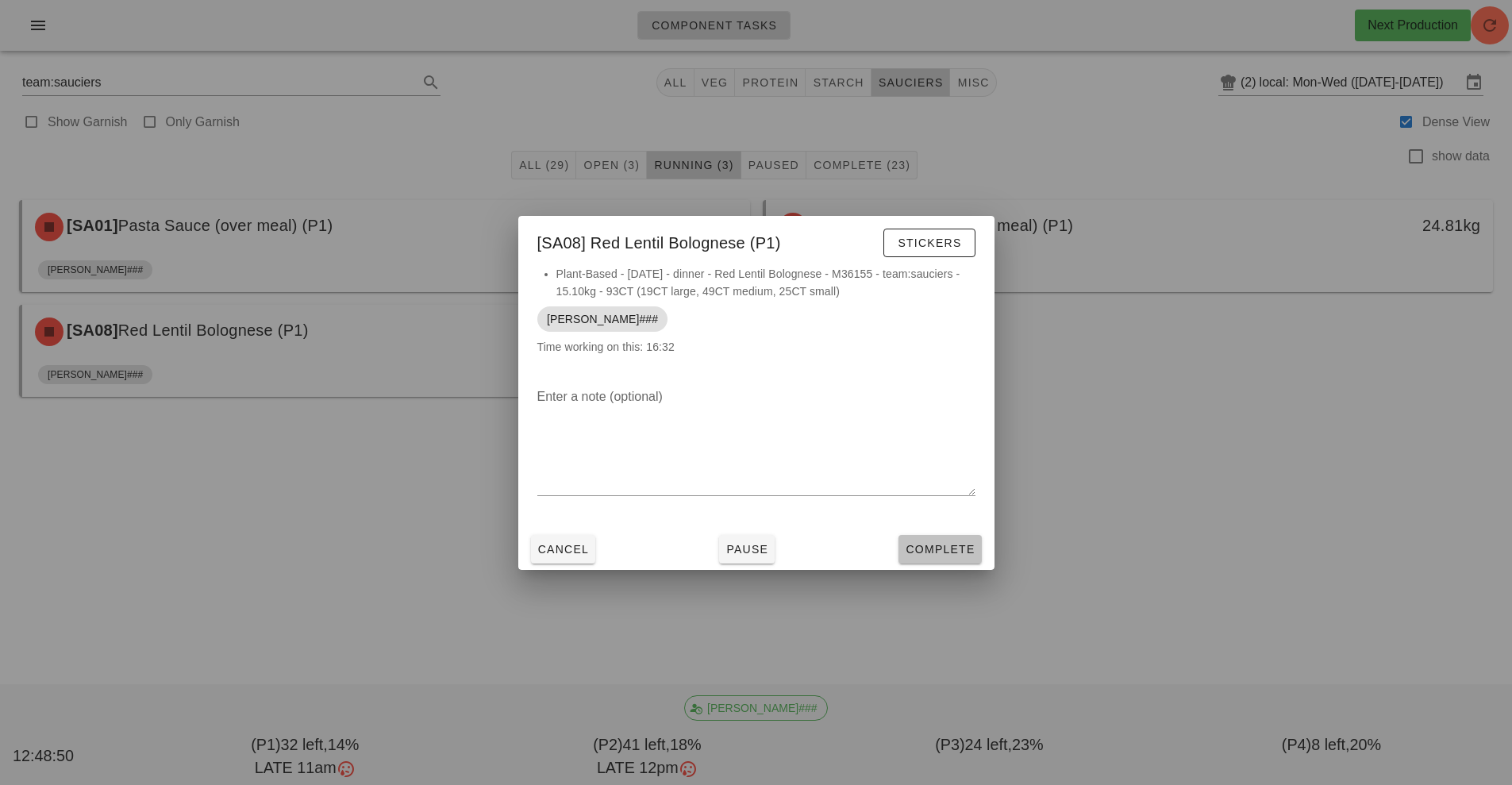
click at [932, 550] on span "Complete" at bounding box center [939, 549] width 69 height 13
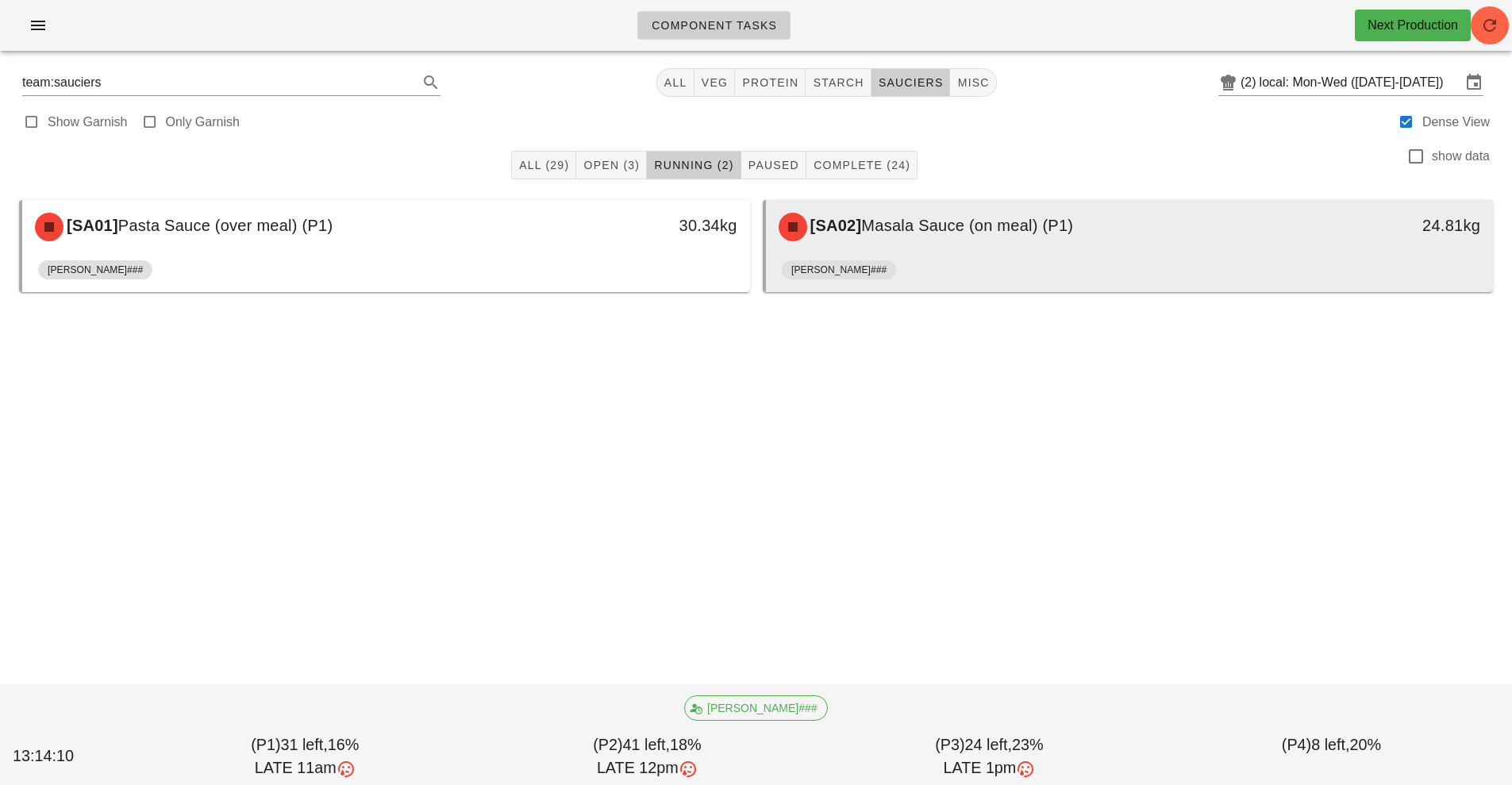
click at [964, 241] on div "[SA02] Masala Sauce (on meal) (P1)" at bounding box center [1040, 227] width 541 height 47
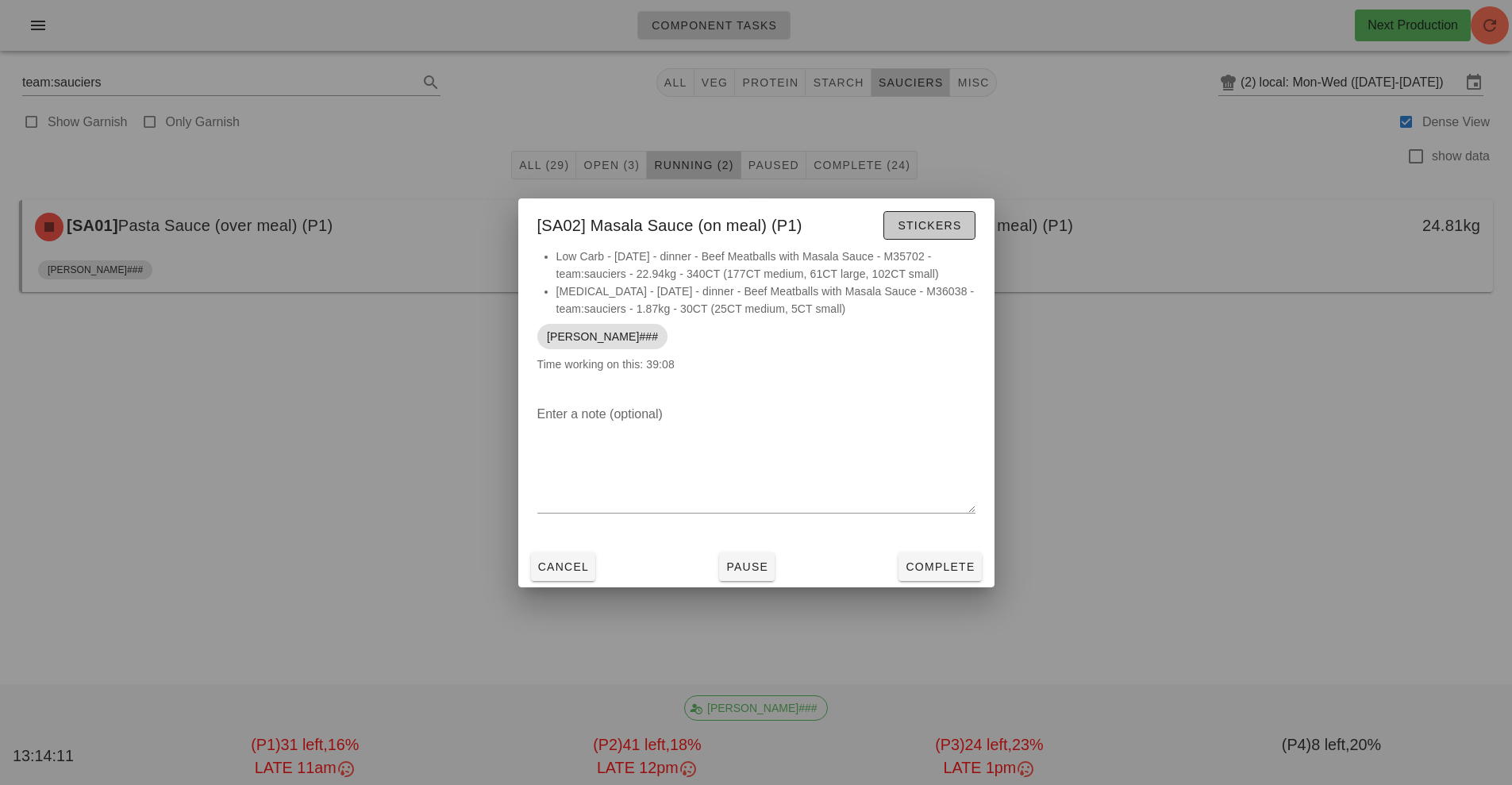
click at [916, 226] on span "Stickers" at bounding box center [929, 225] width 65 height 13
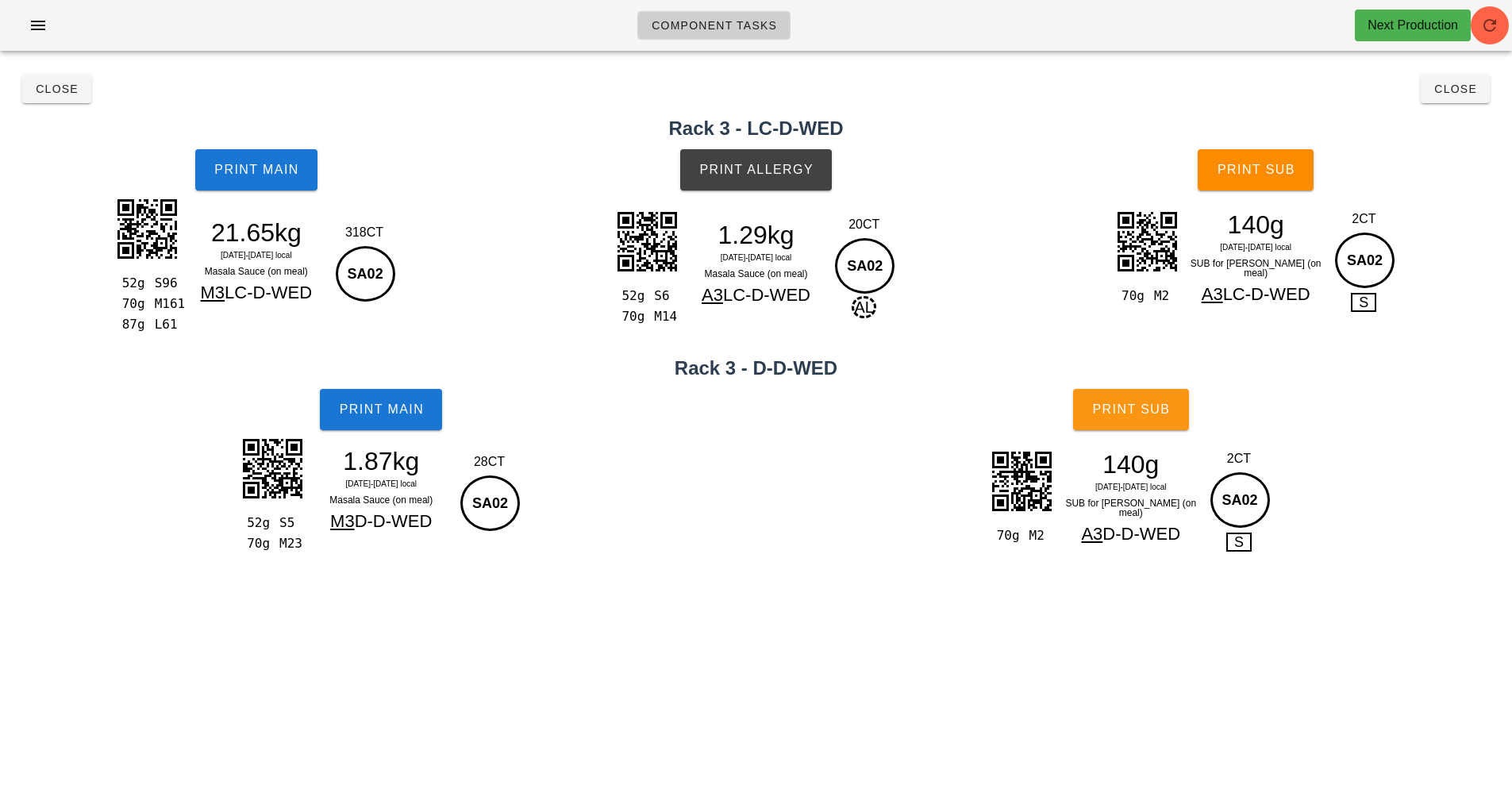
click at [1130, 427] on button "Print Sub" at bounding box center [1131, 409] width 116 height 41
click at [1268, 166] on span "Print Sub" at bounding box center [1256, 170] width 78 height 14
click at [39, 96] on button "Close" at bounding box center [57, 89] width 69 height 29
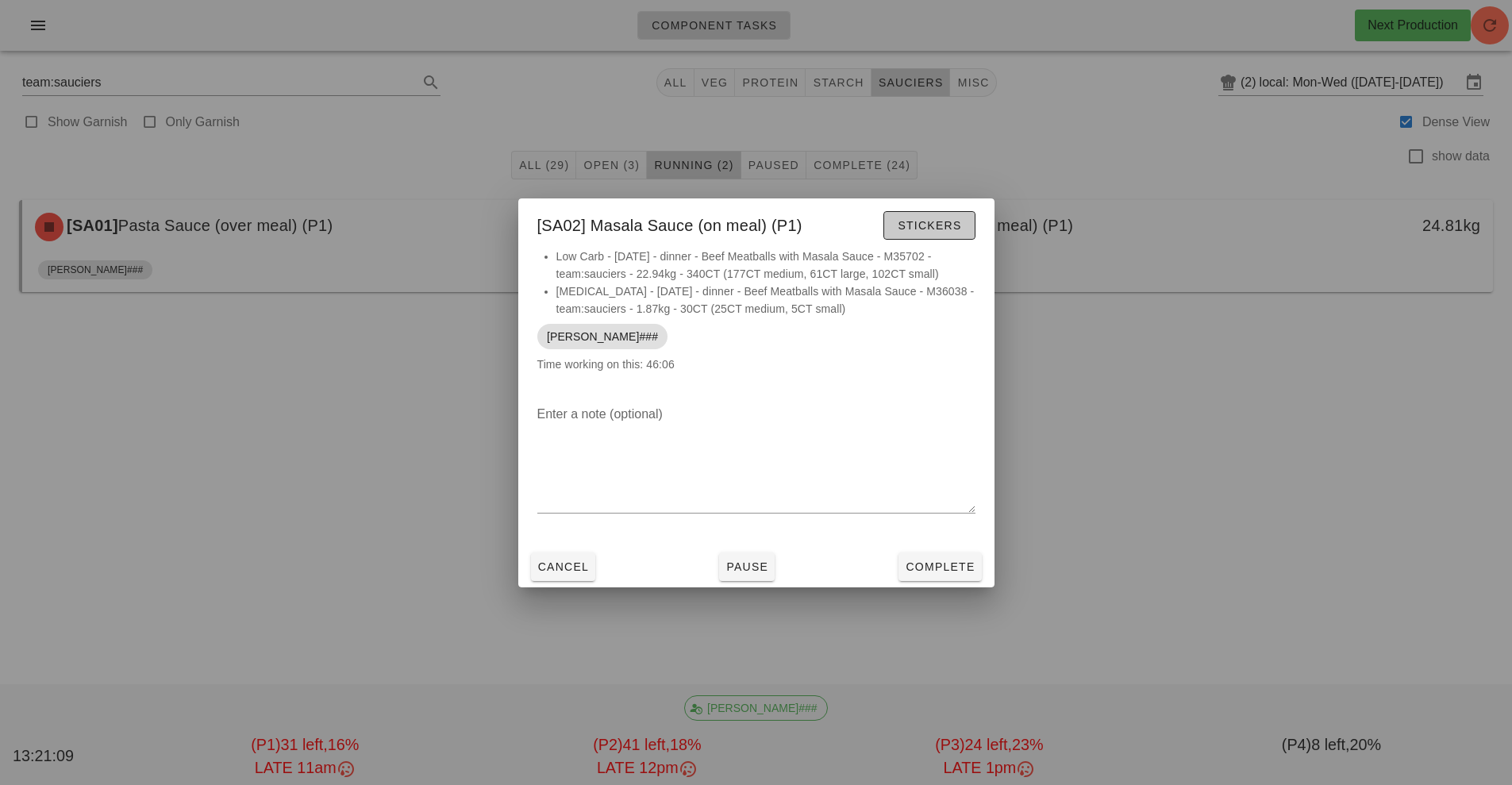
click at [937, 230] on span "Stickers" at bounding box center [929, 225] width 65 height 13
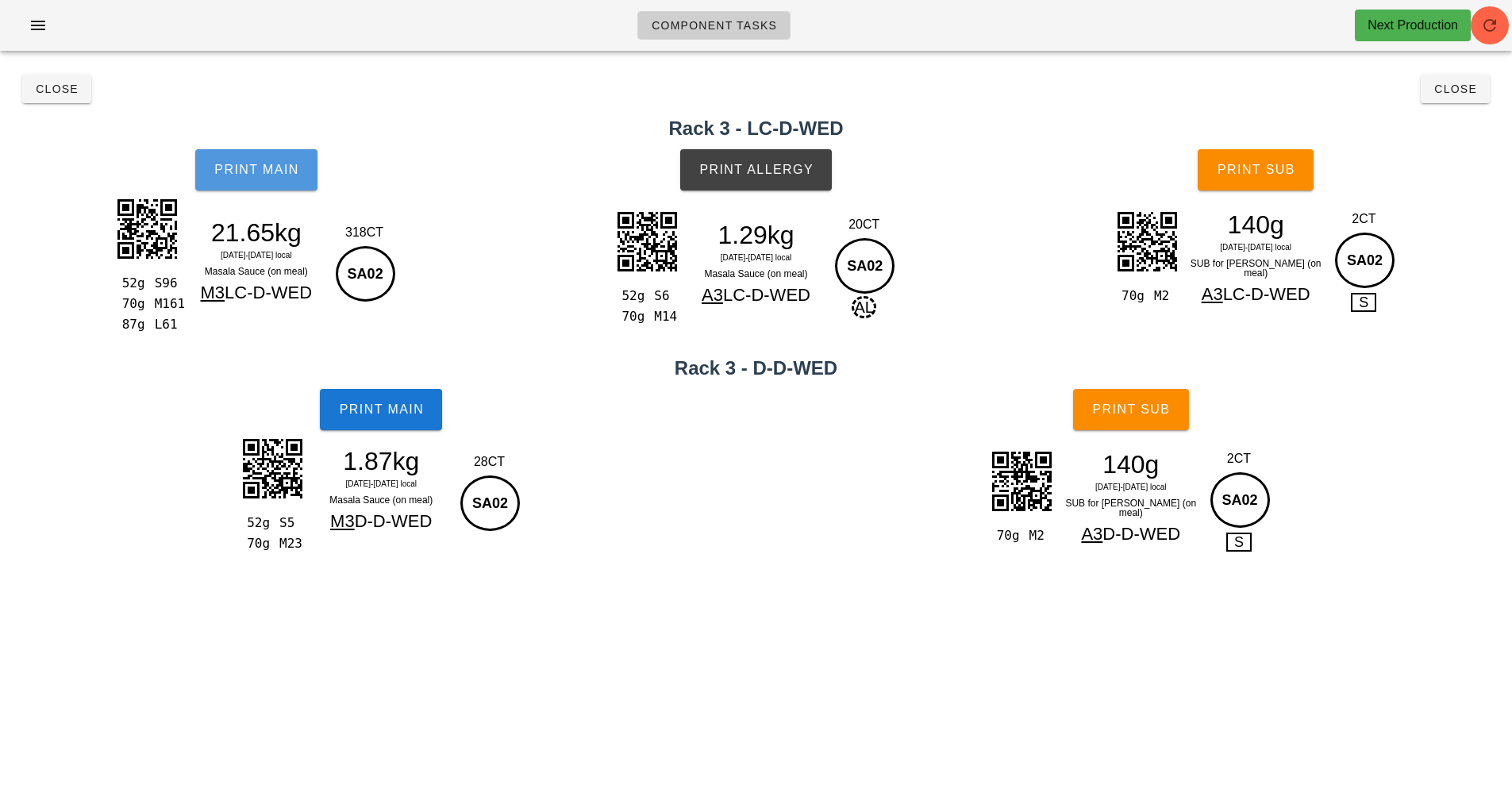
click at [257, 164] on span "Print Main" at bounding box center [256, 170] width 86 height 14
click at [272, 180] on button "Print Main" at bounding box center [256, 170] width 122 height 41
click at [381, 415] on span "Print Main" at bounding box center [381, 409] width 86 height 14
click at [738, 172] on span "Print Allergy" at bounding box center [755, 170] width 115 height 14
click at [261, 163] on span "Print Main" at bounding box center [256, 170] width 86 height 14
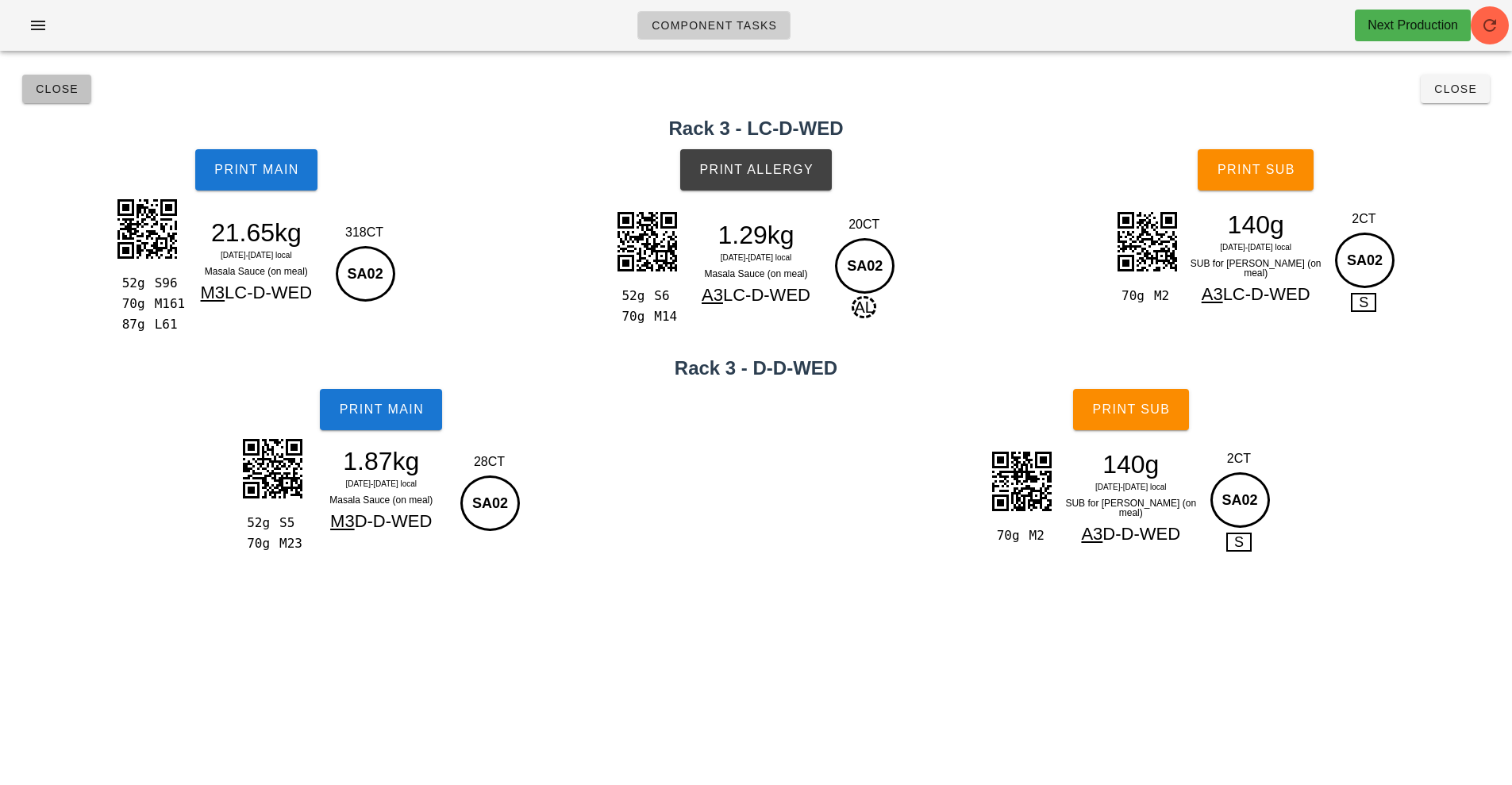
click at [69, 99] on button "Close" at bounding box center [57, 89] width 69 height 29
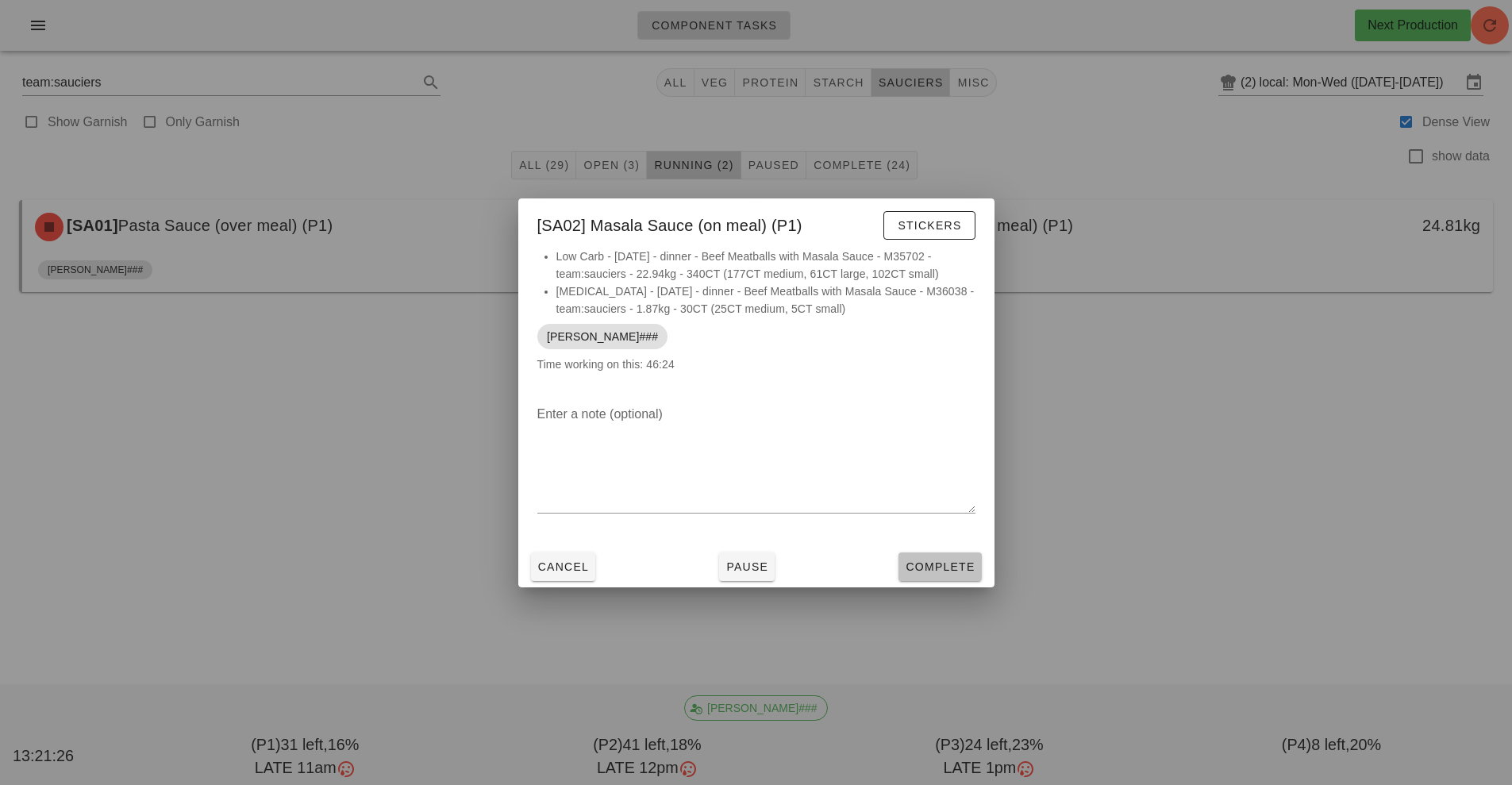
click at [944, 563] on span "Complete" at bounding box center [939, 566] width 69 height 13
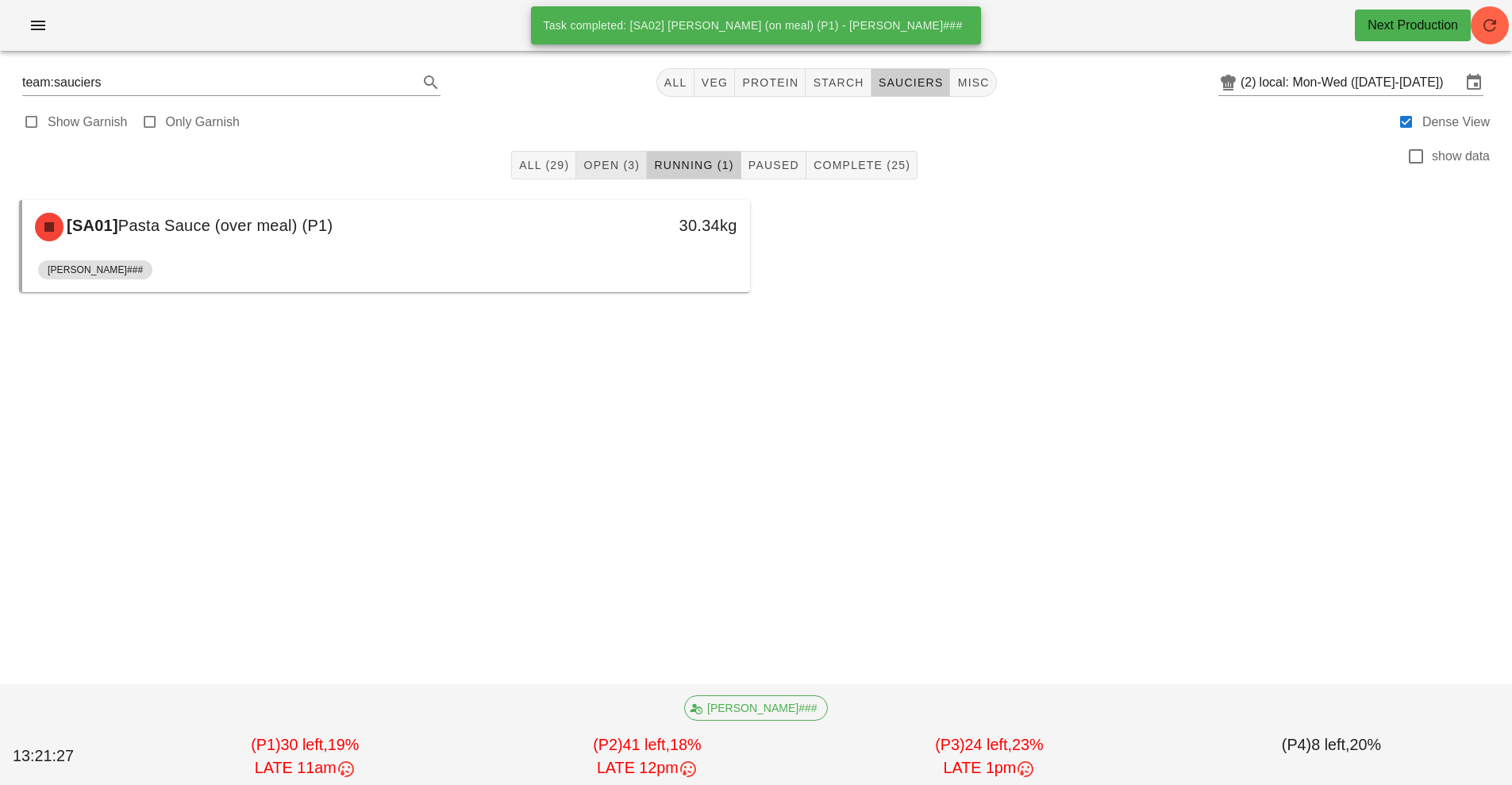
click at [618, 159] on span "Open (3)" at bounding box center [610, 165] width 57 height 13
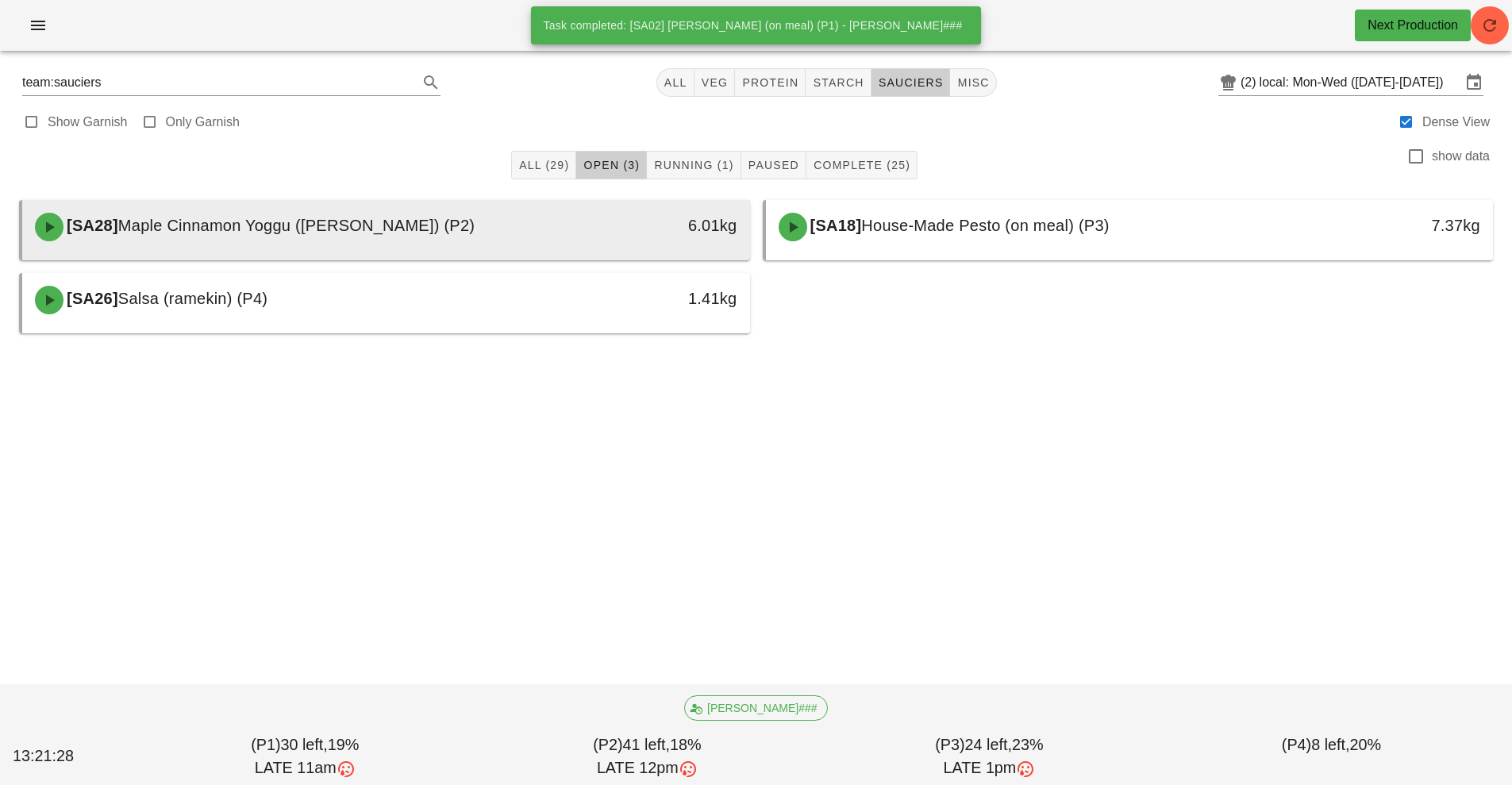
click at [536, 230] on div "[SA28] Maple Cinnamon Yoggu (ramekin) (P2)" at bounding box center [295, 227] width 541 height 47
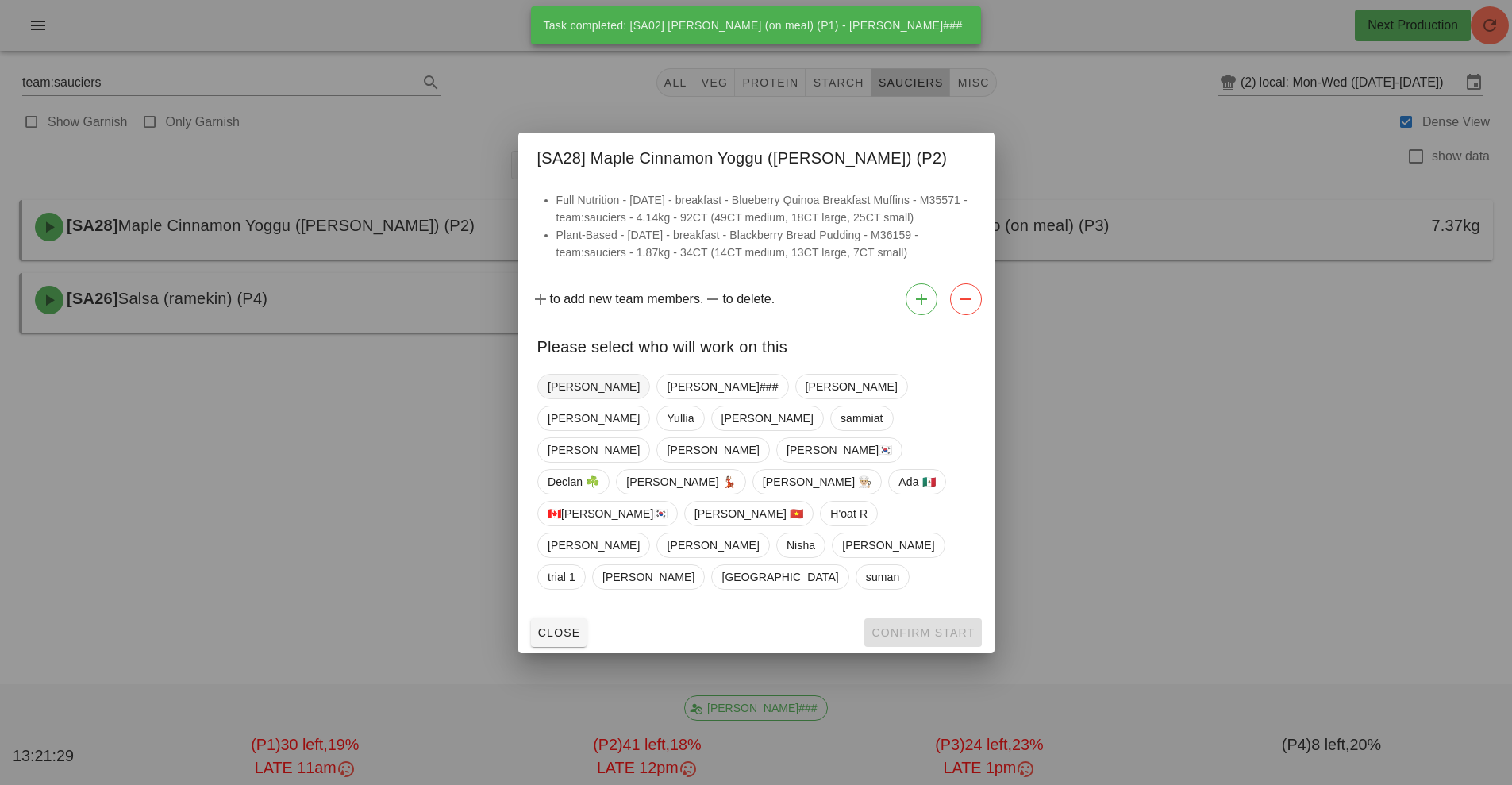
click at [575, 398] on span "[PERSON_NAME]" at bounding box center [593, 387] width 92 height 24
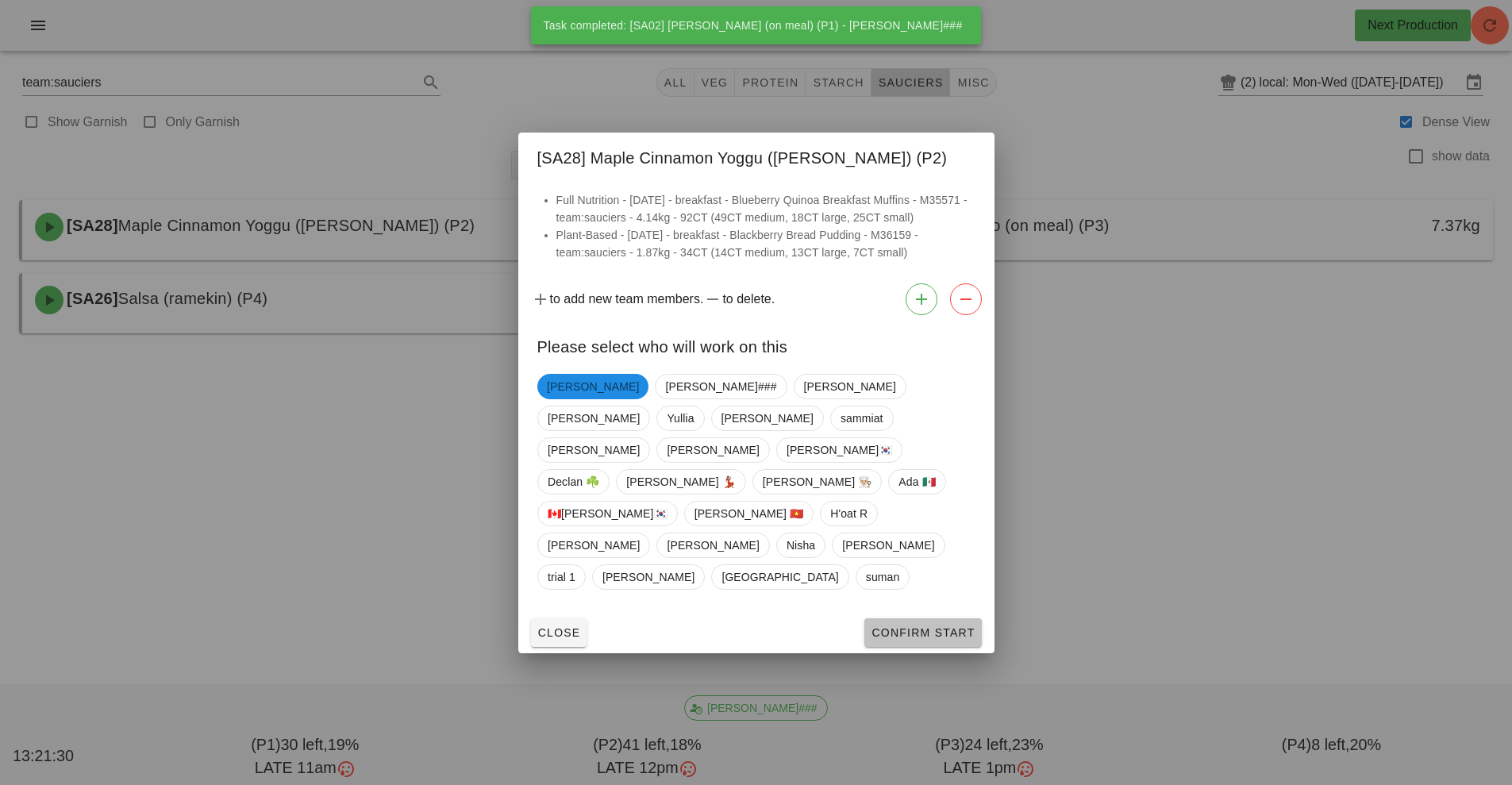
click at [934, 626] on span "Confirm Start" at bounding box center [923, 632] width 104 height 13
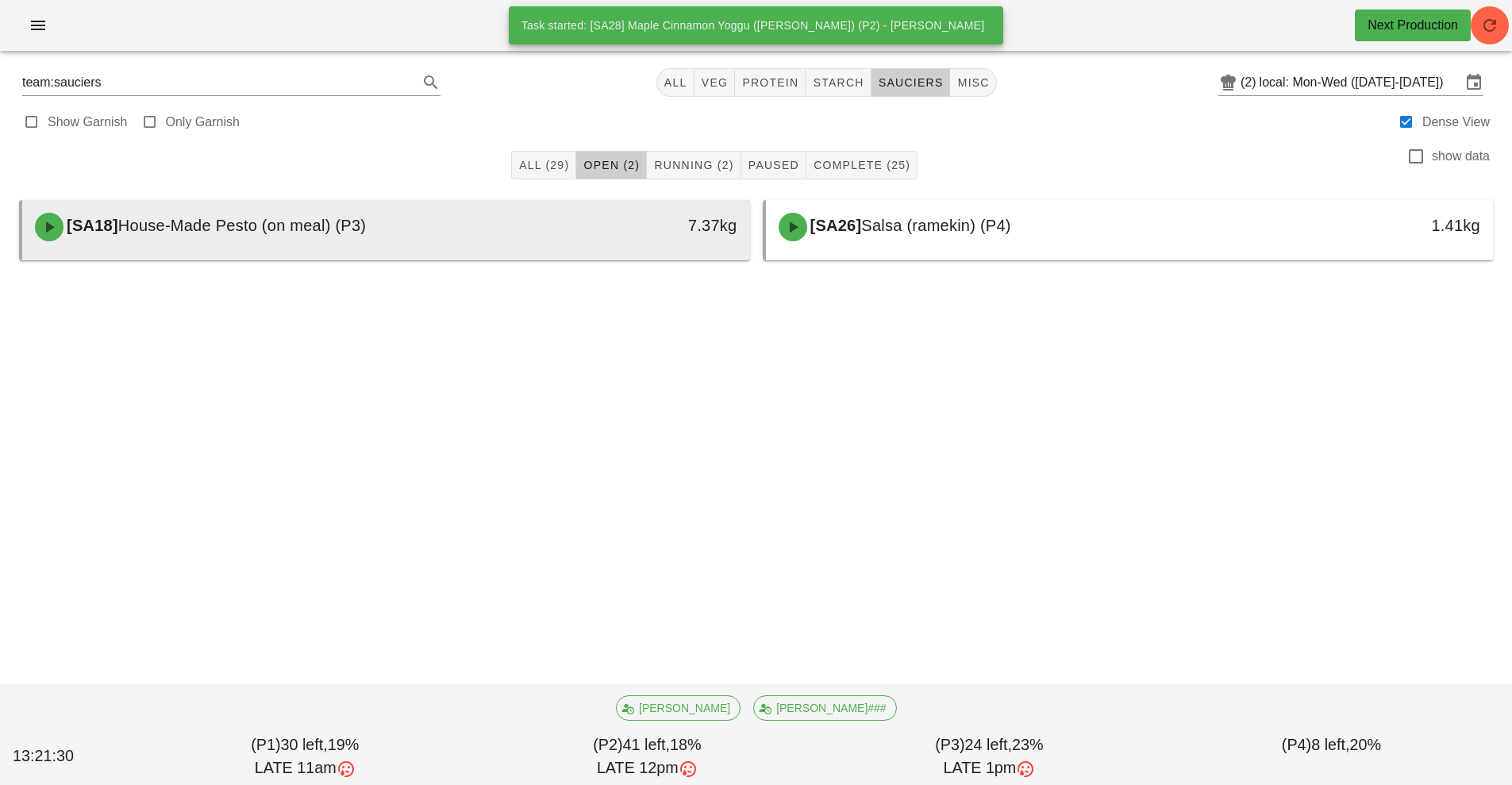
click at [556, 245] on div "[SA18] House-Made Pesto (on meal) (P3)" at bounding box center [295, 227] width 541 height 47
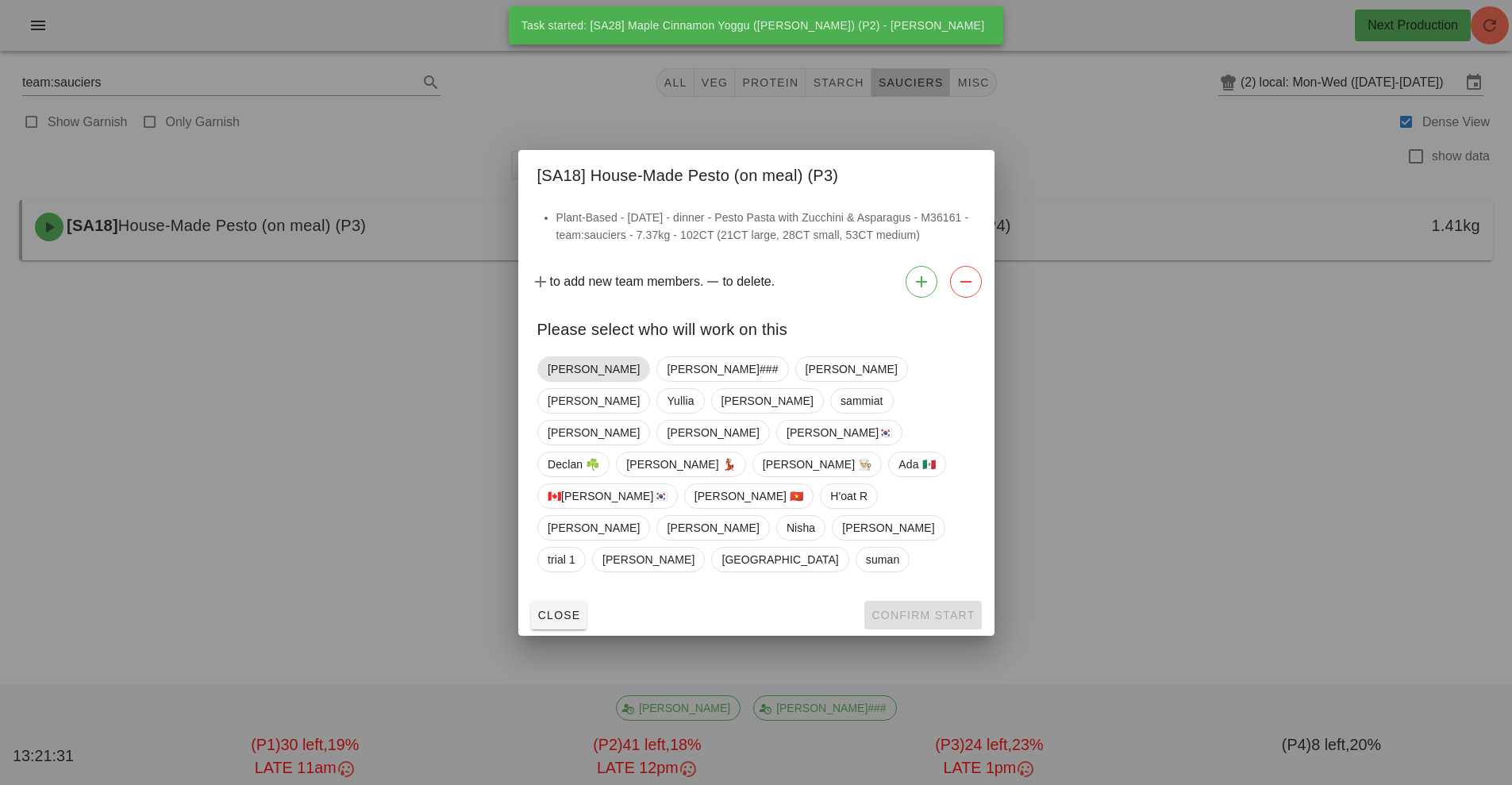
click at [560, 381] on span "[PERSON_NAME]" at bounding box center [593, 368] width 92 height 24
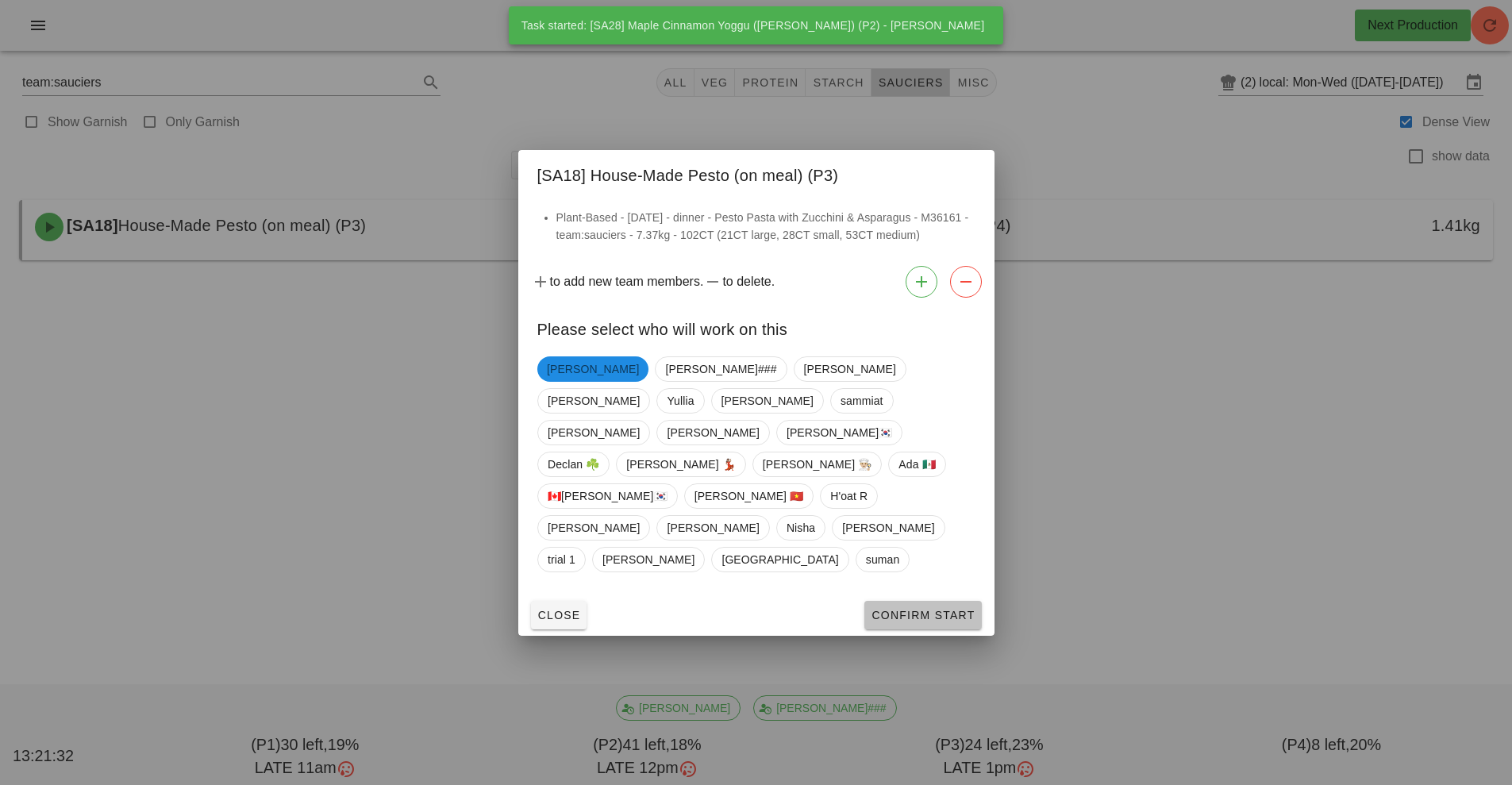
click at [929, 601] on button "Confirm Start" at bounding box center [922, 615] width 117 height 29
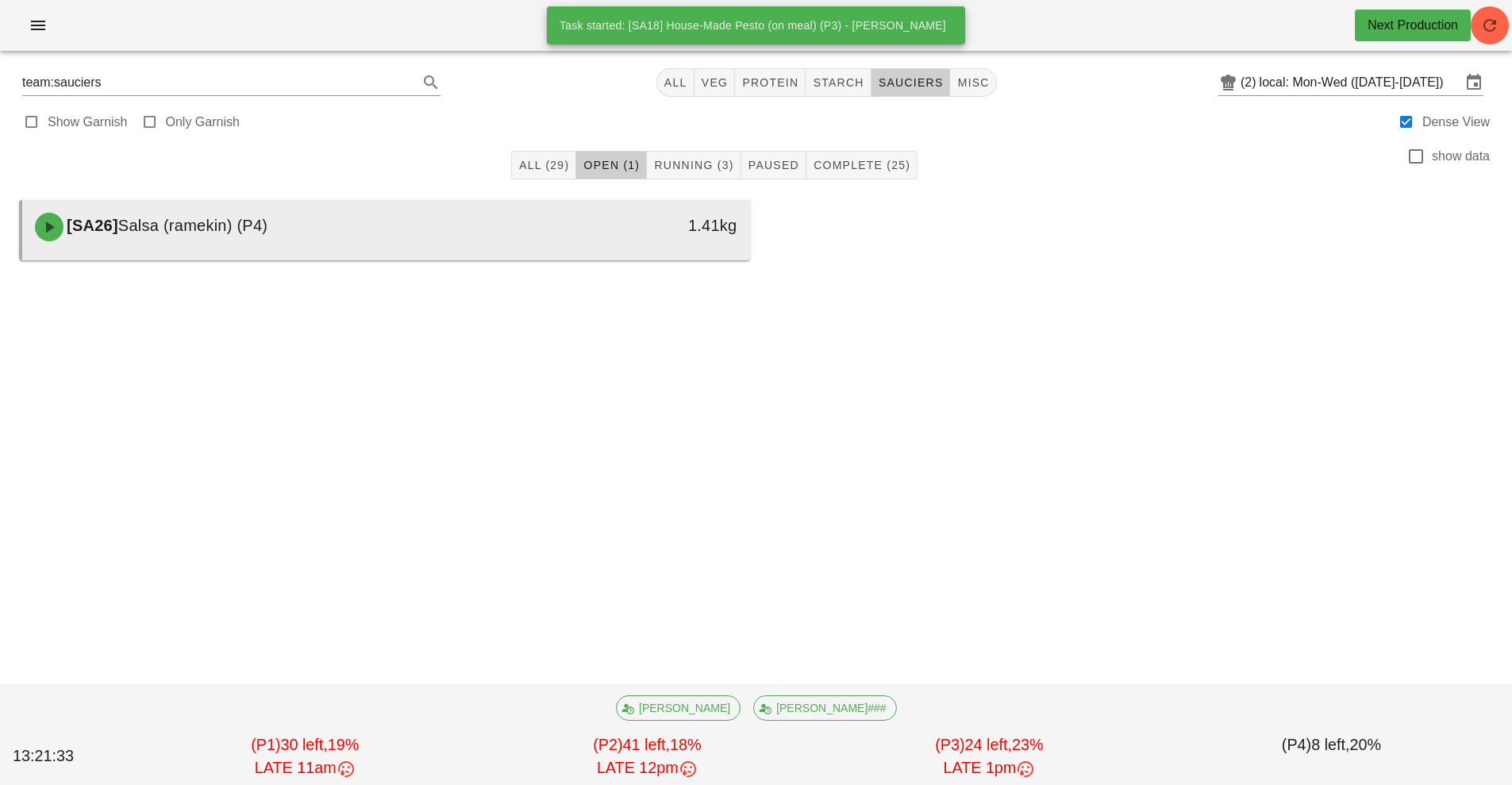
click at [535, 235] on div "[SA26] Salsa (ramekin) (P4)" at bounding box center [295, 227] width 541 height 47
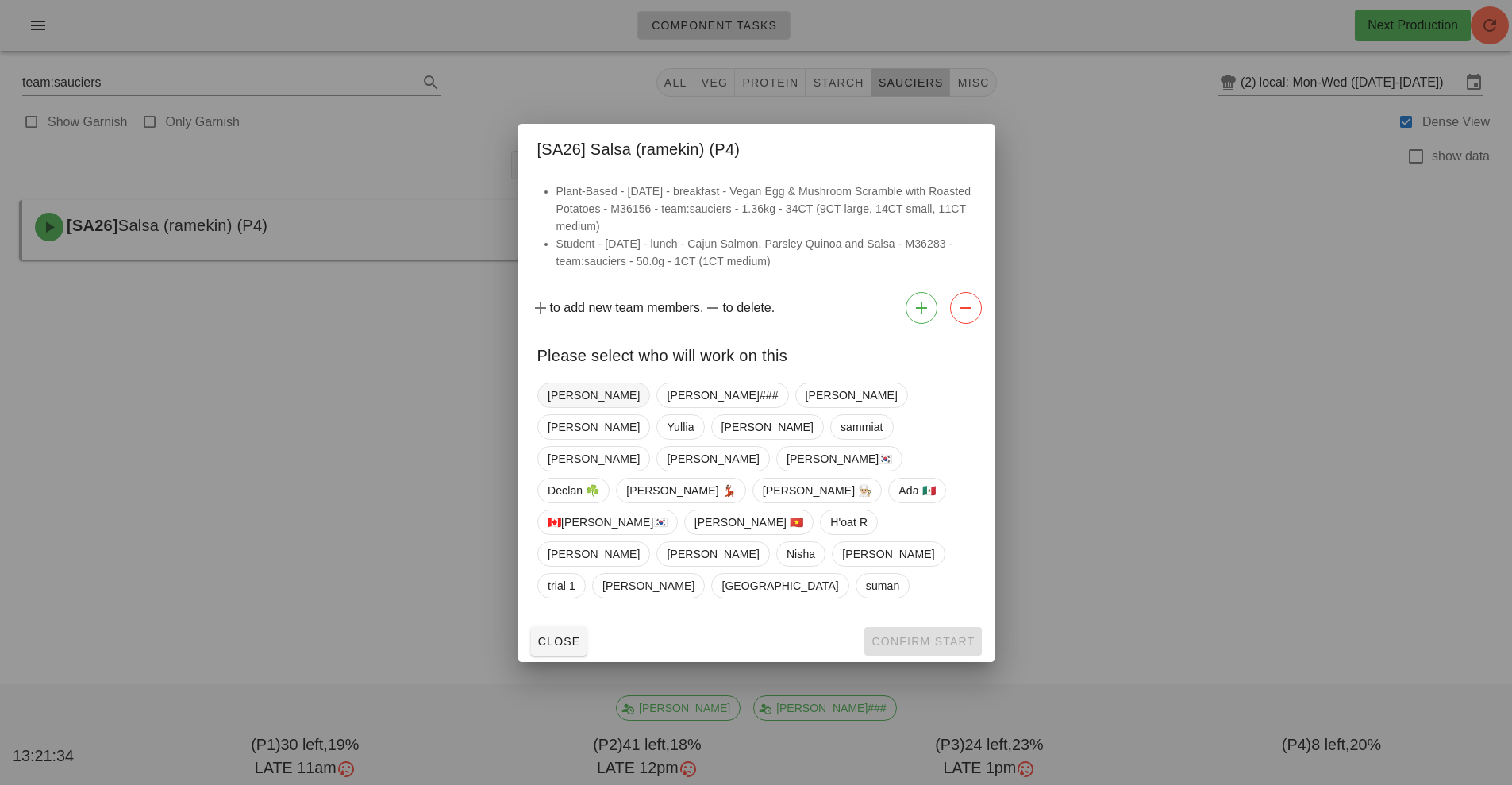
click at [573, 407] on span "[PERSON_NAME]" at bounding box center [593, 395] width 92 height 24
click at [908, 636] on span "Confirm Start" at bounding box center [923, 641] width 104 height 13
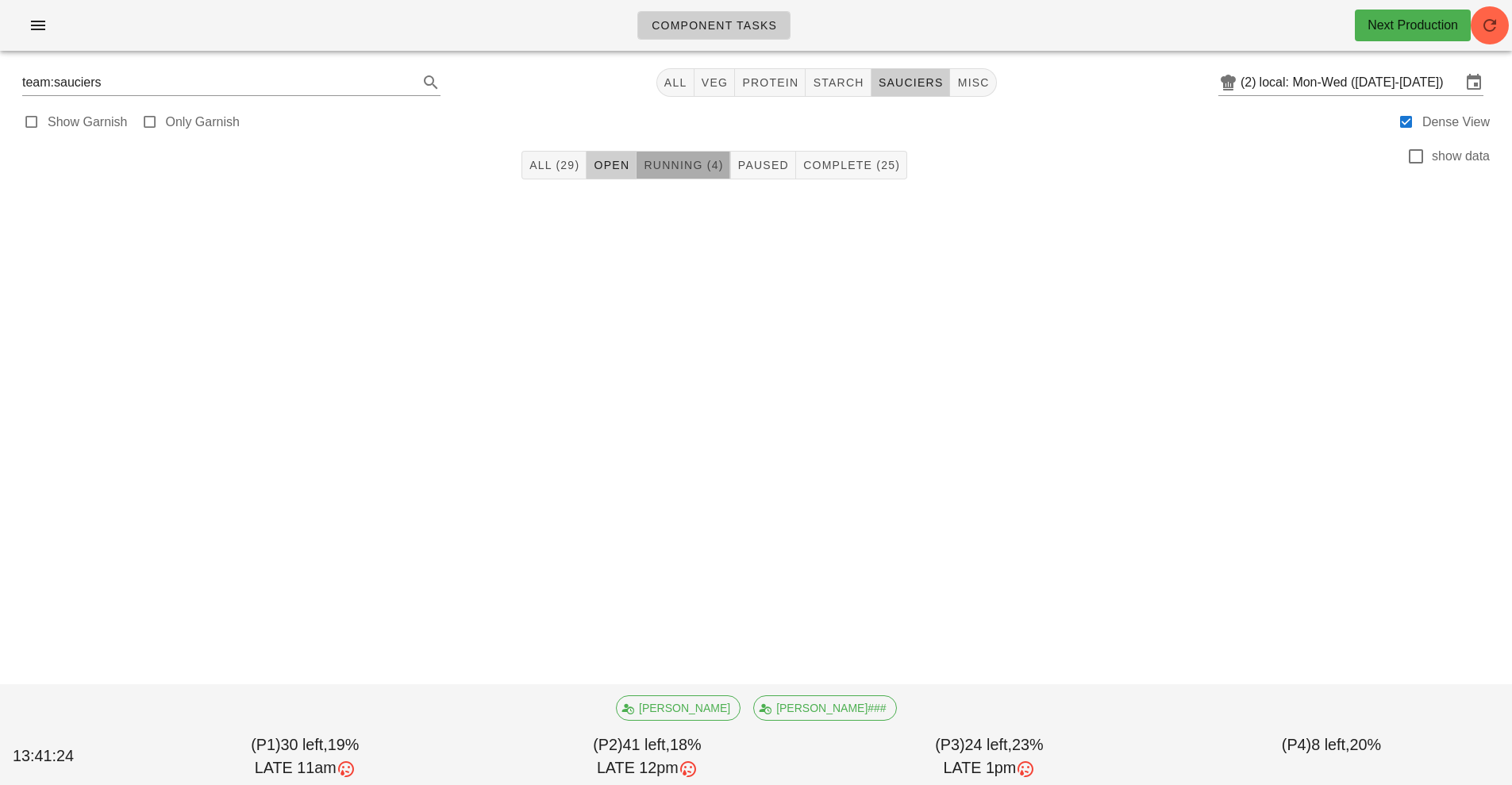
click at [693, 160] on span "Running (4)" at bounding box center [683, 165] width 80 height 13
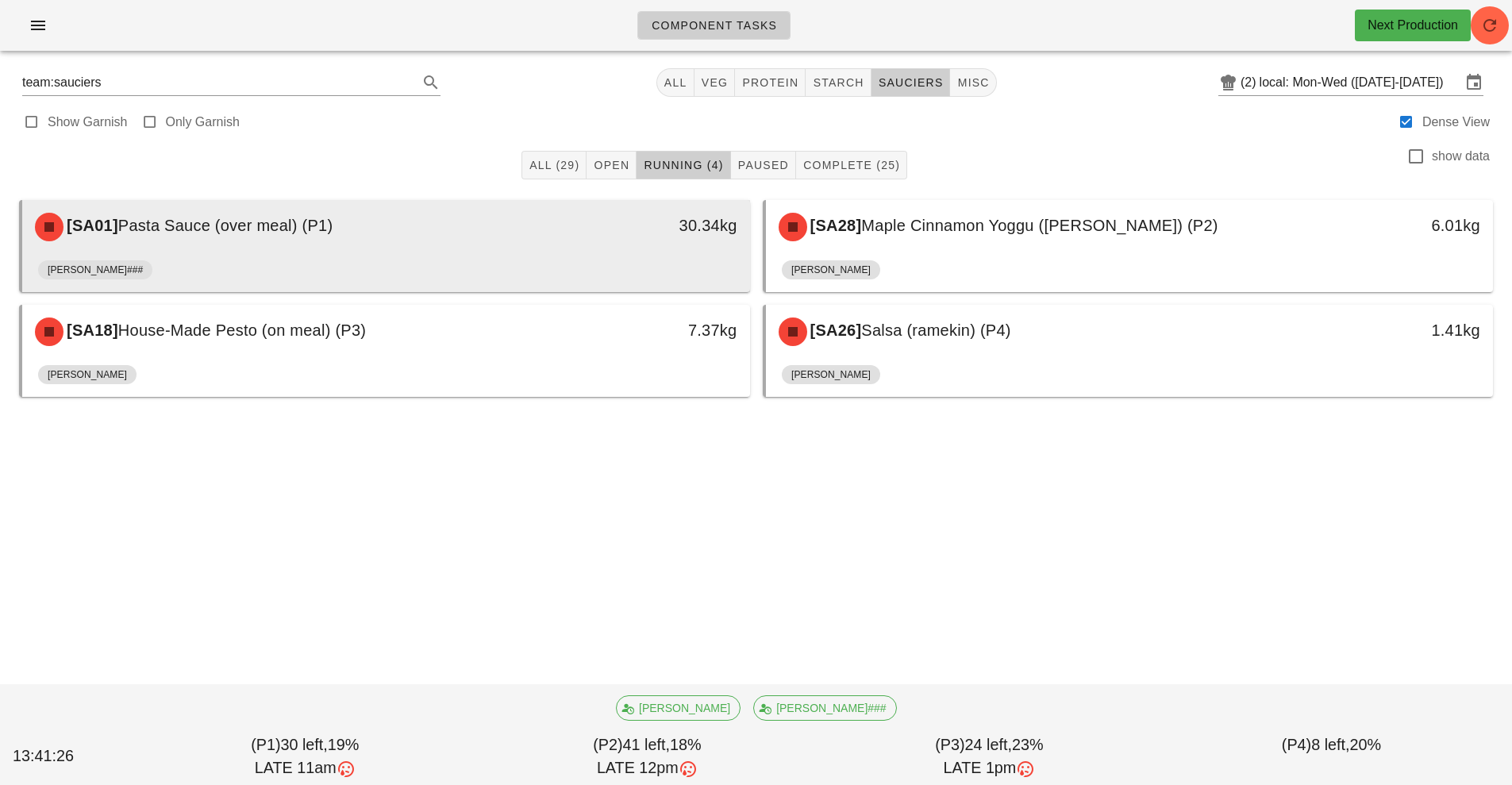
click at [602, 237] on div "30.34kg" at bounding box center [656, 226] width 161 height 25
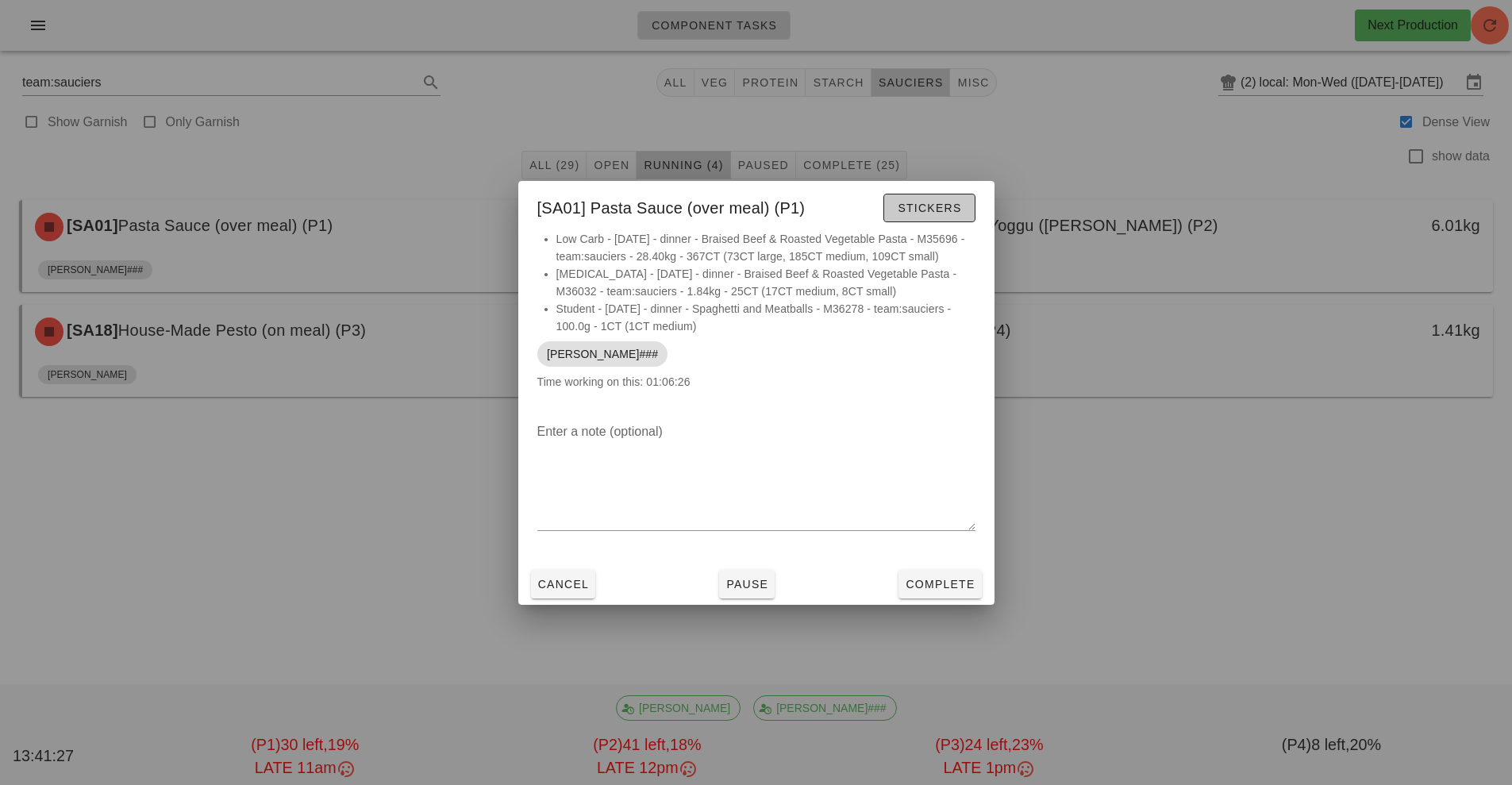
click at [942, 213] on span "Stickers" at bounding box center [929, 207] width 65 height 13
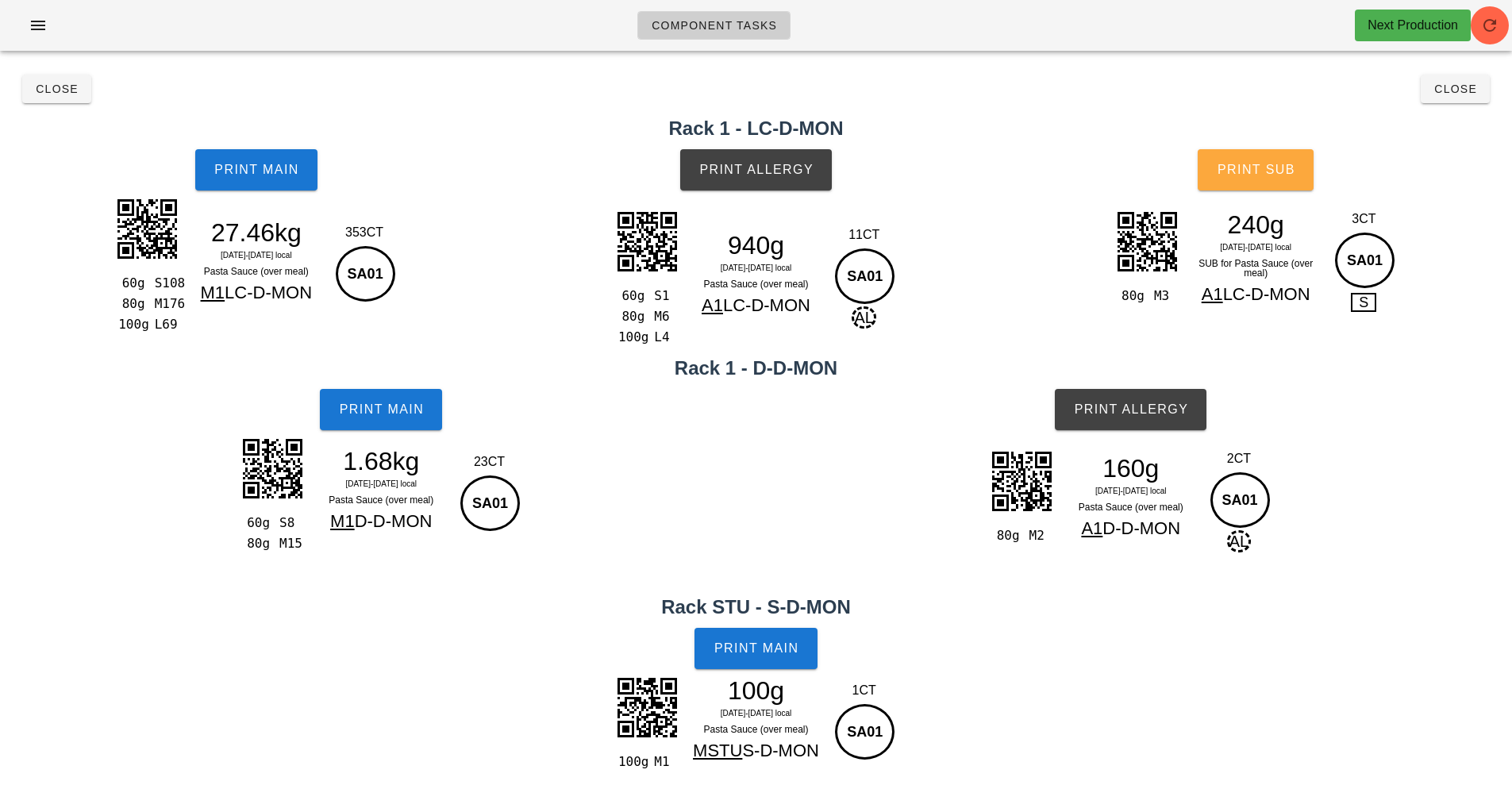
click at [1247, 176] on span "Print Sub" at bounding box center [1256, 170] width 78 height 14
click at [1210, 153] on button "Print Sub" at bounding box center [1256, 170] width 116 height 41
click at [59, 93] on span "Close" at bounding box center [56, 89] width 43 height 13
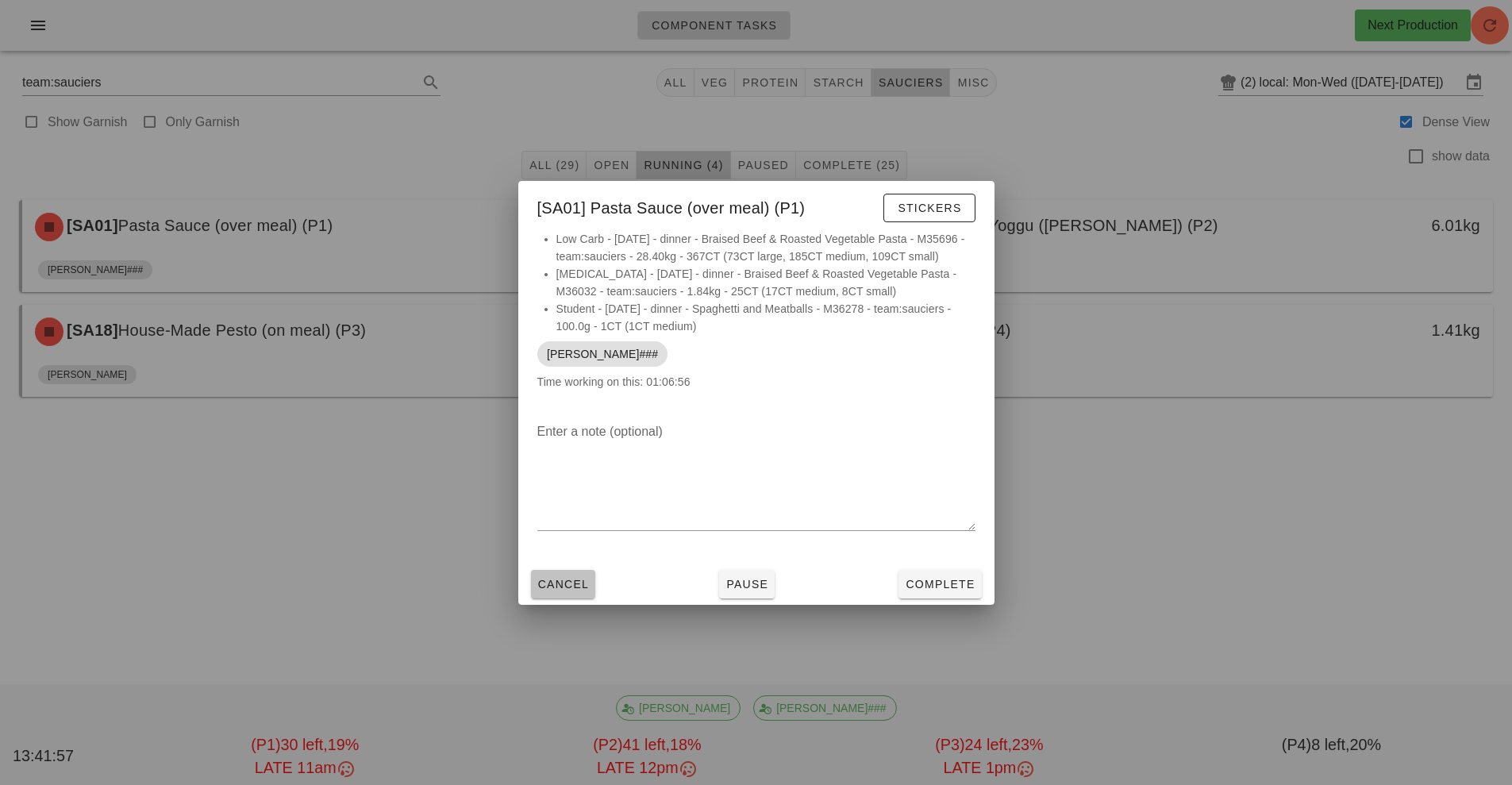
click at [573, 586] on span "Cancel" at bounding box center [563, 583] width 52 height 13
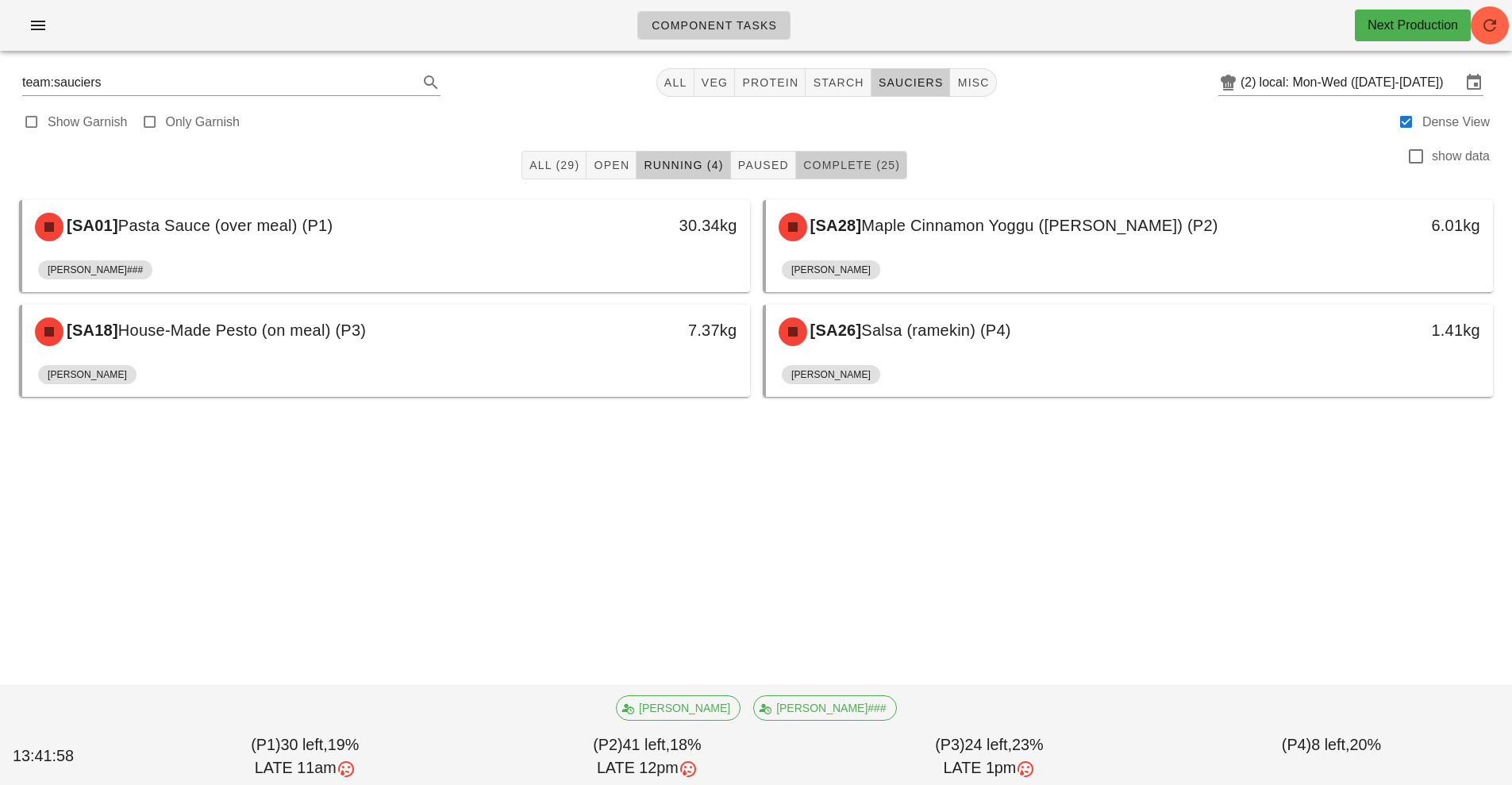
click at [864, 164] on span "Complete (25)" at bounding box center [850, 165] width 97 height 13
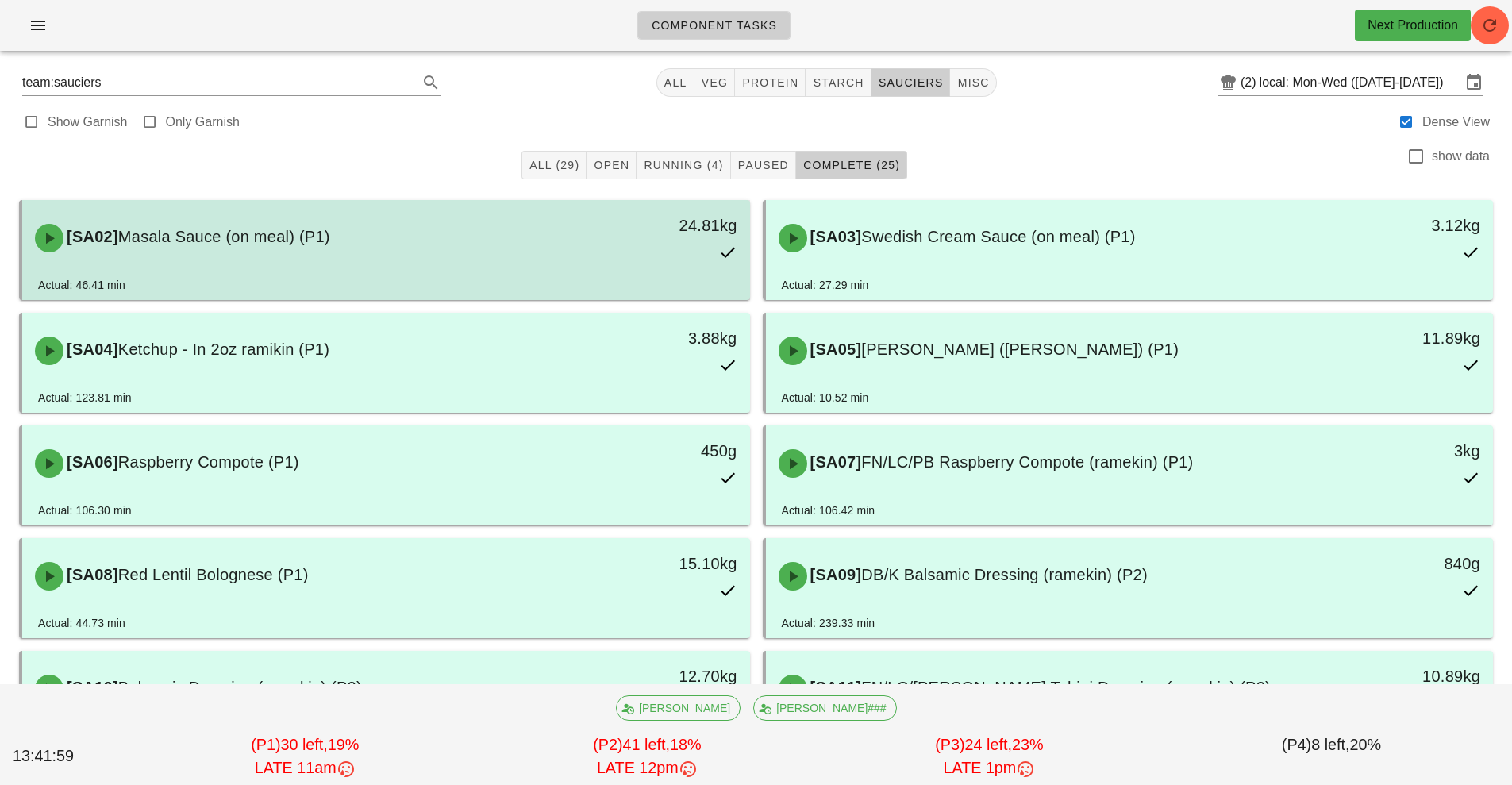
click at [584, 272] on div "24.81kg" at bounding box center [656, 238] width 180 height 69
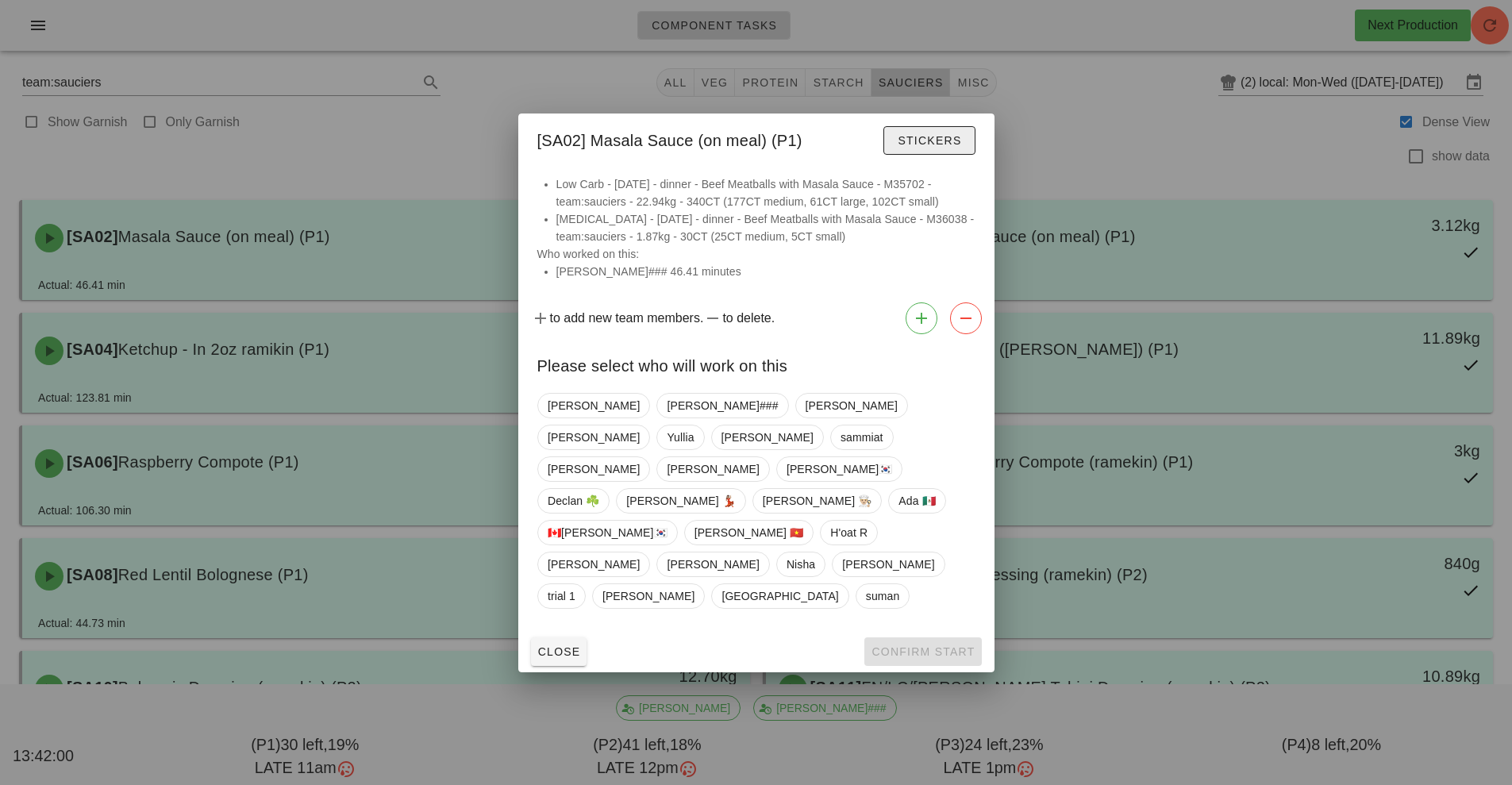
click at [932, 147] on span "Stickers" at bounding box center [929, 140] width 65 height 13
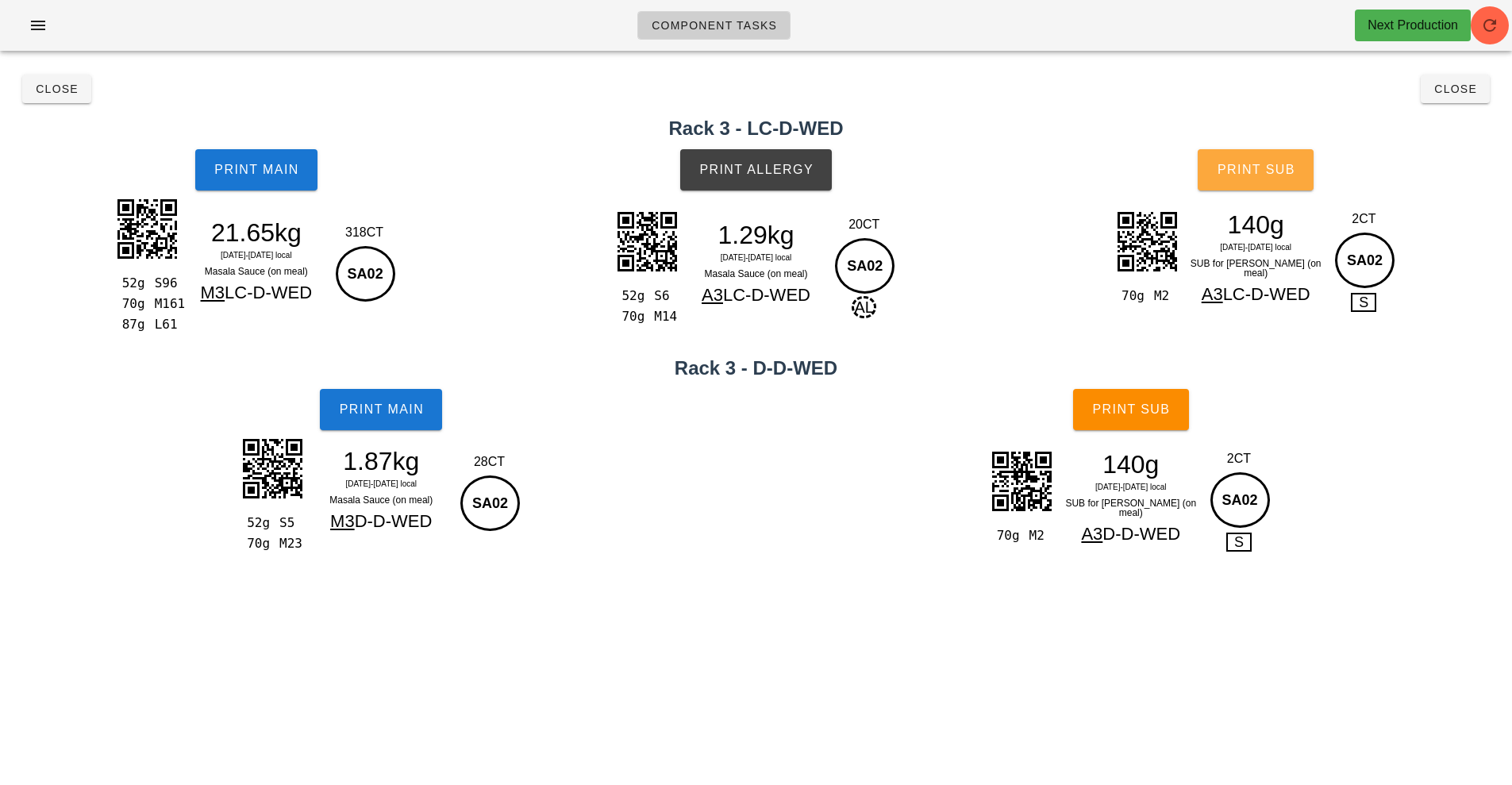
click at [1274, 184] on button "Print Sub" at bounding box center [1256, 170] width 116 height 41
click at [55, 87] on span "Close" at bounding box center [56, 89] width 43 height 13
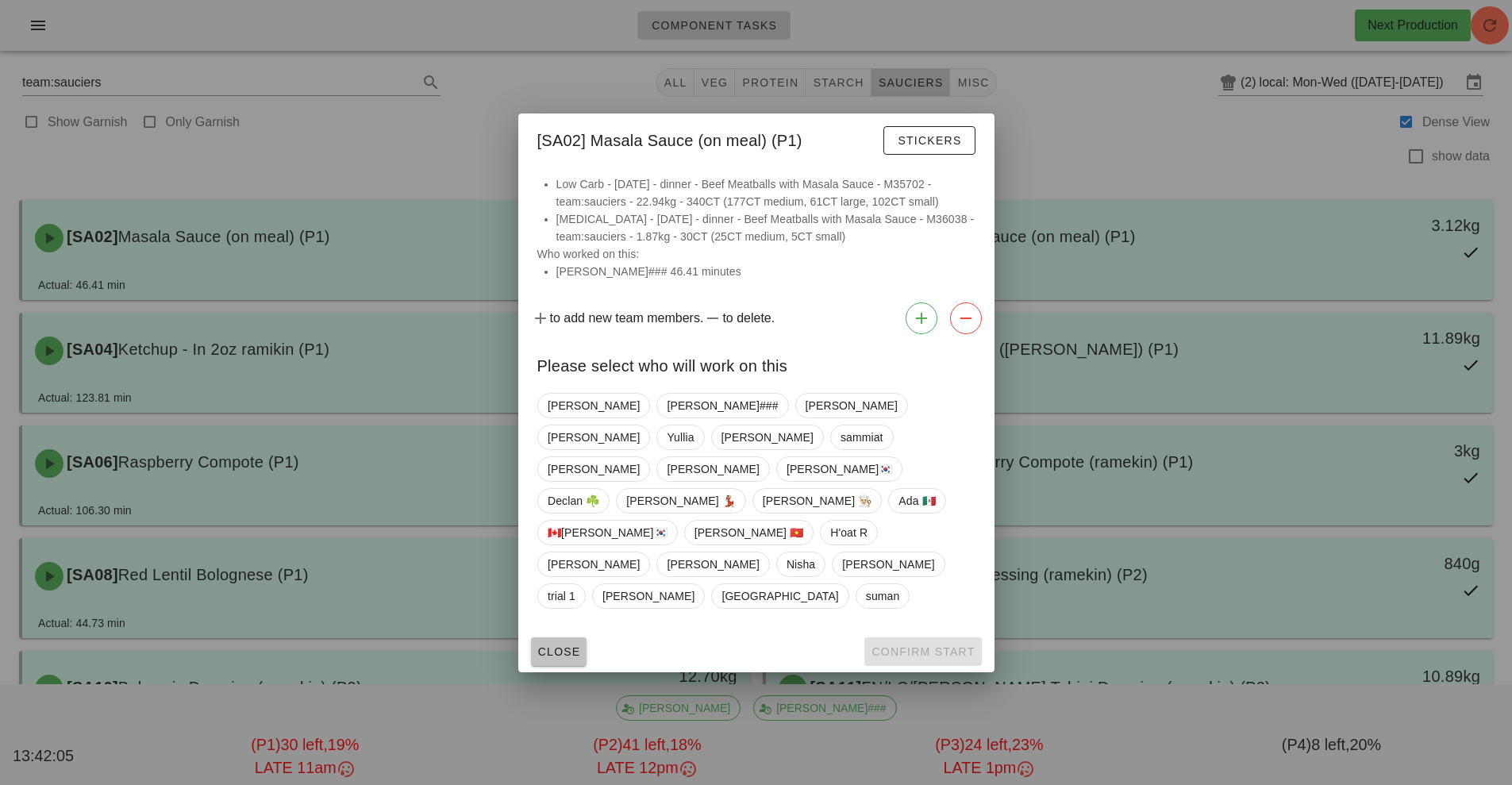
click at [559, 645] on span "Close" at bounding box center [558, 651] width 43 height 13
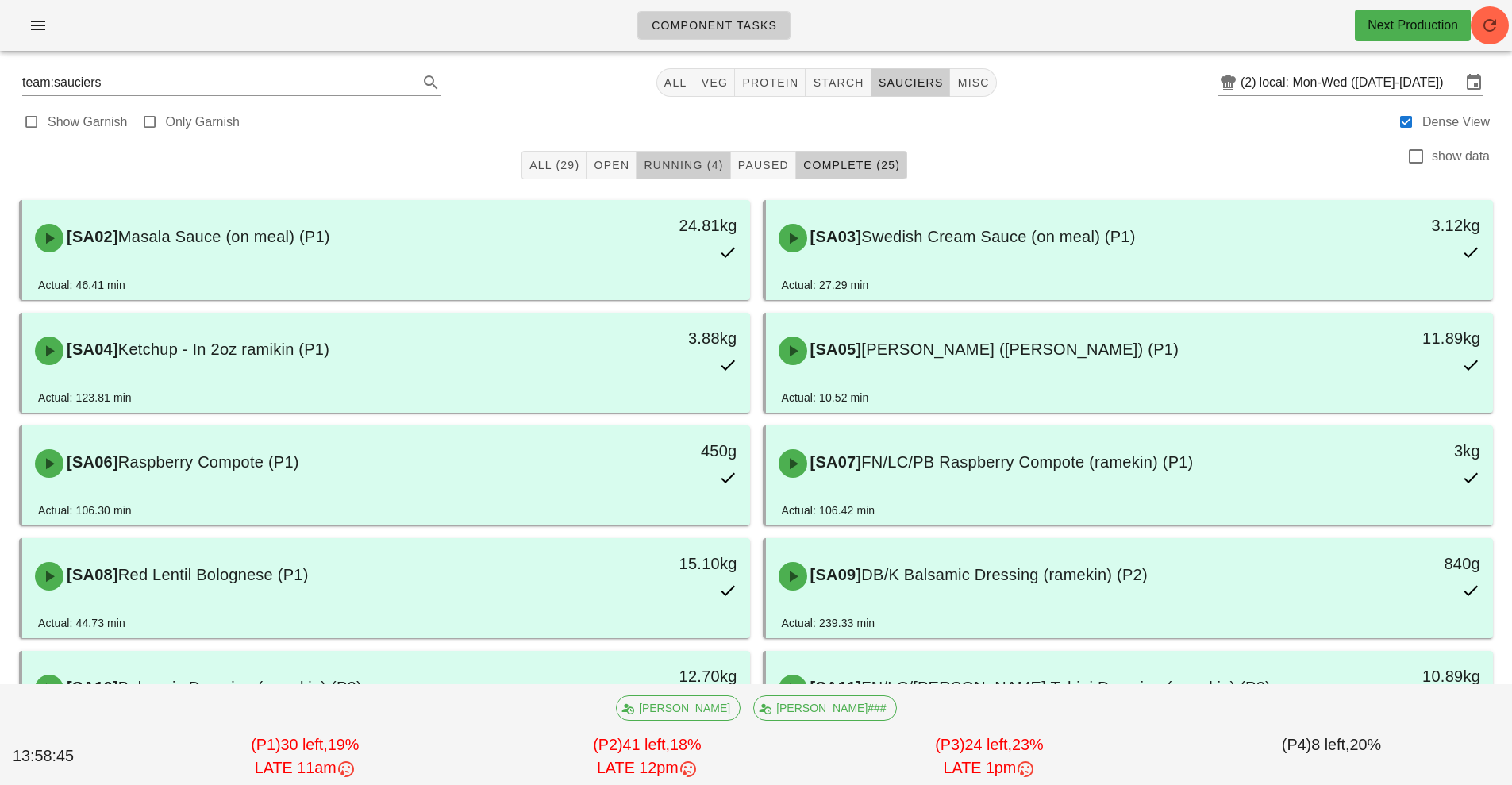
click at [685, 167] on span "Running (4)" at bounding box center [683, 165] width 80 height 13
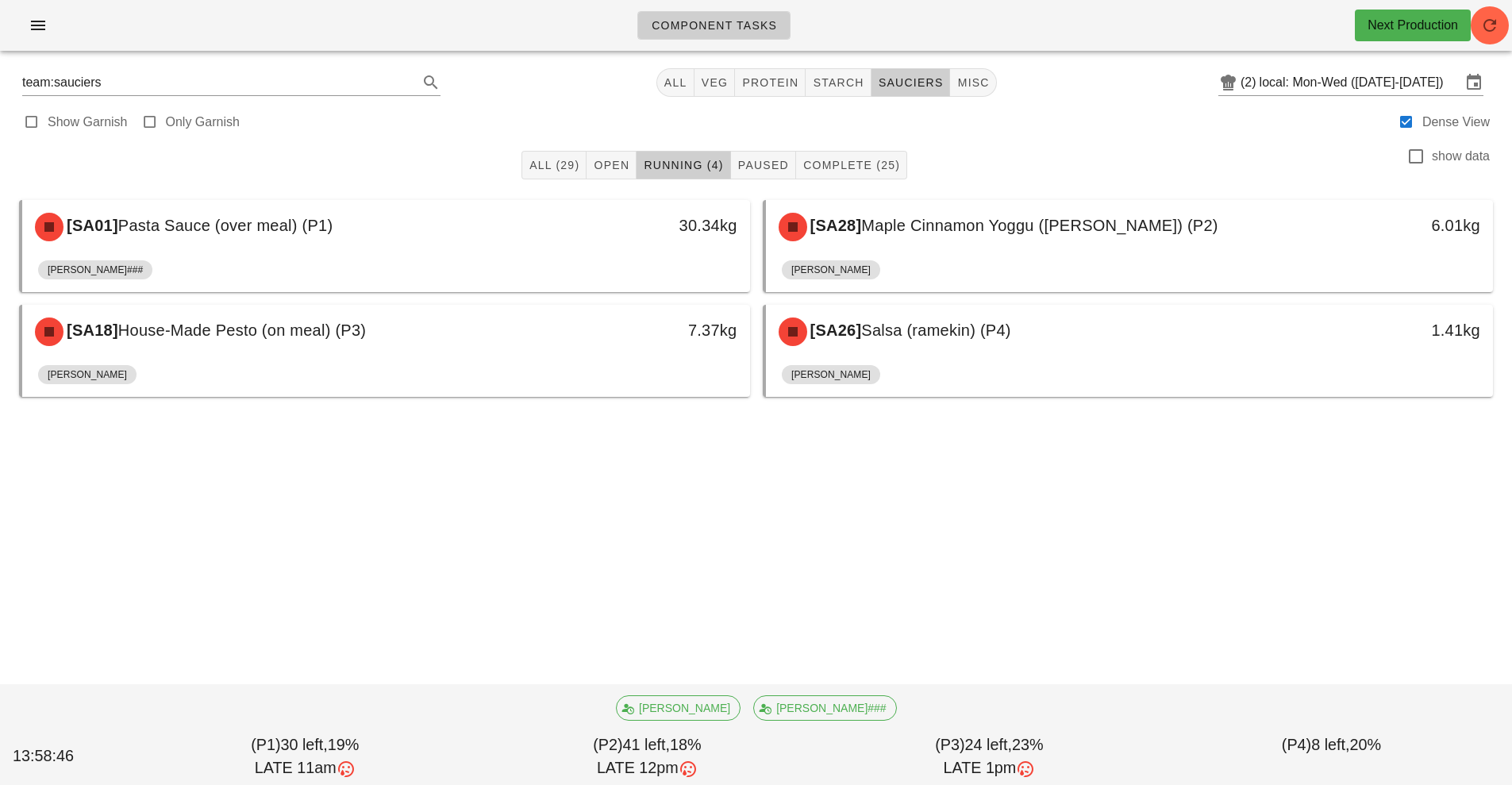
click at [609, 250] on div "30.34kg" at bounding box center [656, 227] width 180 height 47
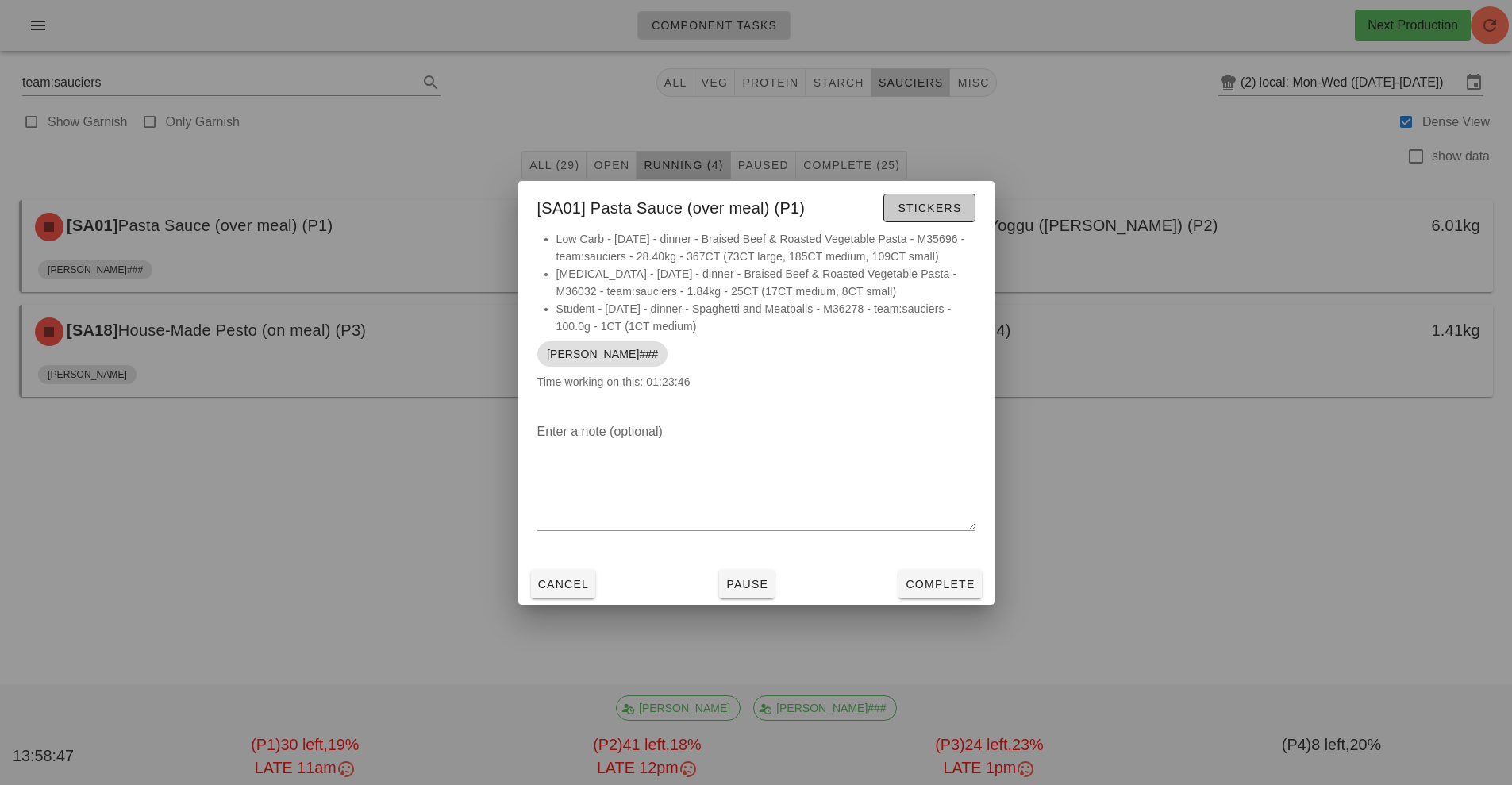
click at [925, 213] on span "Stickers" at bounding box center [929, 207] width 65 height 13
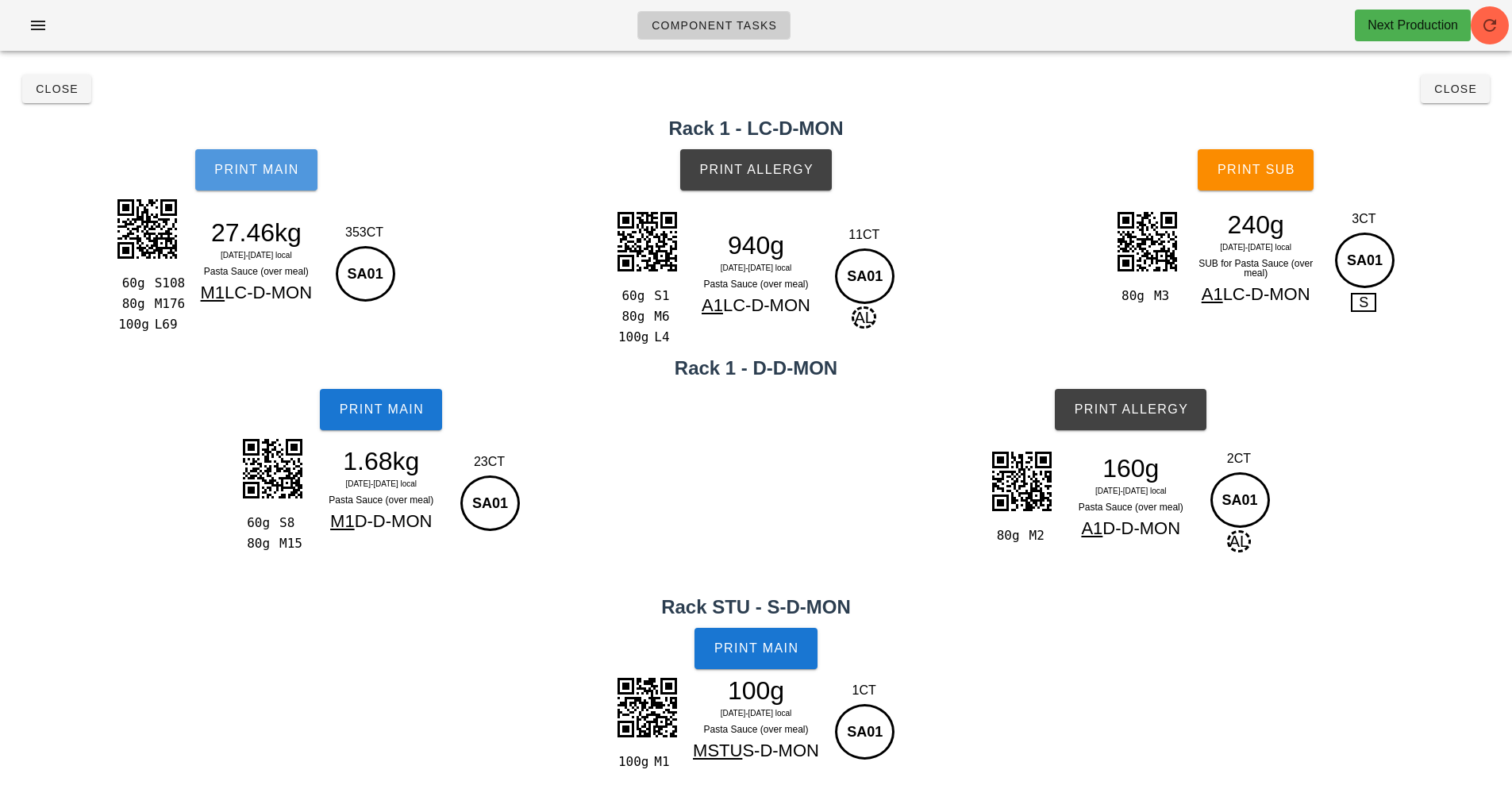
click at [245, 168] on span "Print Main" at bounding box center [256, 170] width 86 height 14
click at [259, 184] on button "Print Main" at bounding box center [256, 170] width 122 height 41
click at [272, 182] on button "Print Main" at bounding box center [256, 170] width 122 height 41
click at [379, 424] on button "Print Main" at bounding box center [381, 409] width 122 height 41
click at [754, 185] on button "Print Allergy" at bounding box center [755, 170] width 151 height 41
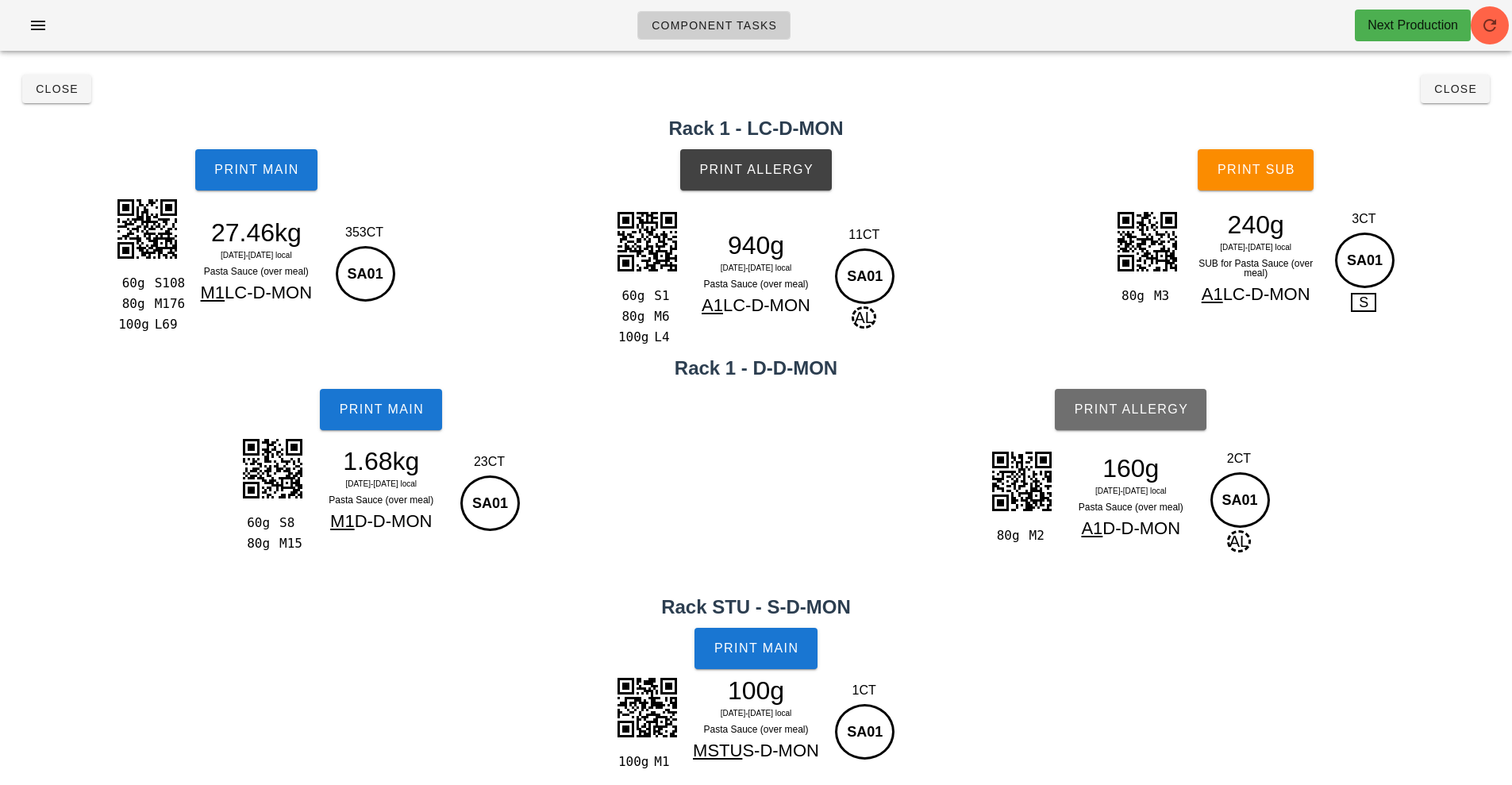
click at [1119, 418] on button "Print Allergy" at bounding box center [1130, 409] width 151 height 41
click at [749, 656] on span "Print Main" at bounding box center [756, 648] width 86 height 14
click at [47, 100] on button "Close" at bounding box center [57, 89] width 69 height 29
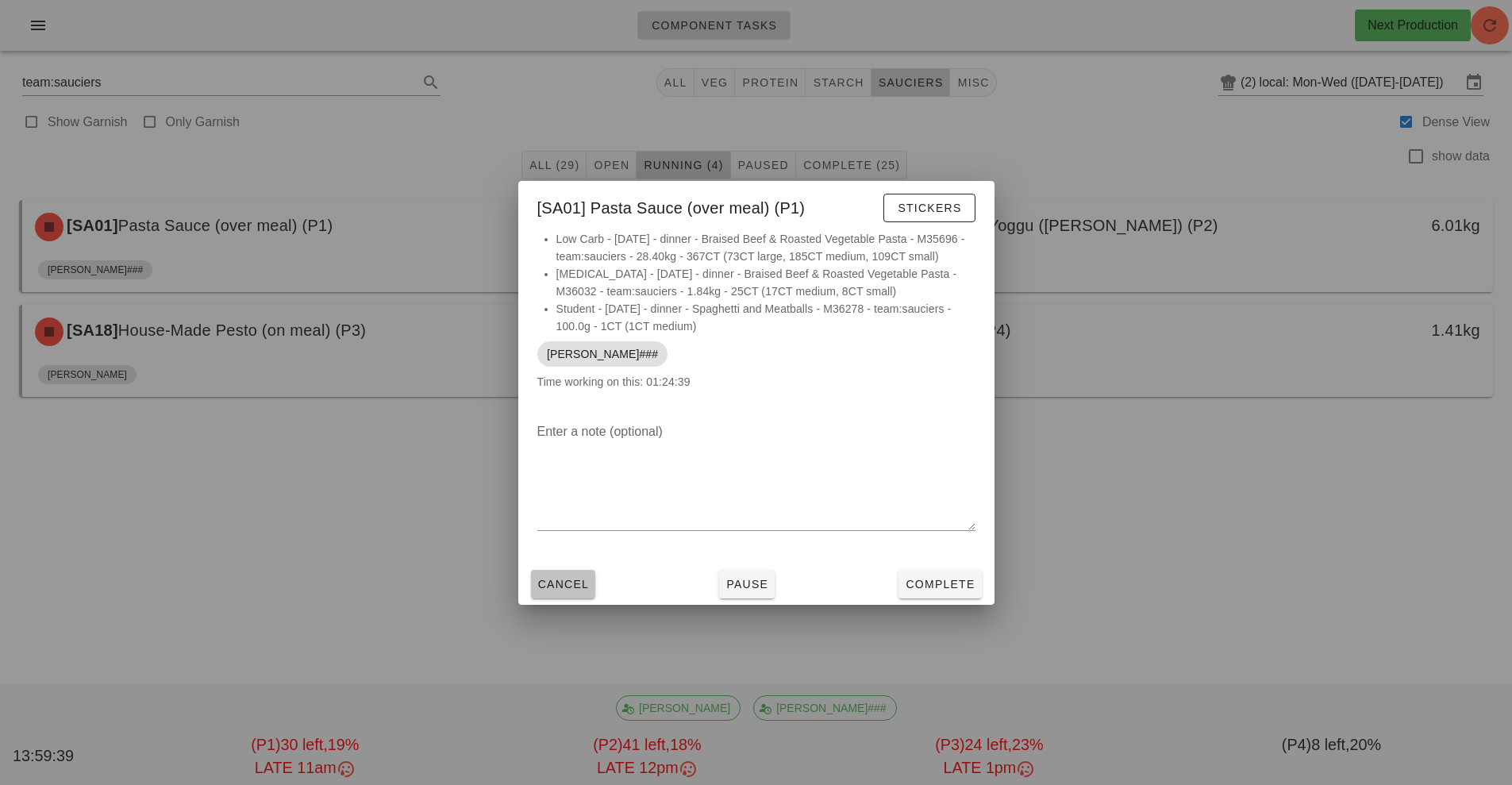
click at [587, 586] on span "Cancel" at bounding box center [563, 583] width 52 height 13
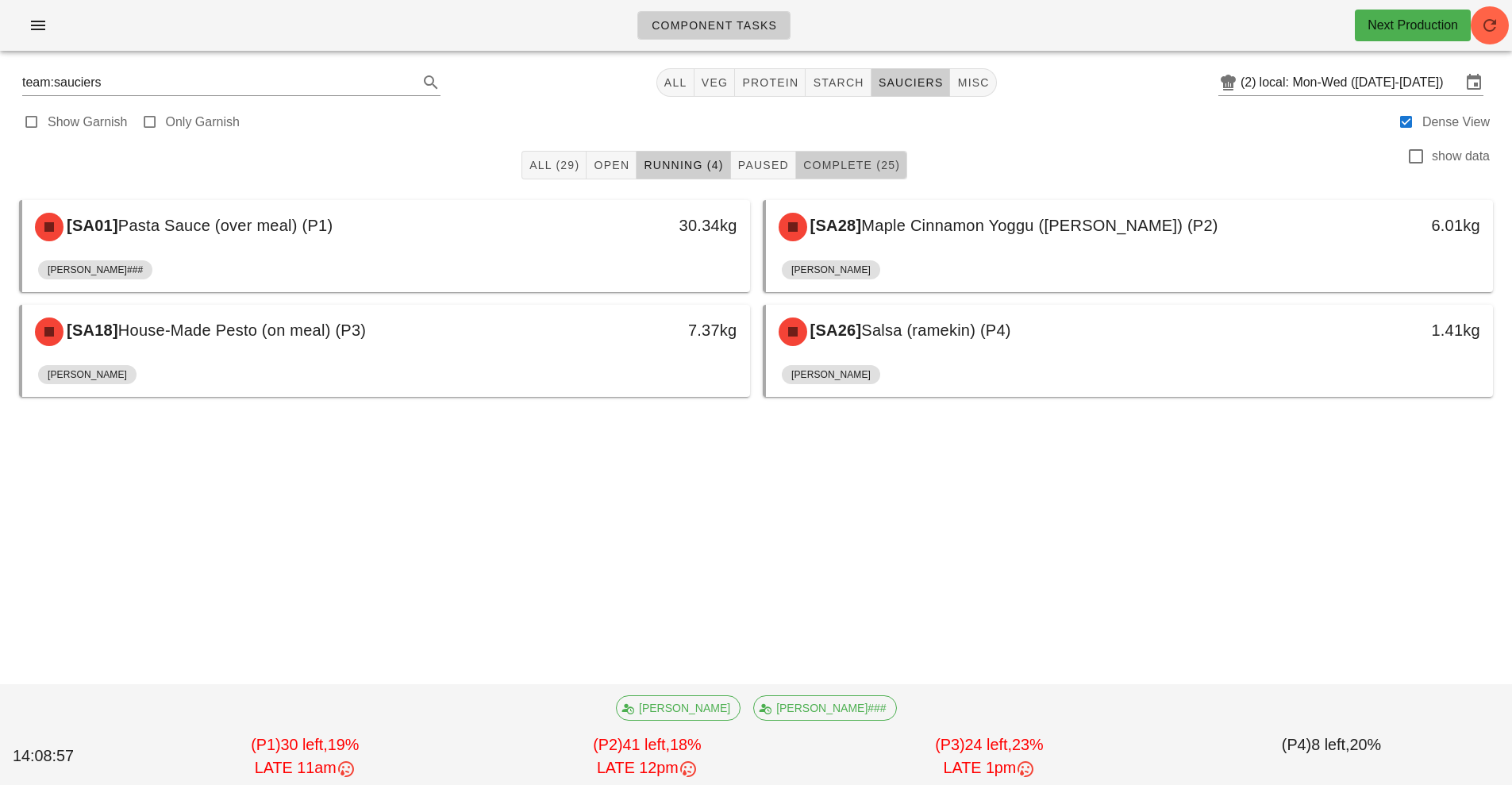
click at [860, 167] on span "Complete (25)" at bounding box center [850, 165] width 97 height 13
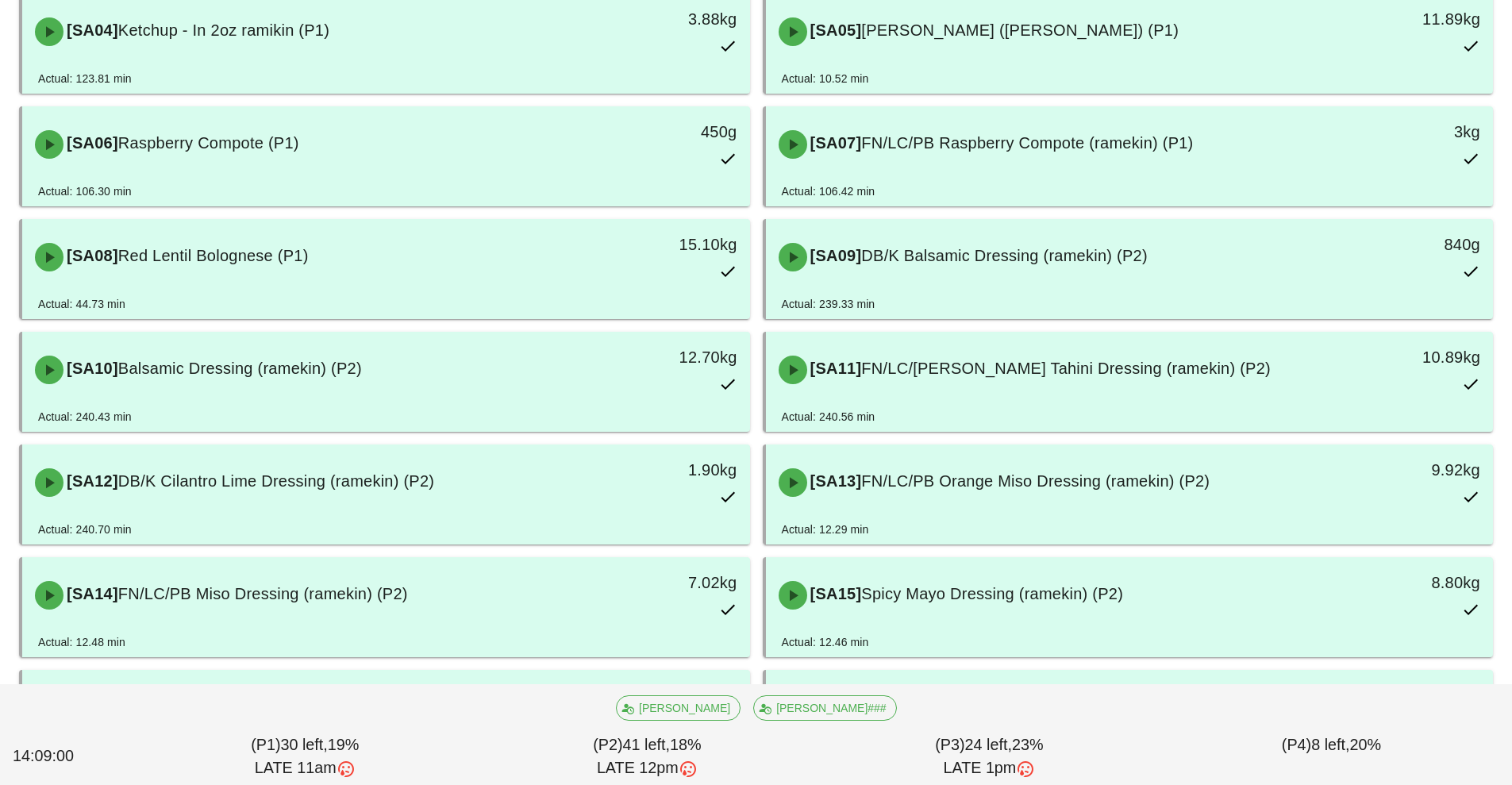
scroll to position [316, 0]
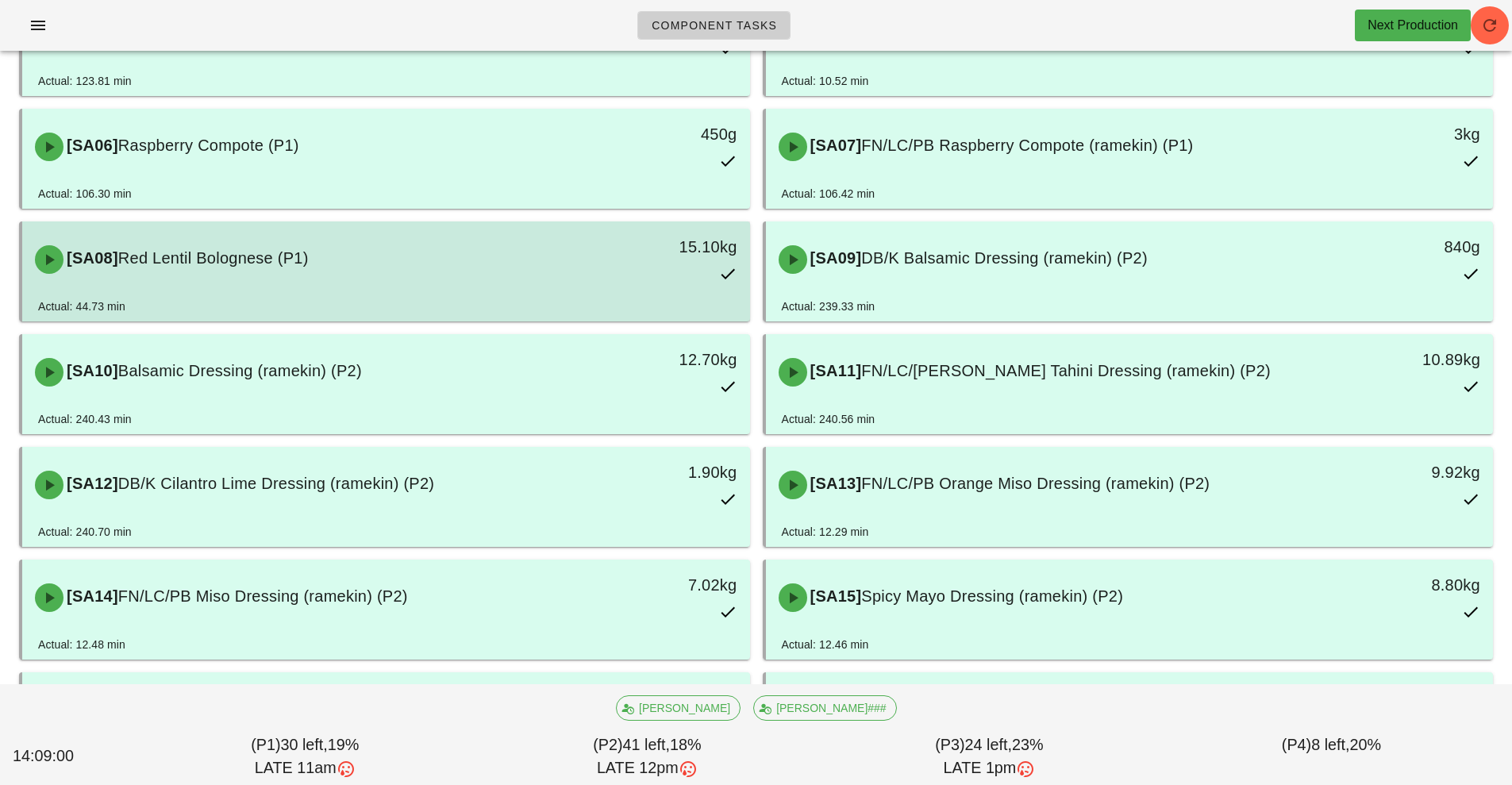
click at [536, 289] on div "[SA08] Red Lentil Bolognese (P1) 15.10kg" at bounding box center [386, 259] width 721 height 69
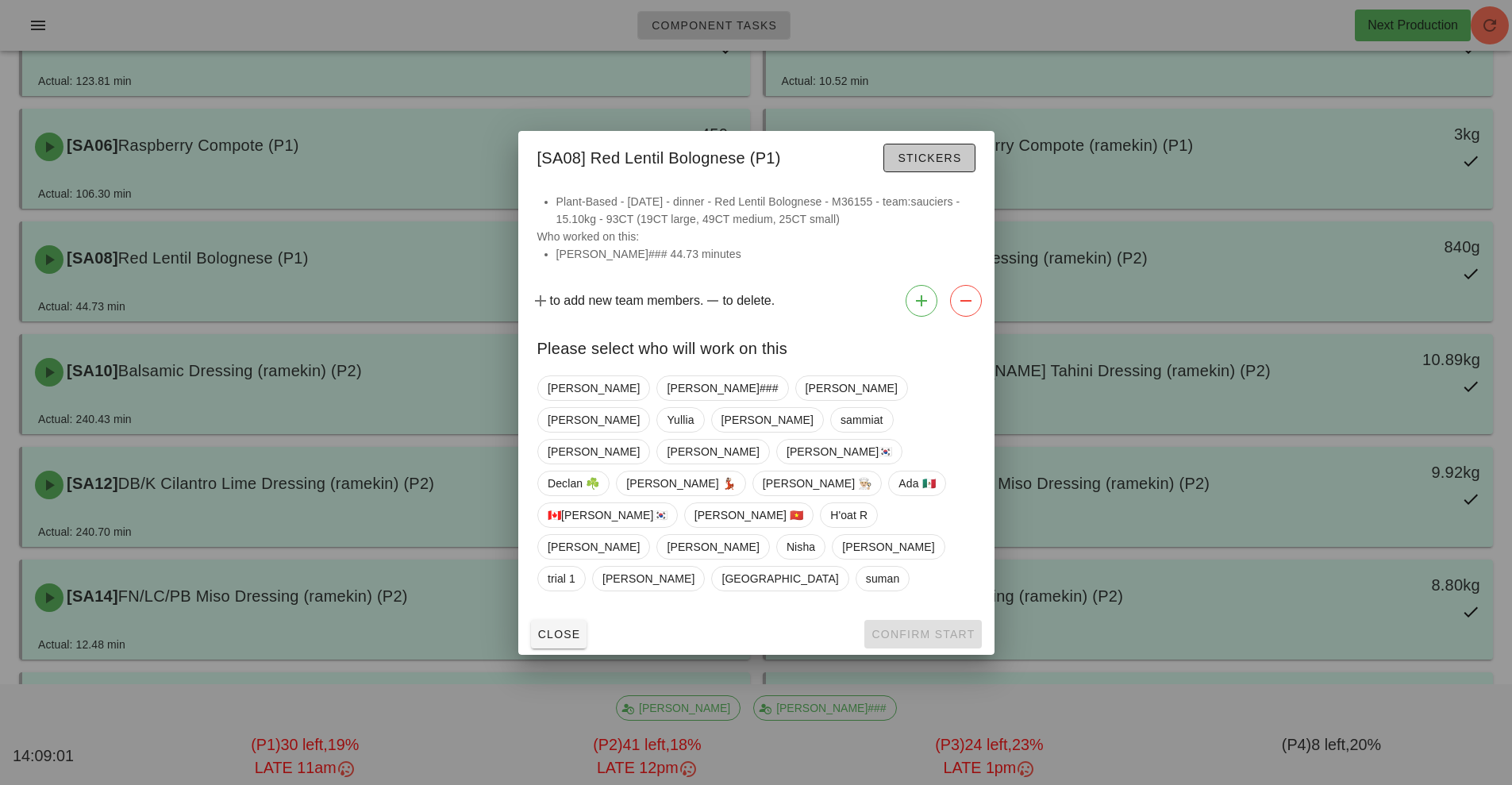
click at [940, 173] on button "Stickers" at bounding box center [929, 158] width 92 height 29
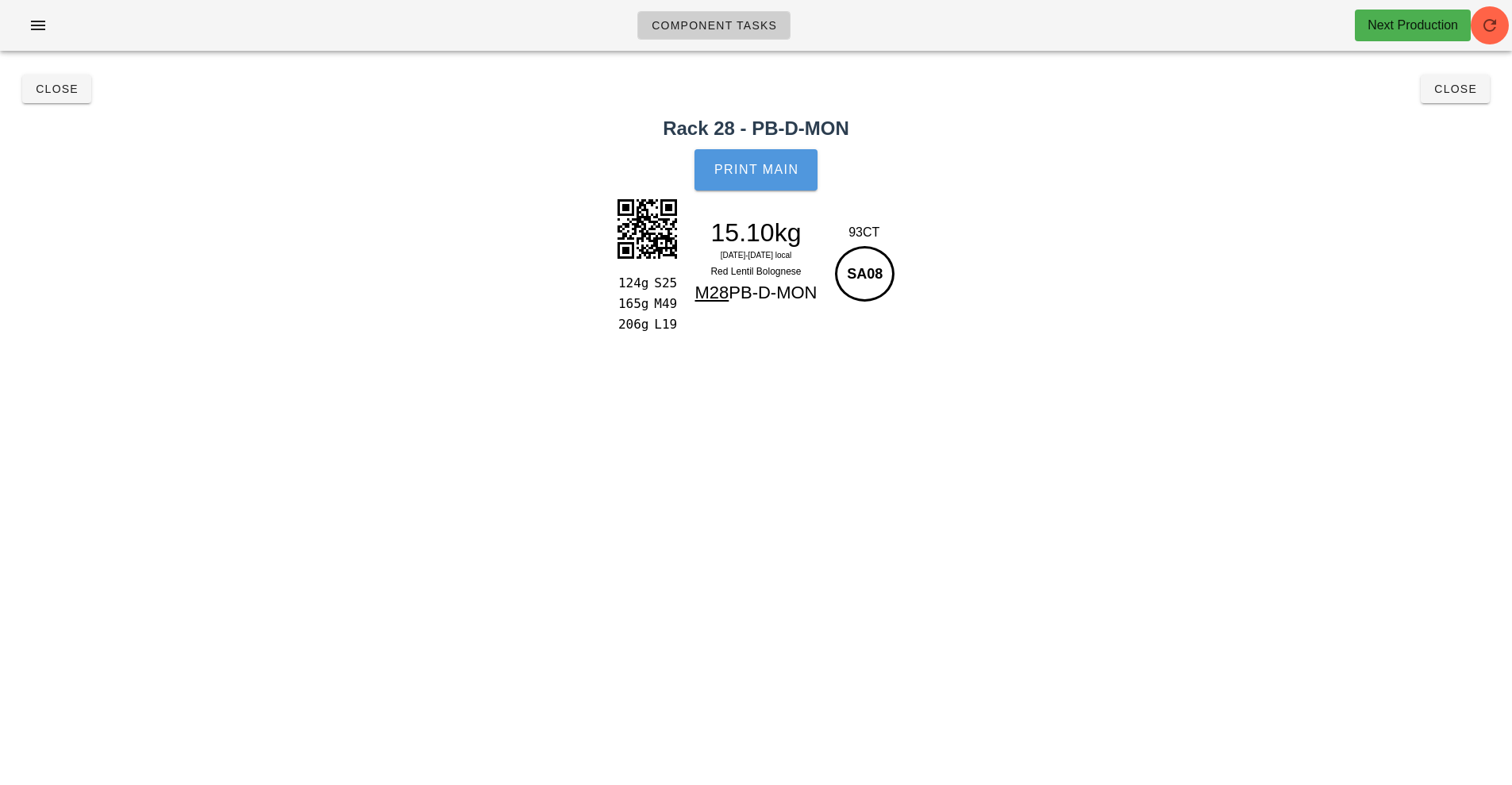
click at [766, 177] on button "Print Main" at bounding box center [755, 170] width 122 height 41
click at [54, 92] on span "Close" at bounding box center [56, 89] width 43 height 13
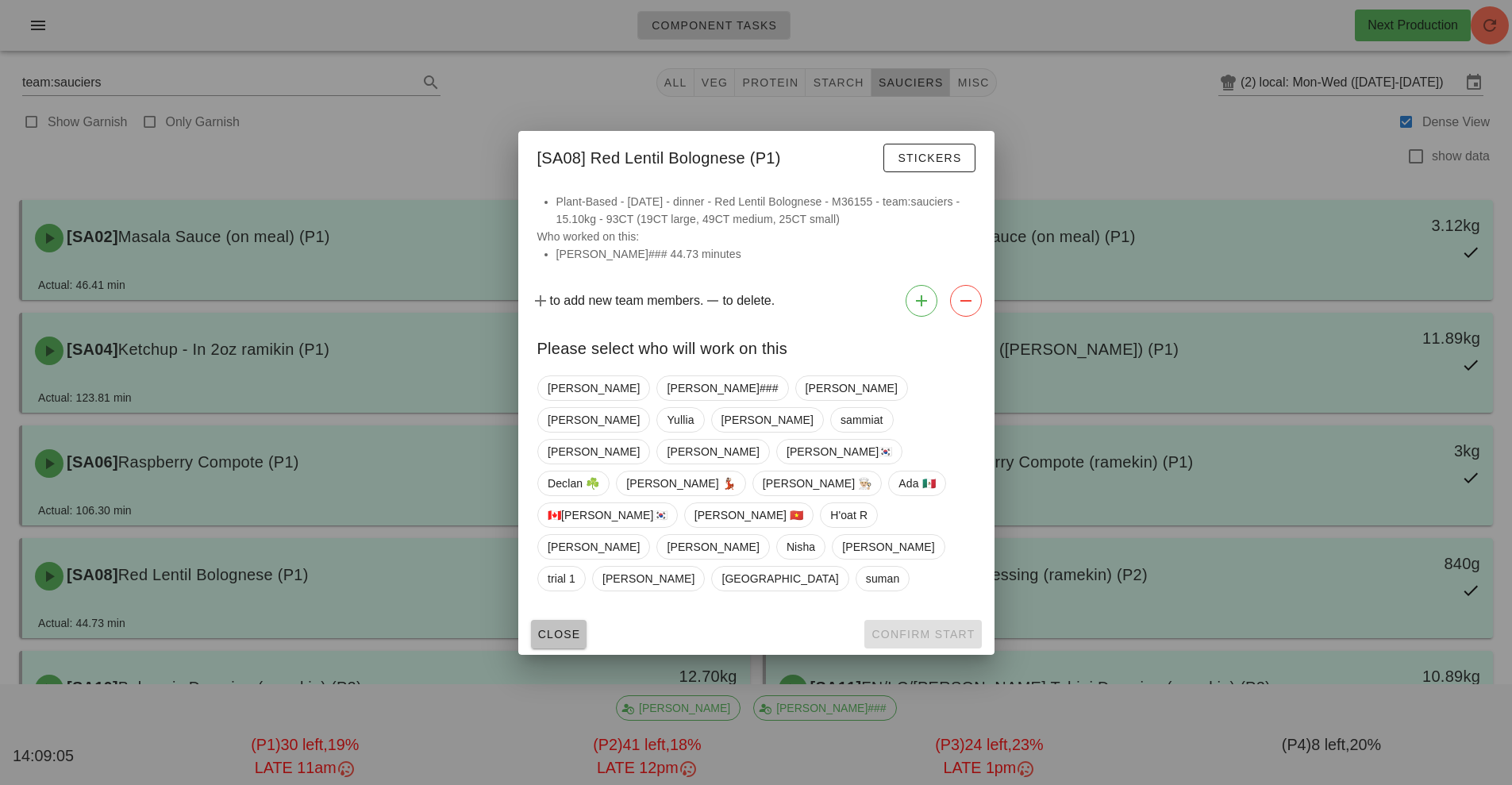
click at [559, 620] on button "Close" at bounding box center [559, 635] width 56 height 29
